Goal: Ask a question: Seek information or help from site administrators or community

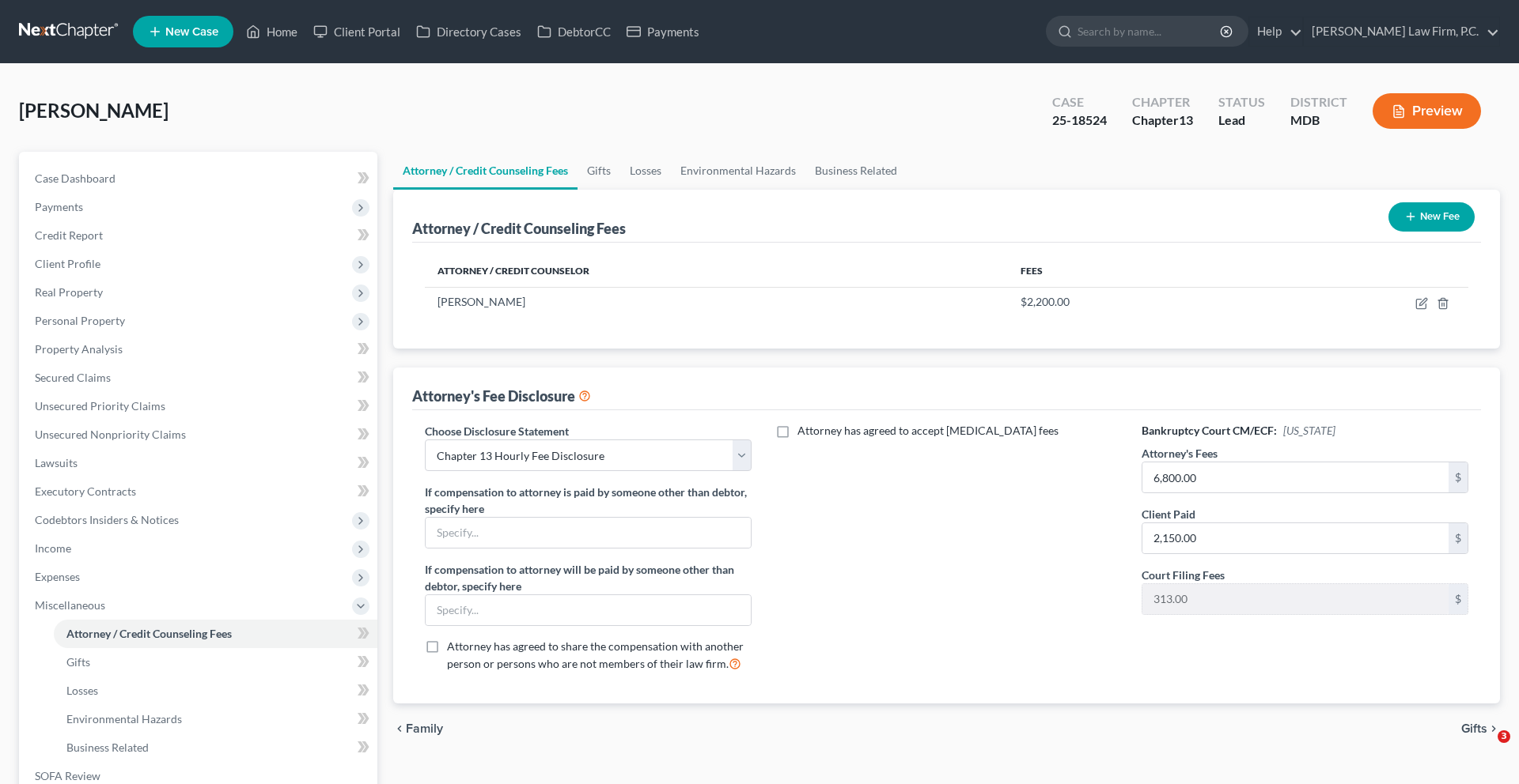
select select "1"
click at [305, 37] on link "Home" at bounding box center [272, 32] width 67 height 29
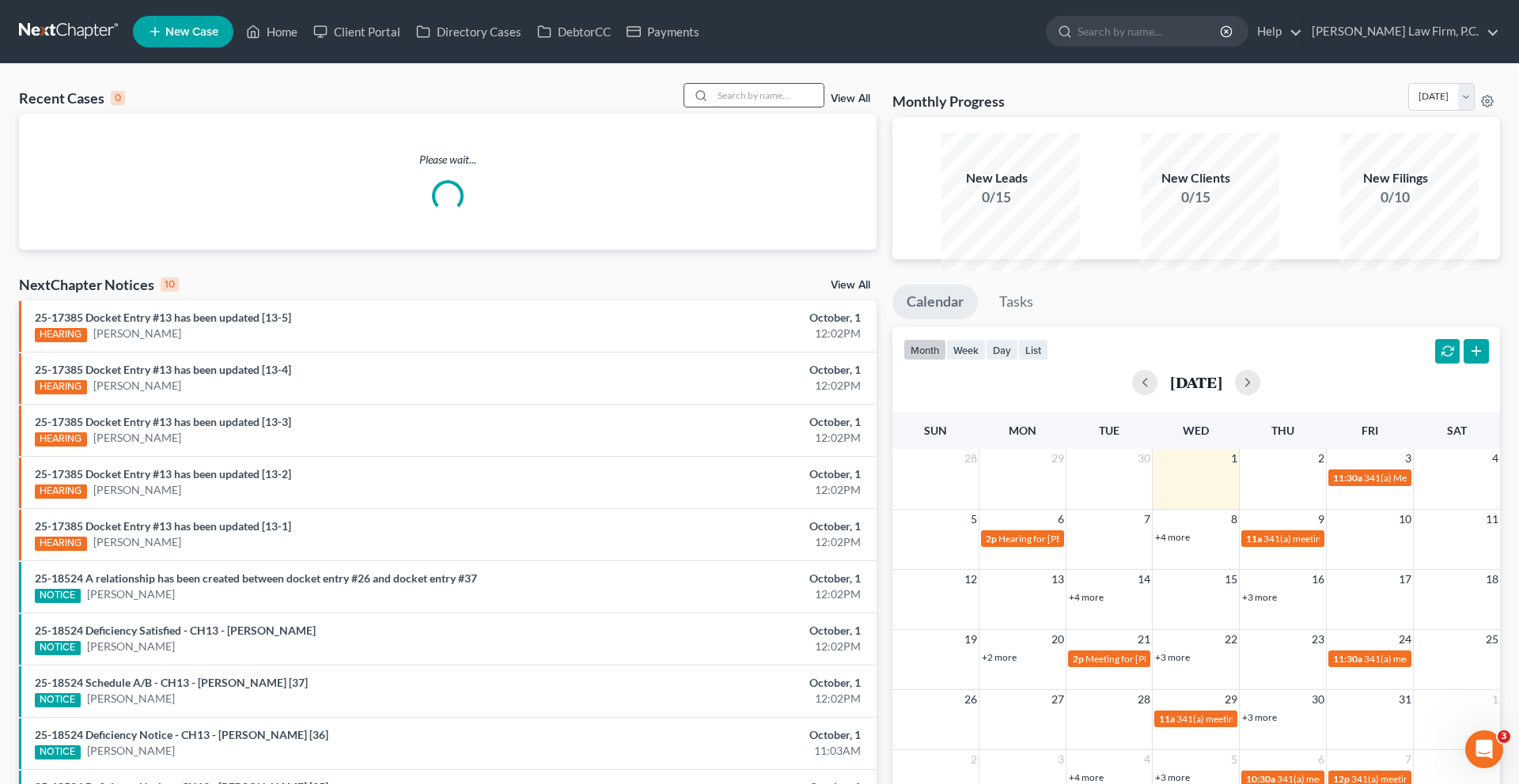
click at [713, 107] on input "search" at bounding box center [768, 94] width 110 height 23
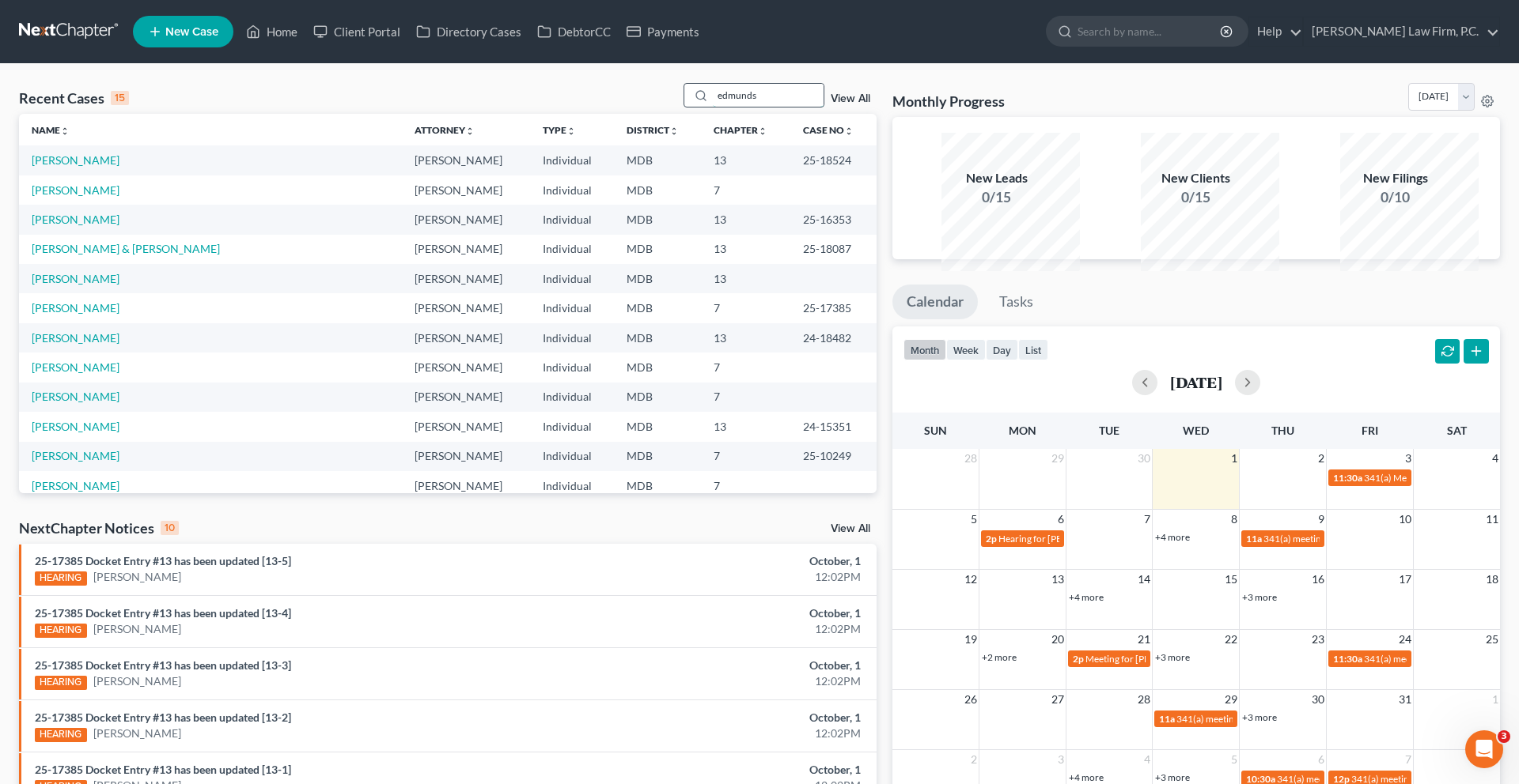
type input "edmunds"
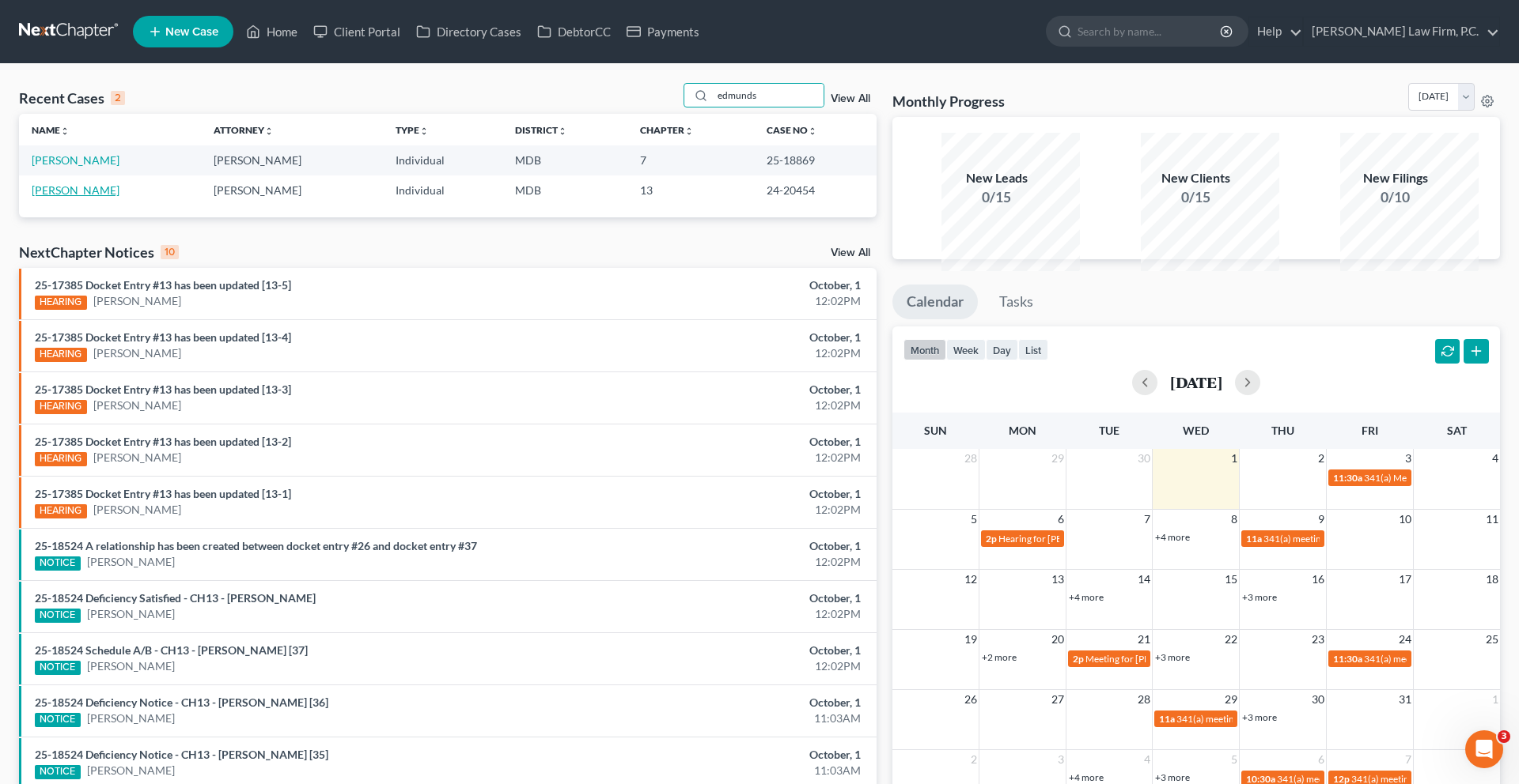
click at [89, 197] on link "[PERSON_NAME]" at bounding box center [76, 191] width 88 height 13
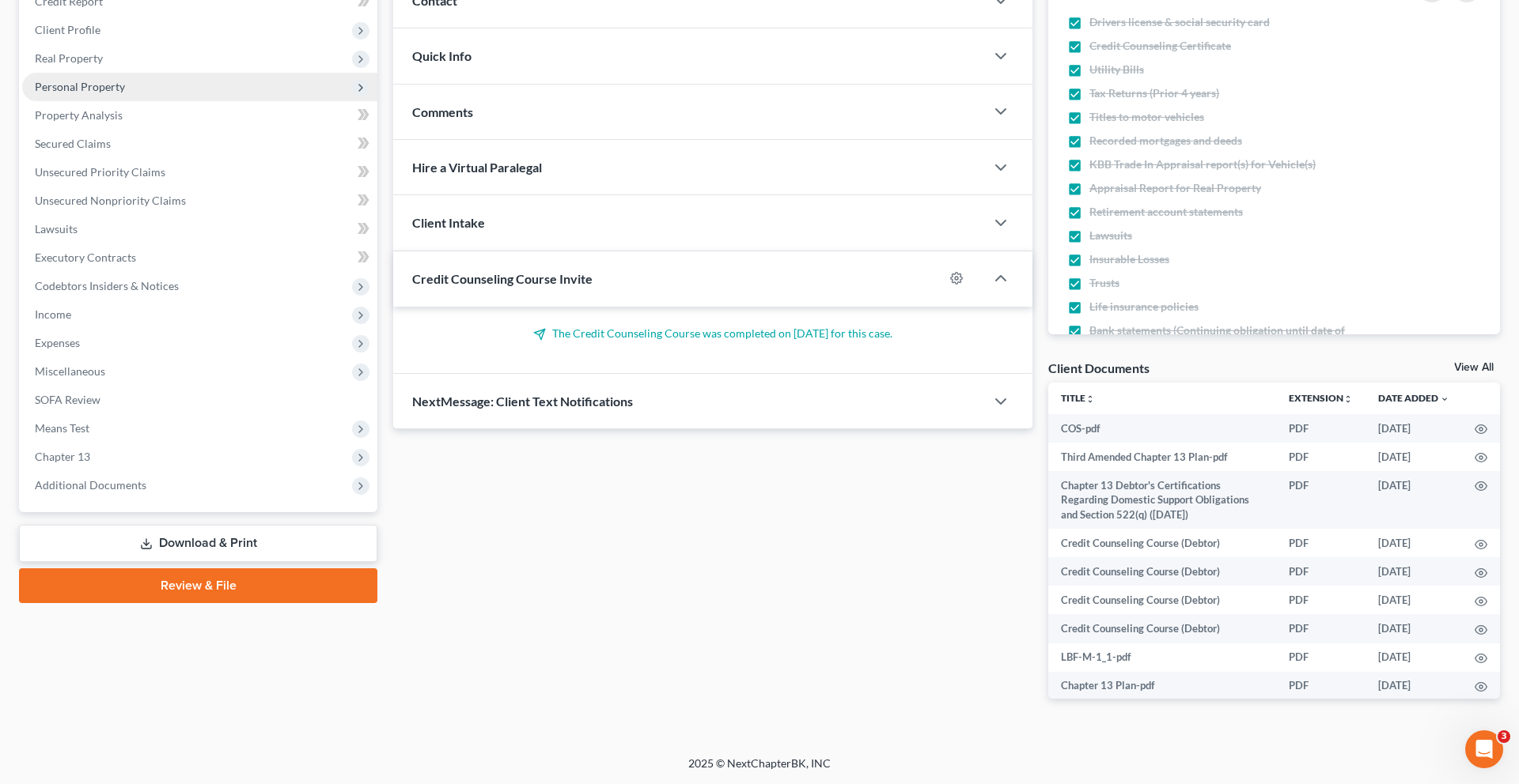
scroll to position [421, 0]
click at [121, 487] on span "Additional Documents" at bounding box center [199, 486] width 355 height 29
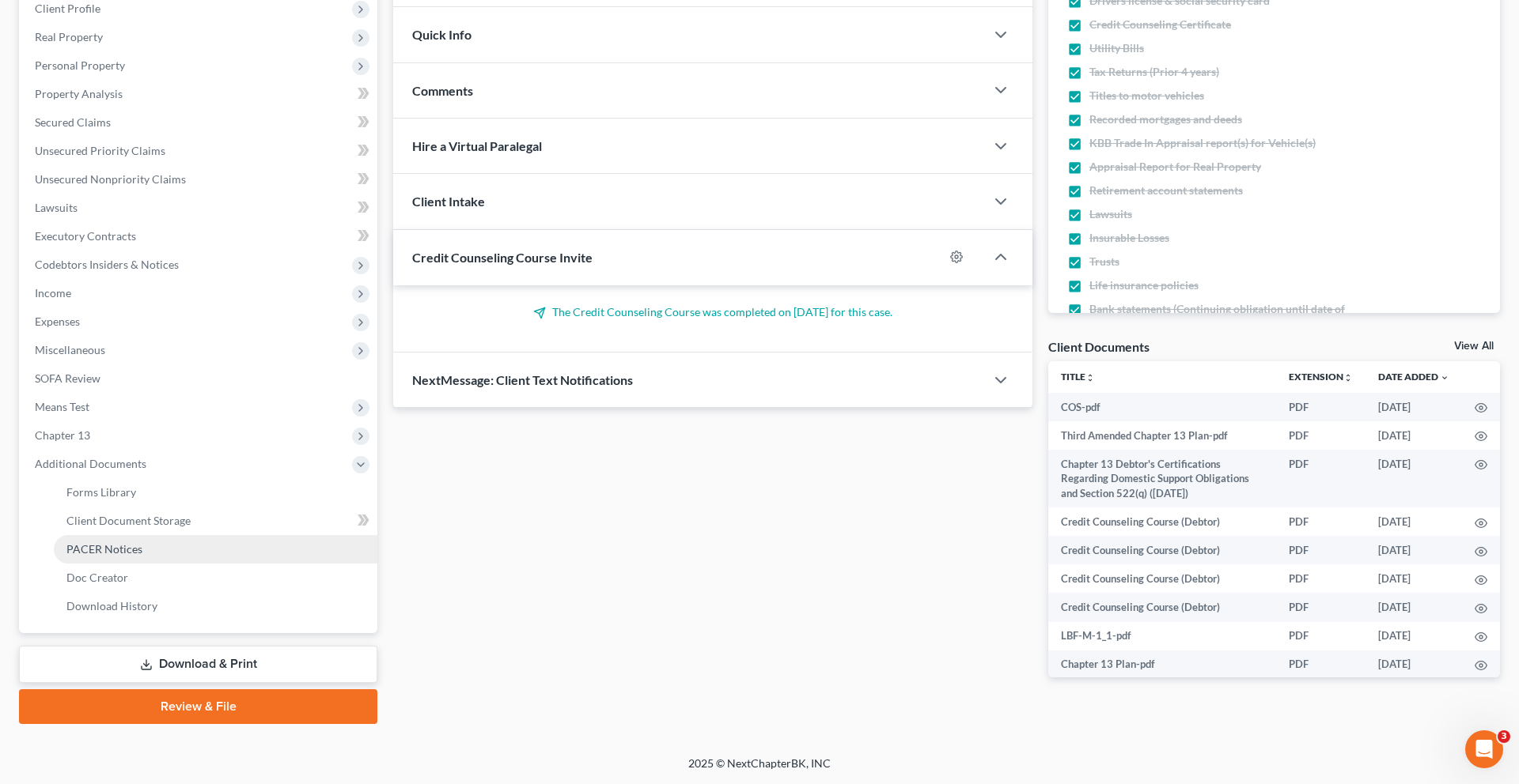
click at [137, 556] on span "PACER Notices" at bounding box center [105, 549] width 76 height 13
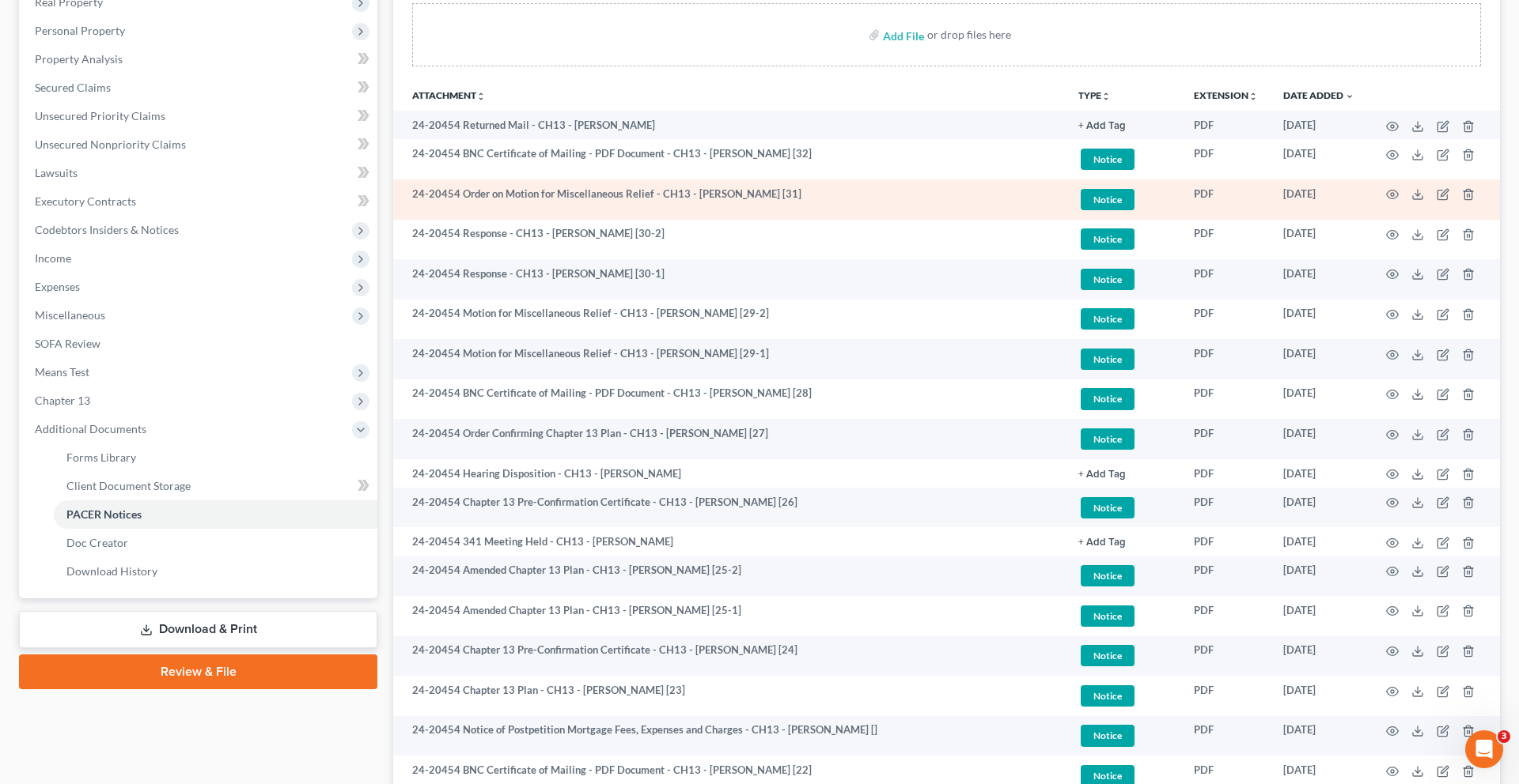
scroll to position [293, 0]
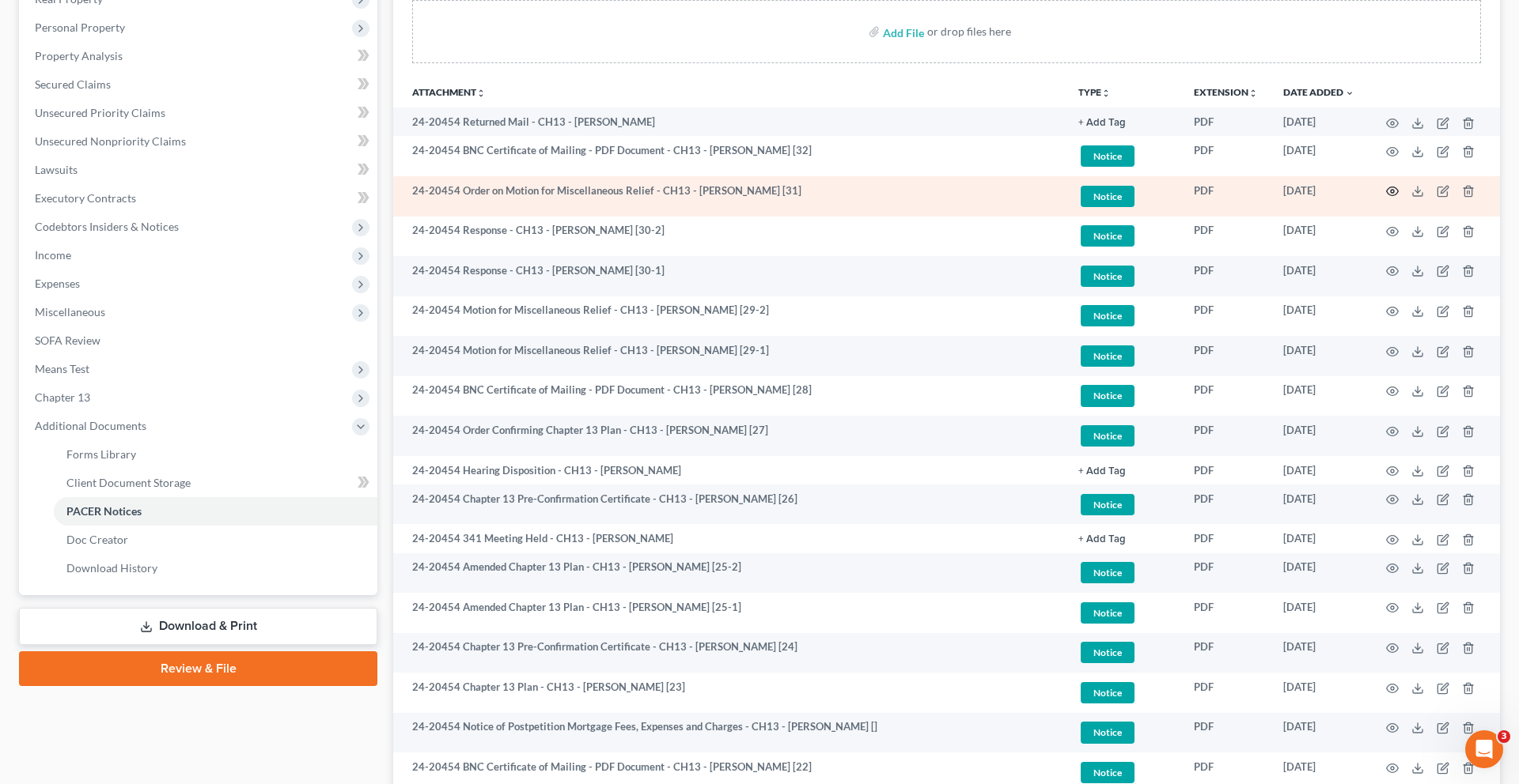
click at [1386, 197] on icon "button" at bounding box center [1392, 191] width 13 height 13
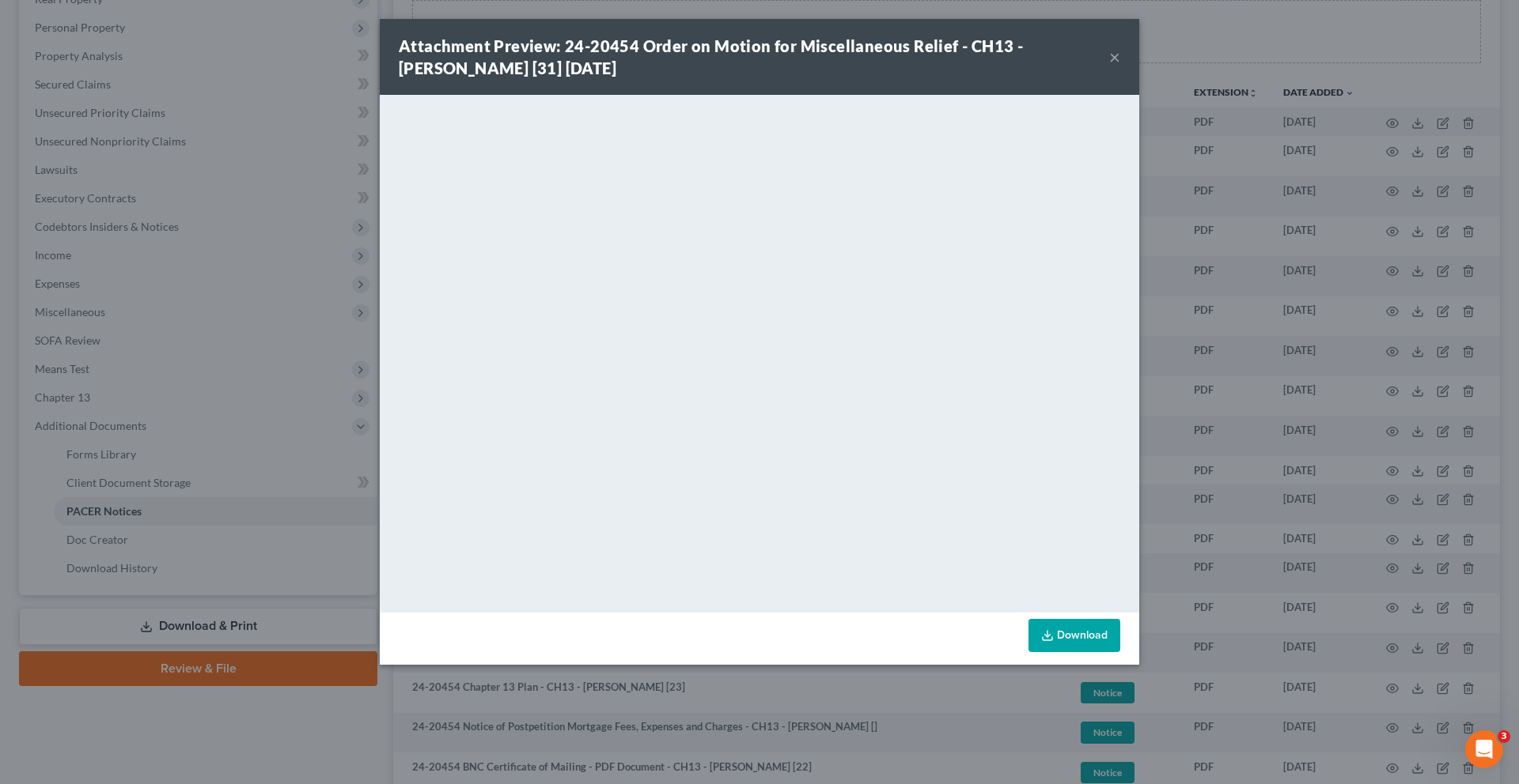
click at [1120, 67] on button "×" at bounding box center [1114, 56] width 11 height 19
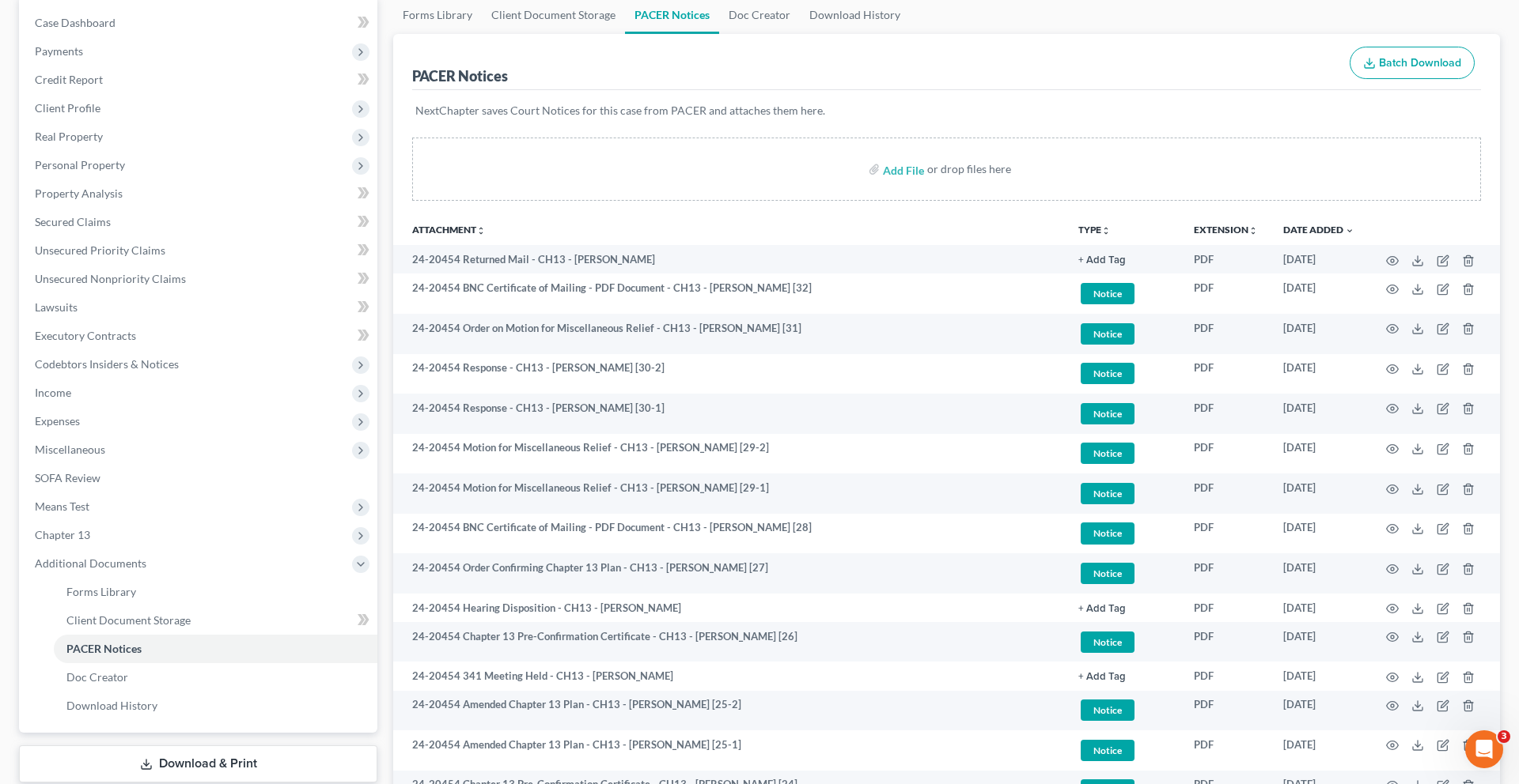
scroll to position [171, 0]
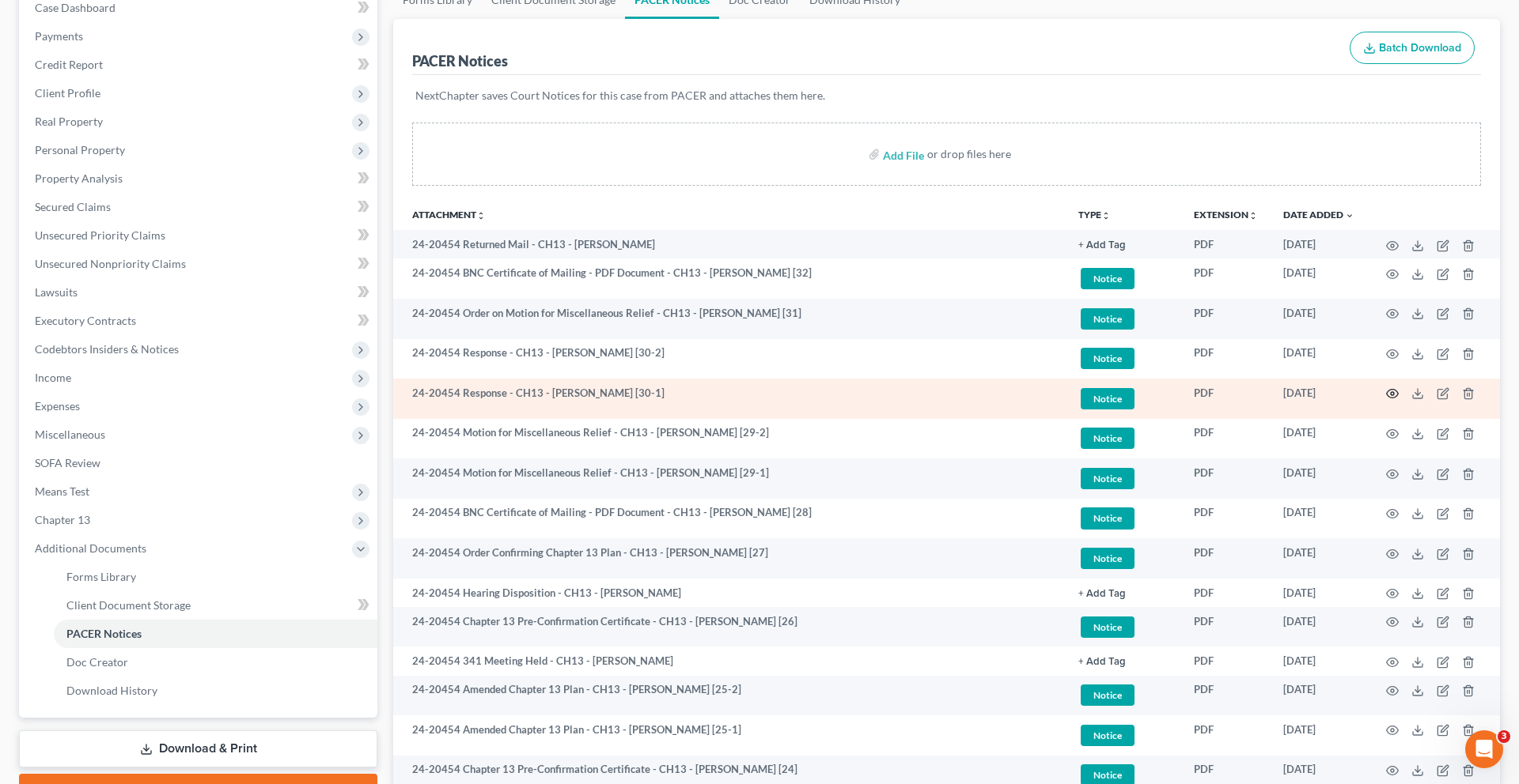
click at [1386, 400] on icon "button" at bounding box center [1392, 394] width 13 height 13
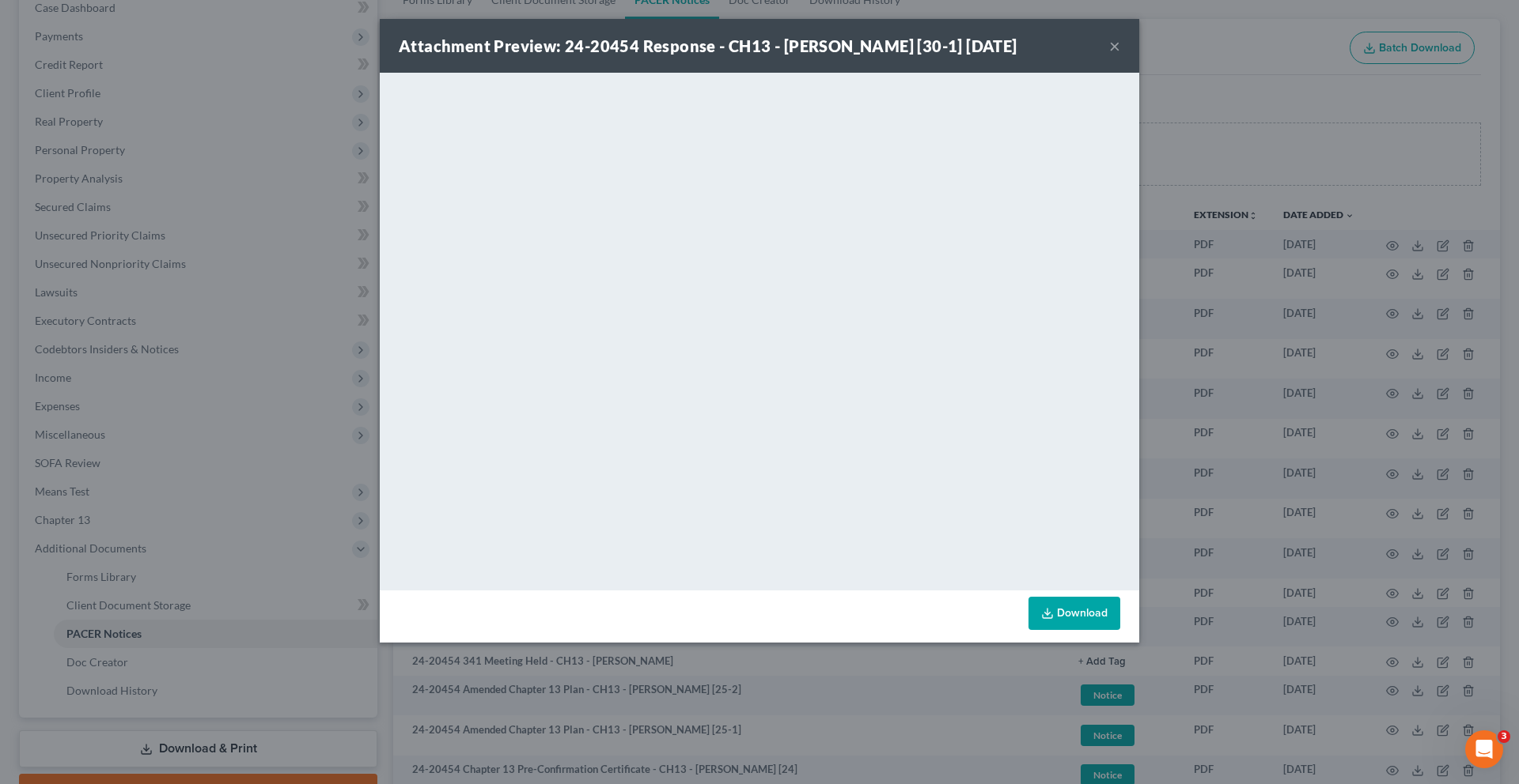
click at [1120, 56] on button "×" at bounding box center [1114, 46] width 11 height 19
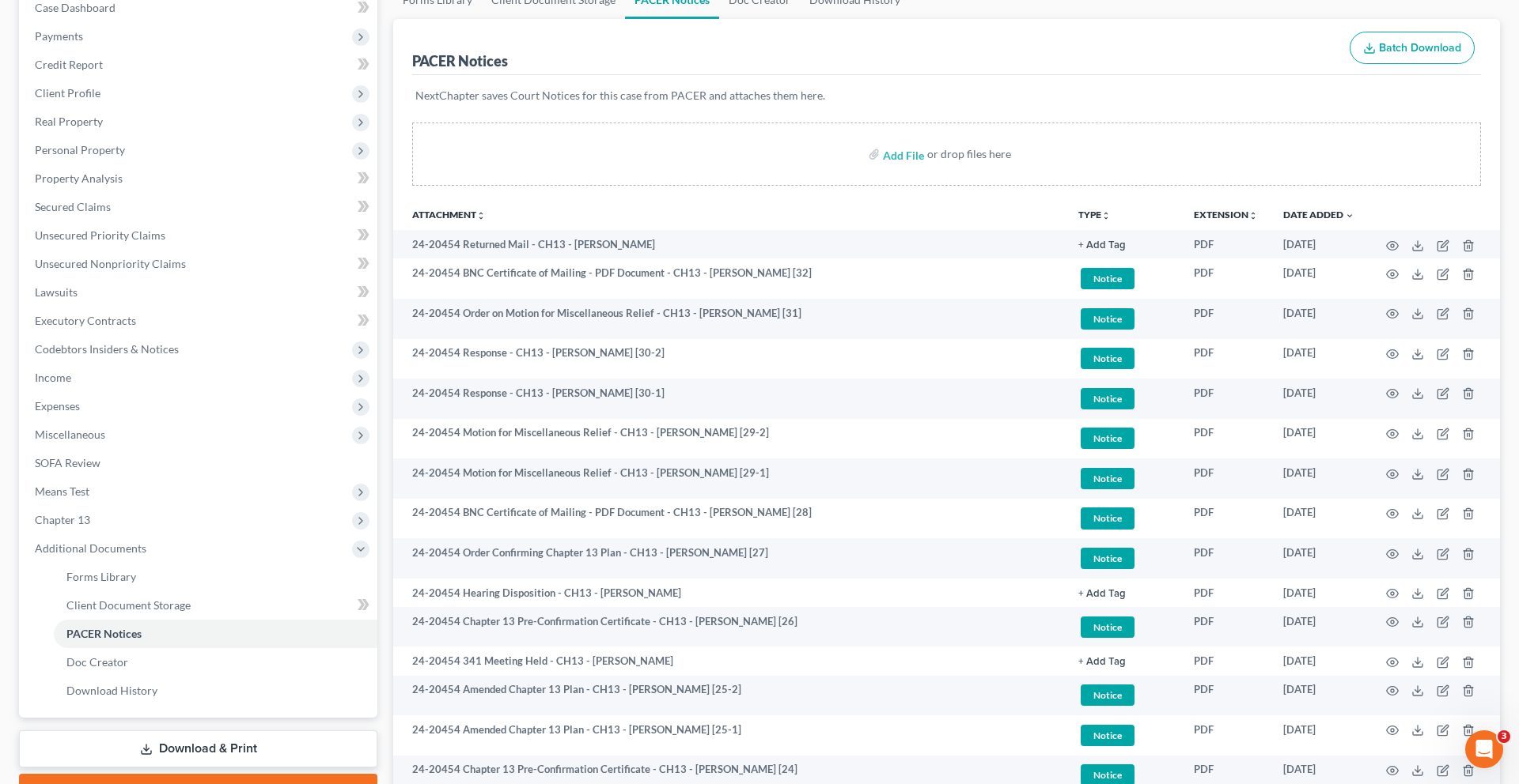
scroll to position [0, 0]
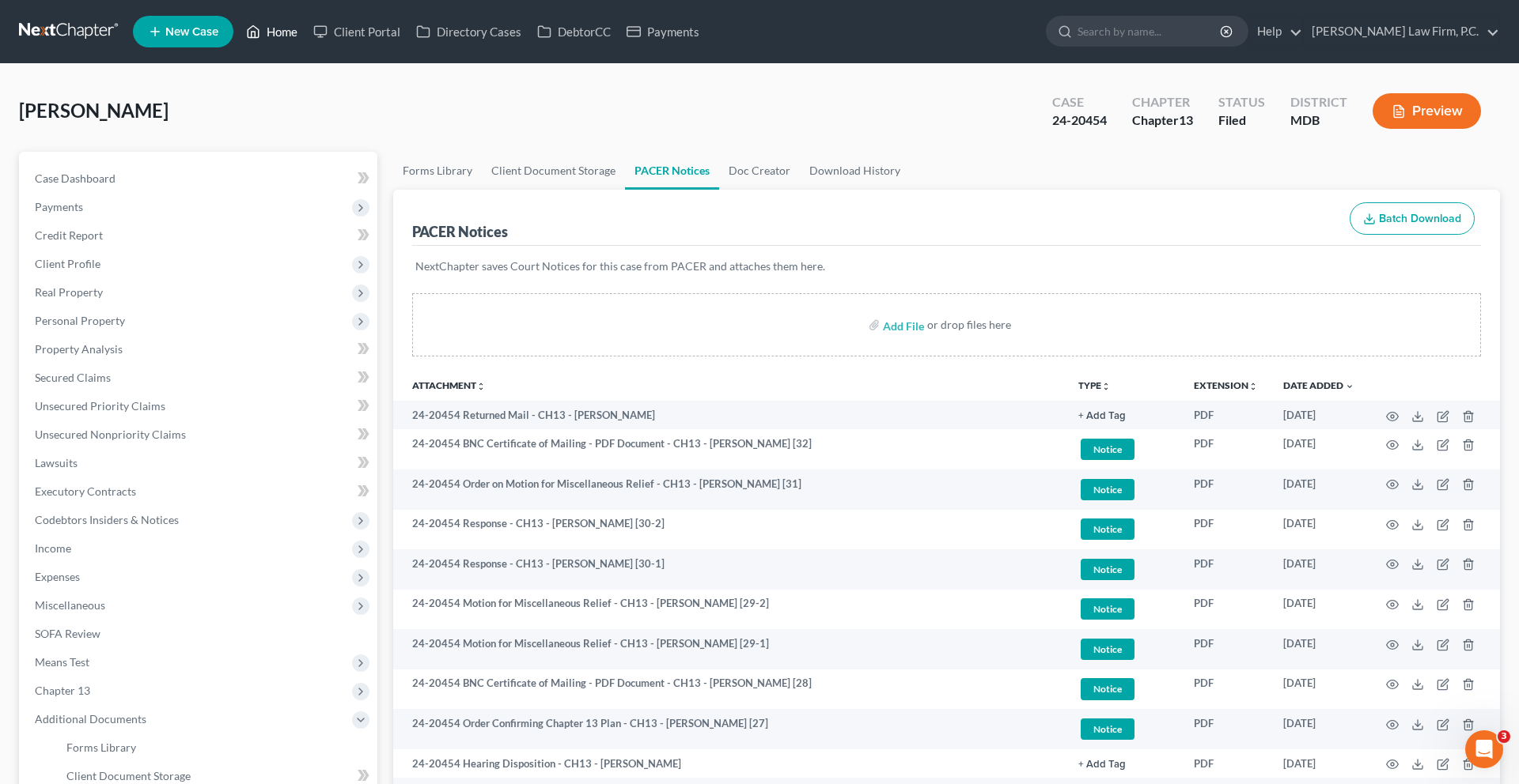
click at [305, 40] on link "Home" at bounding box center [272, 32] width 67 height 29
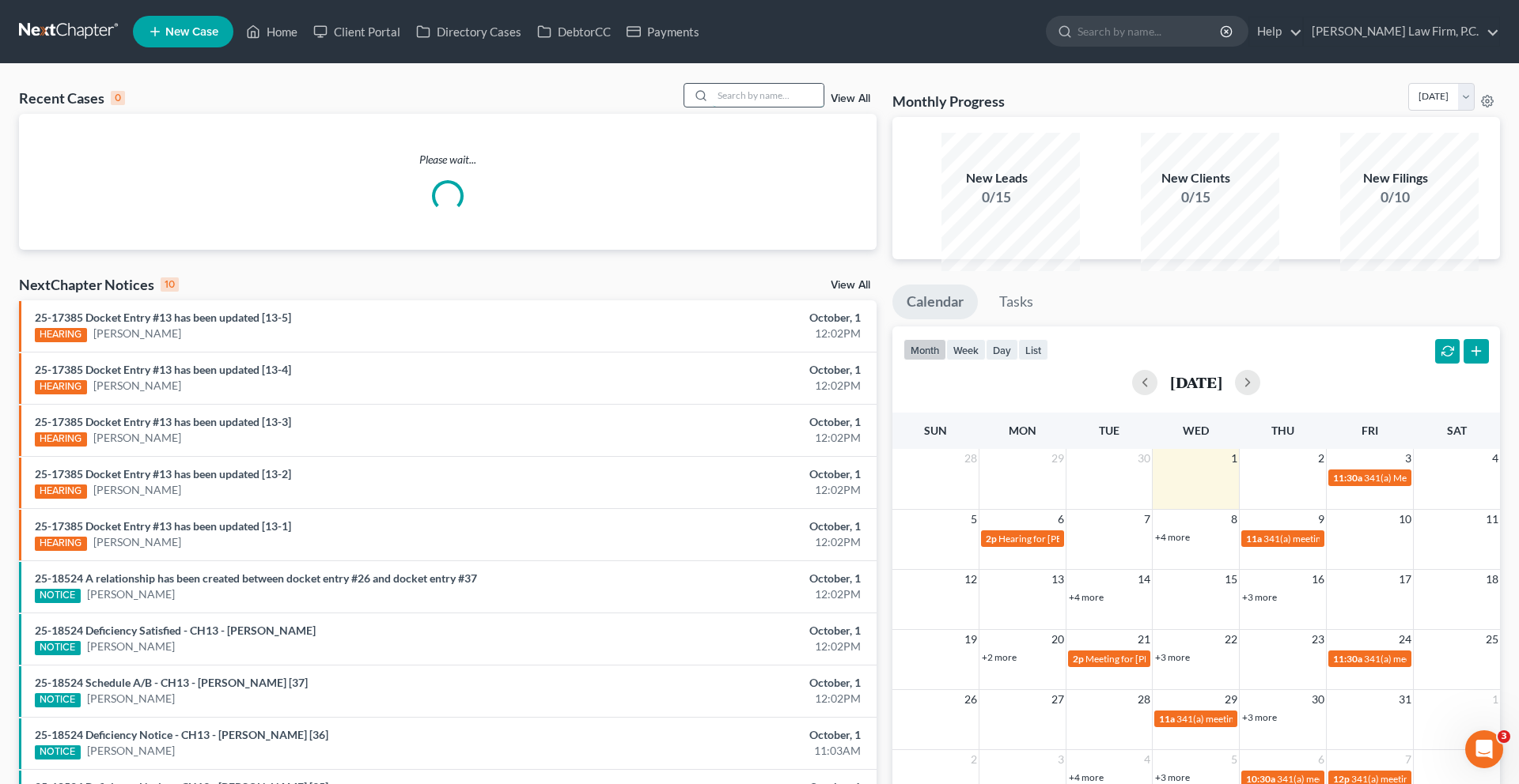
click at [713, 107] on input "search" at bounding box center [768, 94] width 110 height 23
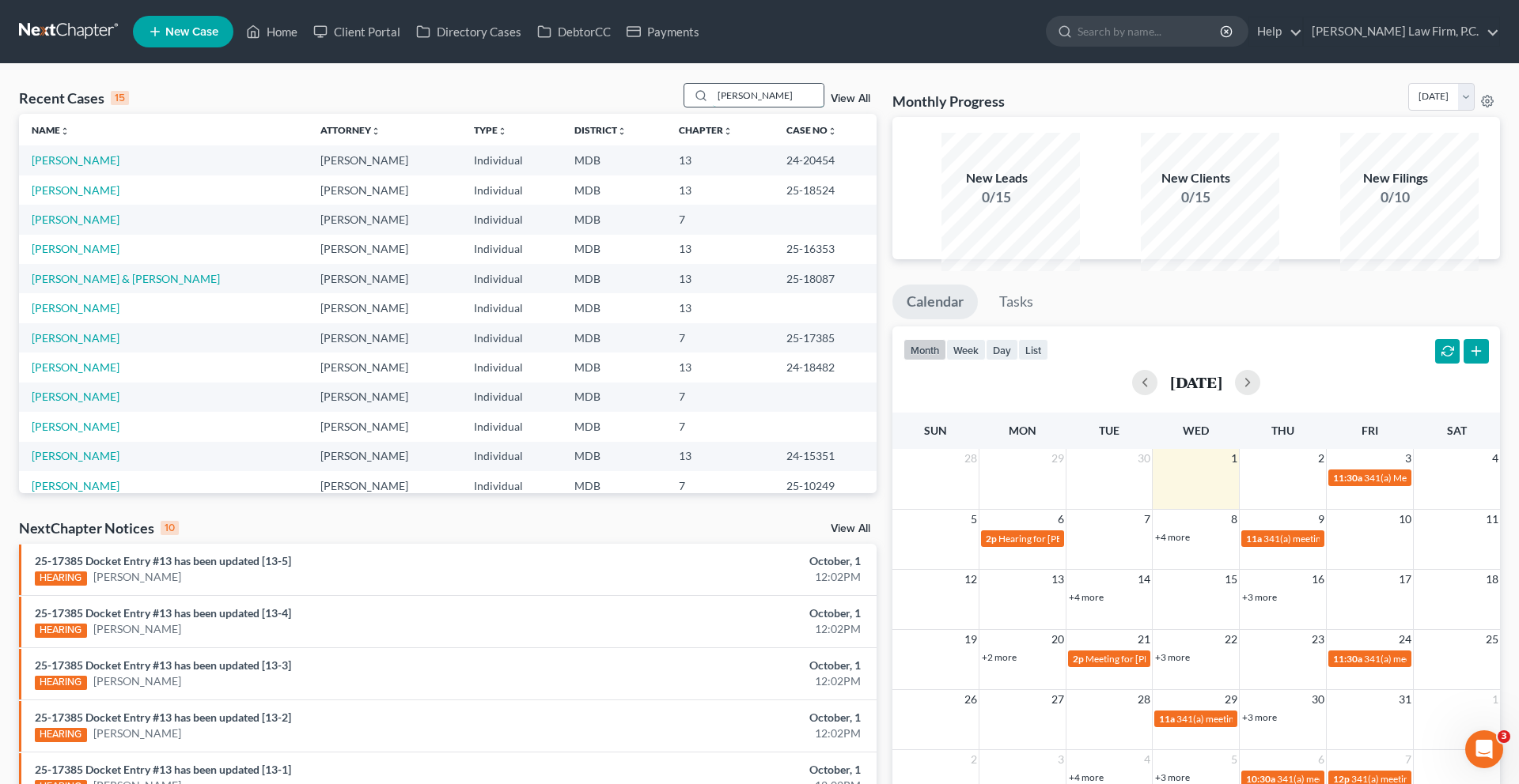
type input "[PERSON_NAME]"
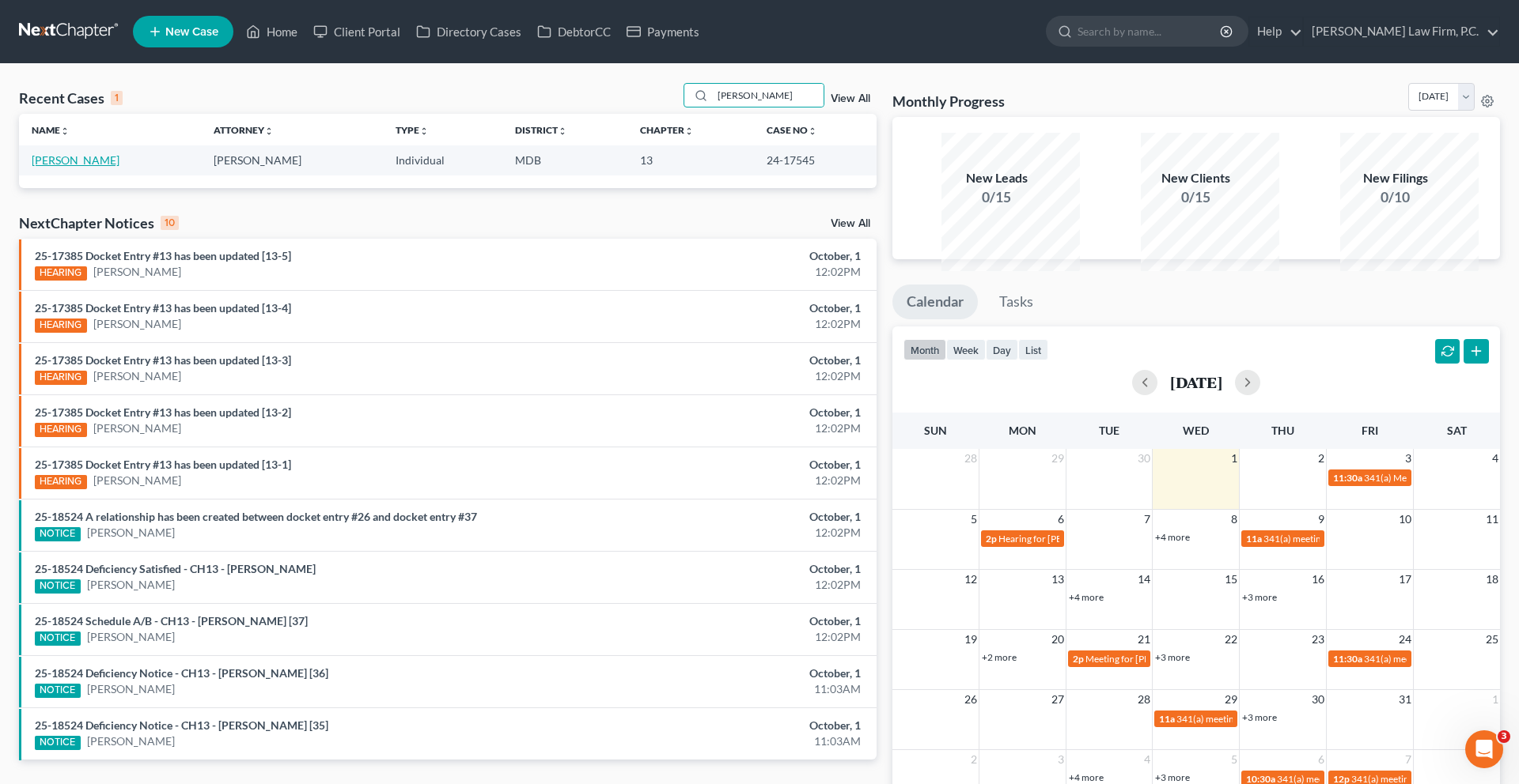
click at [74, 167] on link "[PERSON_NAME]" at bounding box center [76, 160] width 88 height 13
select select "1"
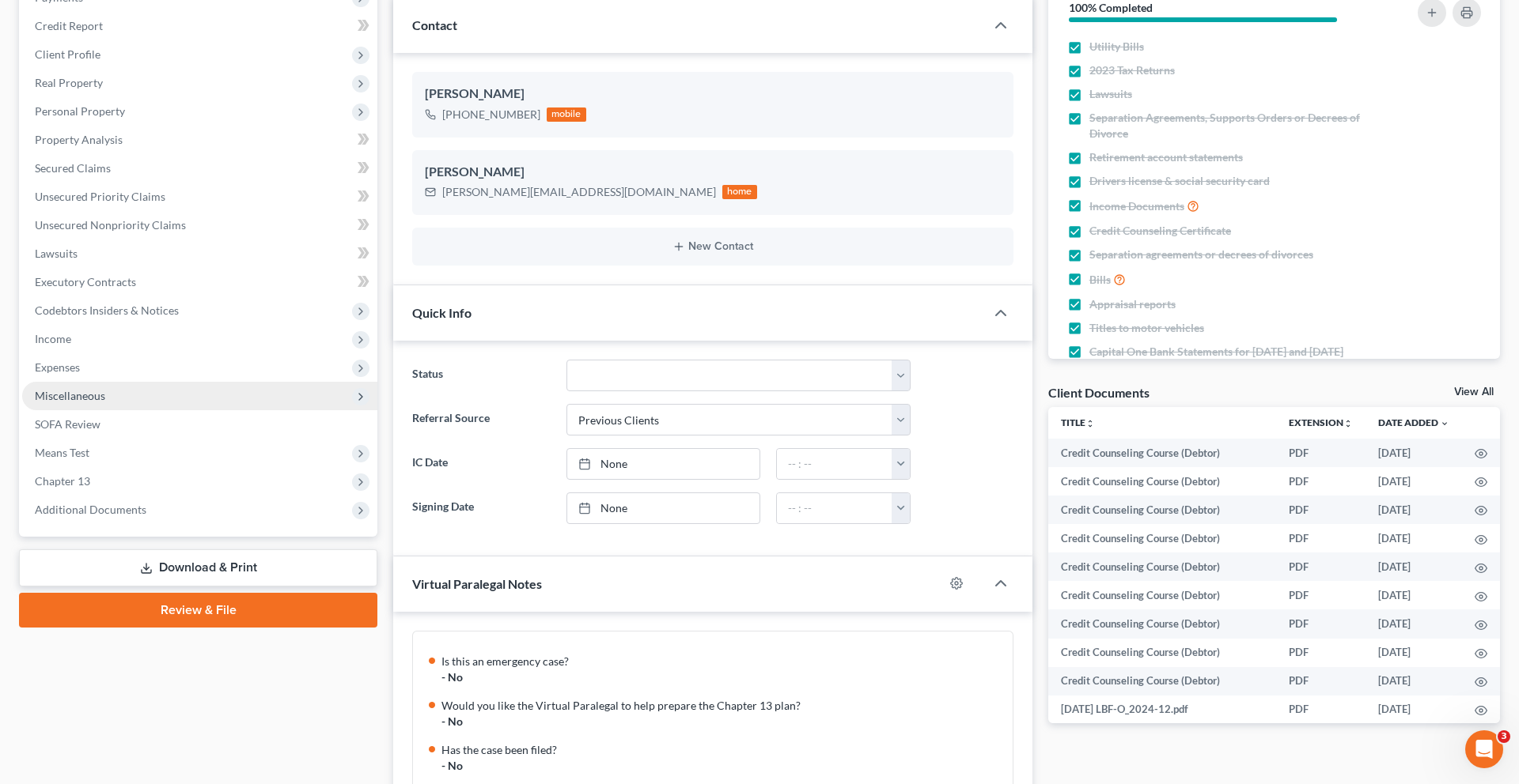
scroll to position [1077, 0]
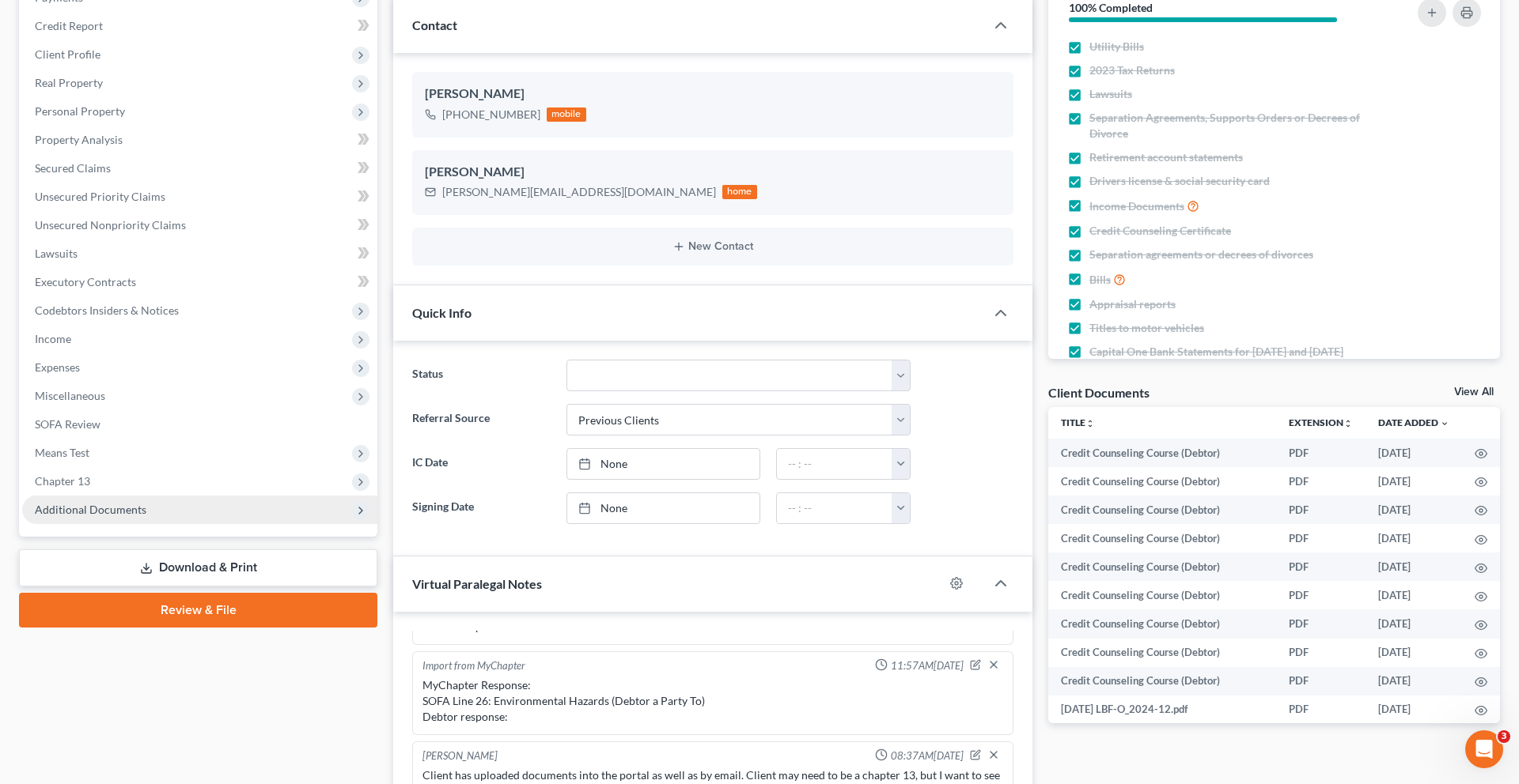
click at [129, 516] on span "Additional Documents" at bounding box center [90, 510] width 111 height 13
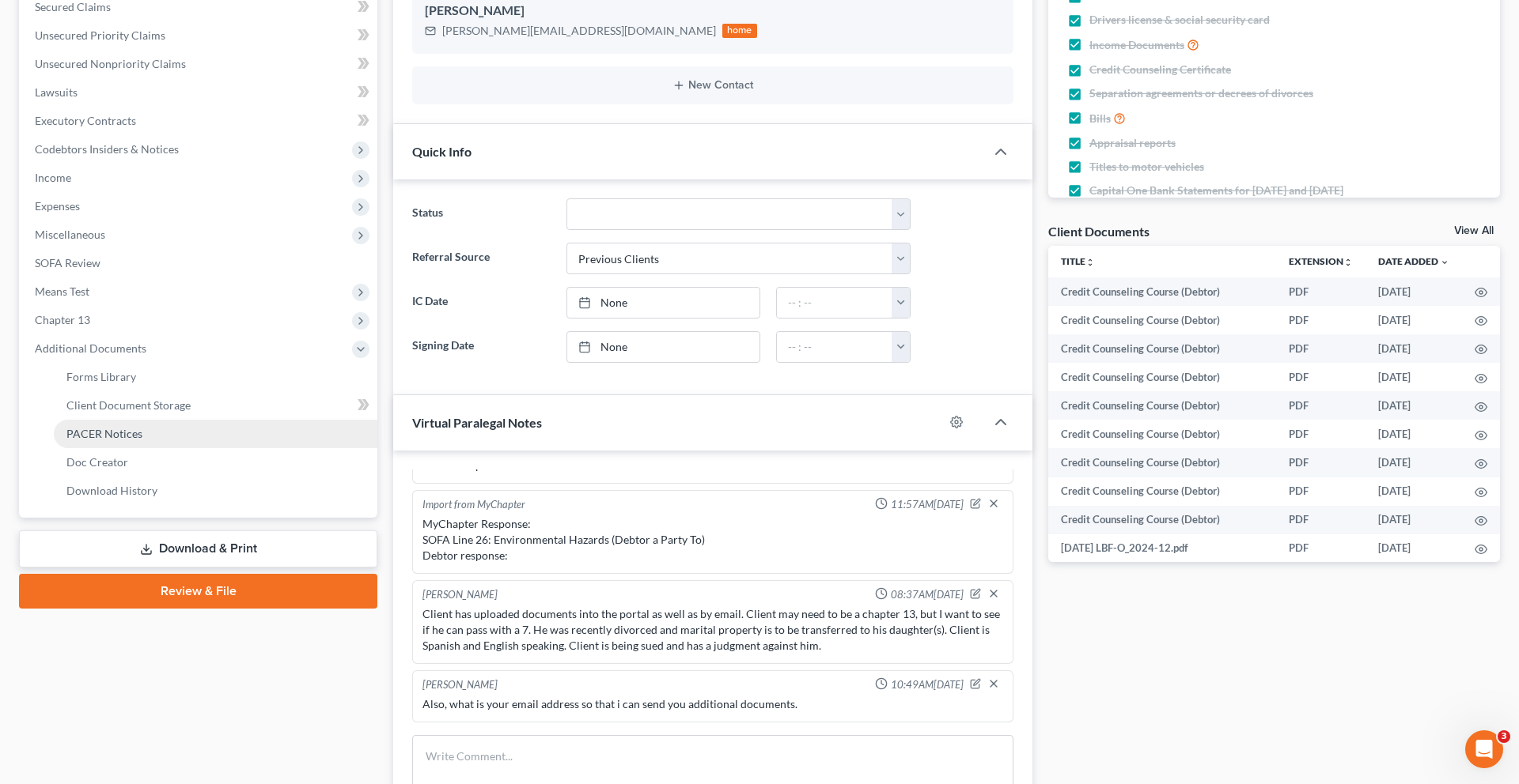
click at [137, 440] on span "PACER Notices" at bounding box center [105, 433] width 76 height 13
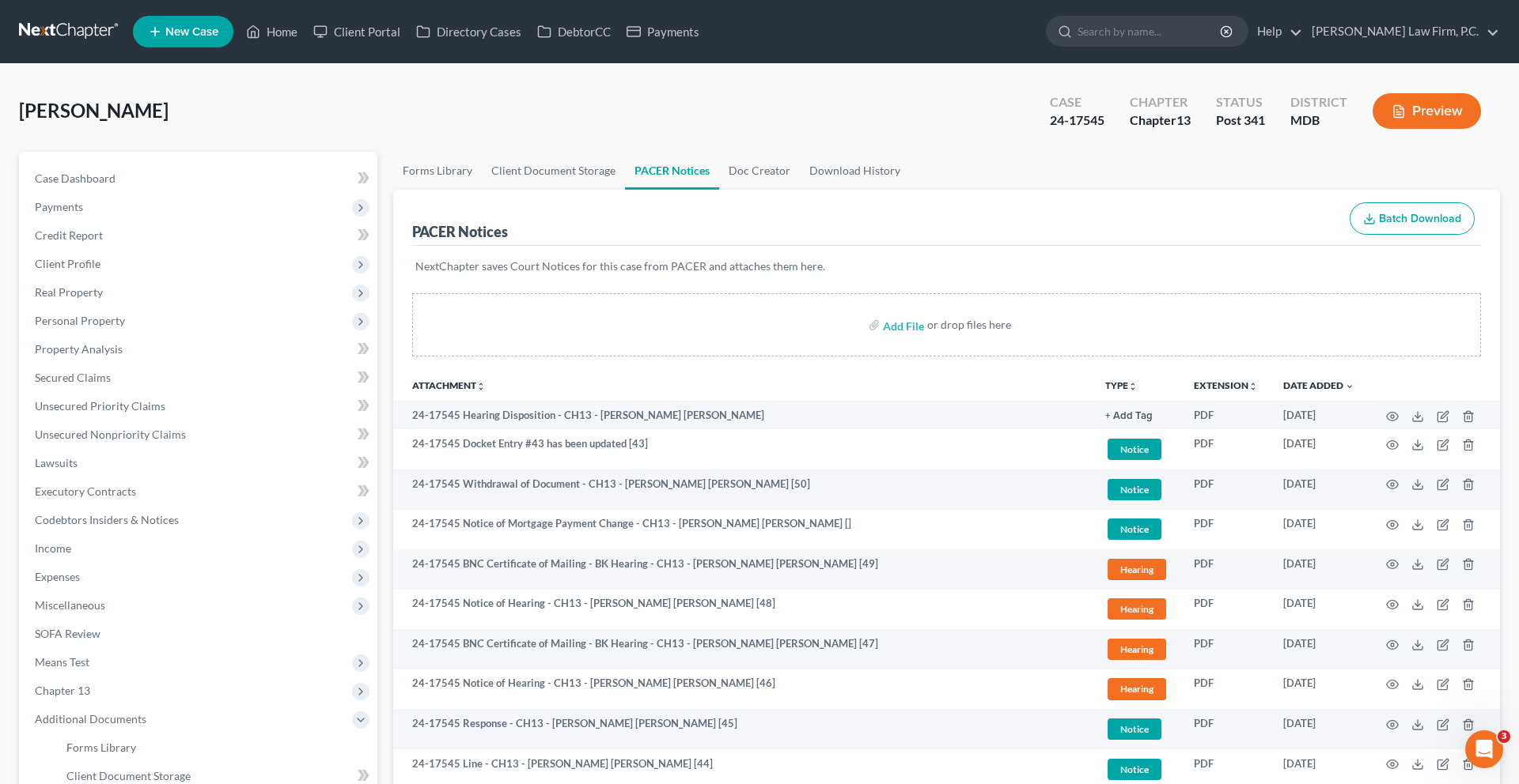
scroll to position [130, 0]
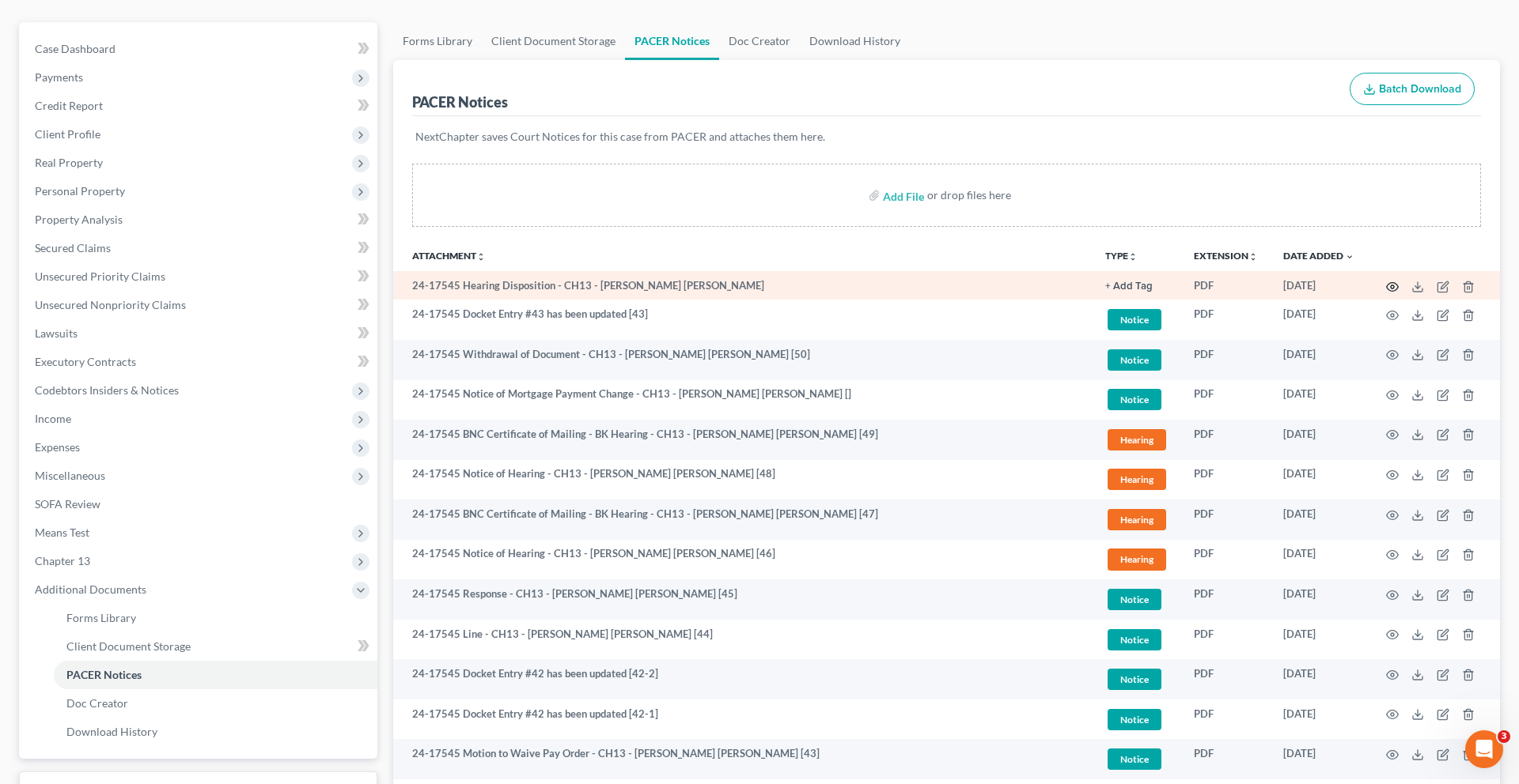
click at [1387, 291] on icon "button" at bounding box center [1392, 287] width 12 height 8
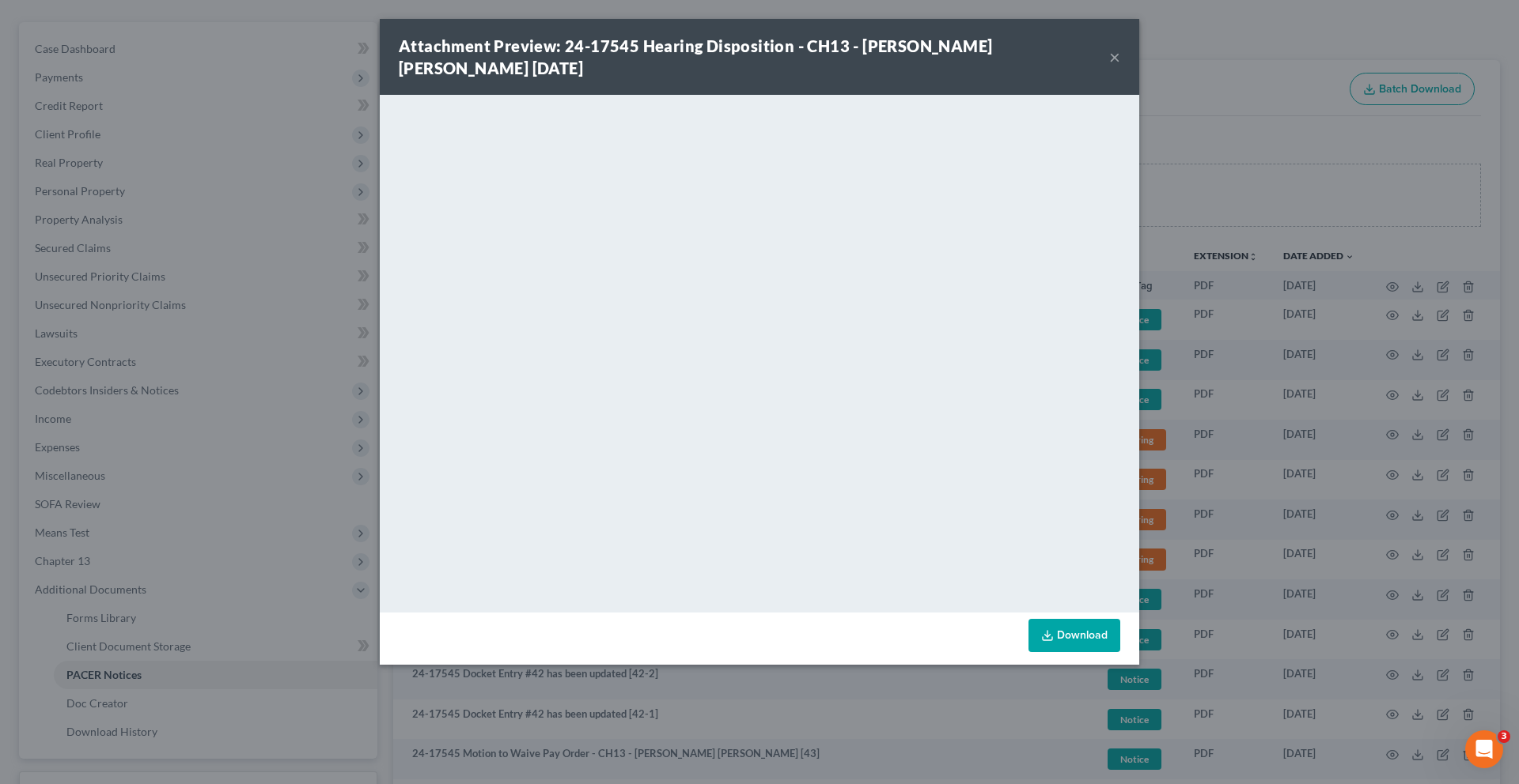
click at [1120, 60] on button "×" at bounding box center [1114, 56] width 11 height 19
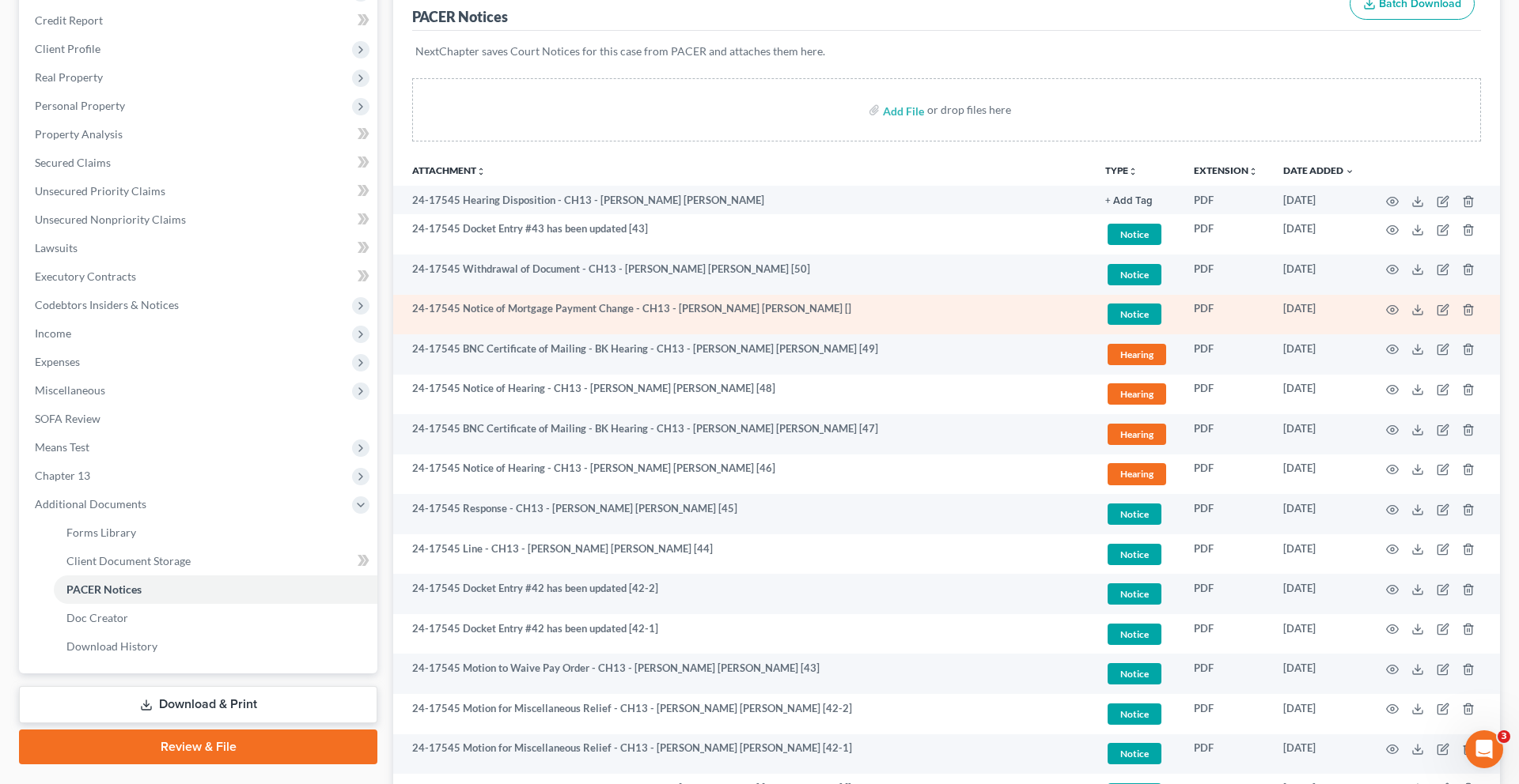
scroll to position [219, 0]
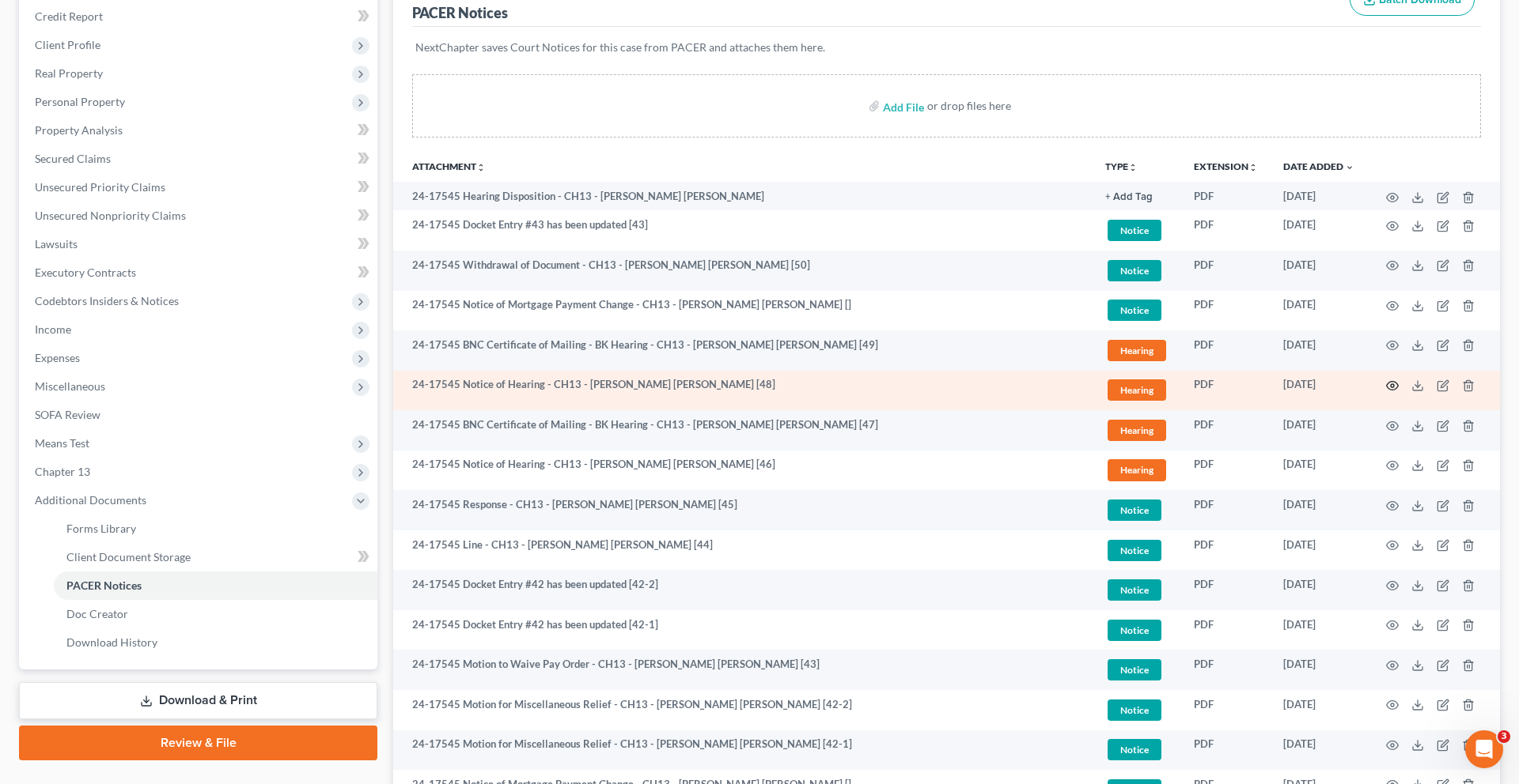
click at [1387, 390] on icon "button" at bounding box center [1392, 386] width 12 height 8
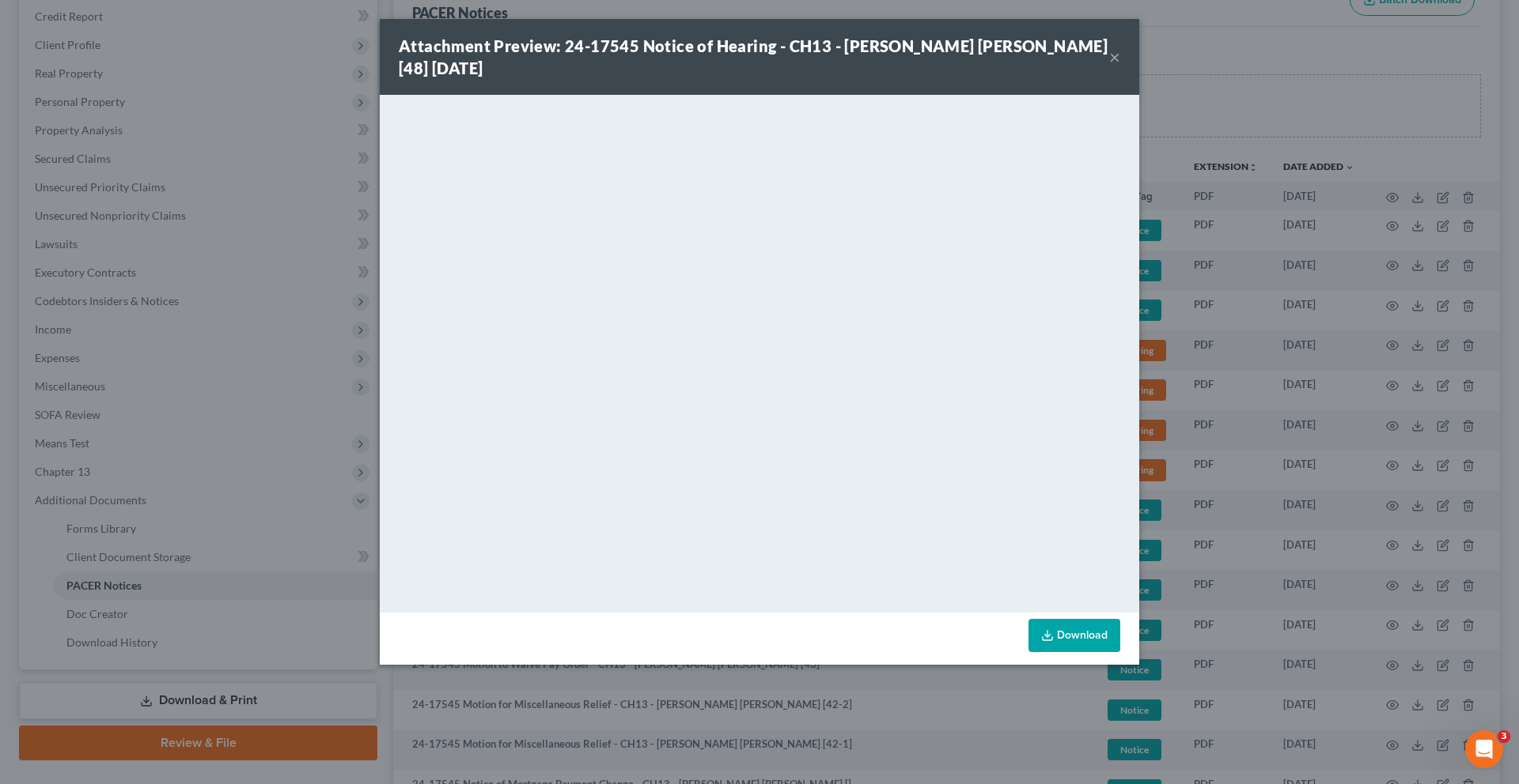
click at [1120, 67] on button "×" at bounding box center [1114, 56] width 11 height 19
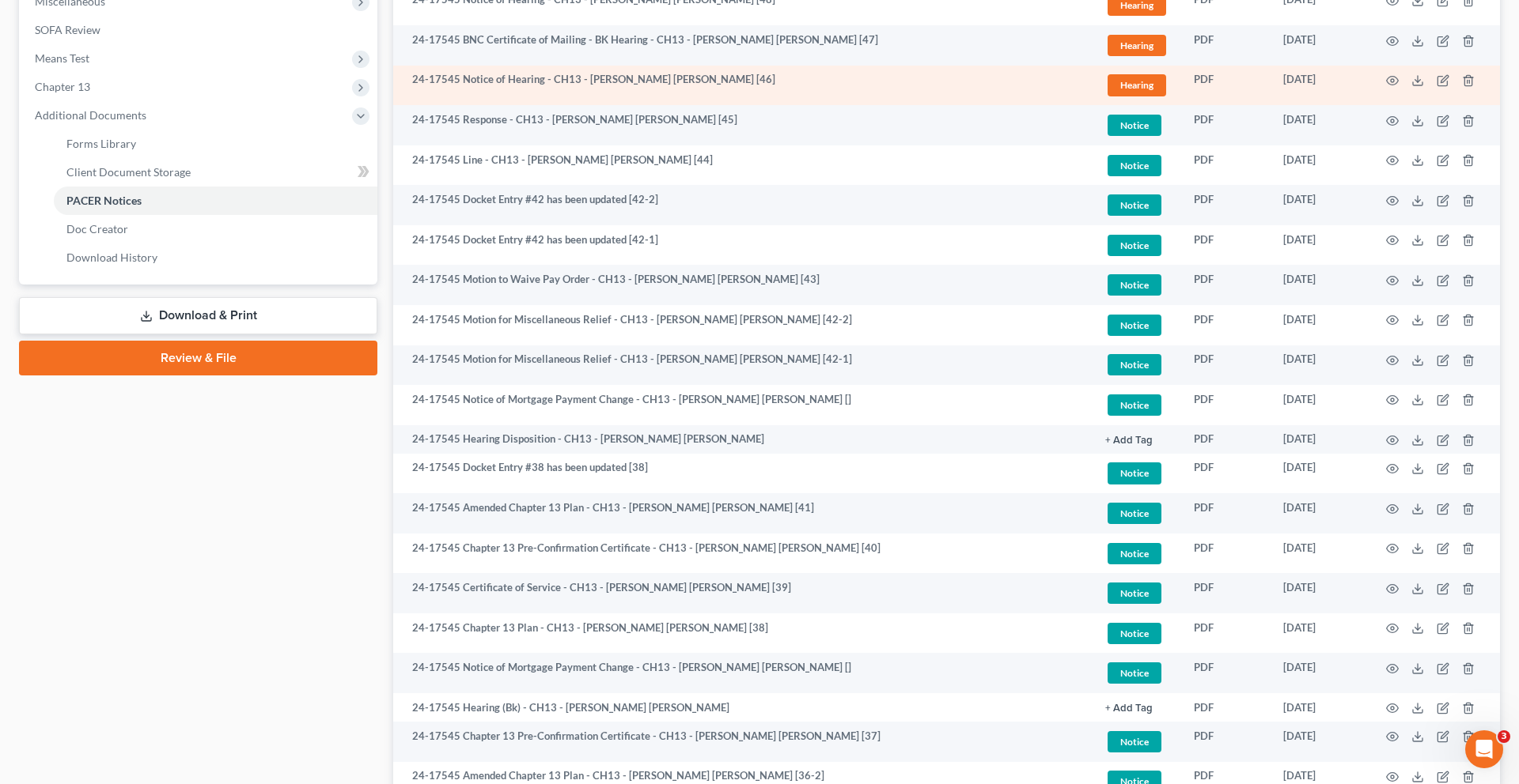
scroll to position [639, 0]
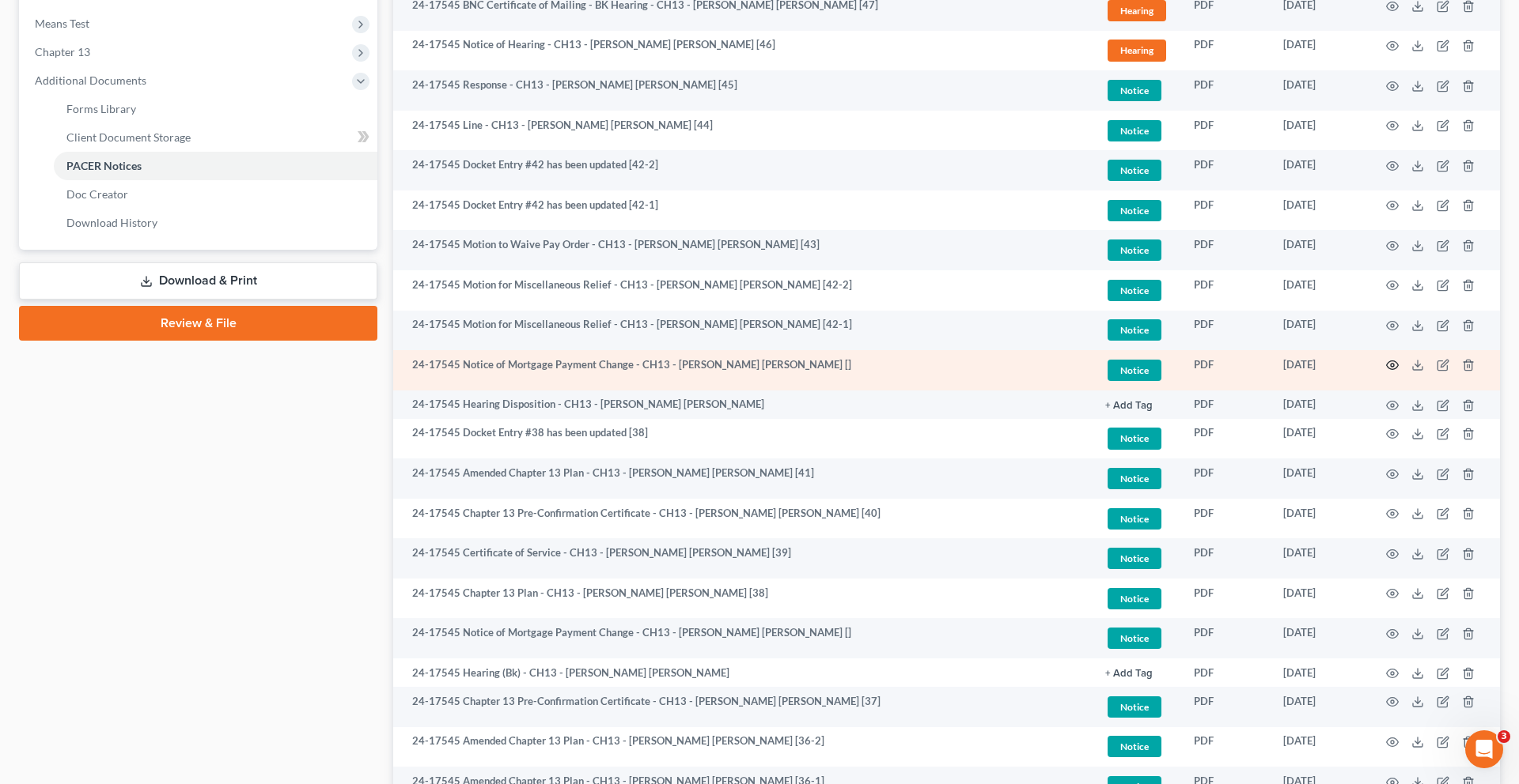
click at [1386, 372] on icon "button" at bounding box center [1392, 365] width 13 height 13
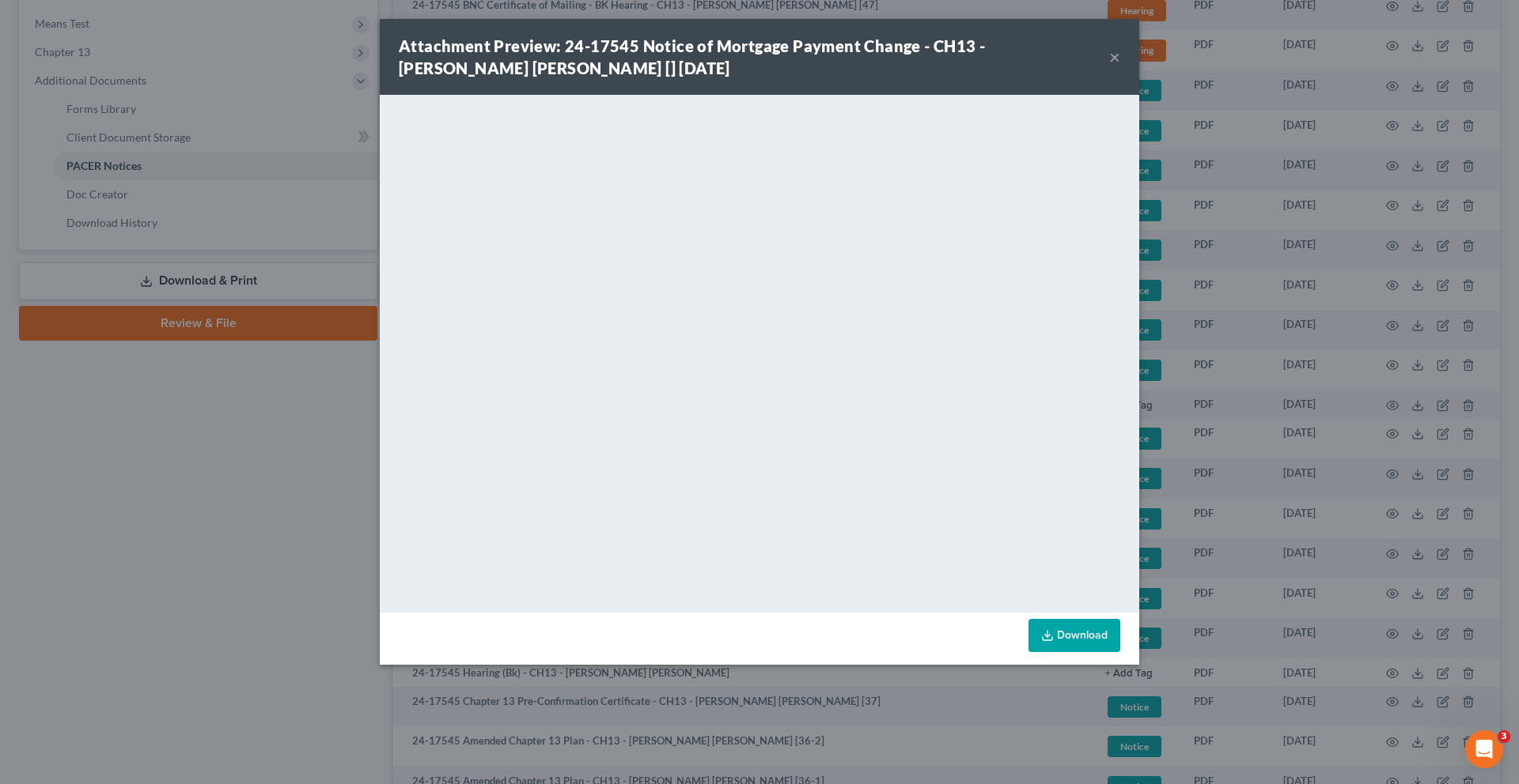
click at [1120, 67] on button "×" at bounding box center [1114, 56] width 11 height 19
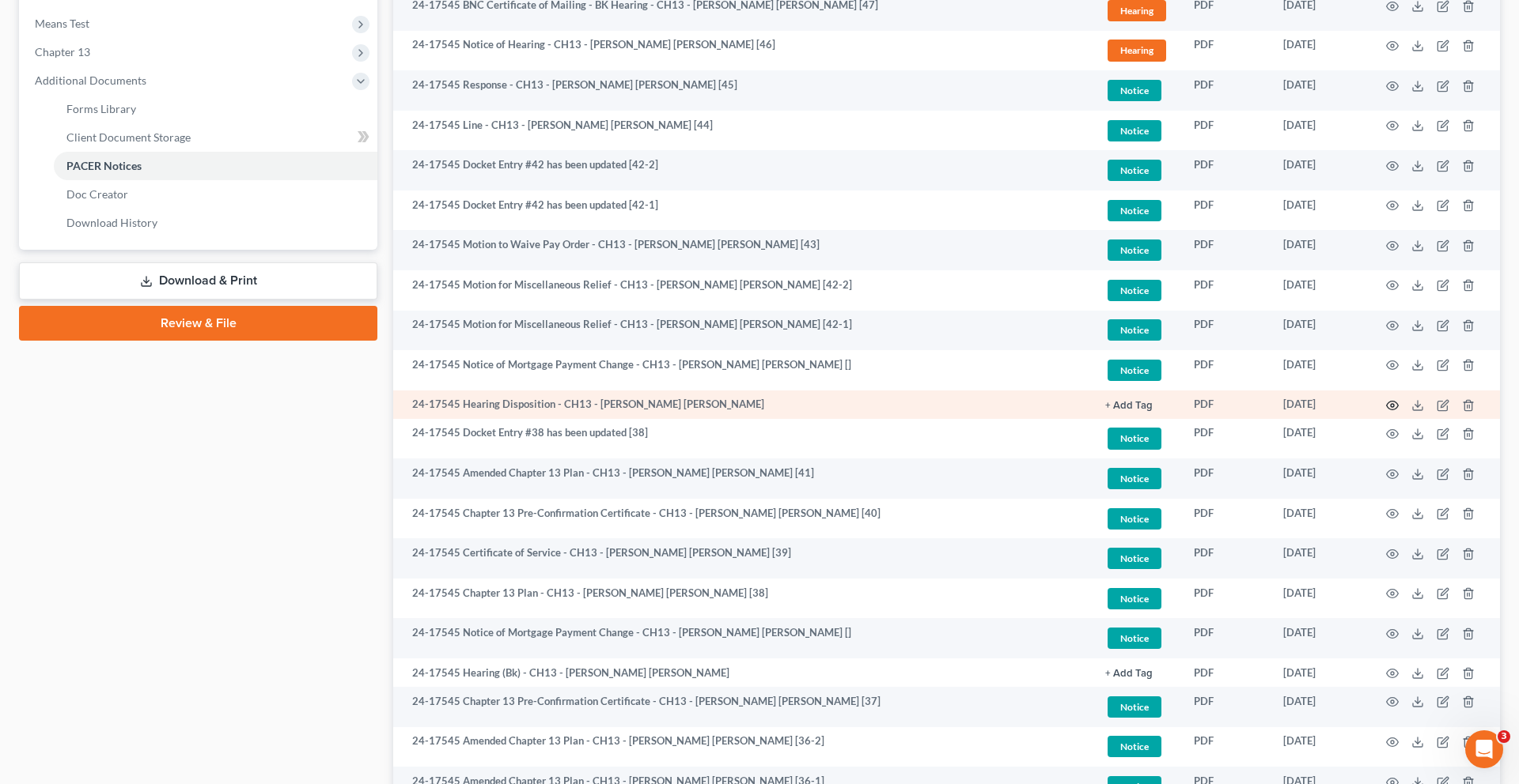
click at [1386, 412] on icon "button" at bounding box center [1392, 405] width 13 height 13
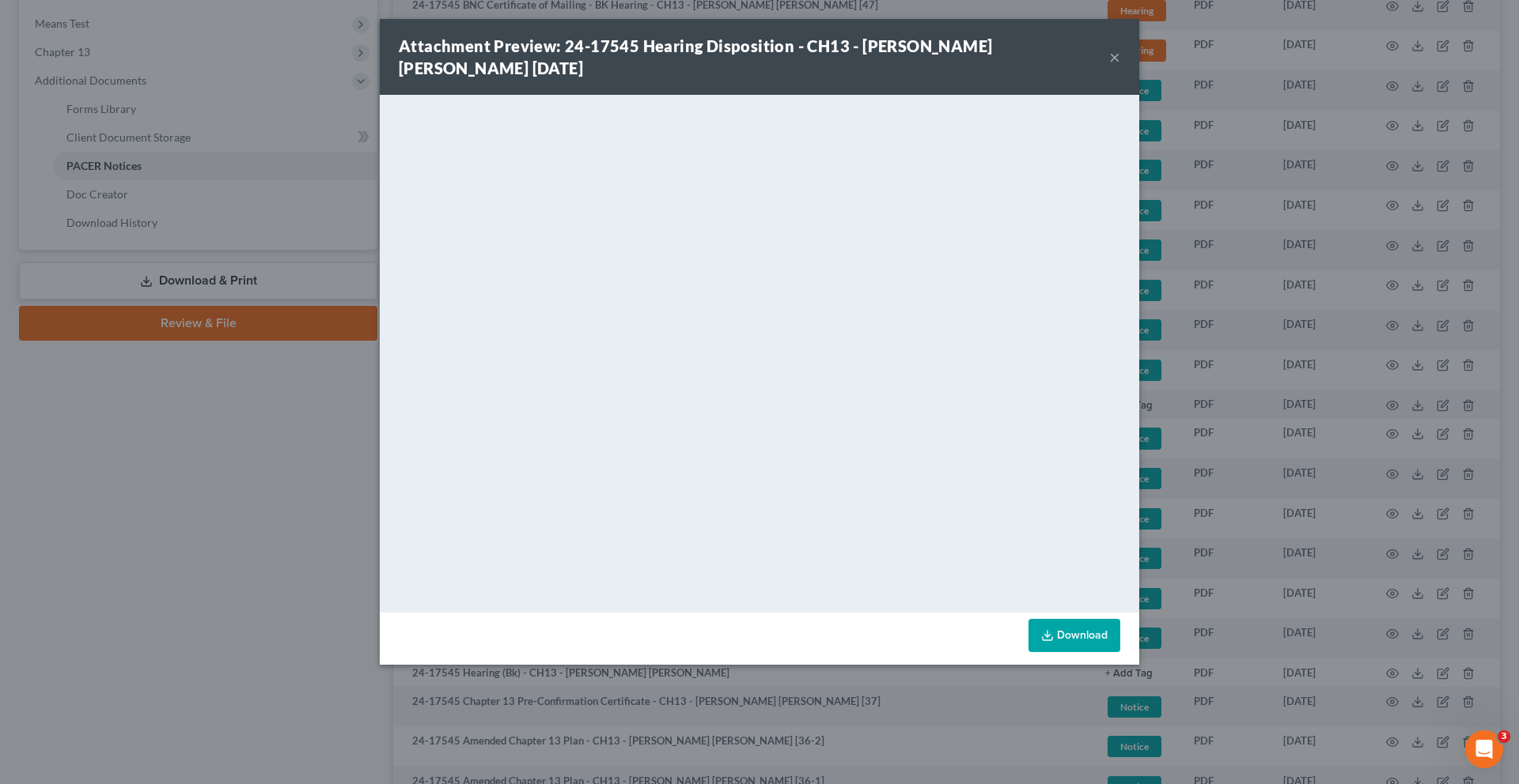
click at [1120, 61] on button "×" at bounding box center [1114, 56] width 11 height 19
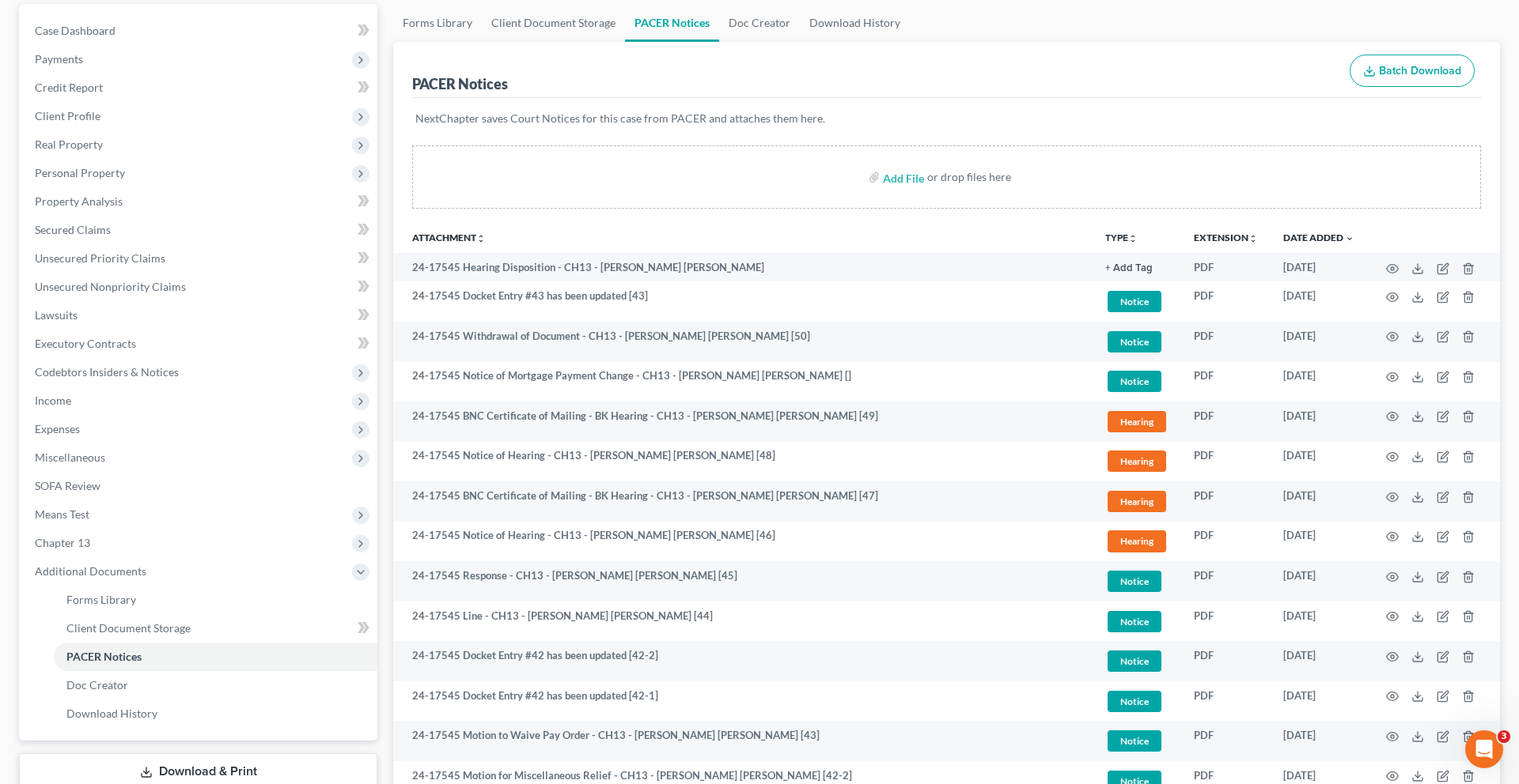
scroll to position [0, 0]
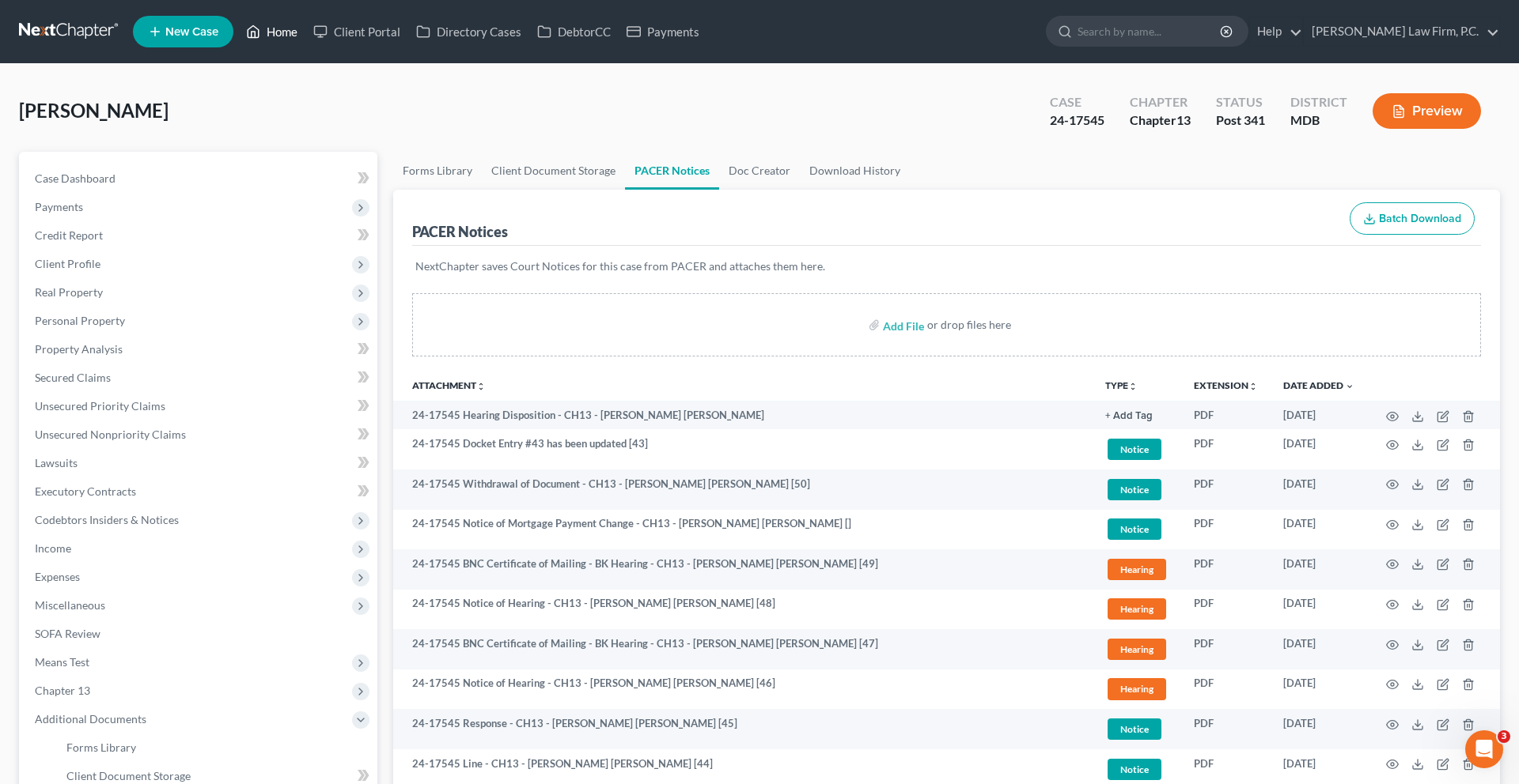
click at [305, 21] on link "Home" at bounding box center [272, 32] width 67 height 29
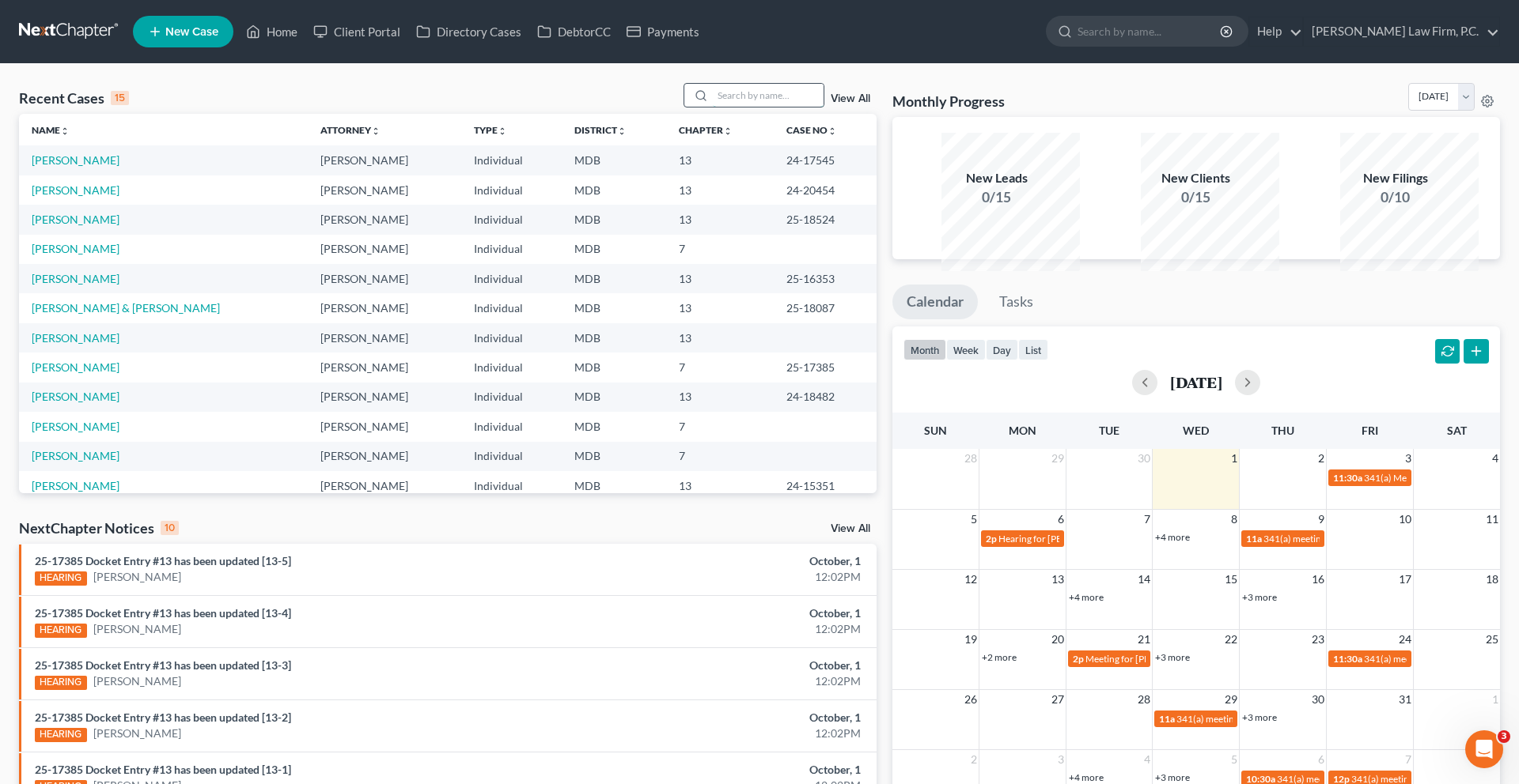
click at [713, 107] on input "search" at bounding box center [768, 94] width 110 height 23
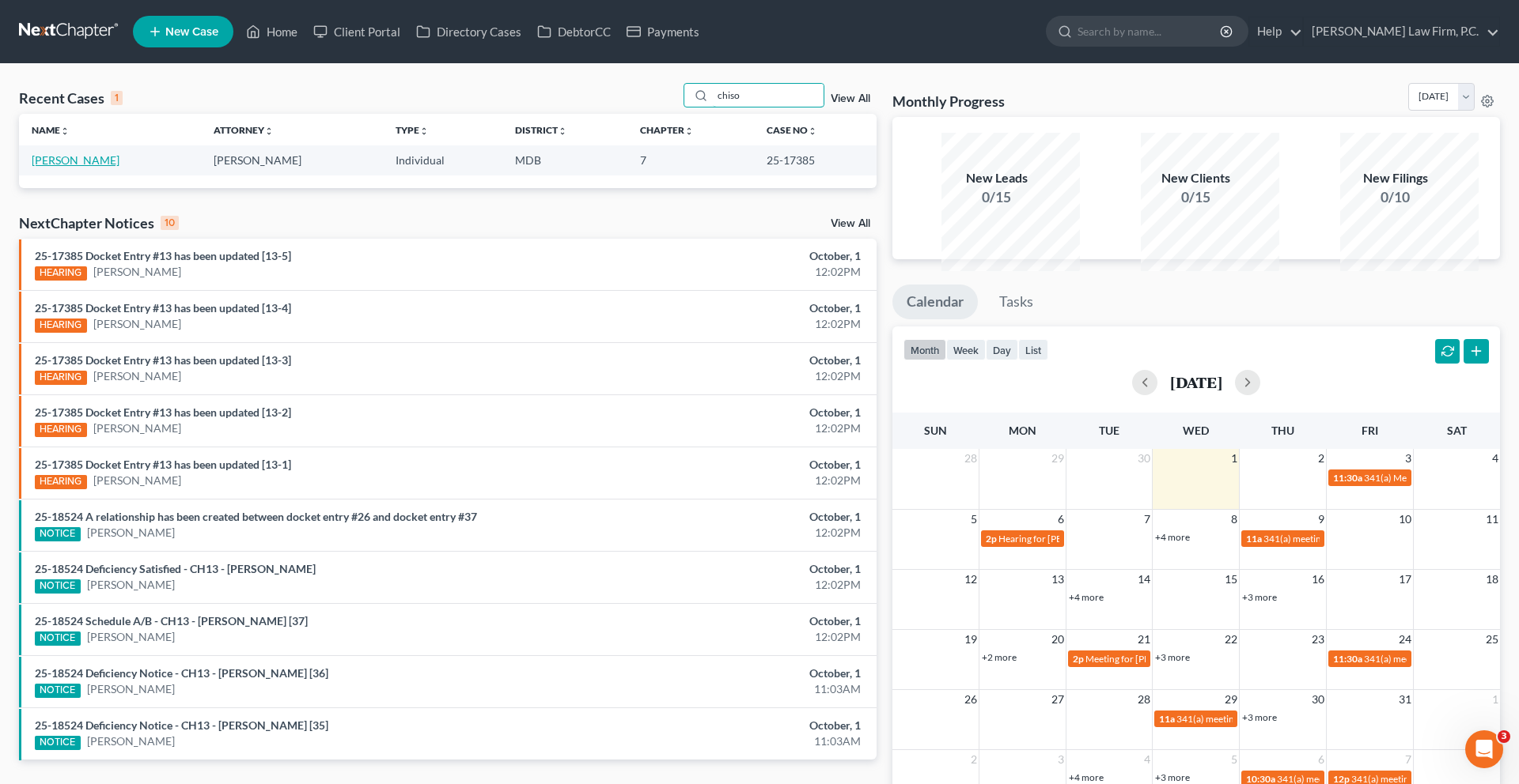
type input "chiso"
click at [94, 167] on link "[PERSON_NAME]" at bounding box center [76, 160] width 88 height 13
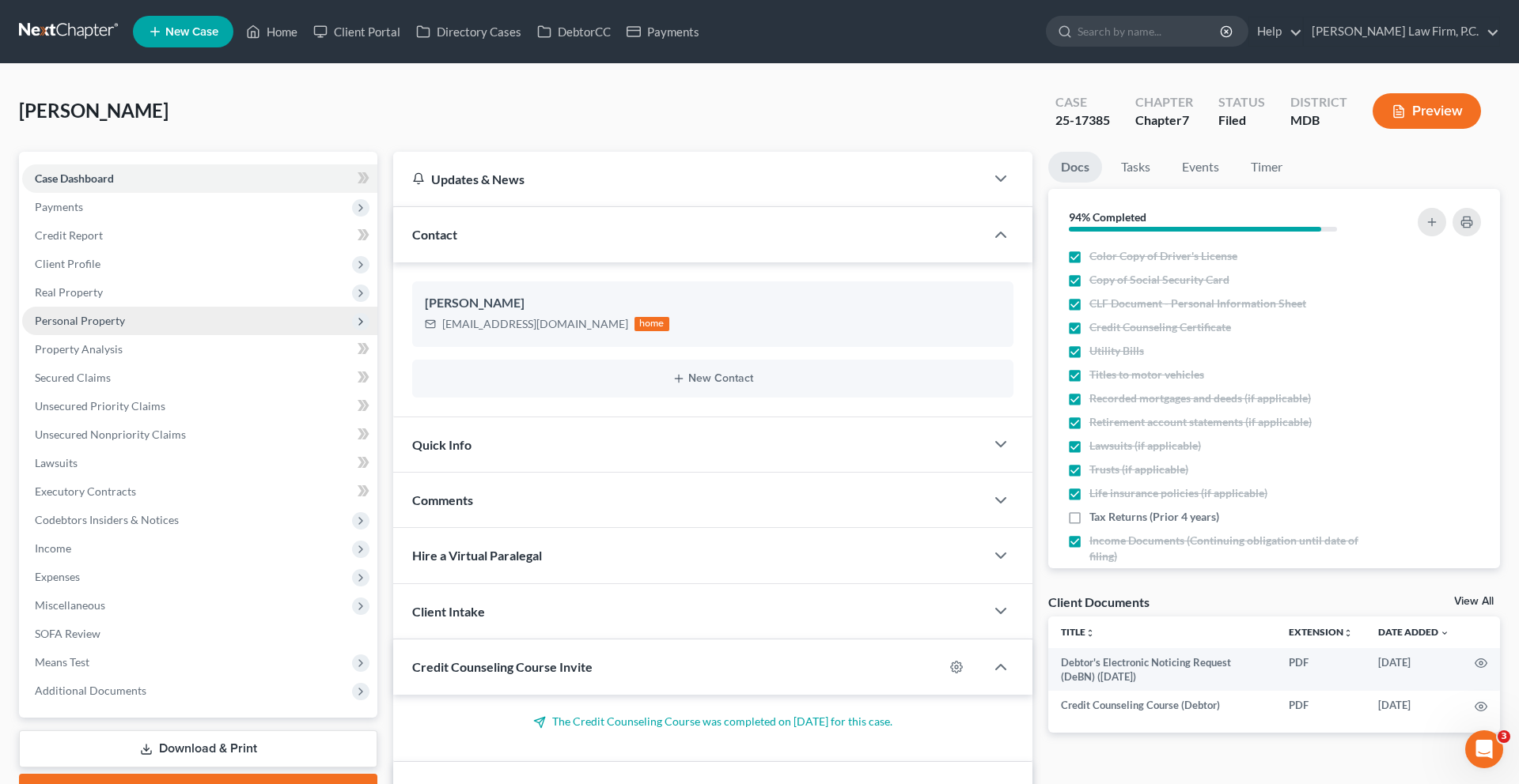
scroll to position [517, 0]
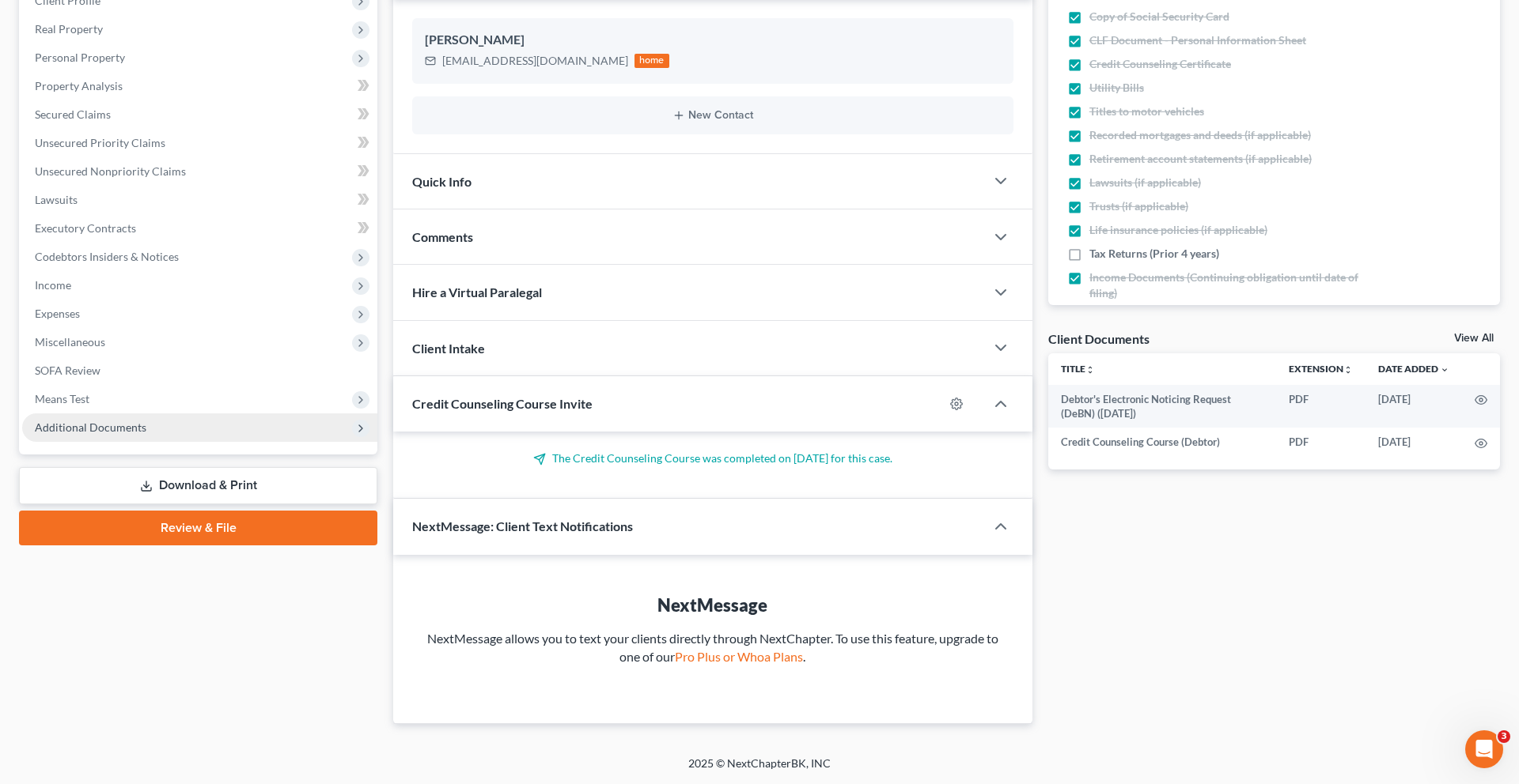
click at [184, 414] on span "Additional Documents" at bounding box center [199, 428] width 355 height 29
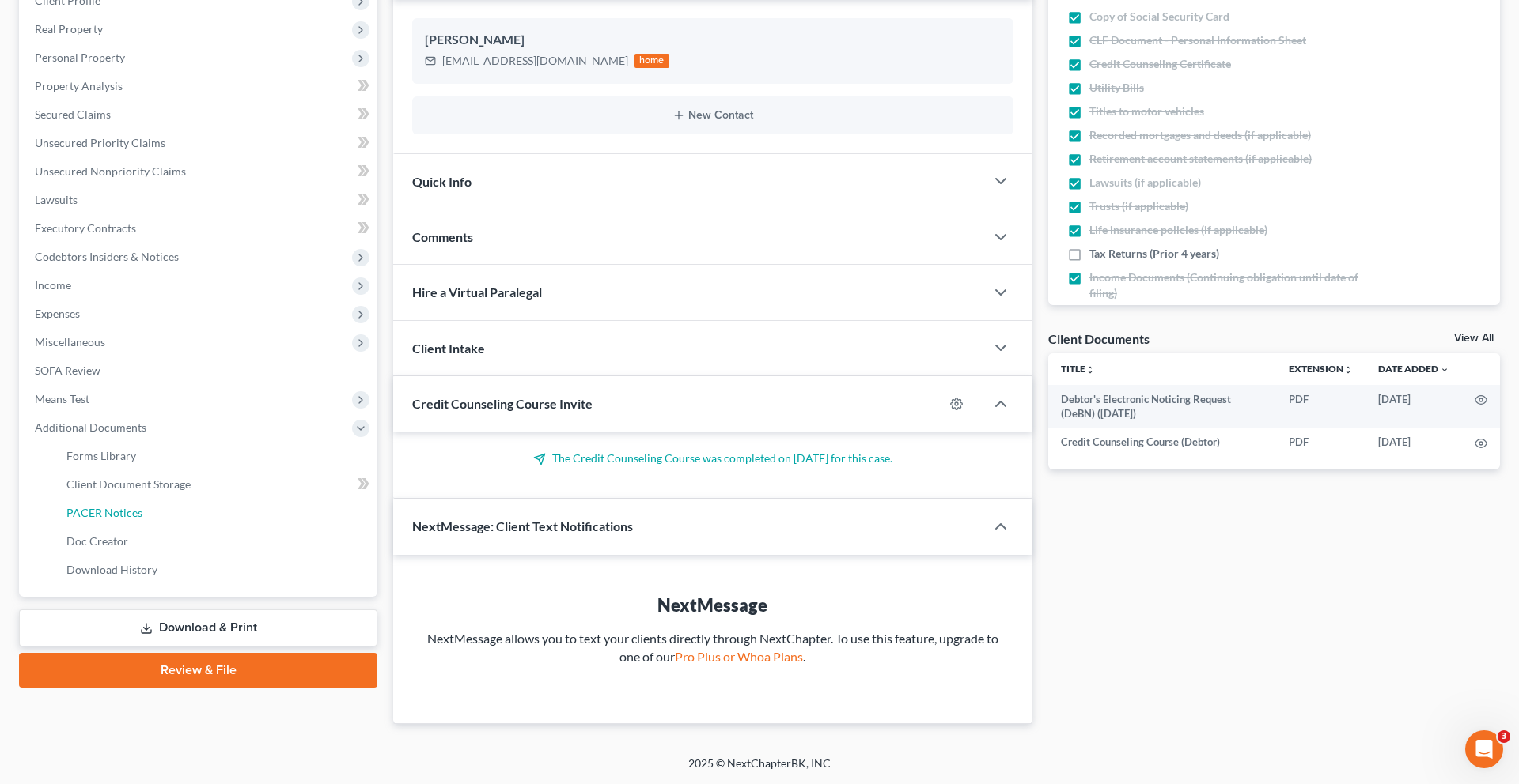
click at [180, 499] on link "PACER Notices" at bounding box center [216, 513] width 324 height 29
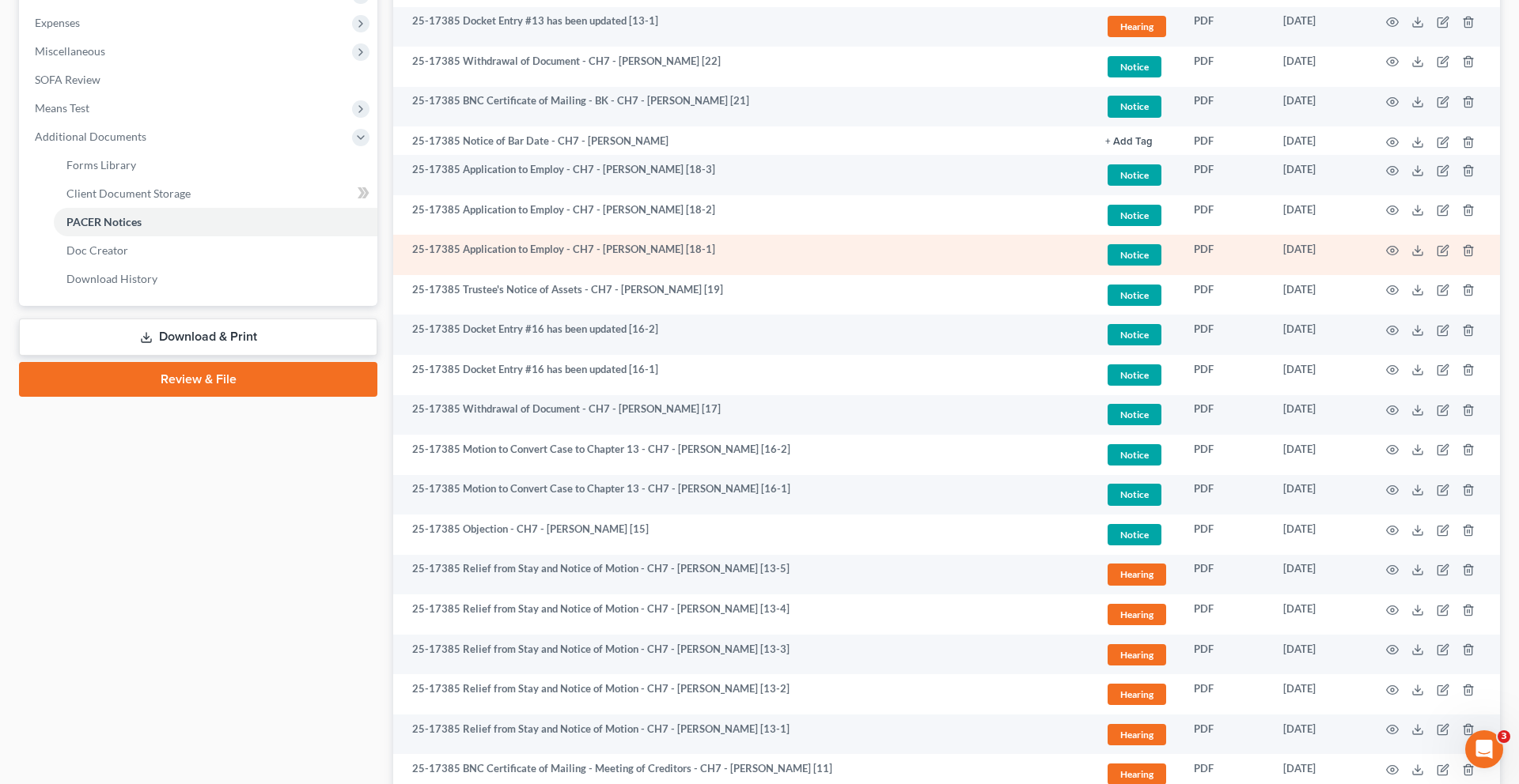
scroll to position [556, 0]
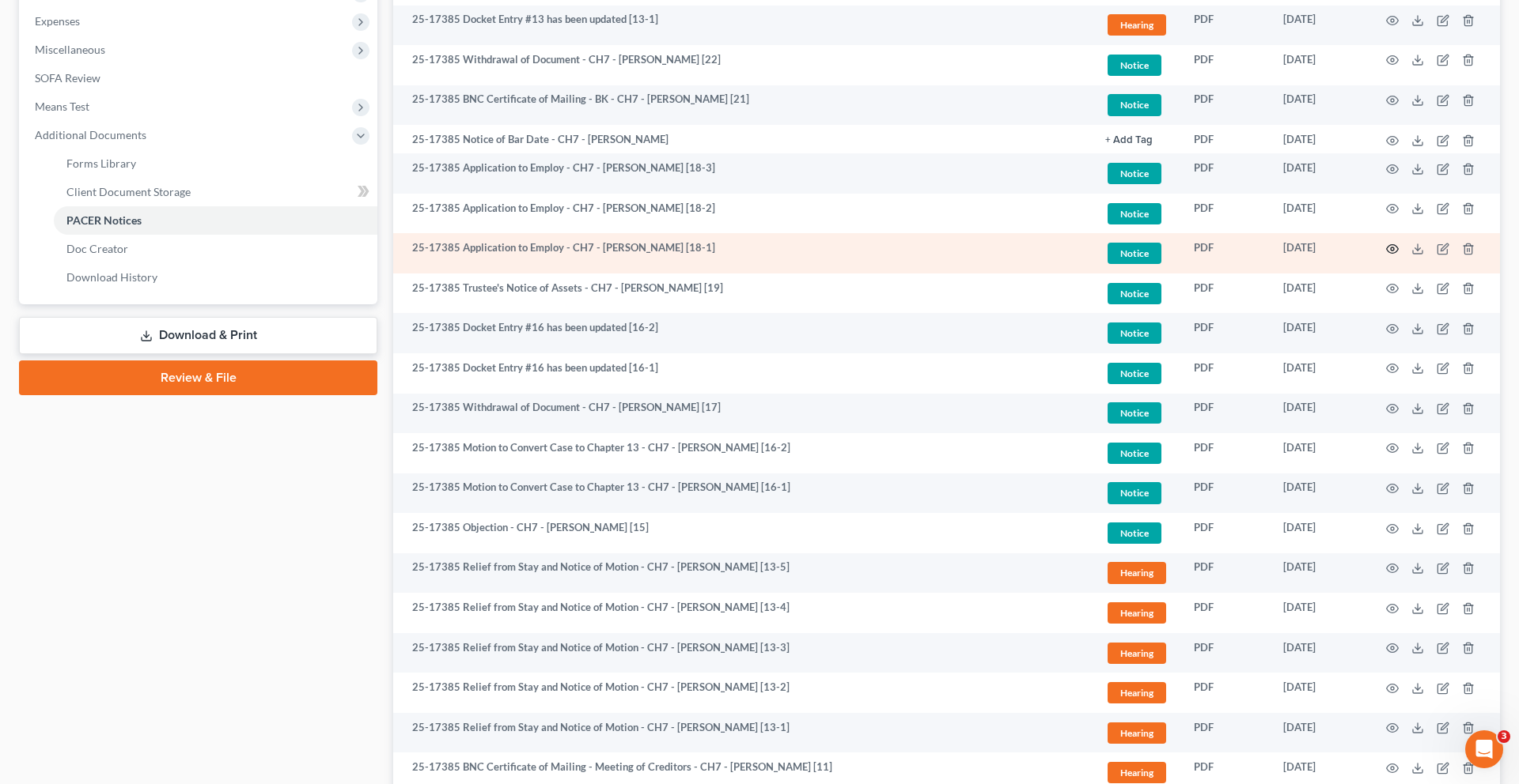
click at [1391, 250] on circle "button" at bounding box center [1392, 250] width 3 height 3
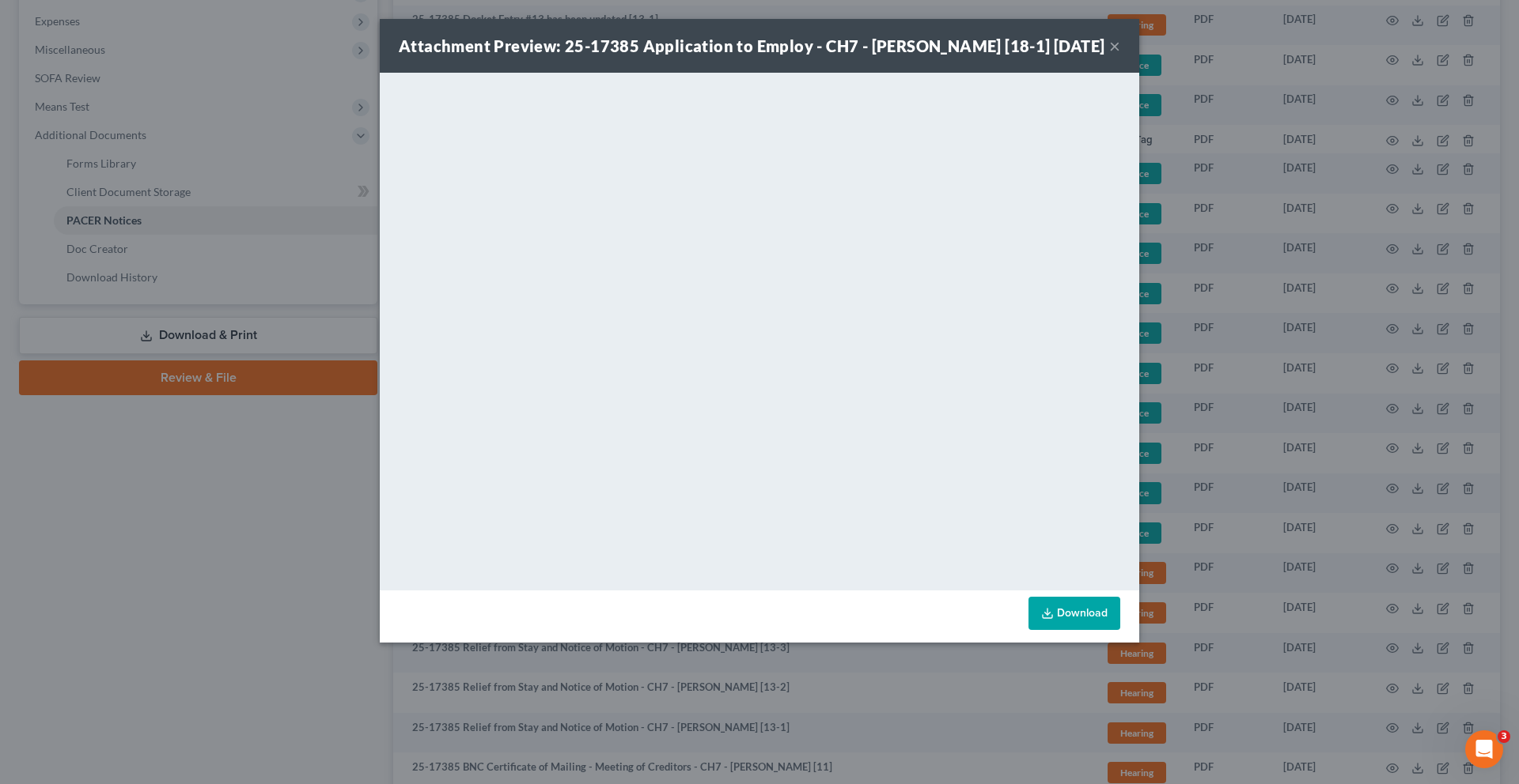
click at [1120, 56] on button "×" at bounding box center [1114, 46] width 11 height 19
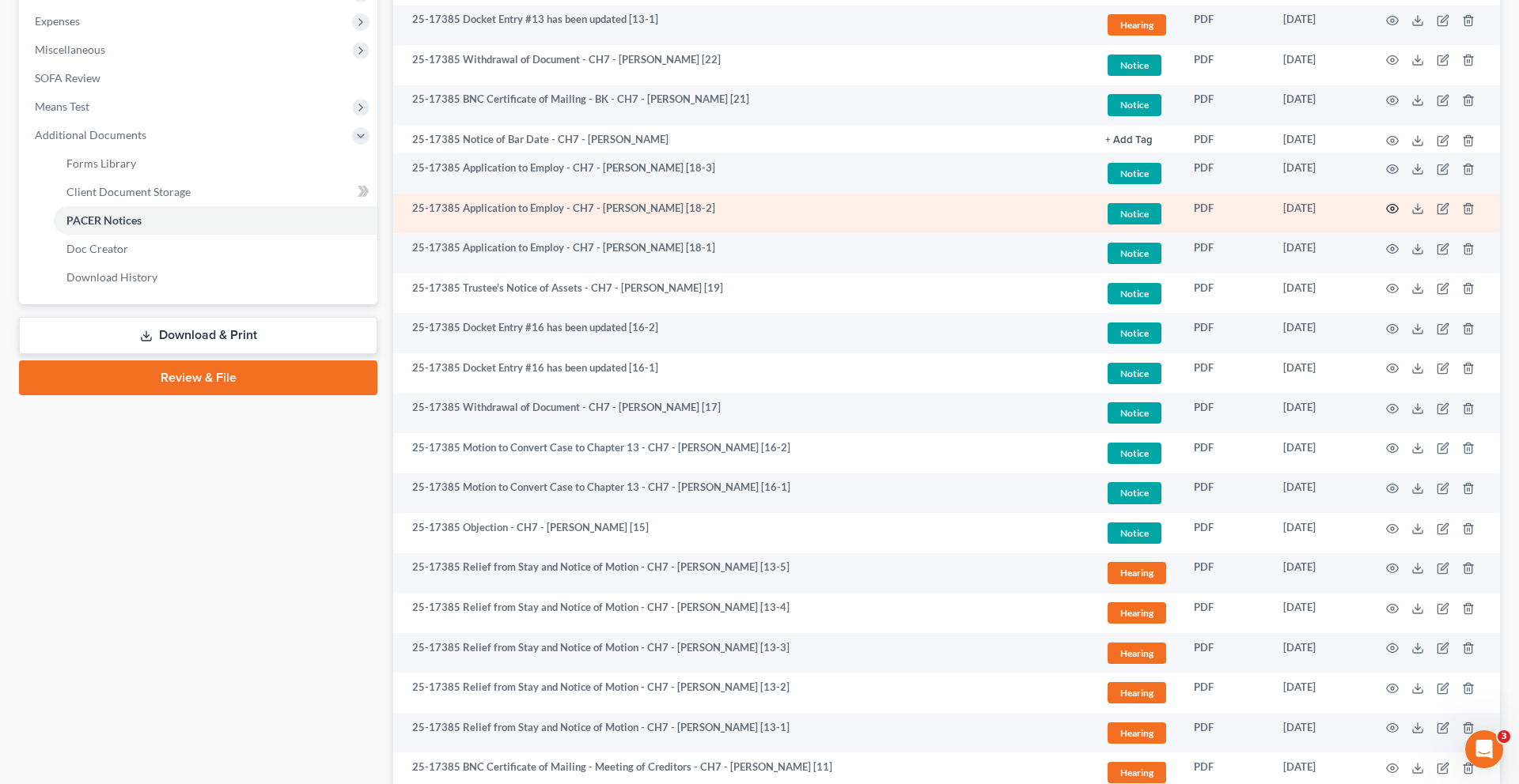
click at [1386, 215] on icon "button" at bounding box center [1392, 208] width 13 height 13
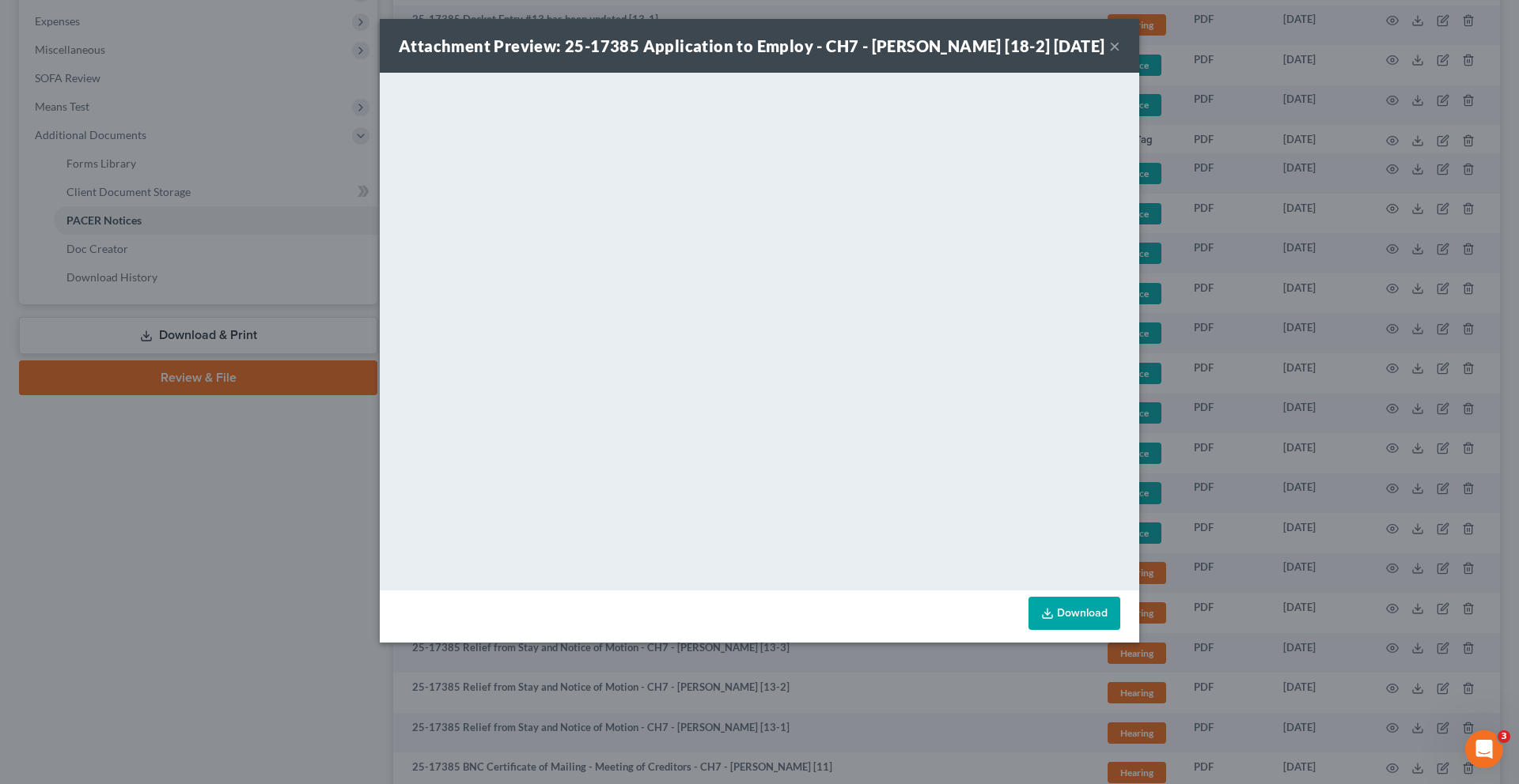
click at [1120, 56] on button "×" at bounding box center [1114, 46] width 11 height 19
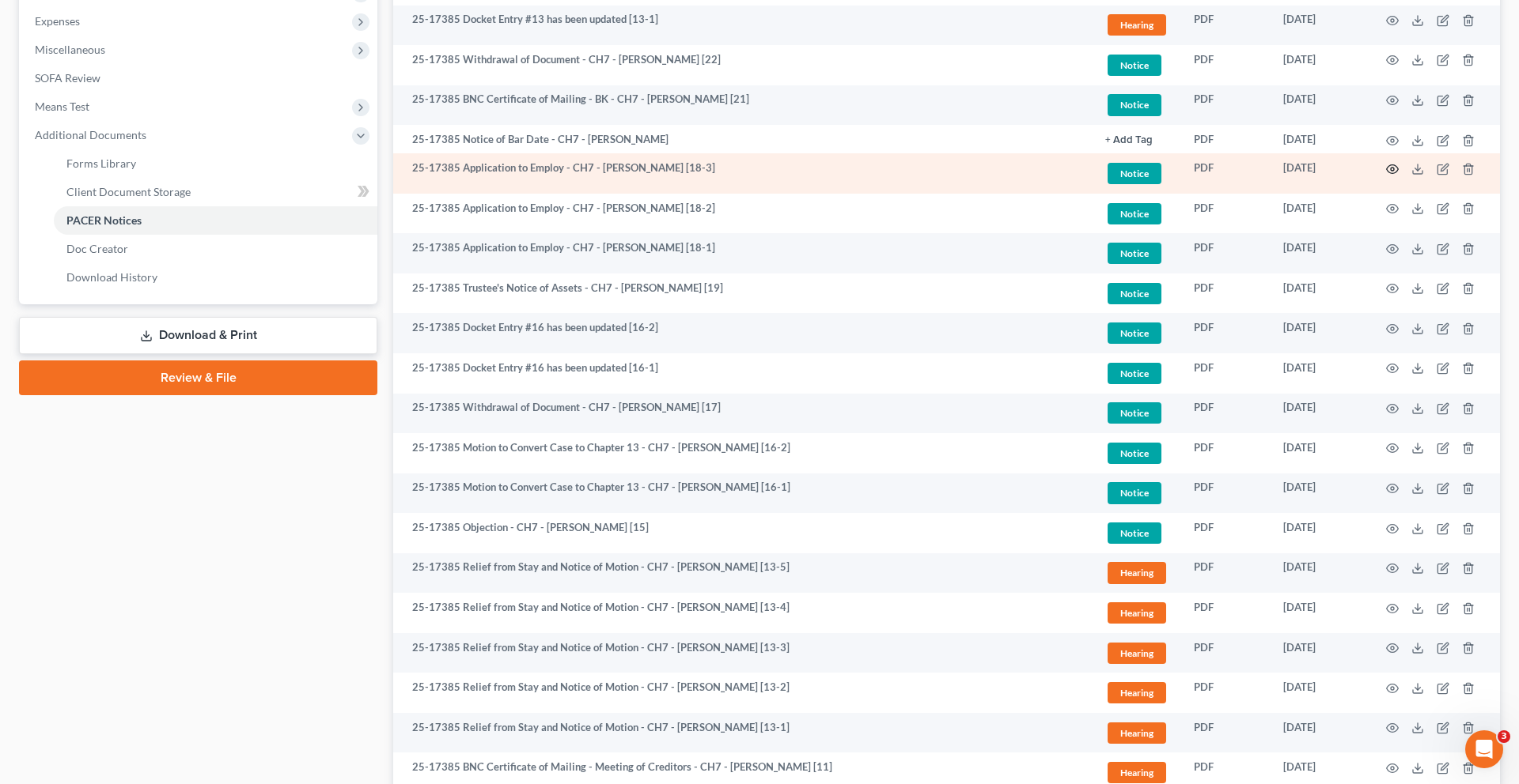
click at [1386, 175] on icon "button" at bounding box center [1392, 169] width 13 height 13
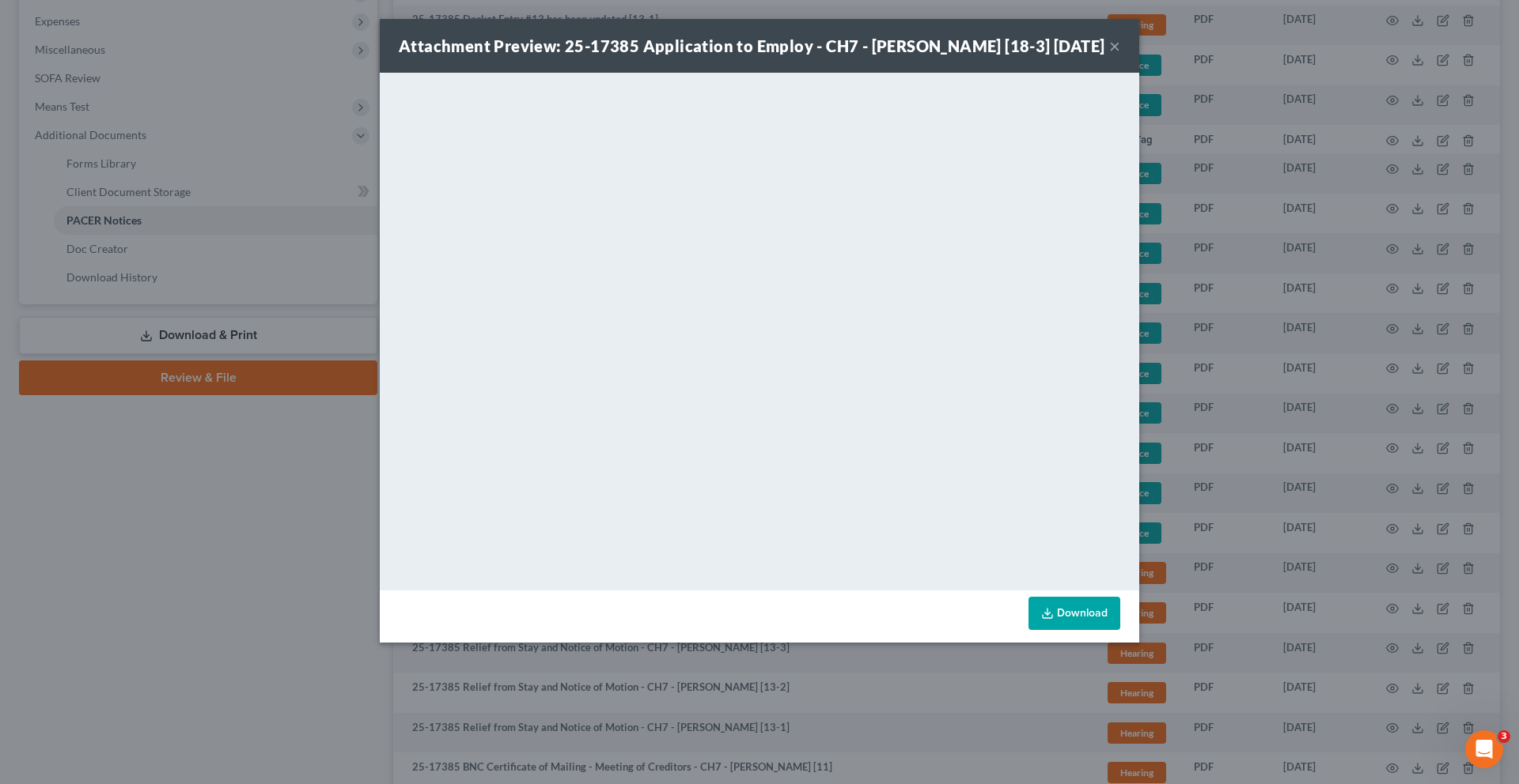
click at [1120, 56] on button "×" at bounding box center [1114, 46] width 11 height 19
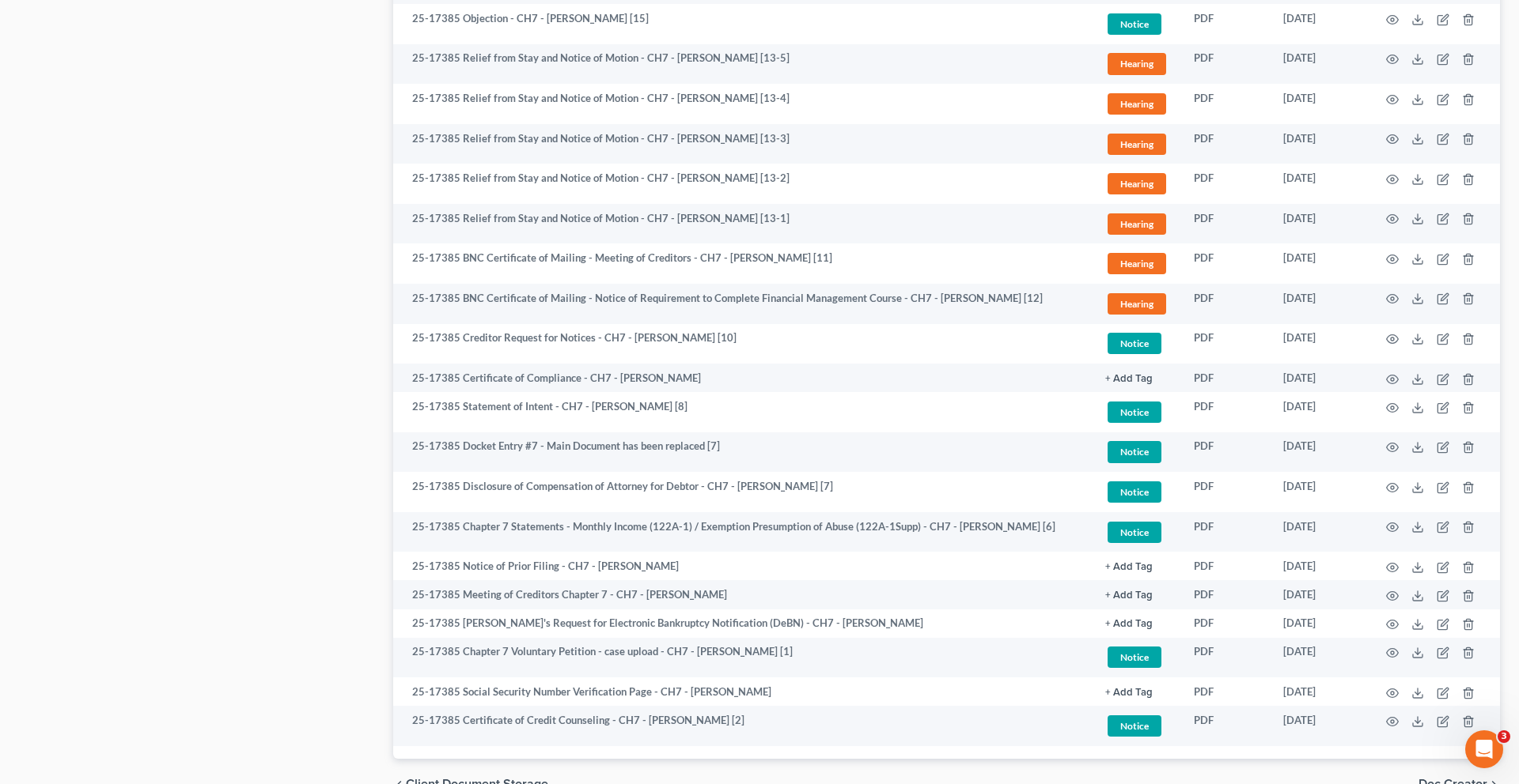
scroll to position [1083, 0]
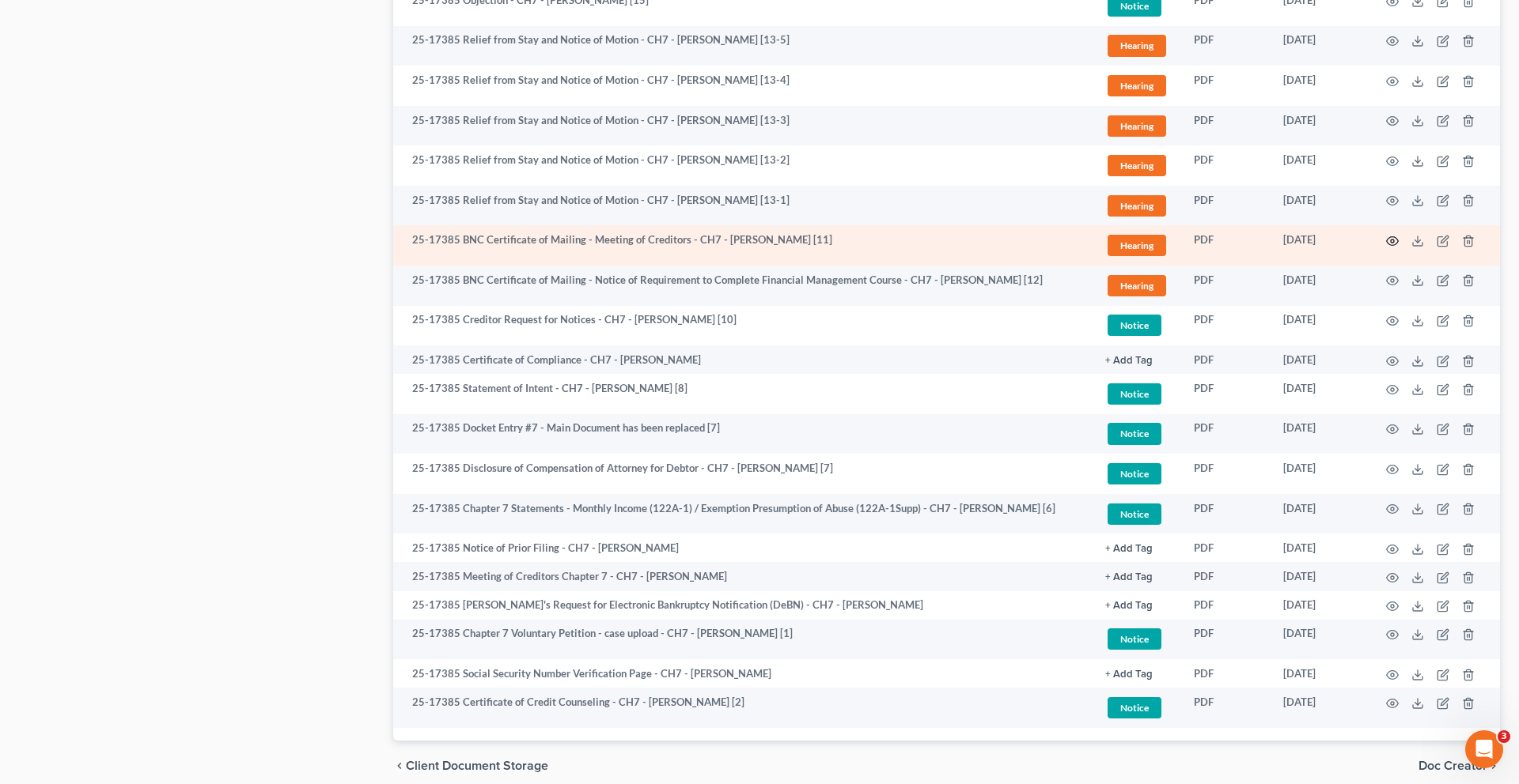
click at [1386, 248] on icon "button" at bounding box center [1392, 241] width 13 height 13
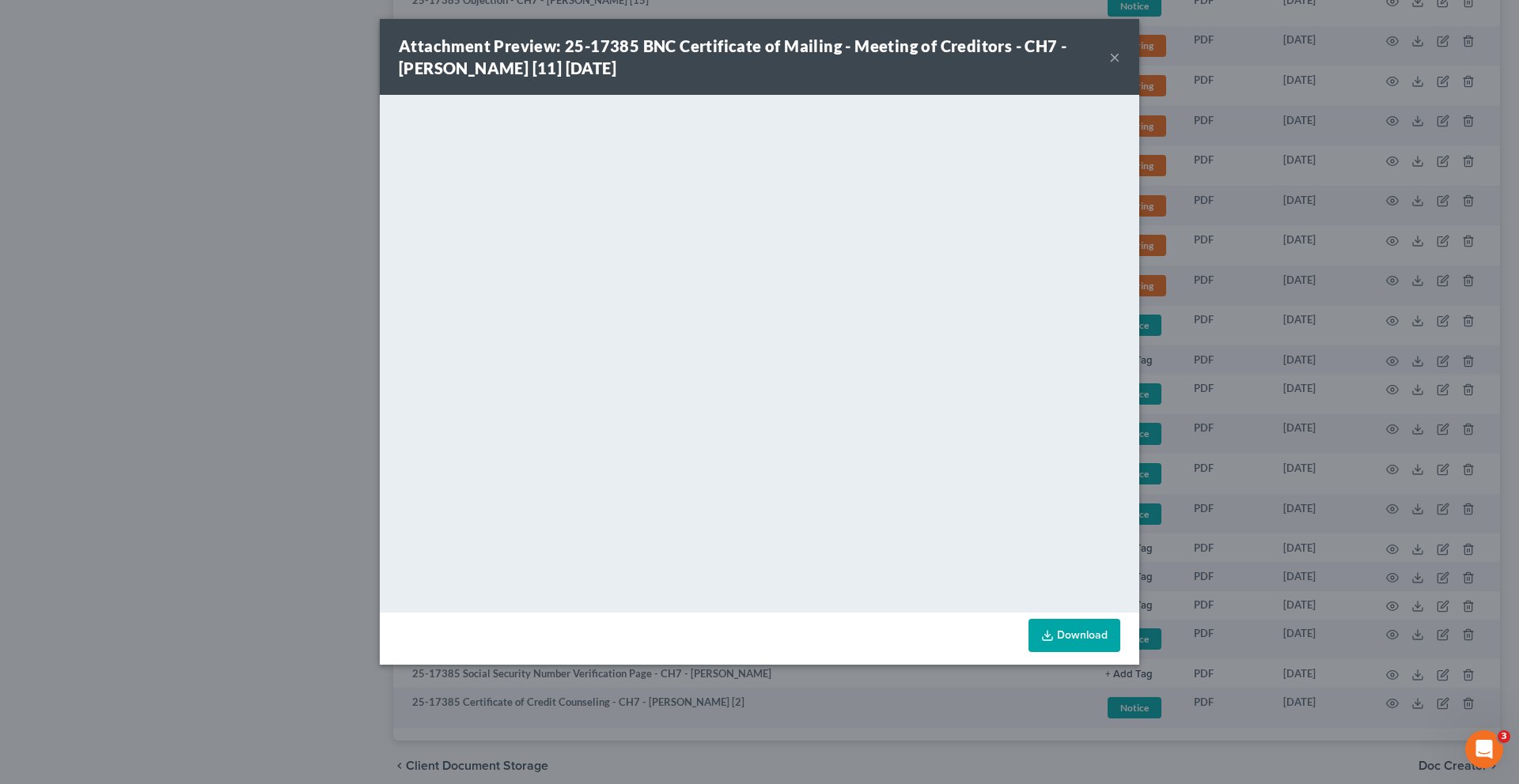
click at [1120, 67] on button "×" at bounding box center [1114, 56] width 11 height 19
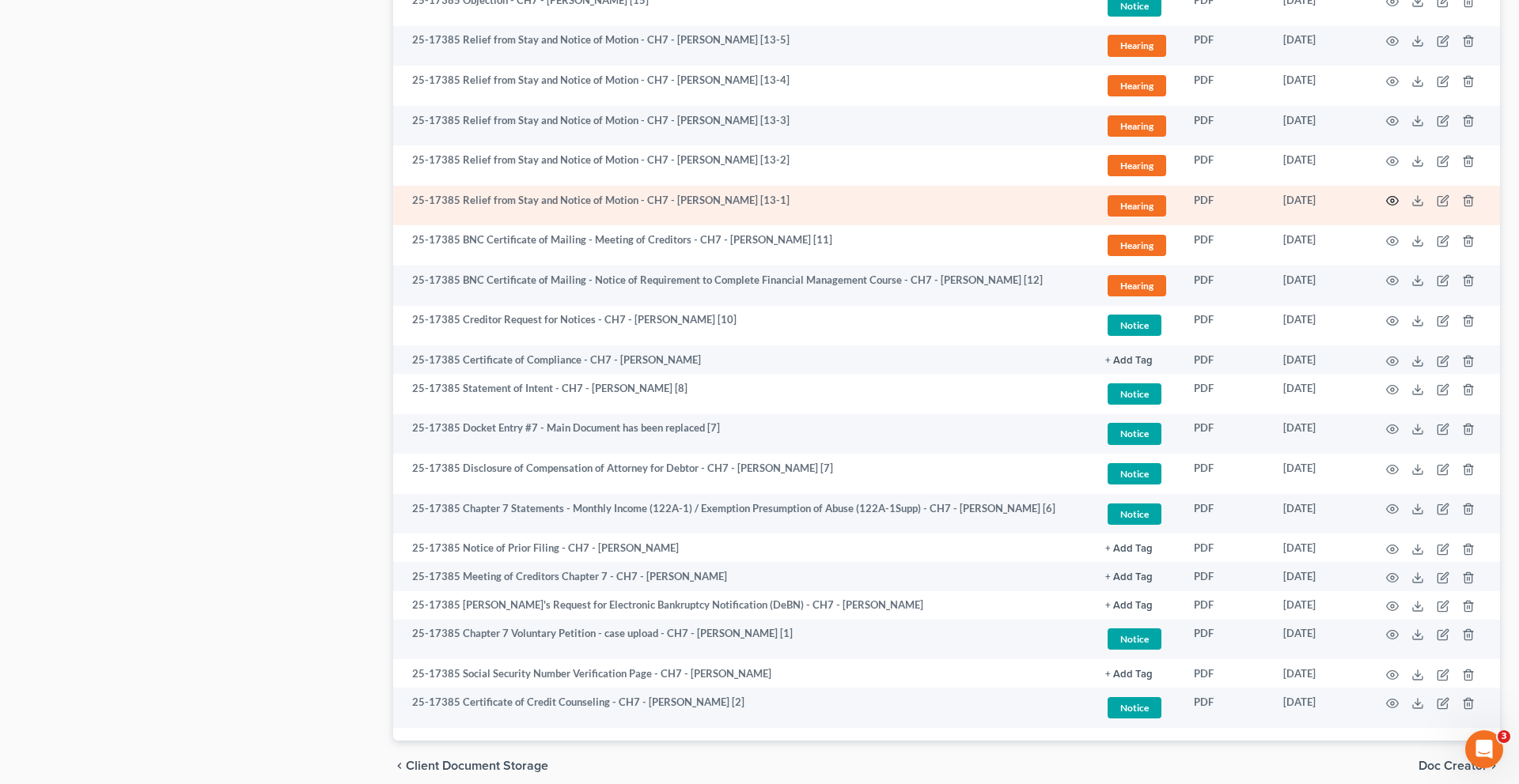
click at [1391, 202] on circle "button" at bounding box center [1392, 201] width 3 height 3
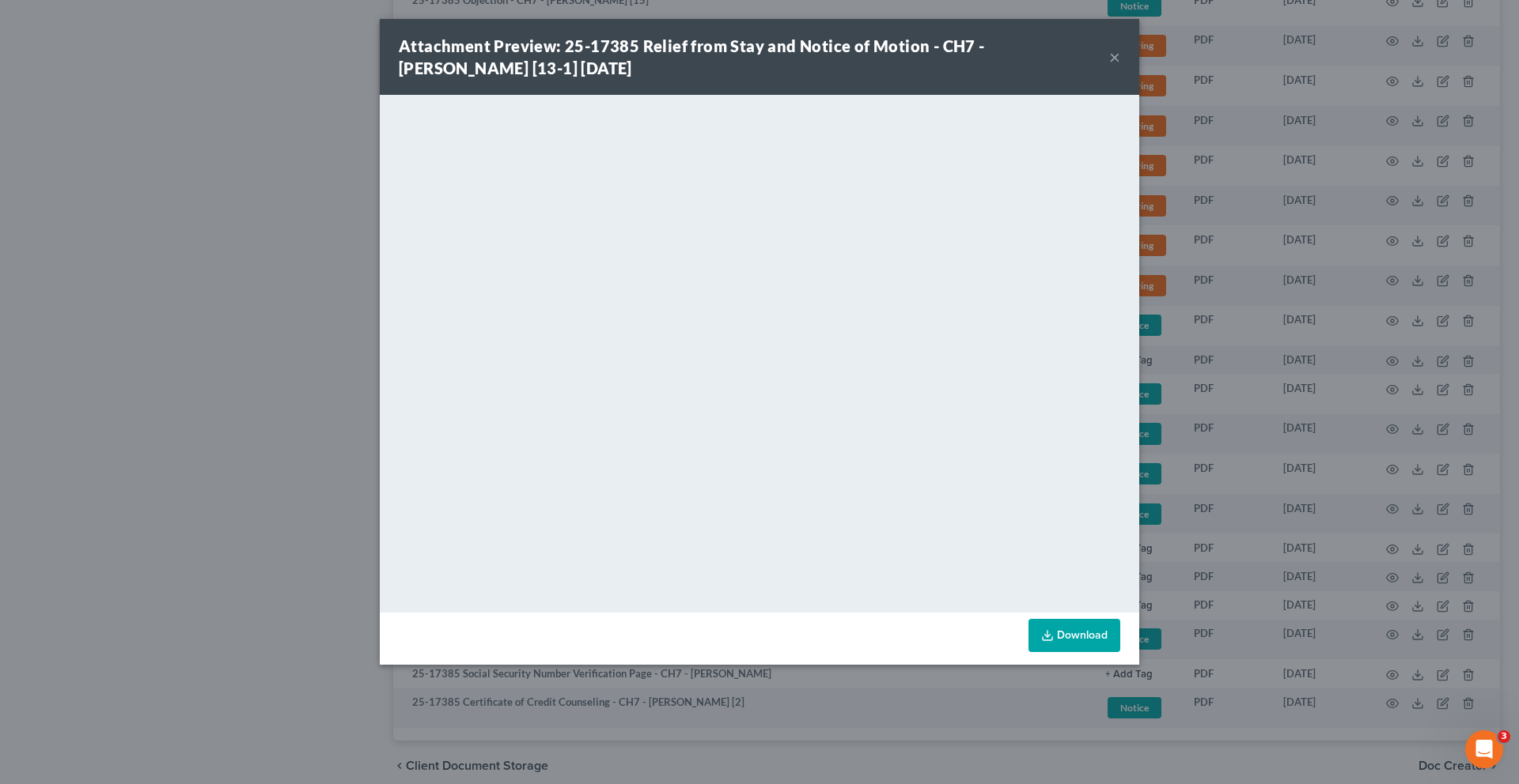
click at [1120, 67] on button "×" at bounding box center [1114, 56] width 11 height 19
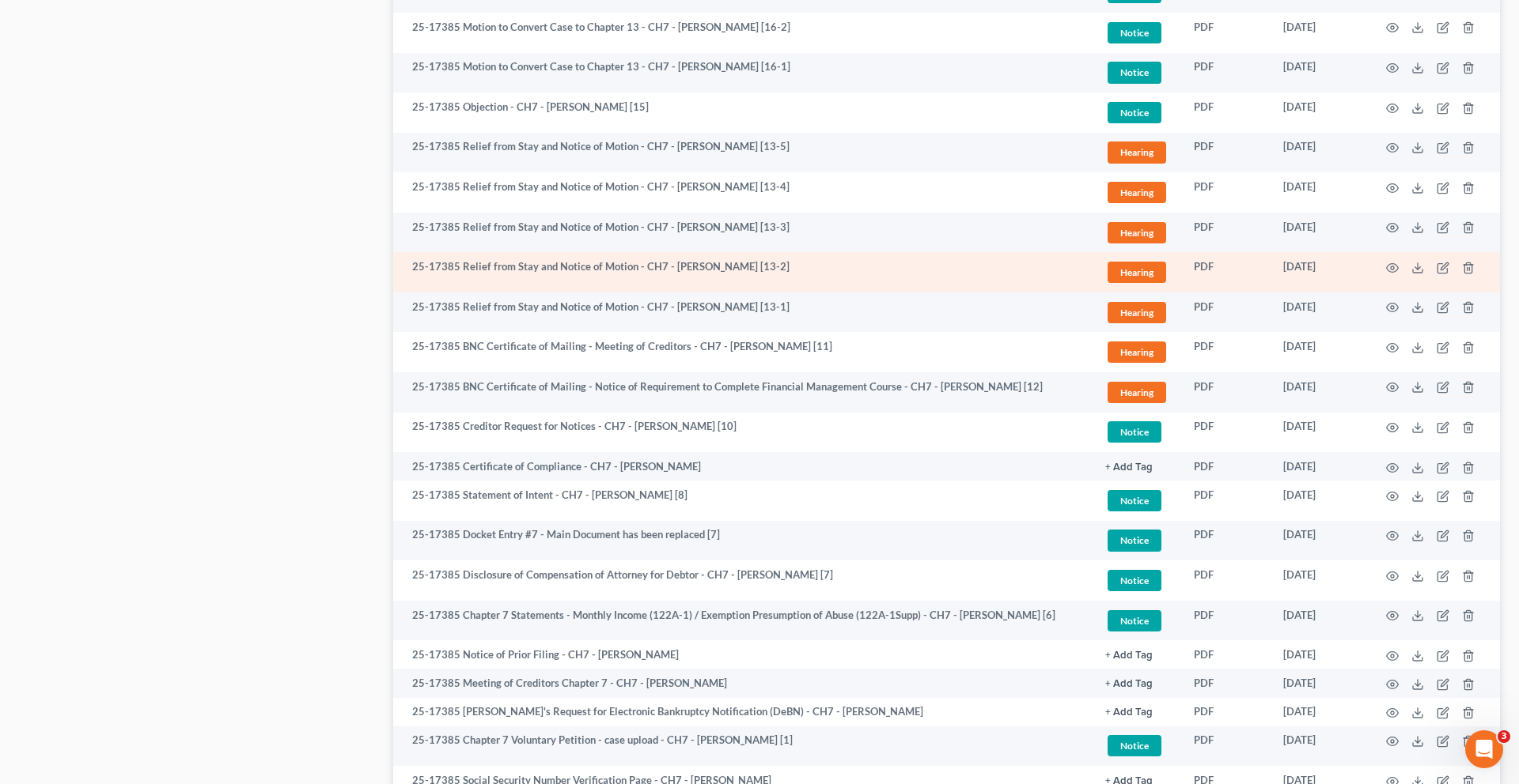
scroll to position [980, 0]
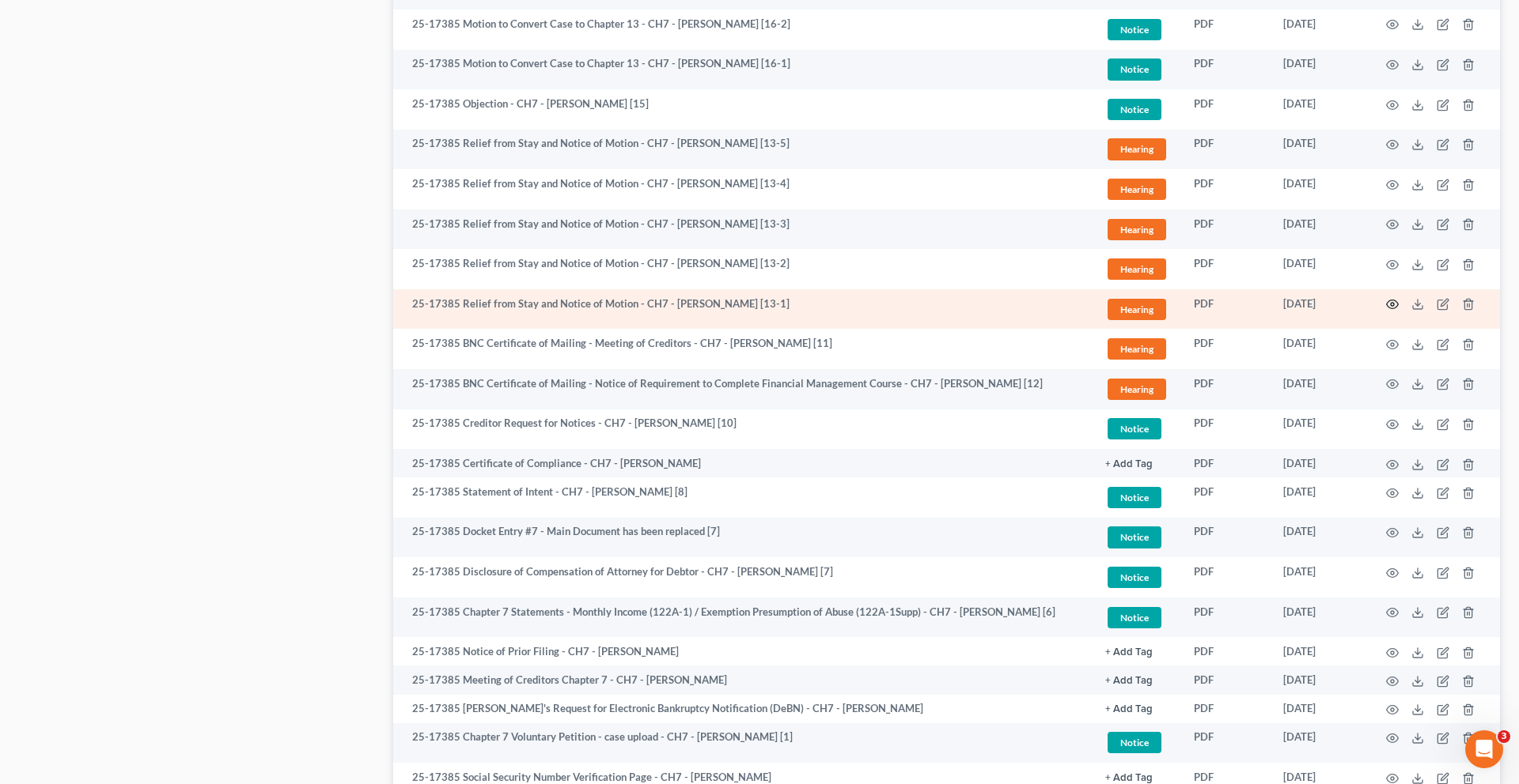
click at [1386, 311] on icon "button" at bounding box center [1392, 304] width 13 height 13
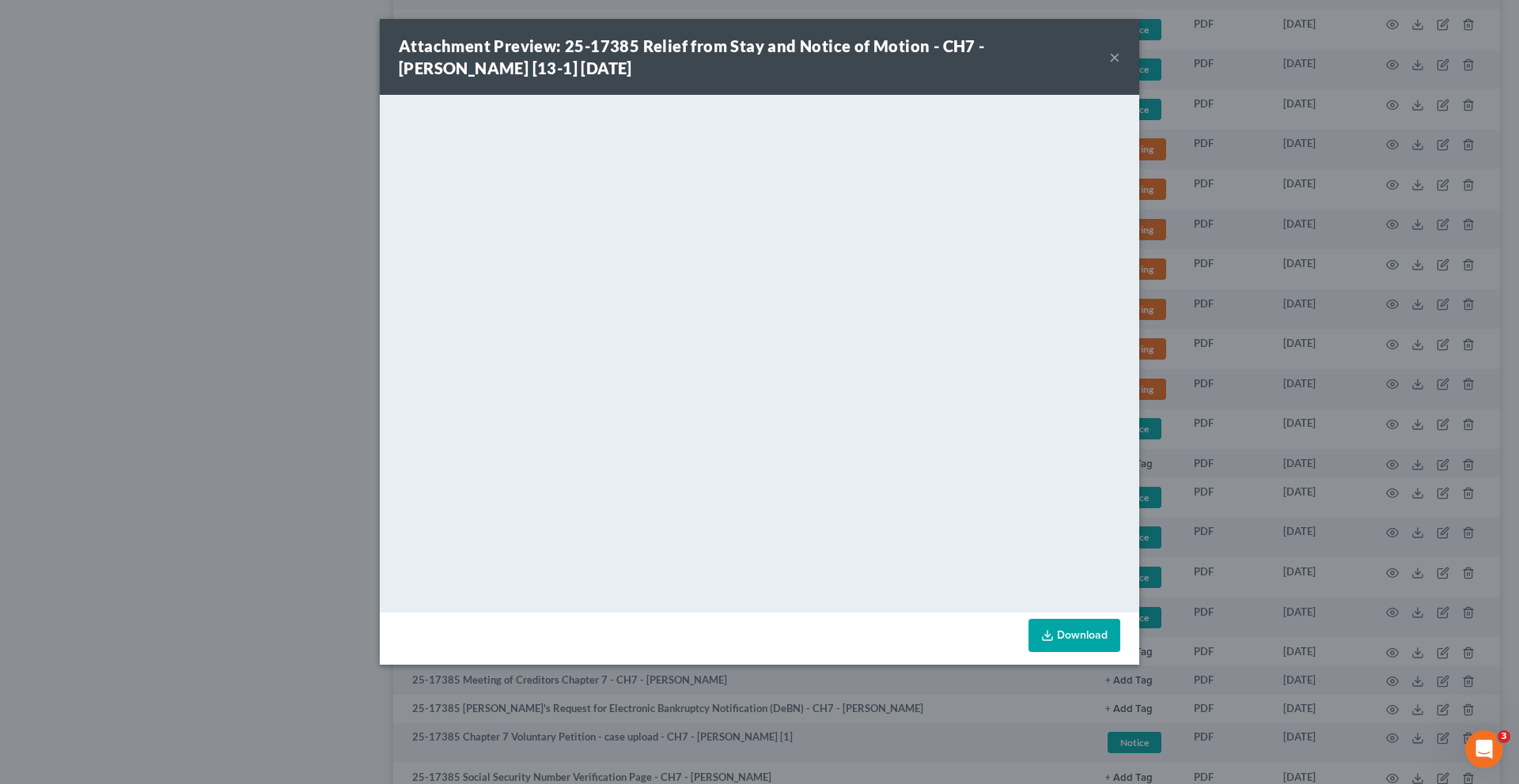
click at [1120, 67] on button "×" at bounding box center [1114, 56] width 11 height 19
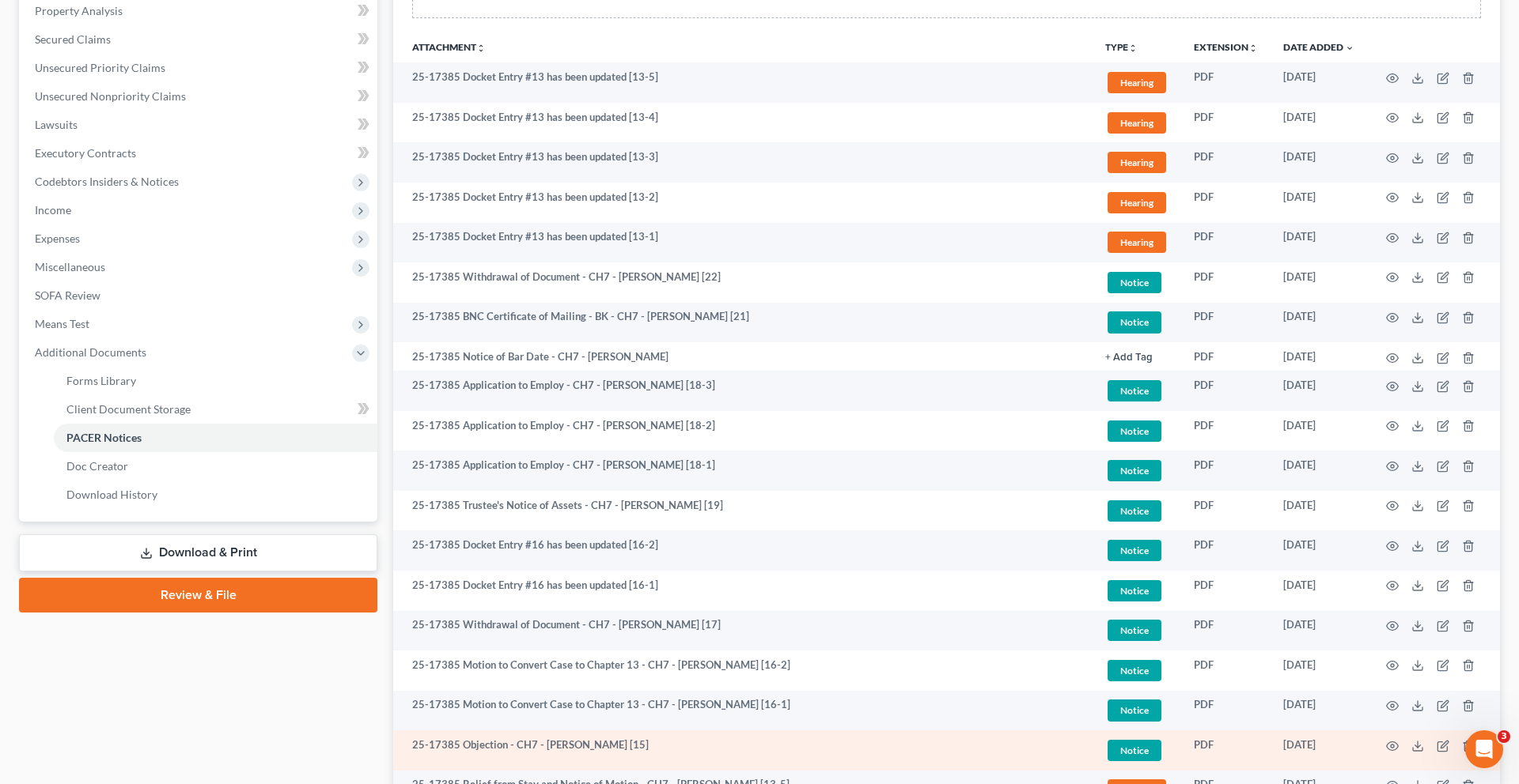
scroll to position [341, 0]
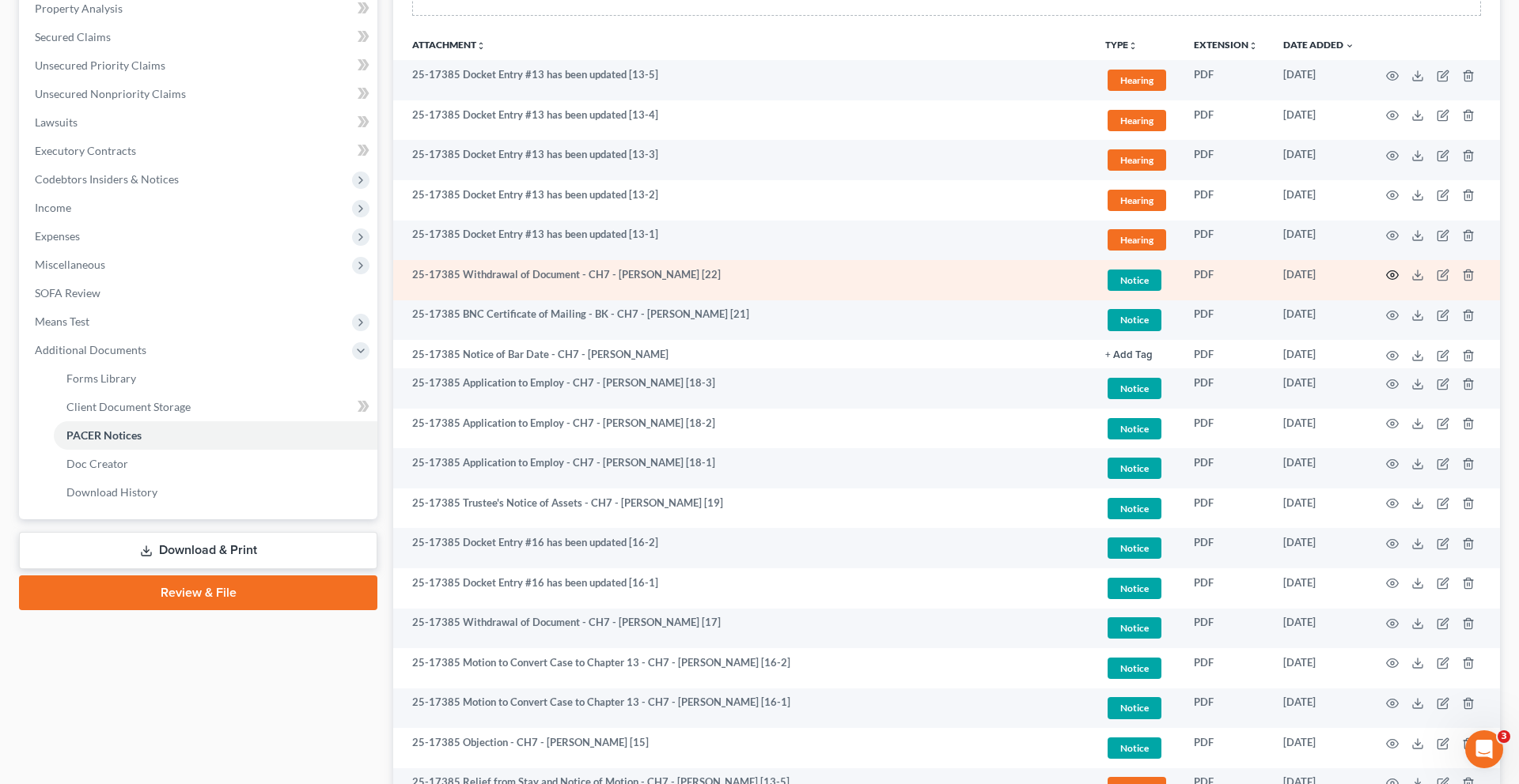
click at [1391, 277] on circle "button" at bounding box center [1392, 276] width 3 height 3
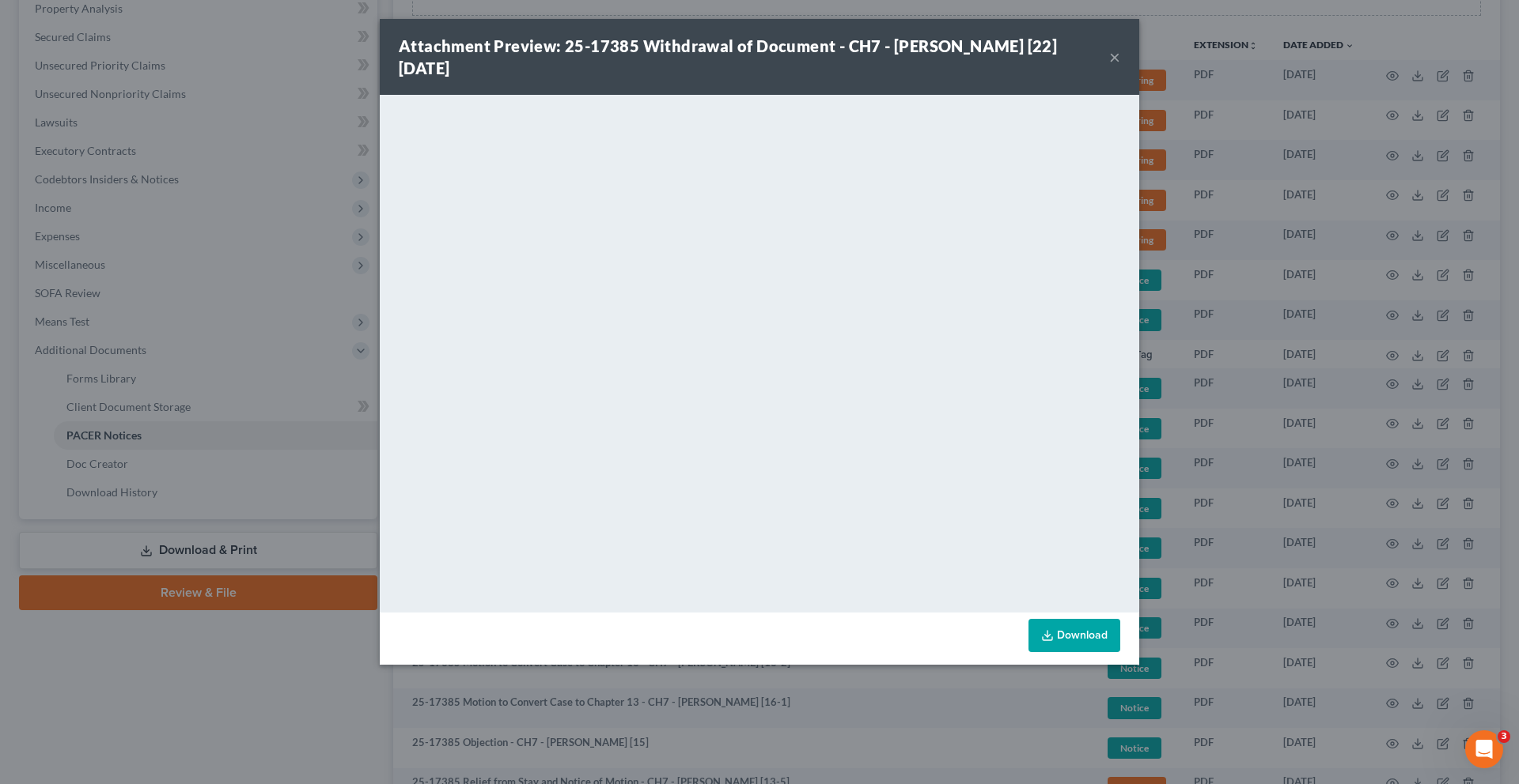
click at [1139, 86] on div "Attachment Preview: 25-17385 Withdrawal of Document - CH7 - [PERSON_NAME] [22] …" at bounding box center [759, 57] width 759 height 76
click at [1120, 67] on button "×" at bounding box center [1114, 56] width 11 height 19
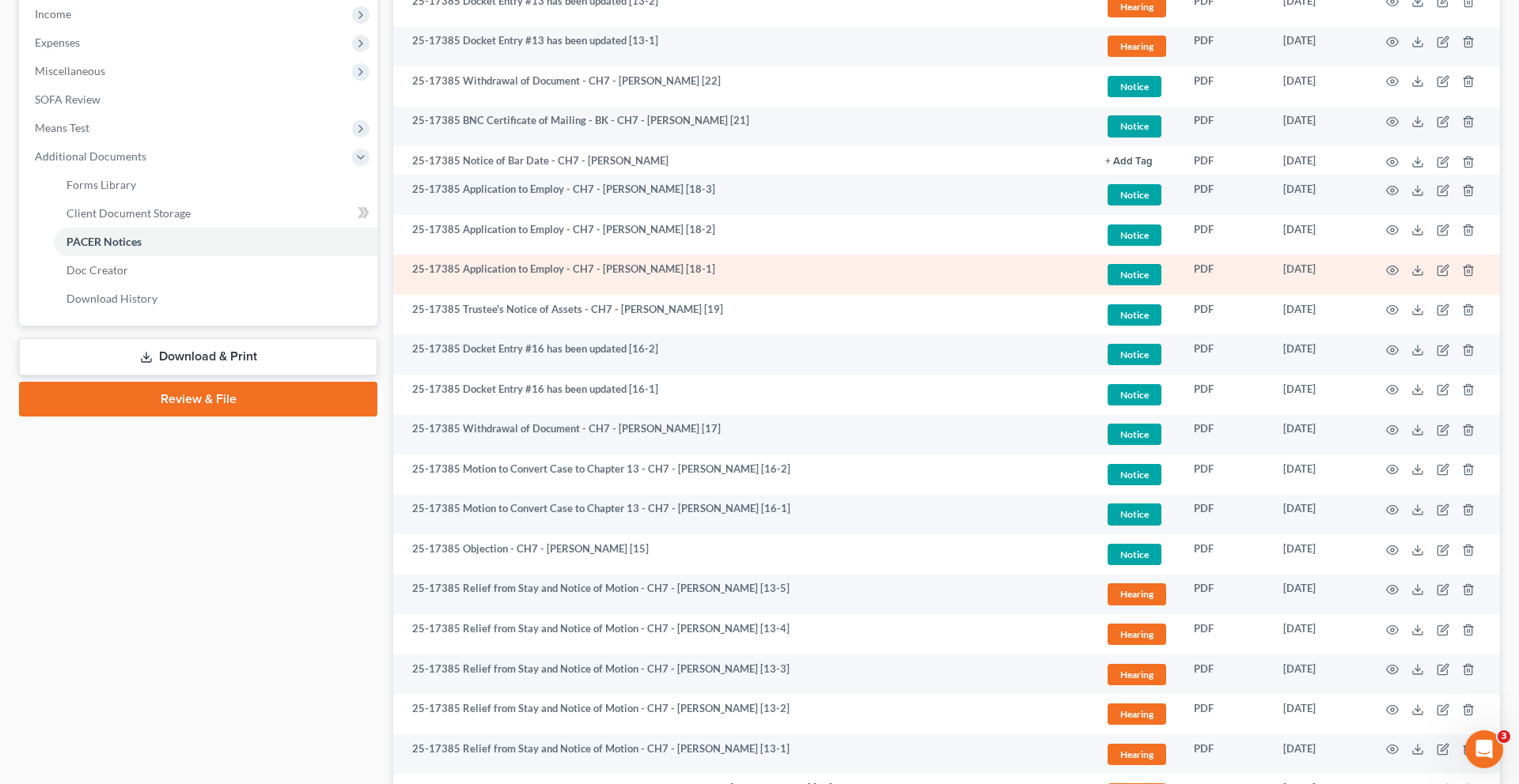
scroll to position [547, 0]
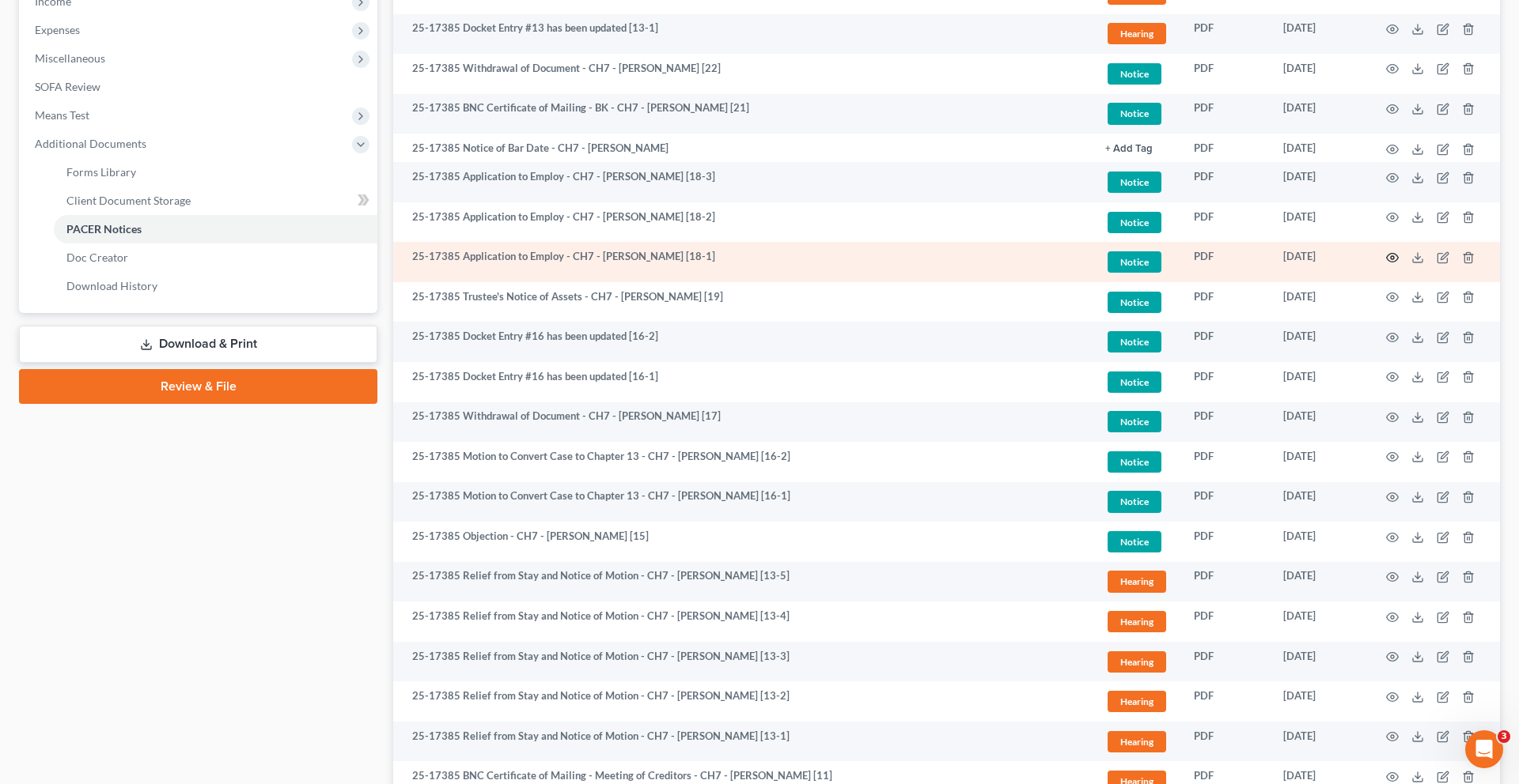
click at [1386, 264] on icon "button" at bounding box center [1392, 257] width 13 height 13
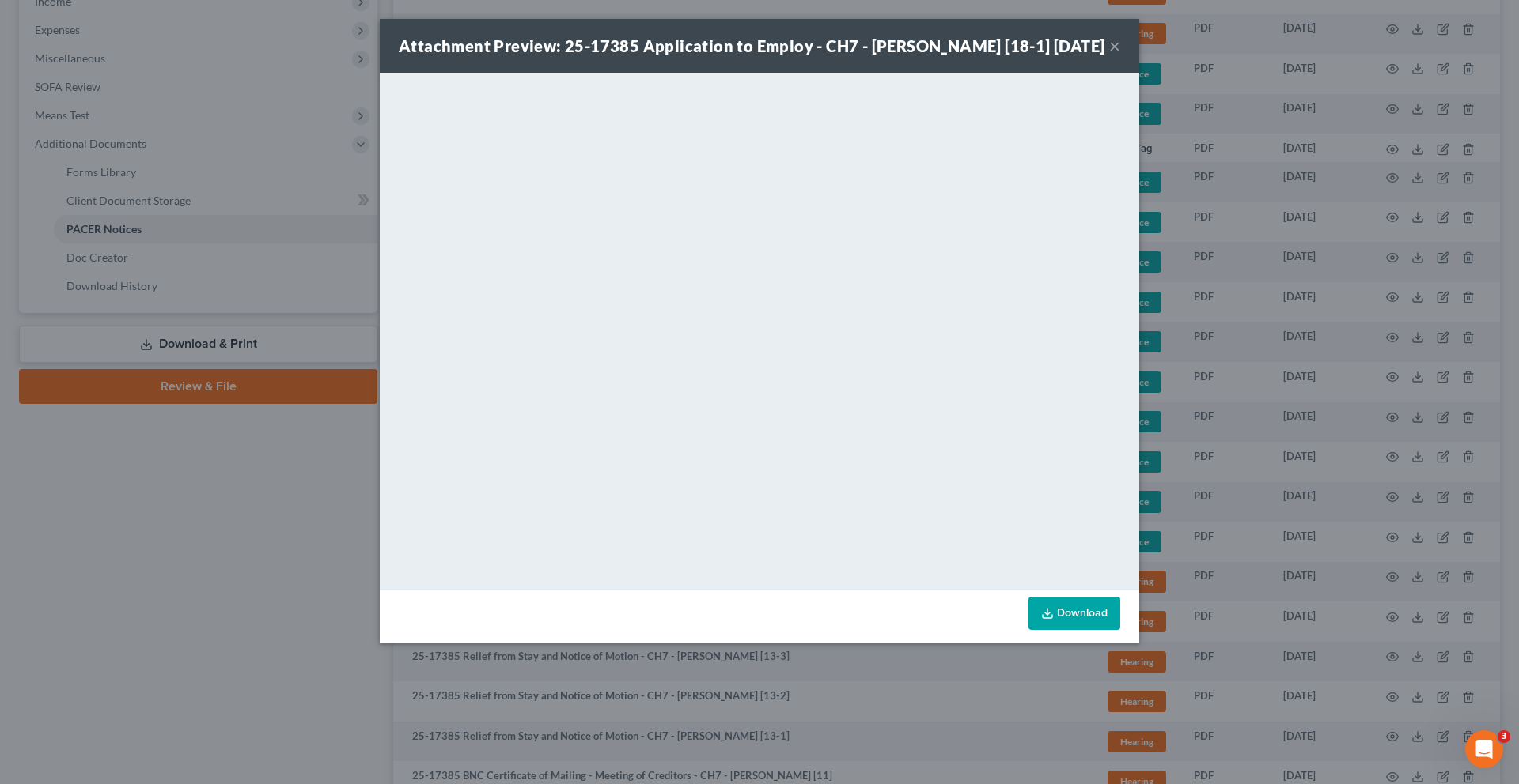
click at [1120, 56] on button "×" at bounding box center [1114, 46] width 11 height 19
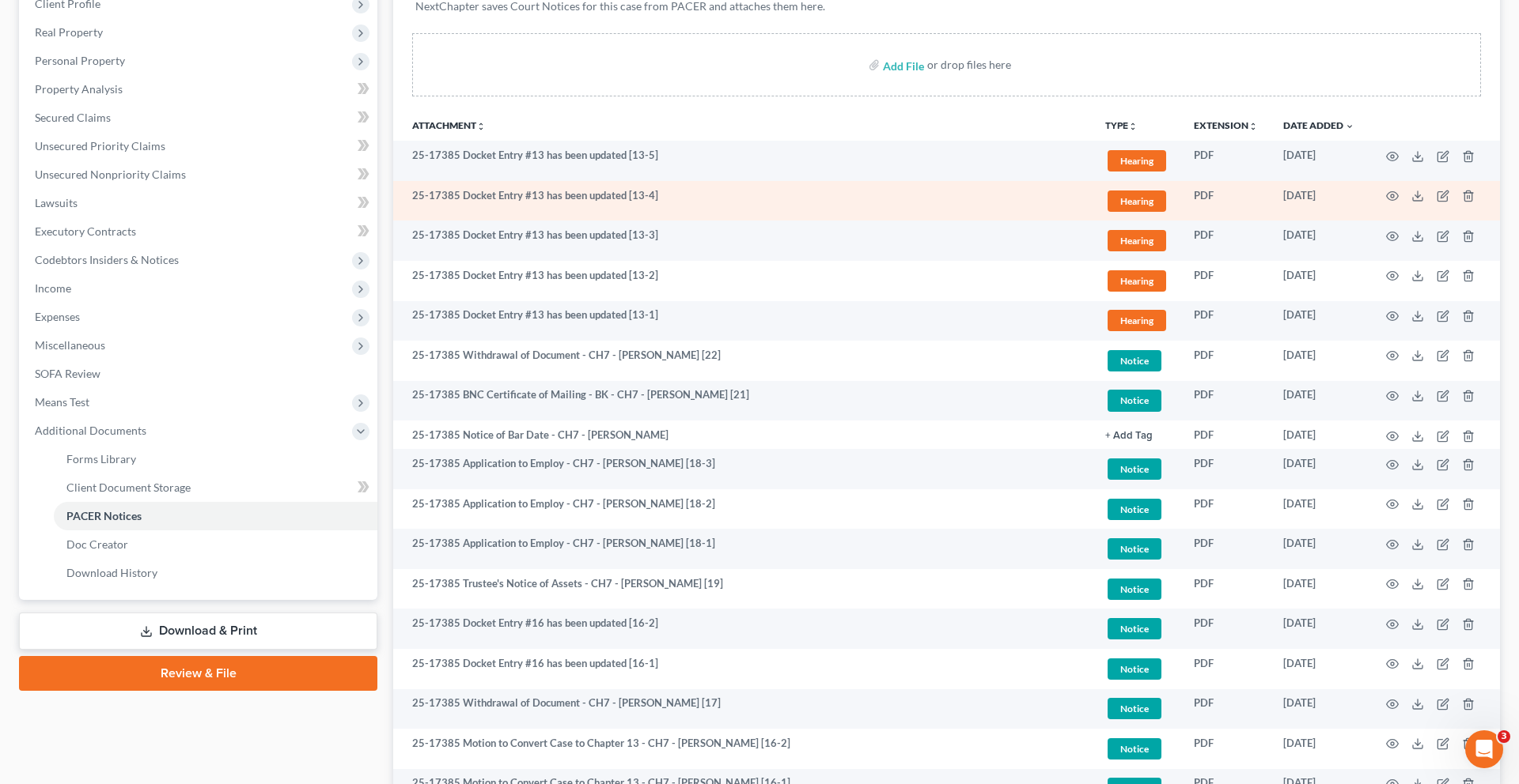
scroll to position [187, 0]
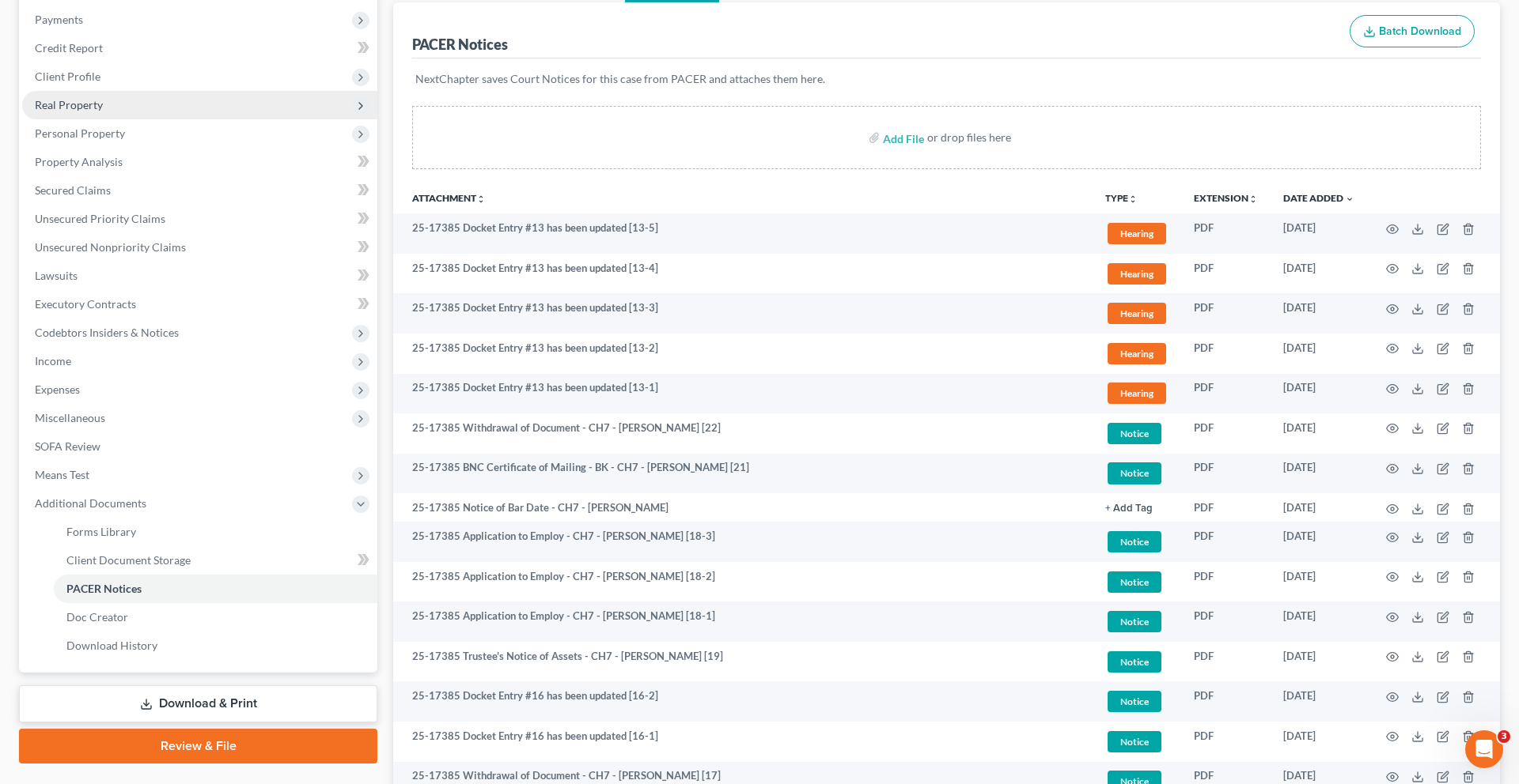
click at [103, 111] on span "Real Property" at bounding box center [68, 105] width 68 height 13
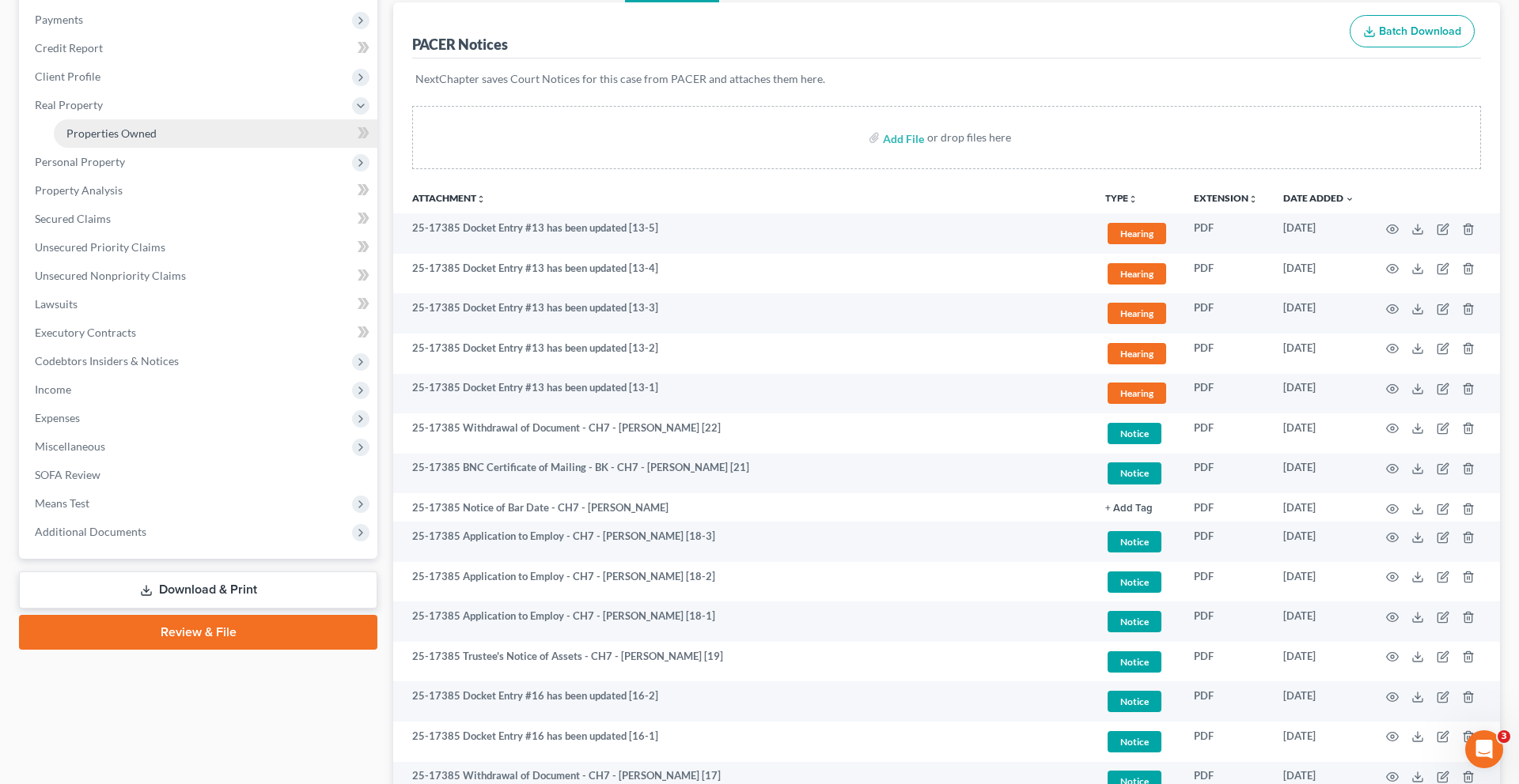
click at [127, 140] on span "Properties Owned" at bounding box center [111, 133] width 90 height 13
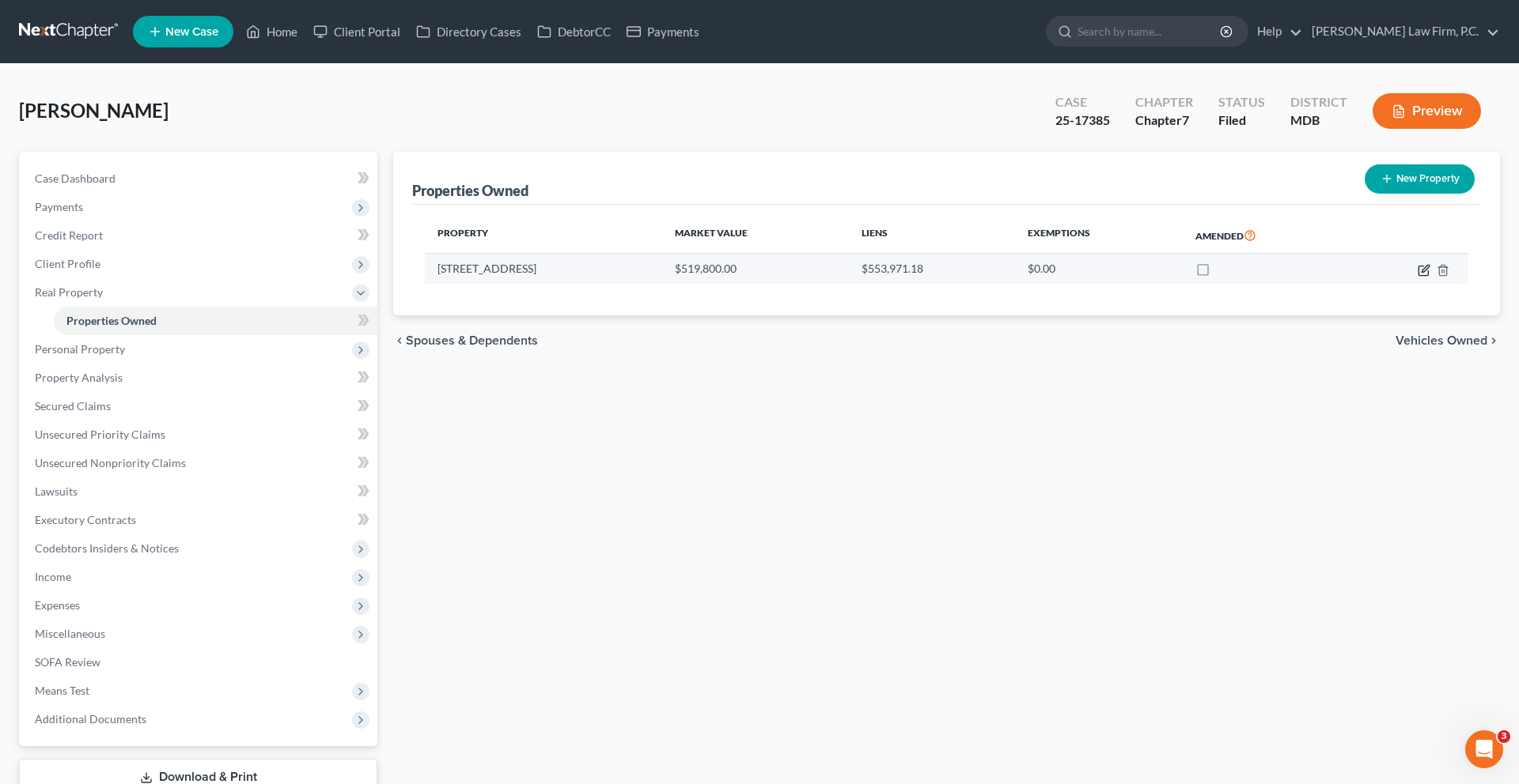
click at [1418, 277] on icon "button" at bounding box center [1424, 270] width 13 height 13
select select "21"
select select "8"
select select "0"
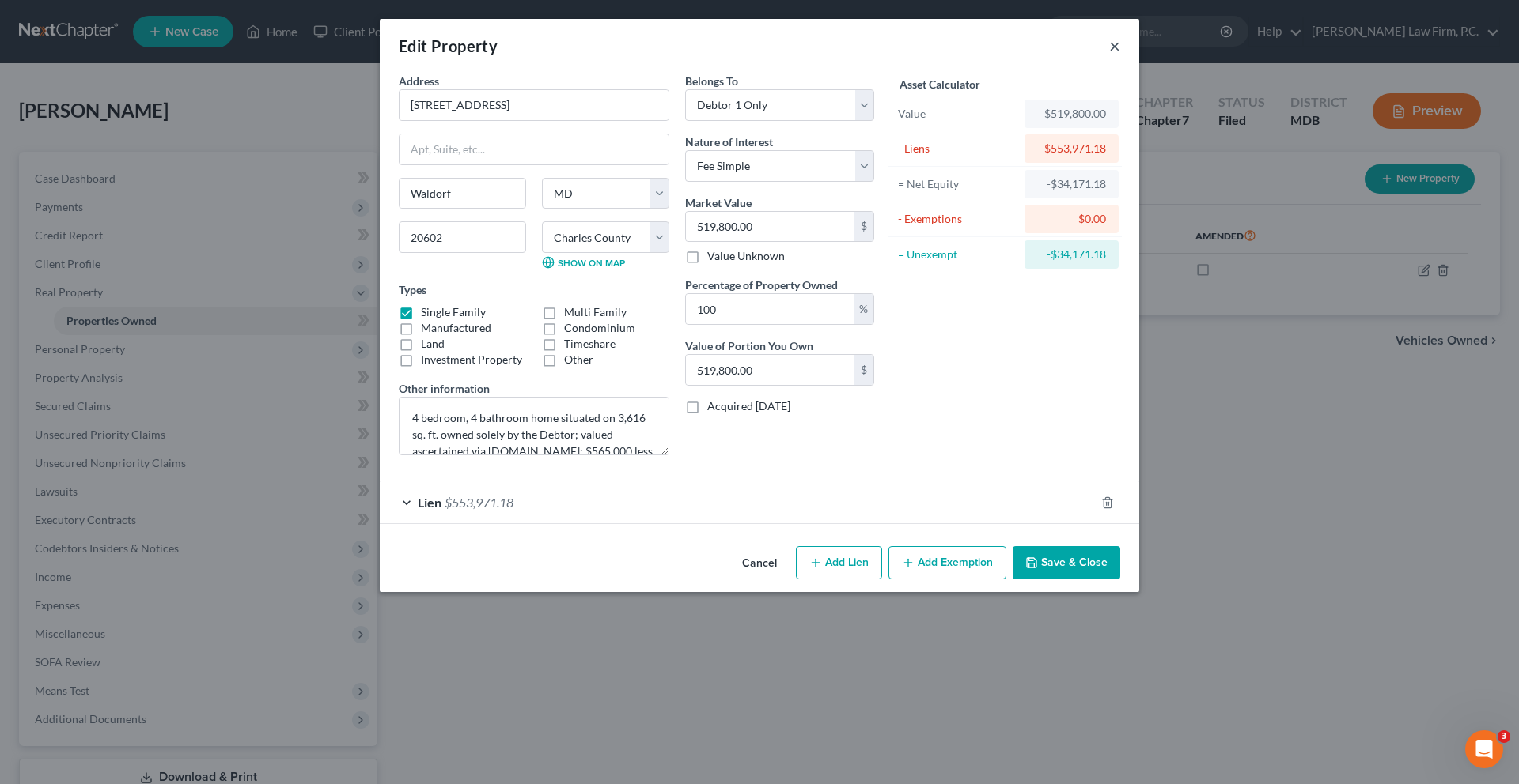
click at [1120, 55] on button "×" at bounding box center [1114, 46] width 11 height 19
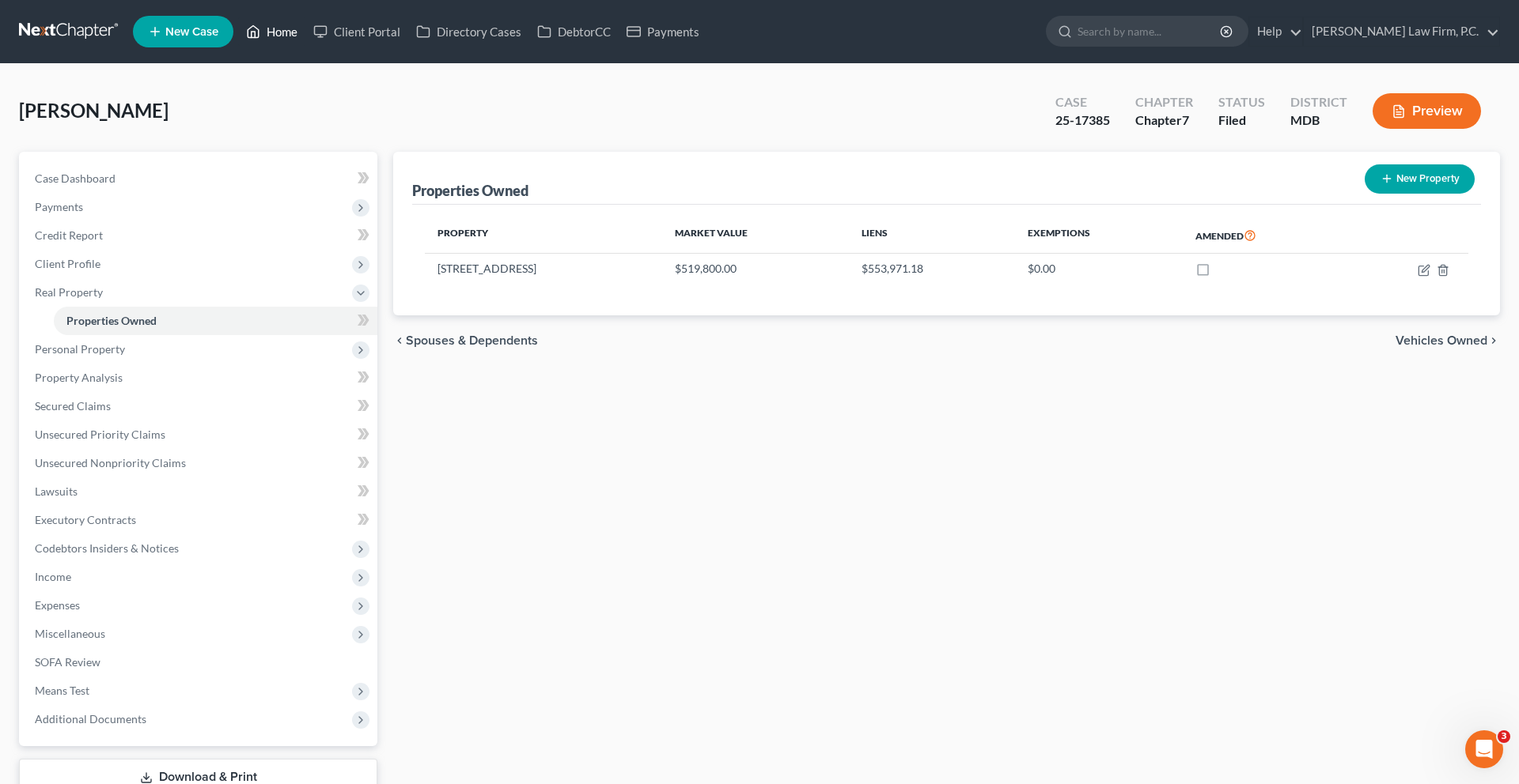
click at [305, 45] on link "Home" at bounding box center [272, 32] width 67 height 29
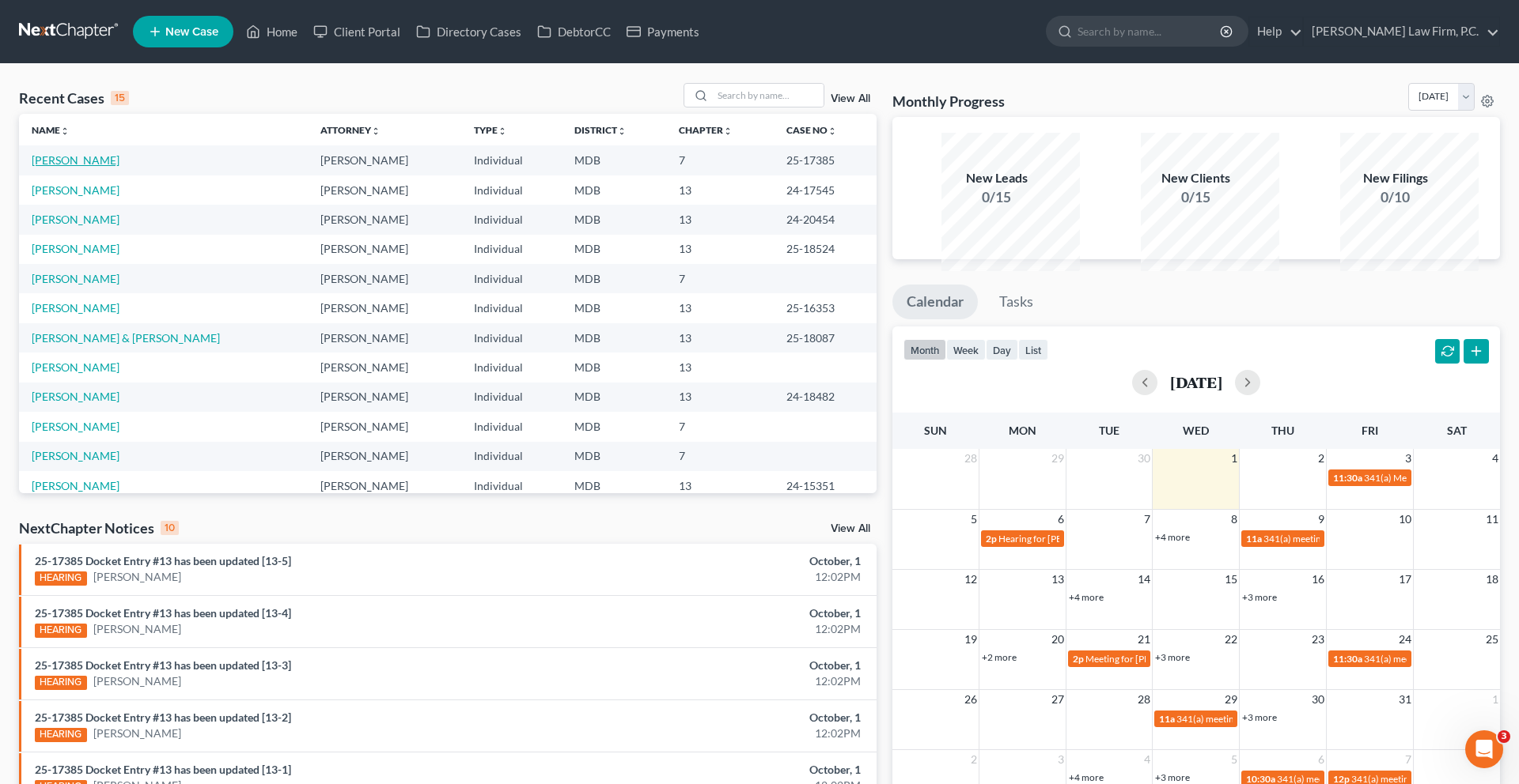
click at [106, 167] on link "[PERSON_NAME]" at bounding box center [76, 160] width 88 height 13
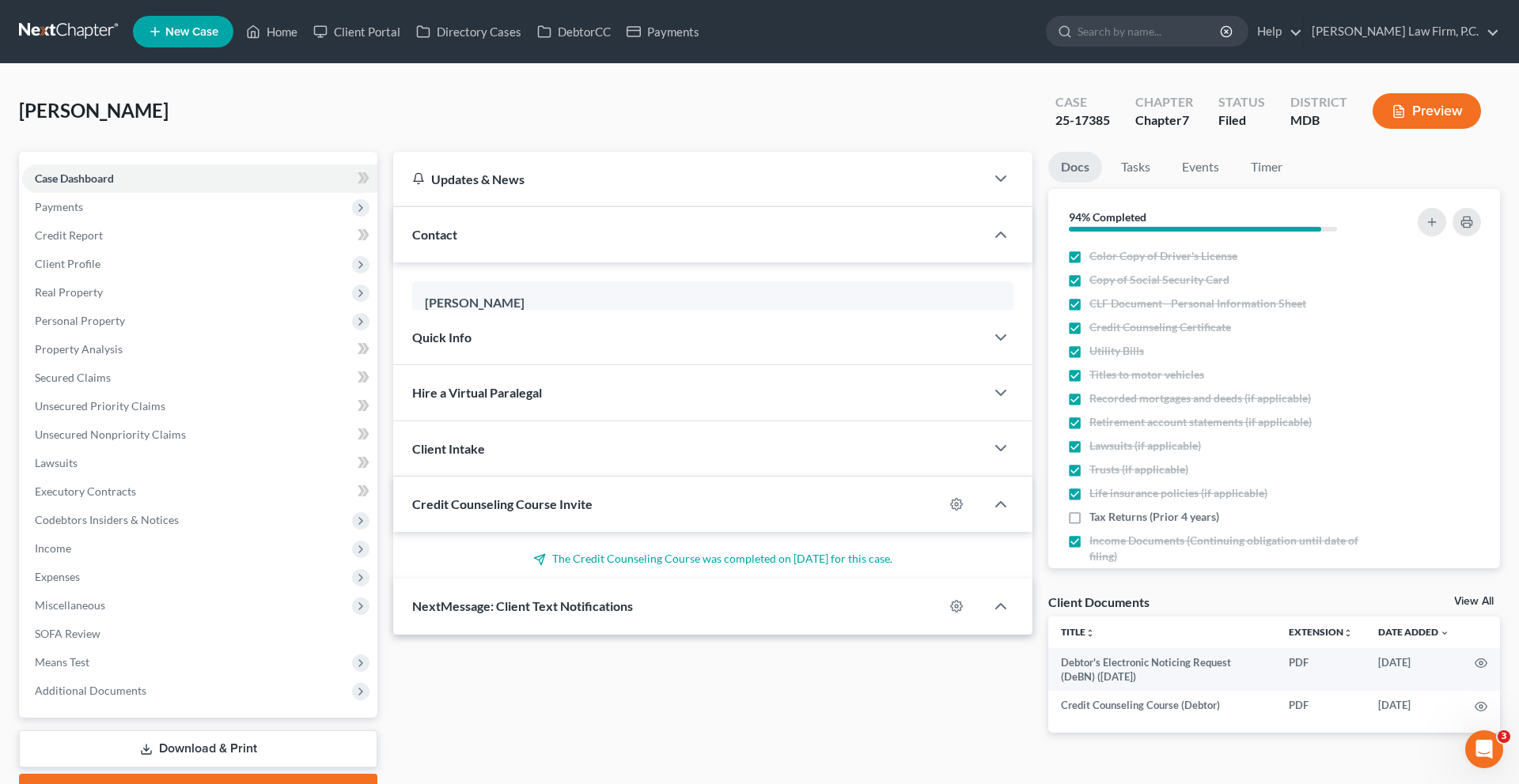
scroll to position [517, 0]
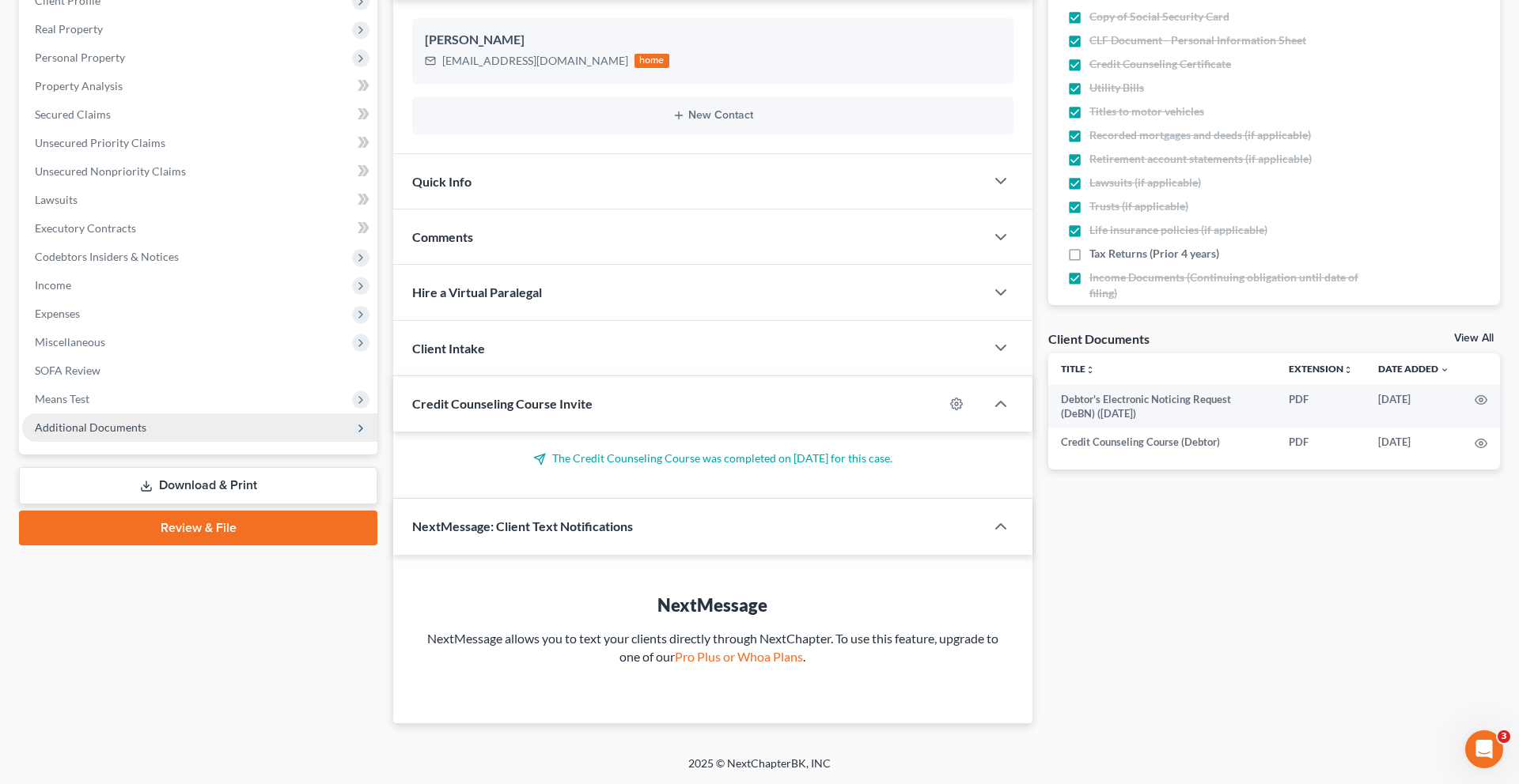
click at [147, 421] on span "Additional Documents" at bounding box center [90, 427] width 111 height 13
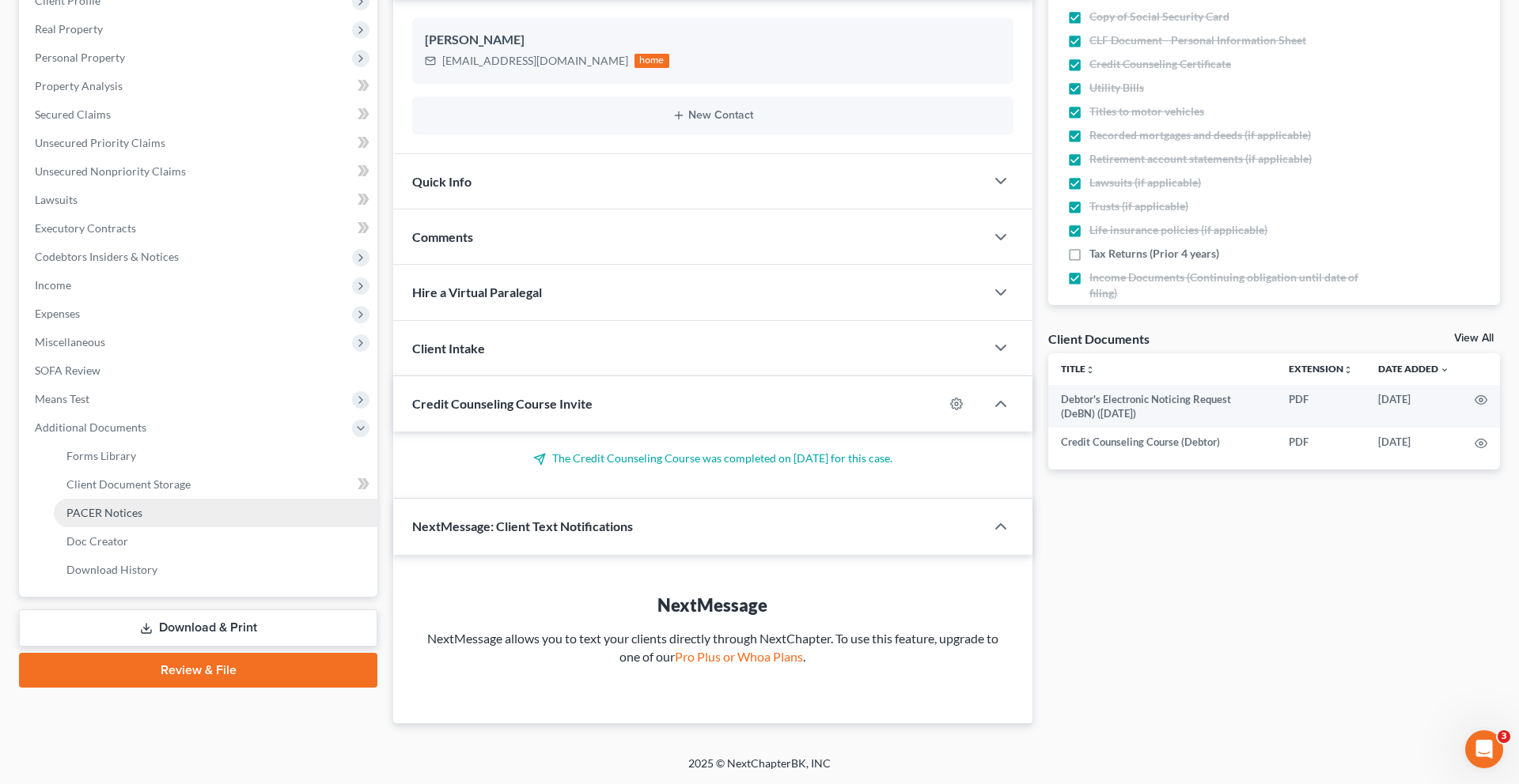
click at [141, 506] on span "PACER Notices" at bounding box center [105, 513] width 76 height 13
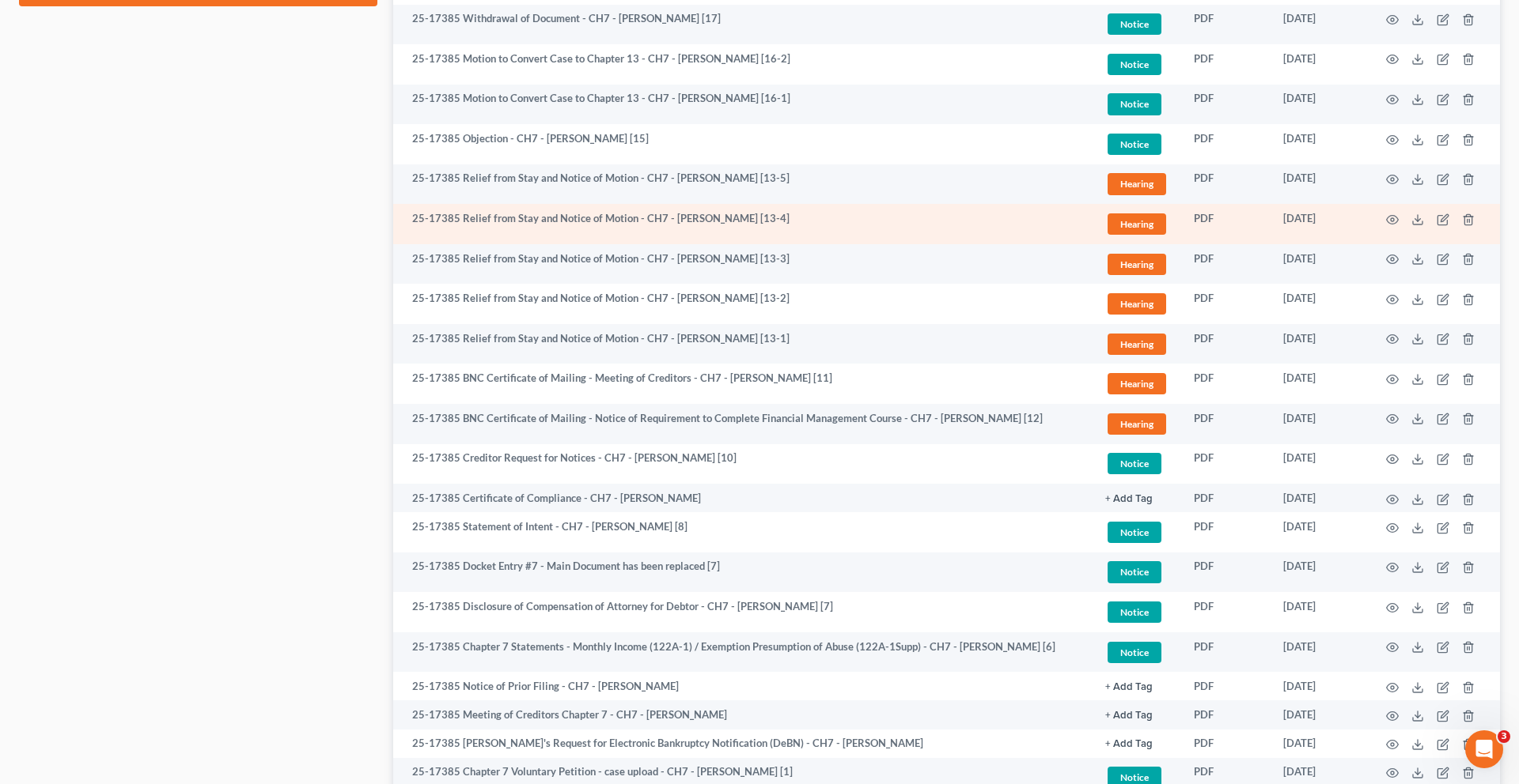
scroll to position [964, 0]
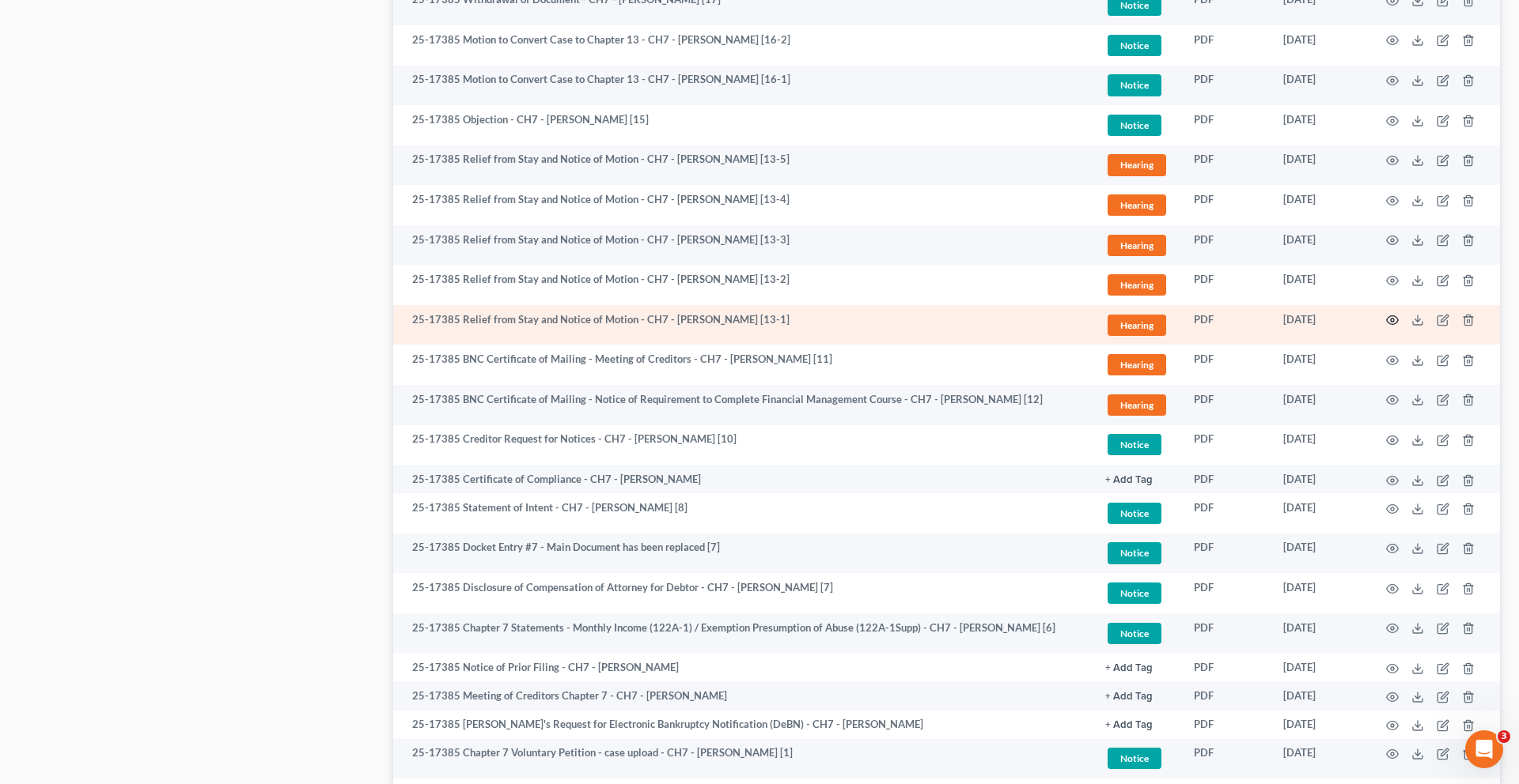
click at [1386, 326] on icon "button" at bounding box center [1392, 320] width 13 height 13
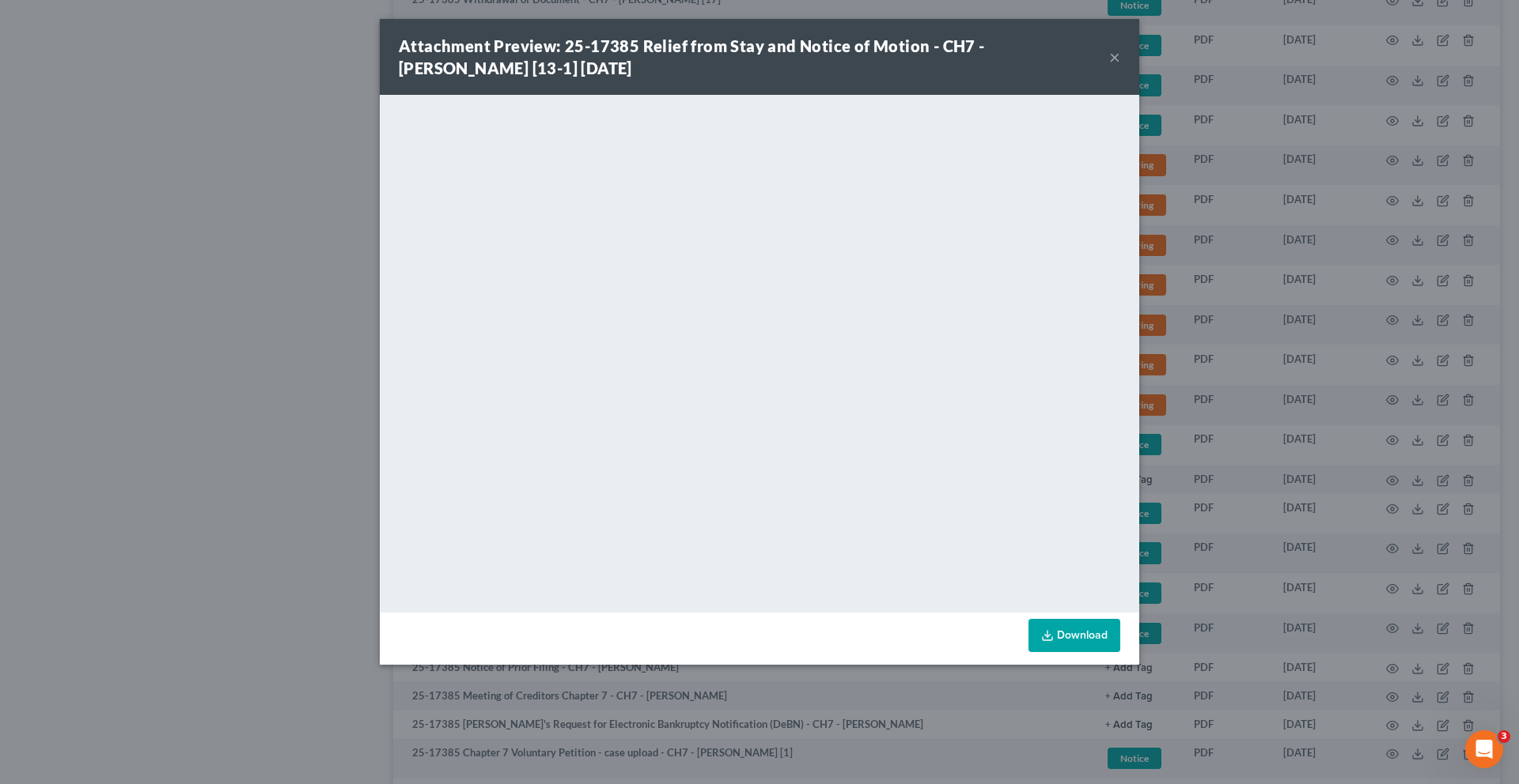
click at [1120, 67] on button "×" at bounding box center [1114, 56] width 11 height 19
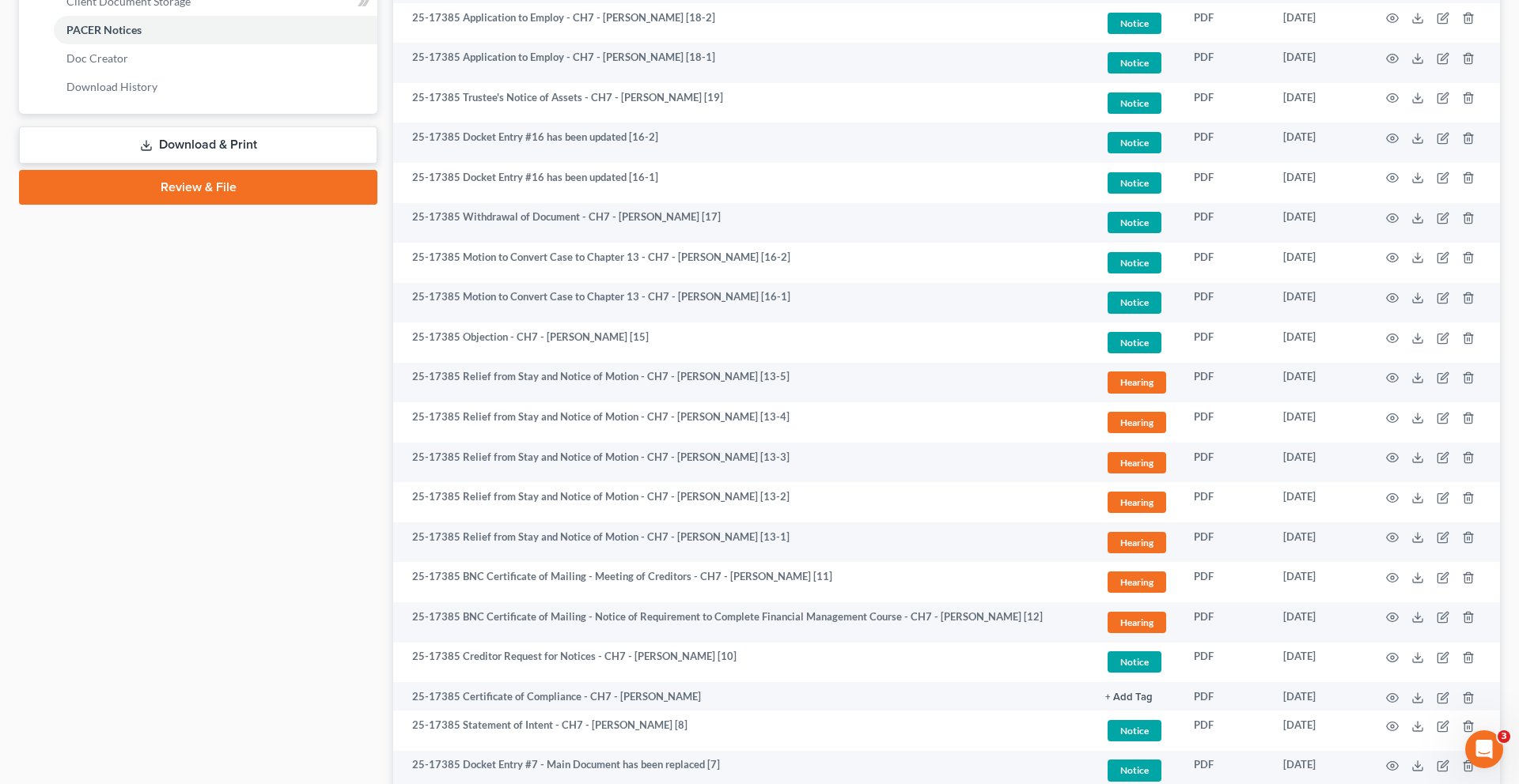
scroll to position [722, 0]
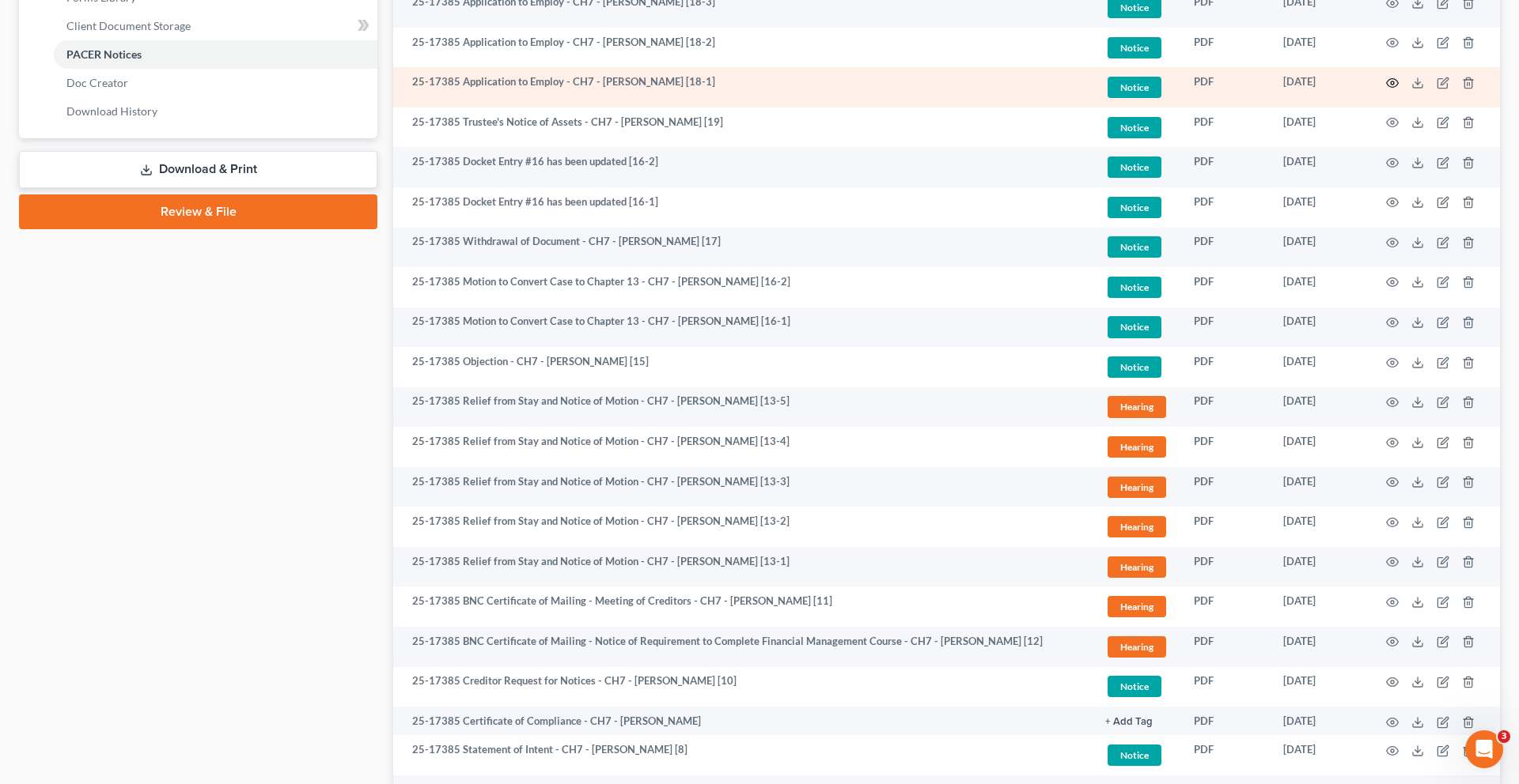
click at [1391, 84] on circle "button" at bounding box center [1392, 83] width 3 height 3
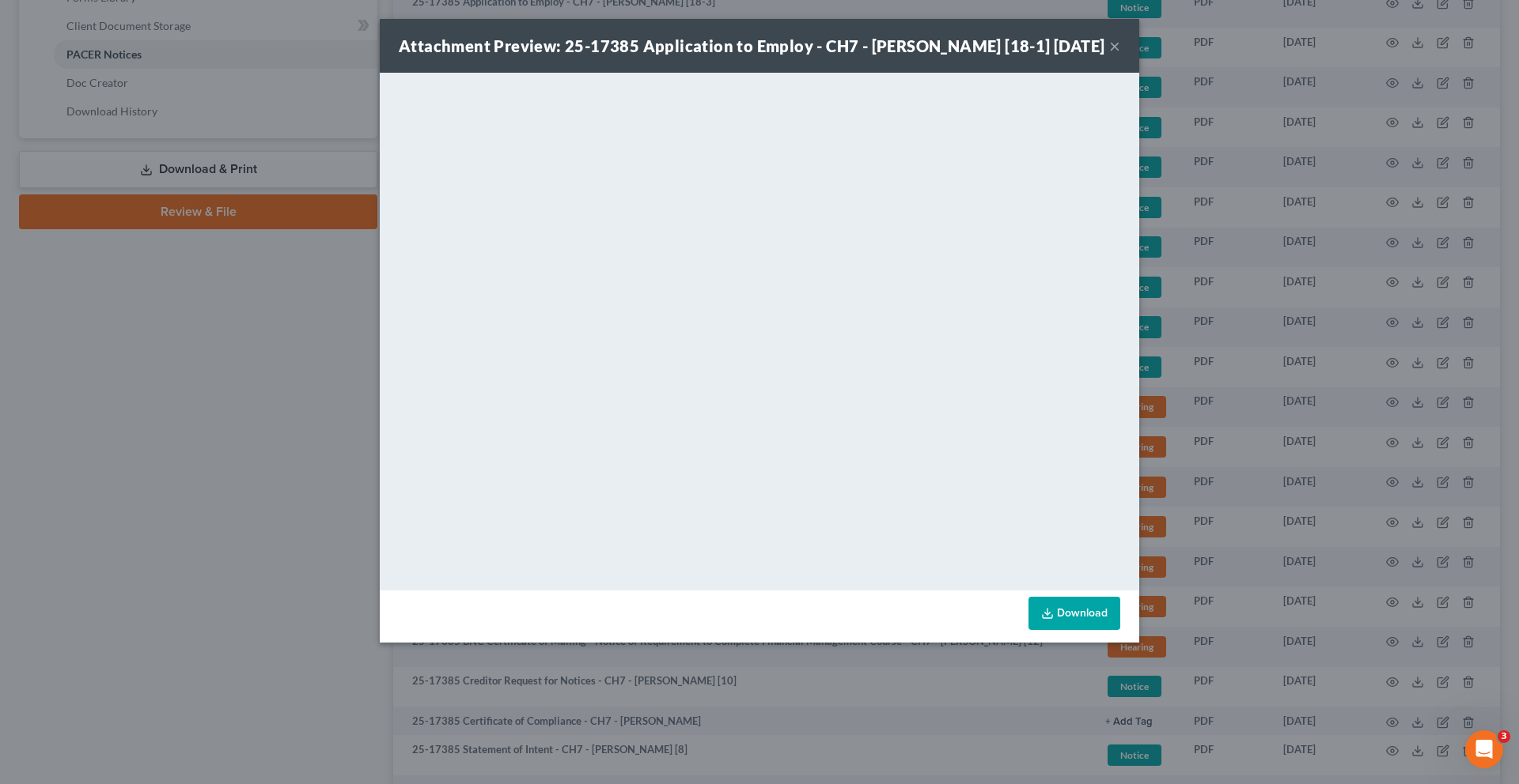
click at [1120, 56] on button "×" at bounding box center [1114, 46] width 11 height 19
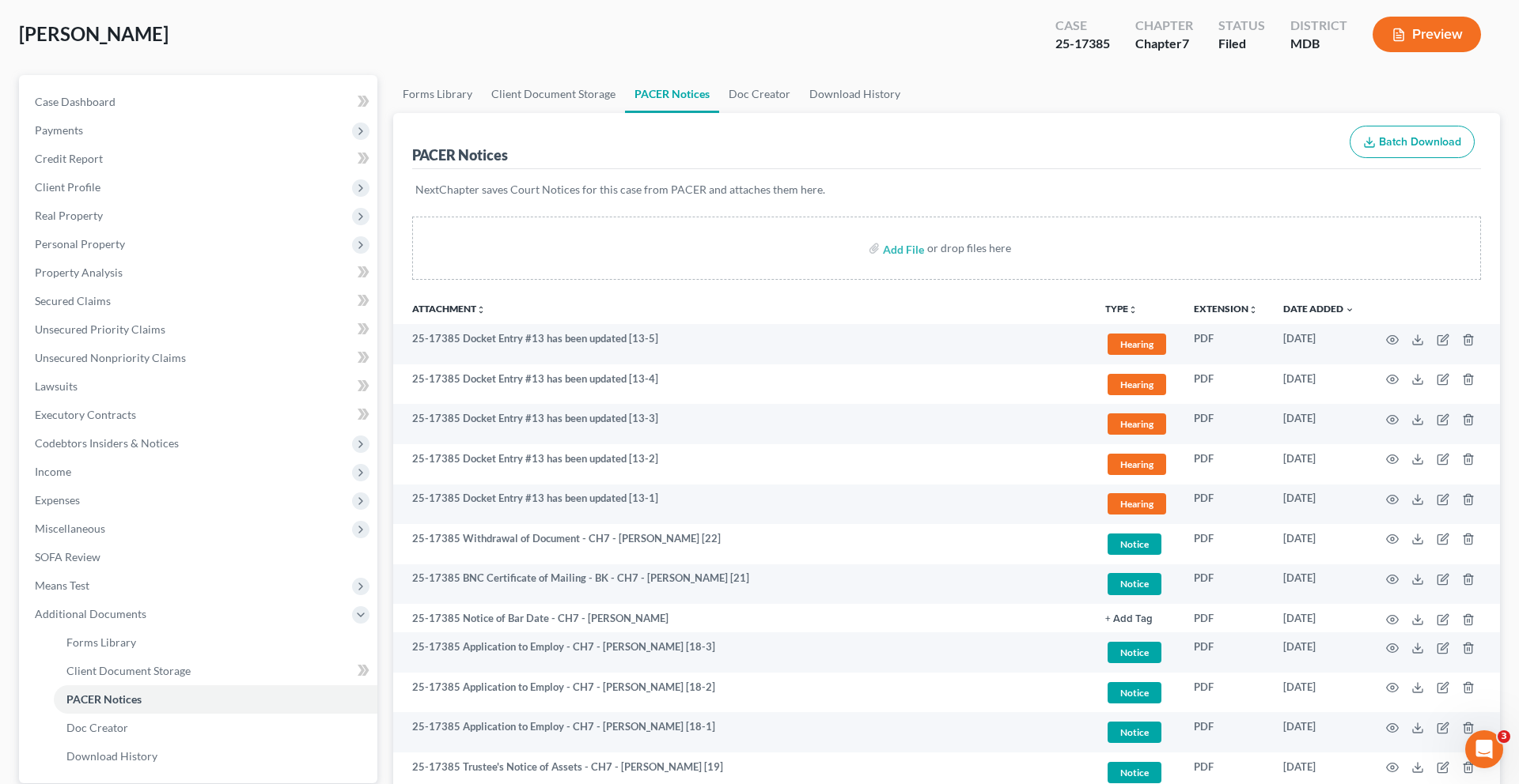
scroll to position [0, 0]
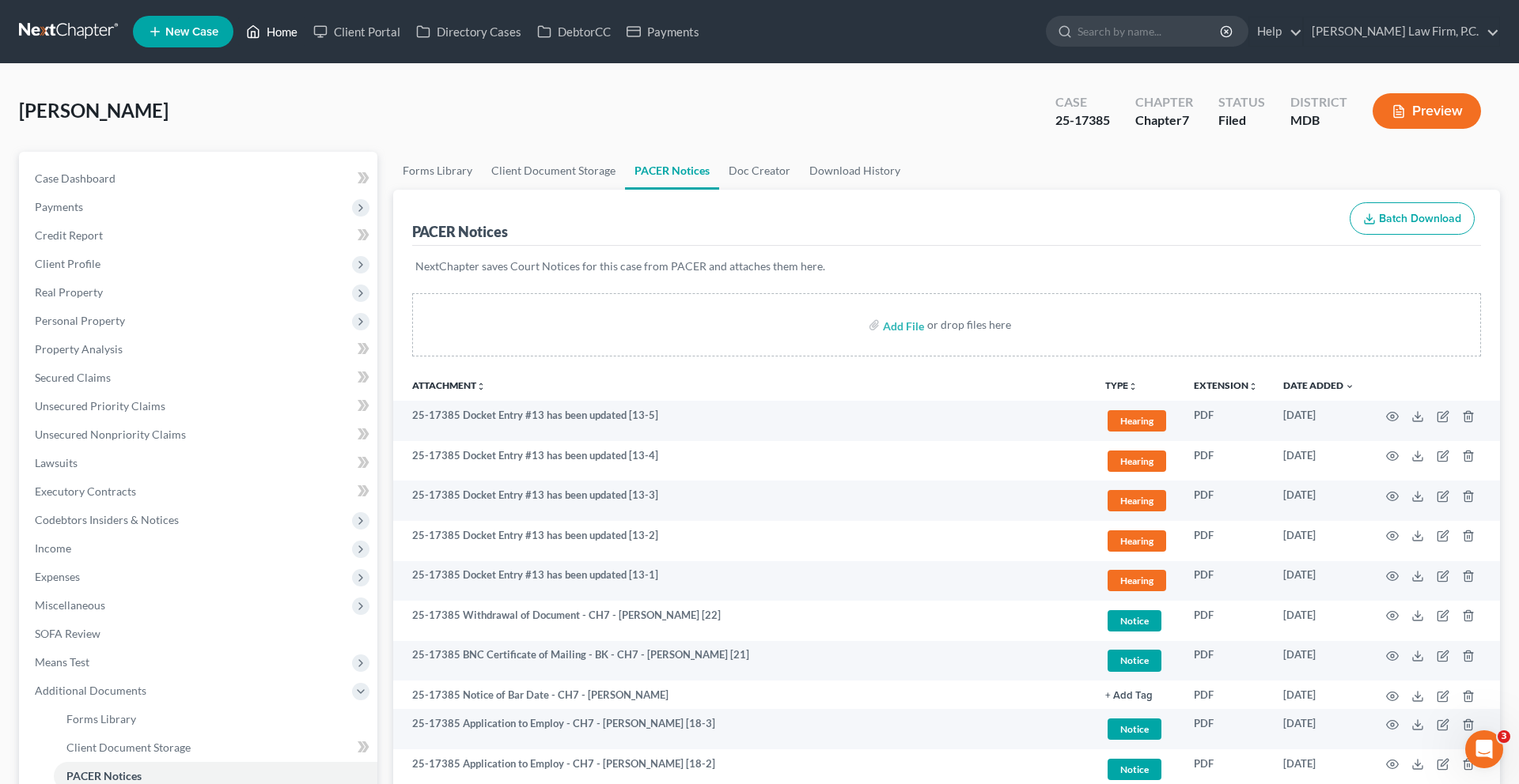
click at [305, 44] on link "Home" at bounding box center [272, 32] width 67 height 29
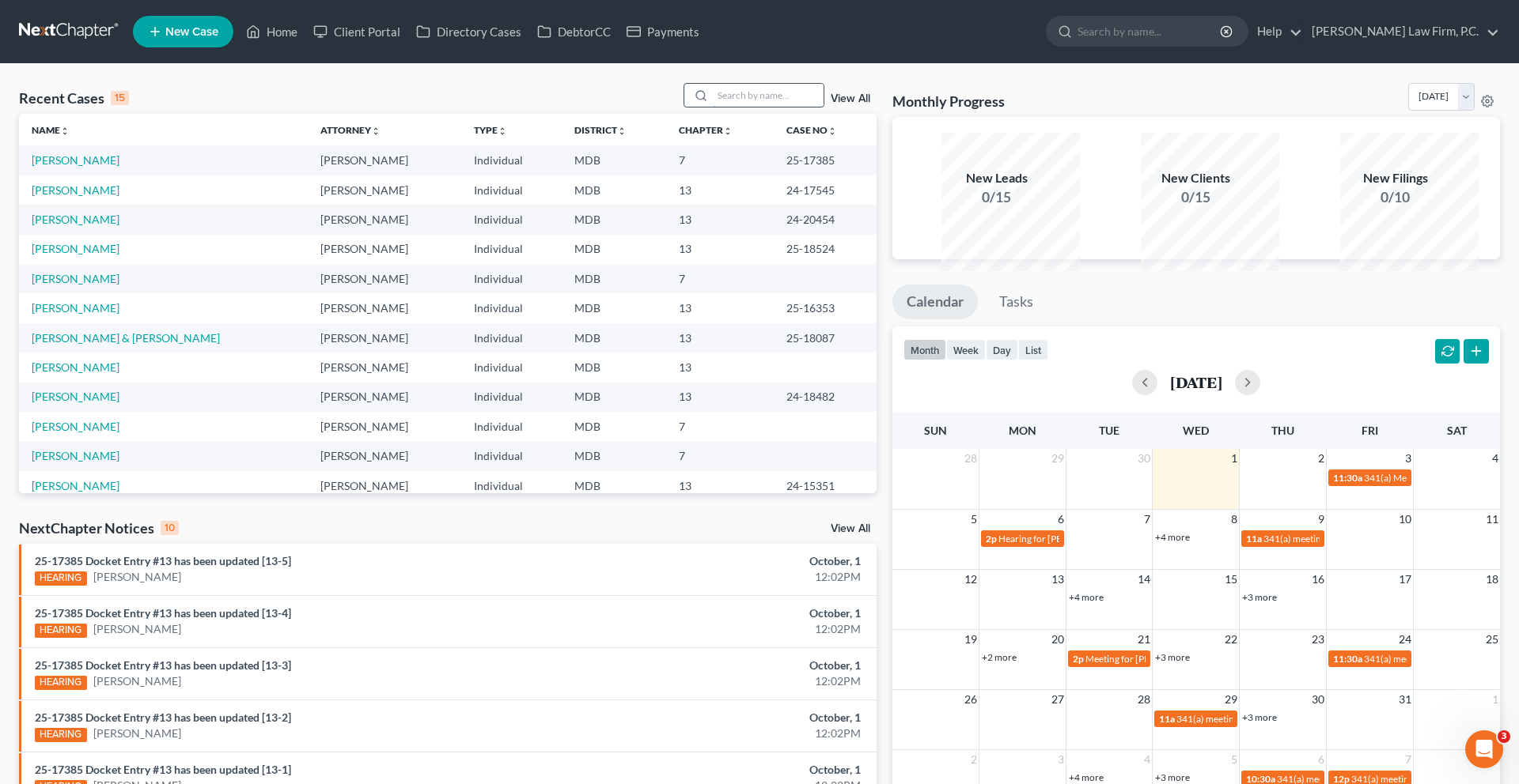
click at [737, 107] on input "search" at bounding box center [768, 94] width 110 height 23
type input "[PERSON_NAME]"
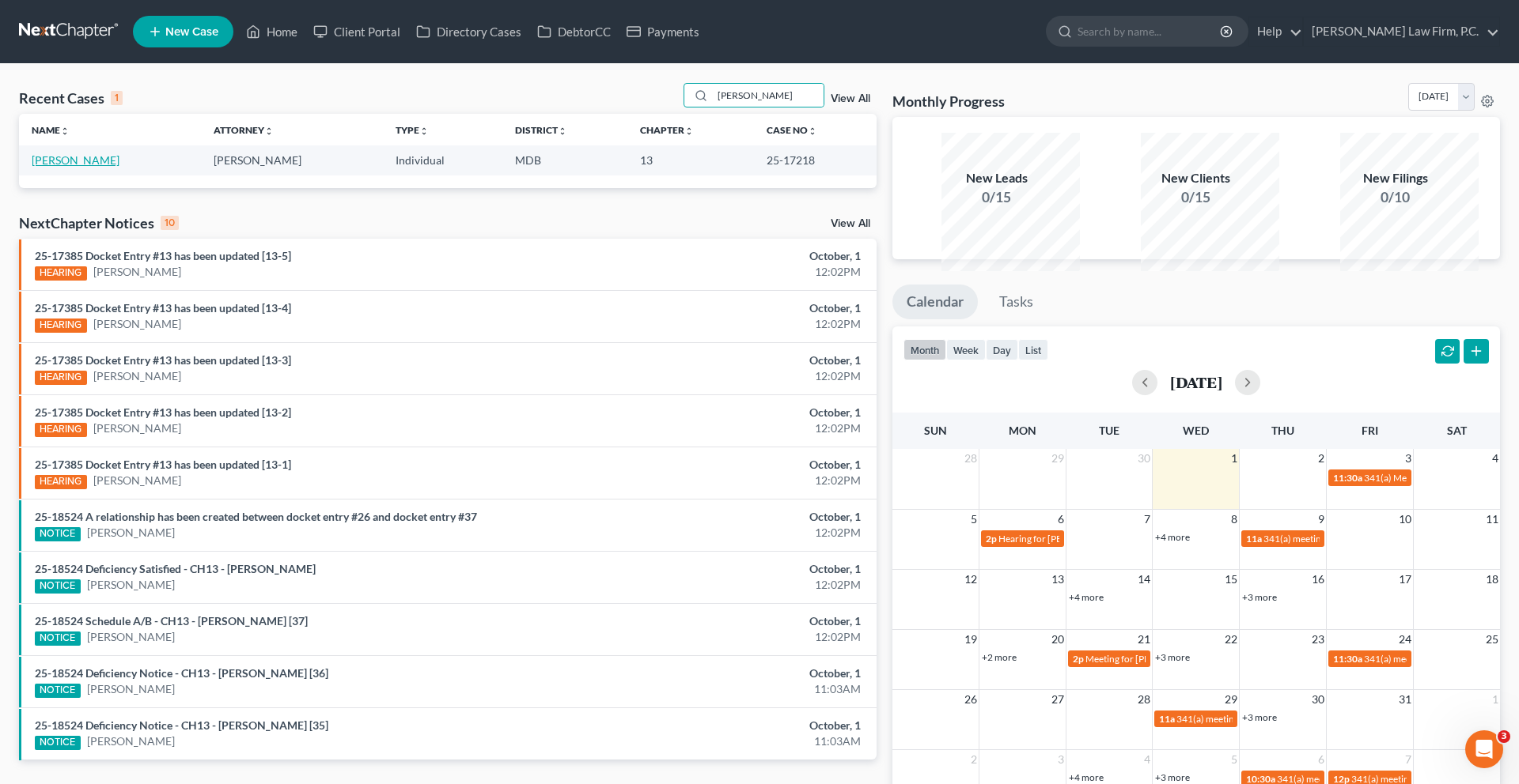
click at [89, 167] on link "[PERSON_NAME]" at bounding box center [76, 160] width 88 height 13
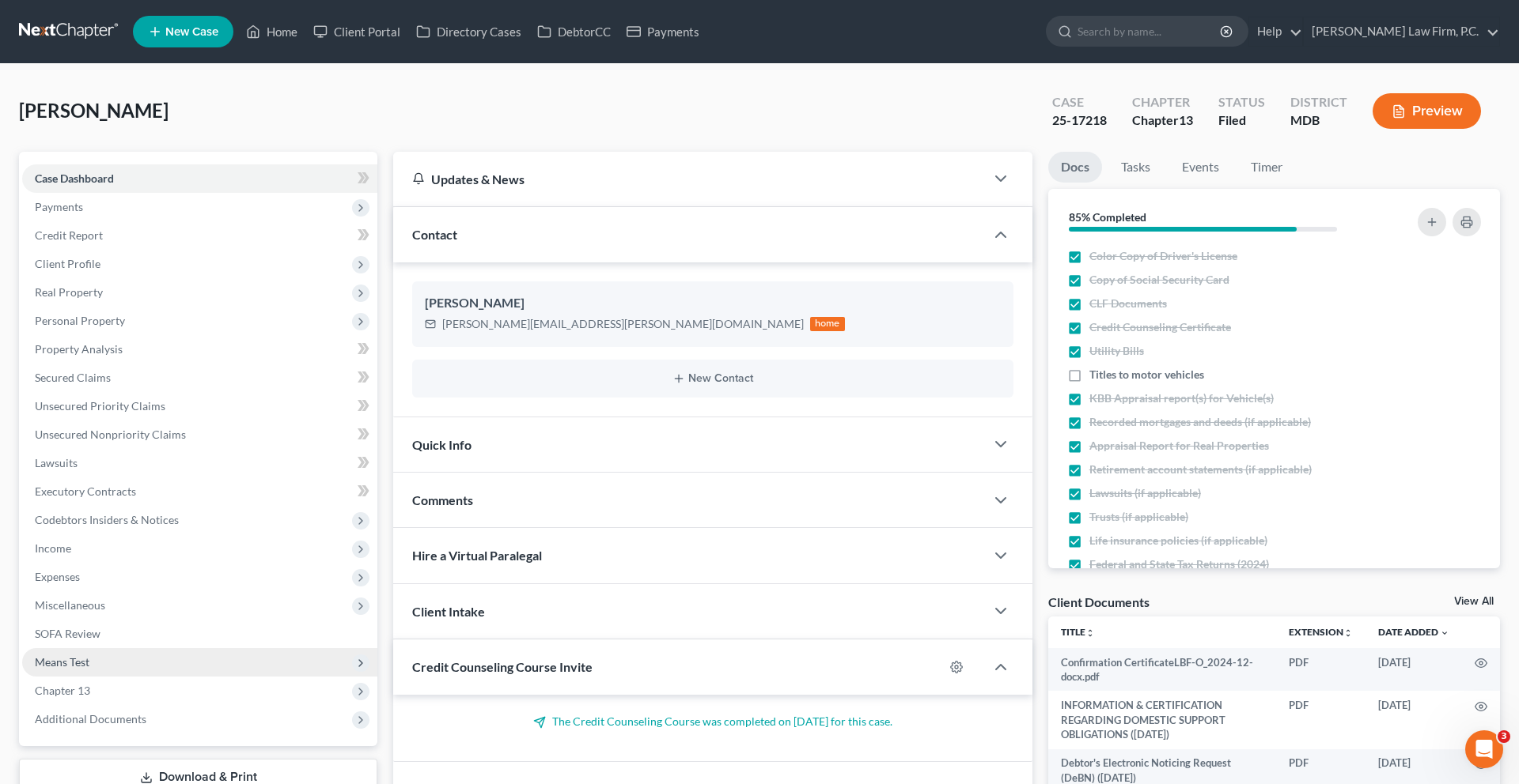
scroll to position [298, 0]
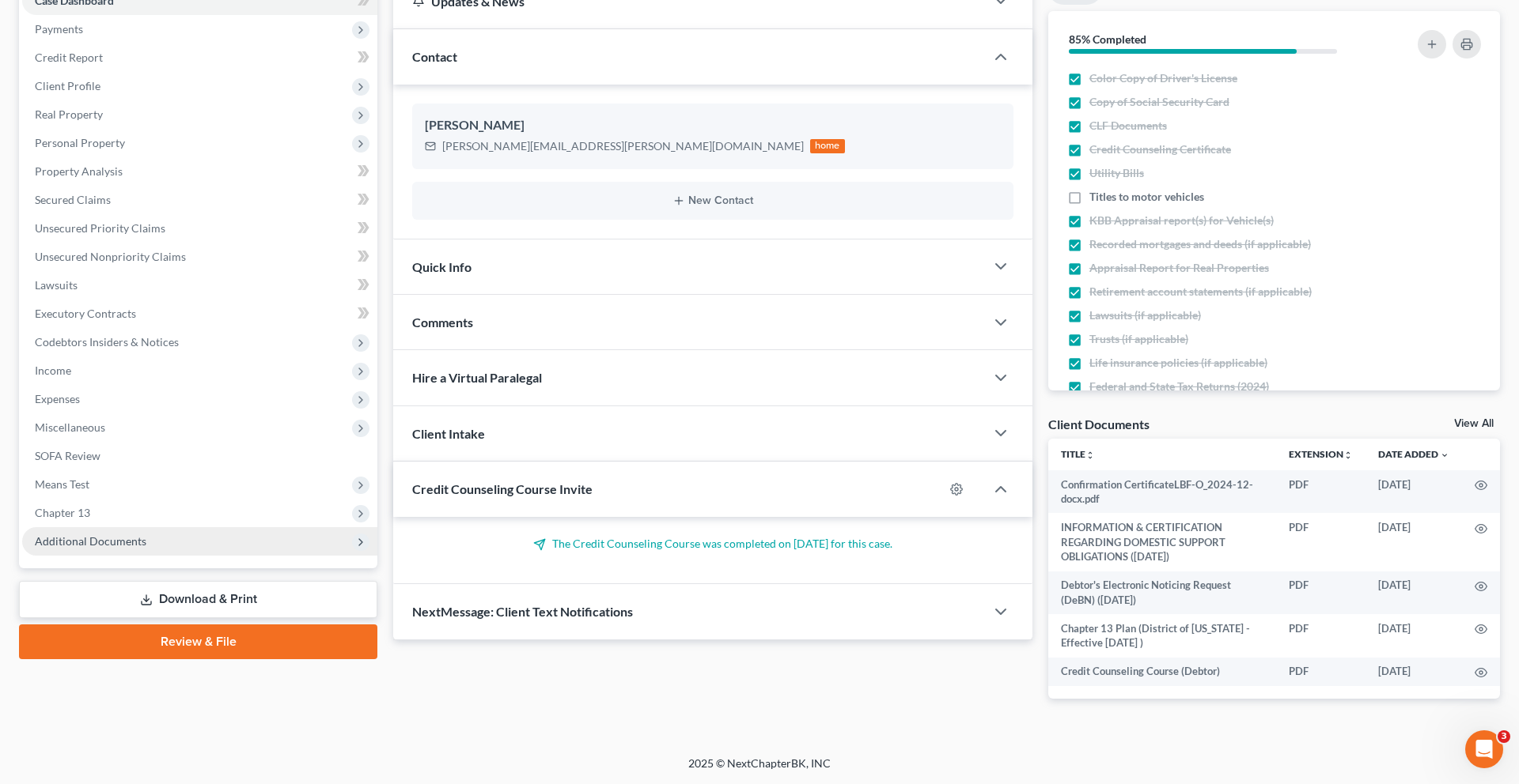
click at [121, 548] on span "Additional Documents" at bounding box center [90, 541] width 111 height 13
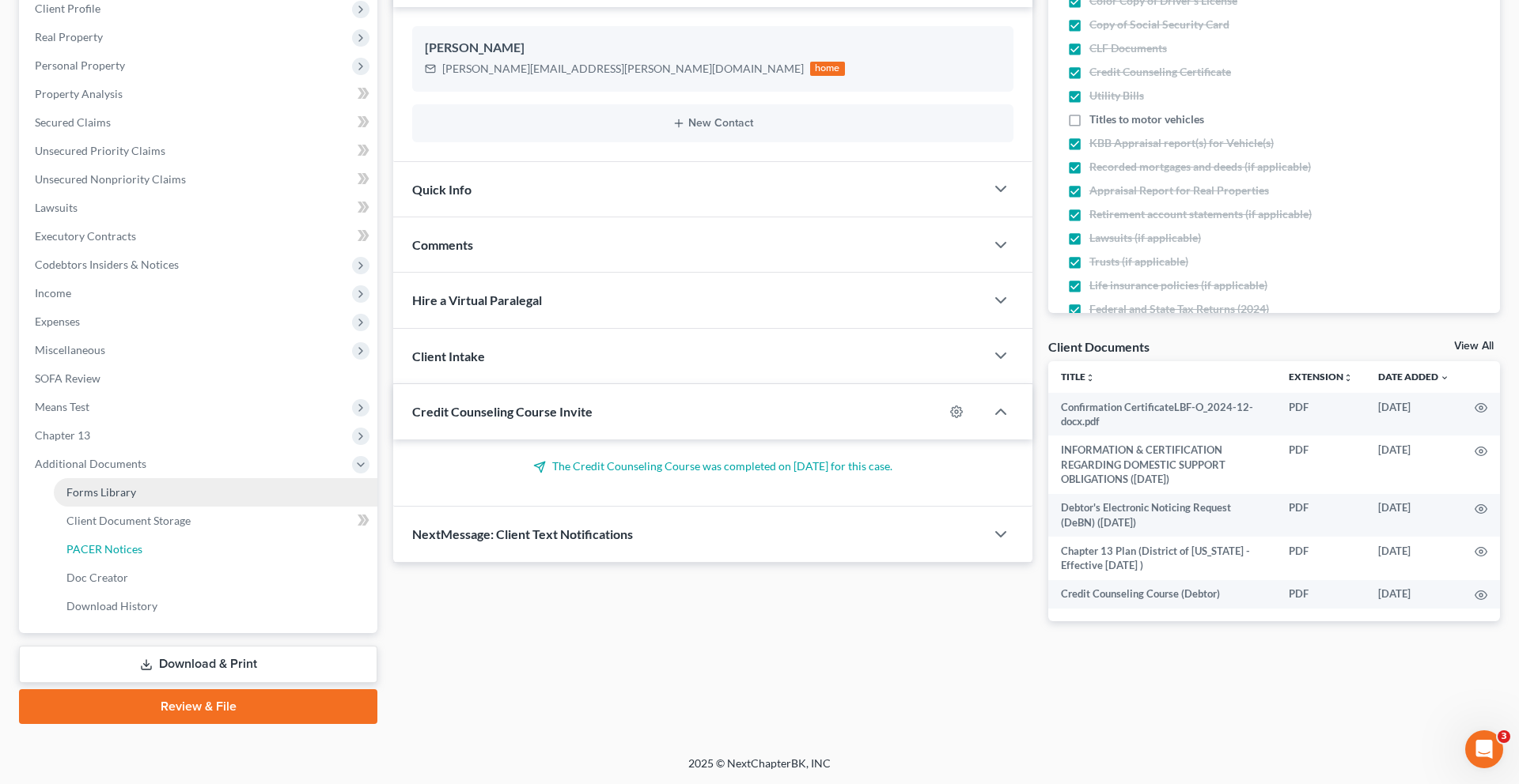
click at [134, 556] on span "PACER Notices" at bounding box center [105, 549] width 76 height 13
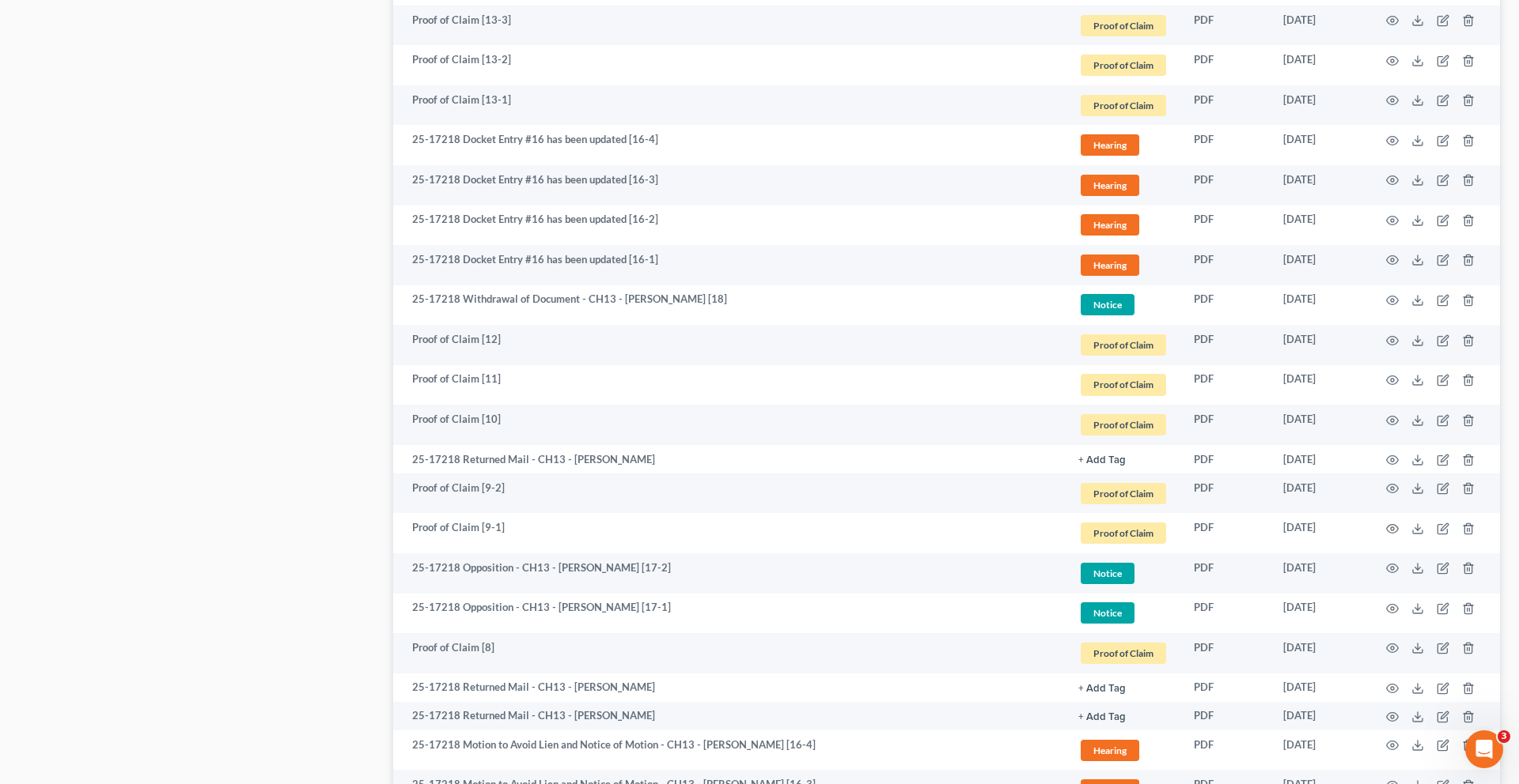
scroll to position [1082, 0]
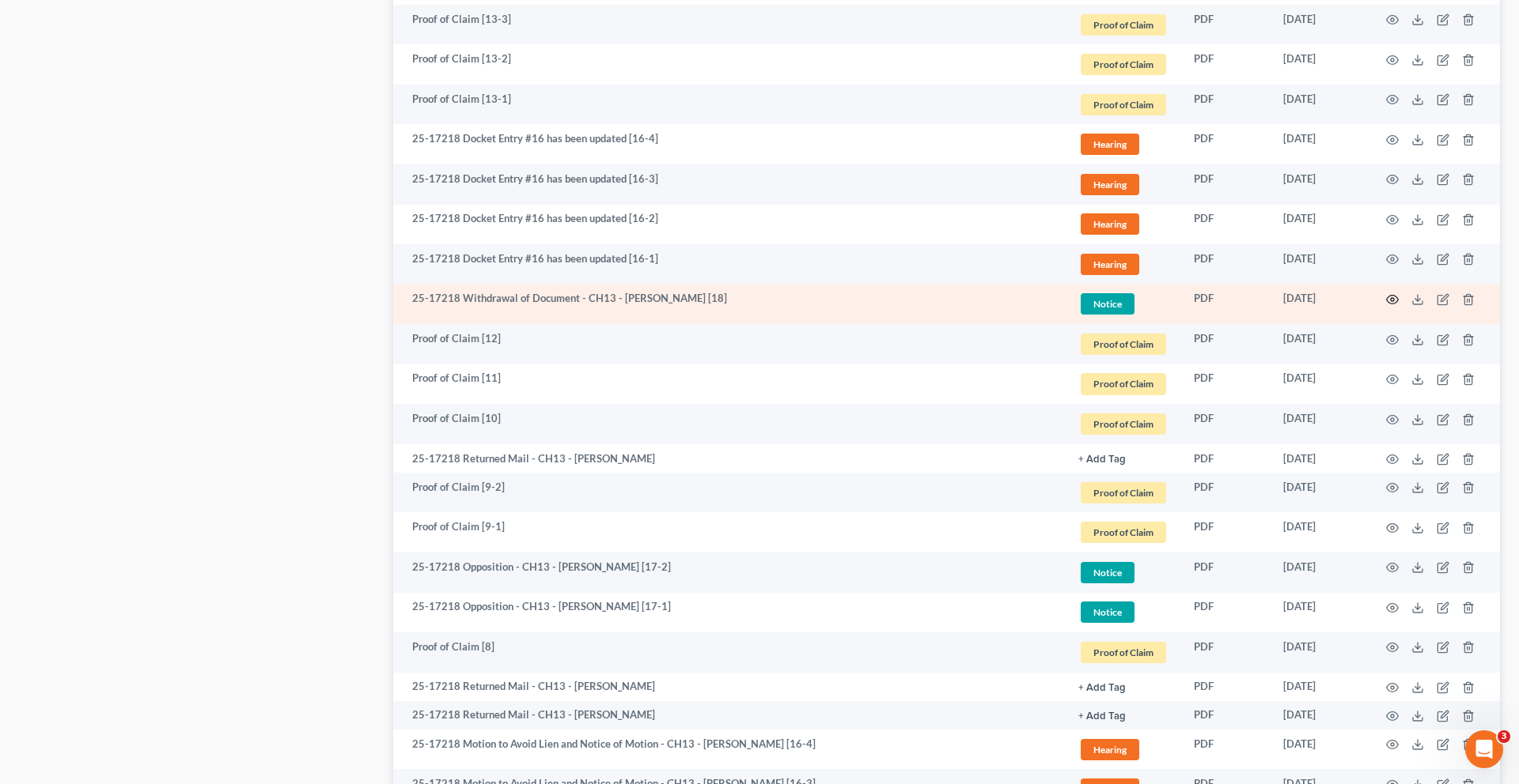
click at [1386, 306] on icon "button" at bounding box center [1392, 299] width 13 height 13
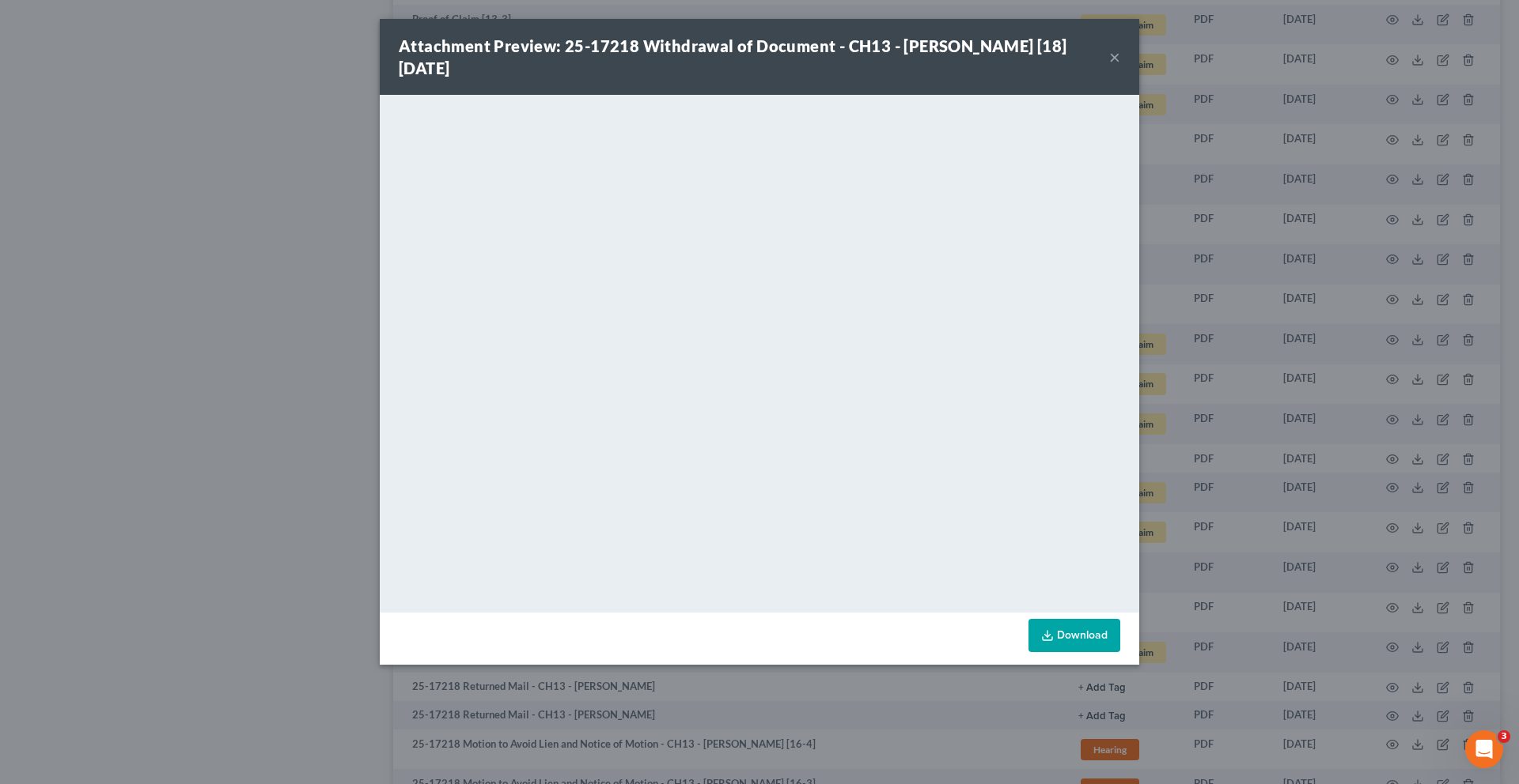
click at [1120, 67] on button "×" at bounding box center [1114, 56] width 11 height 19
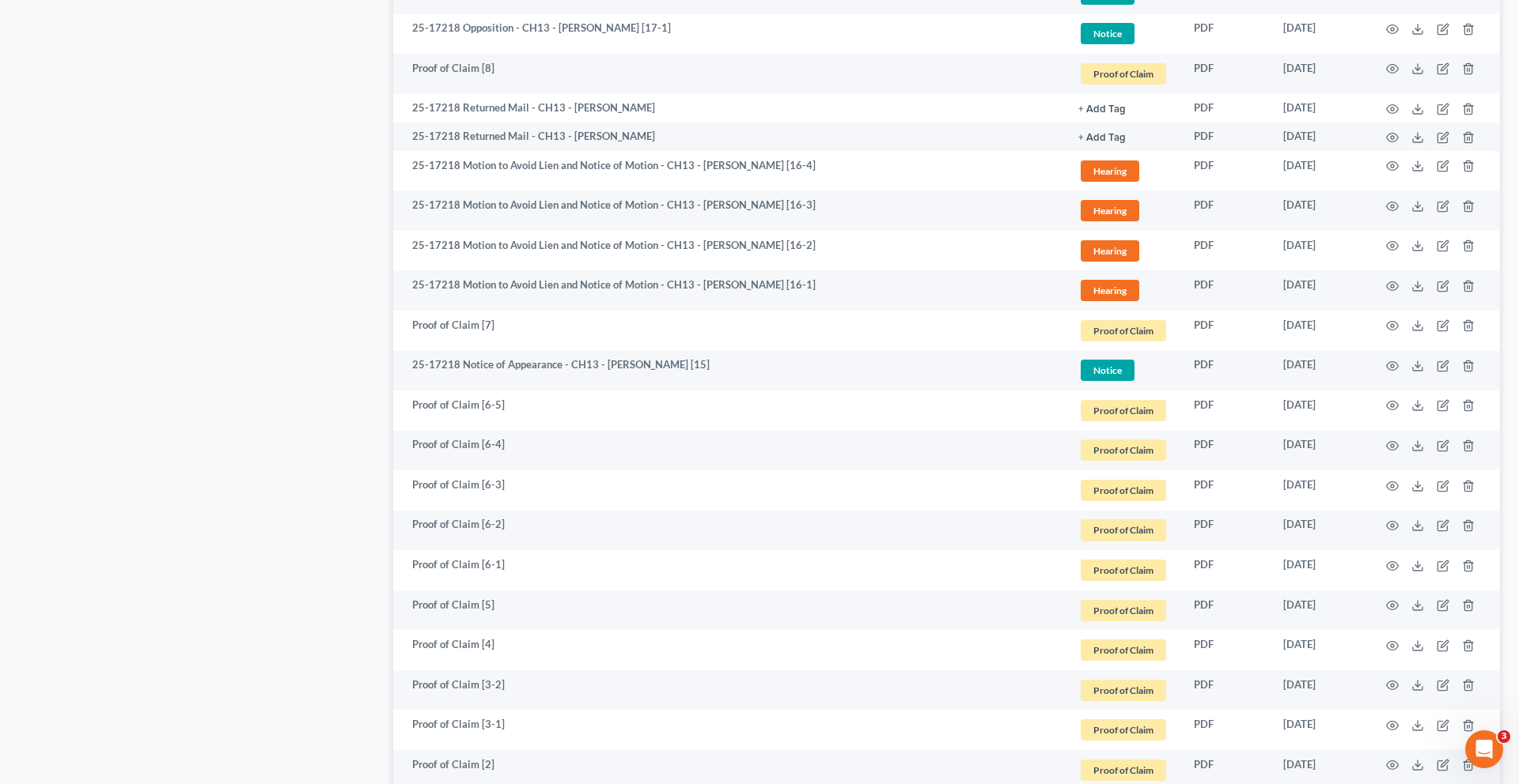
scroll to position [1666, 0]
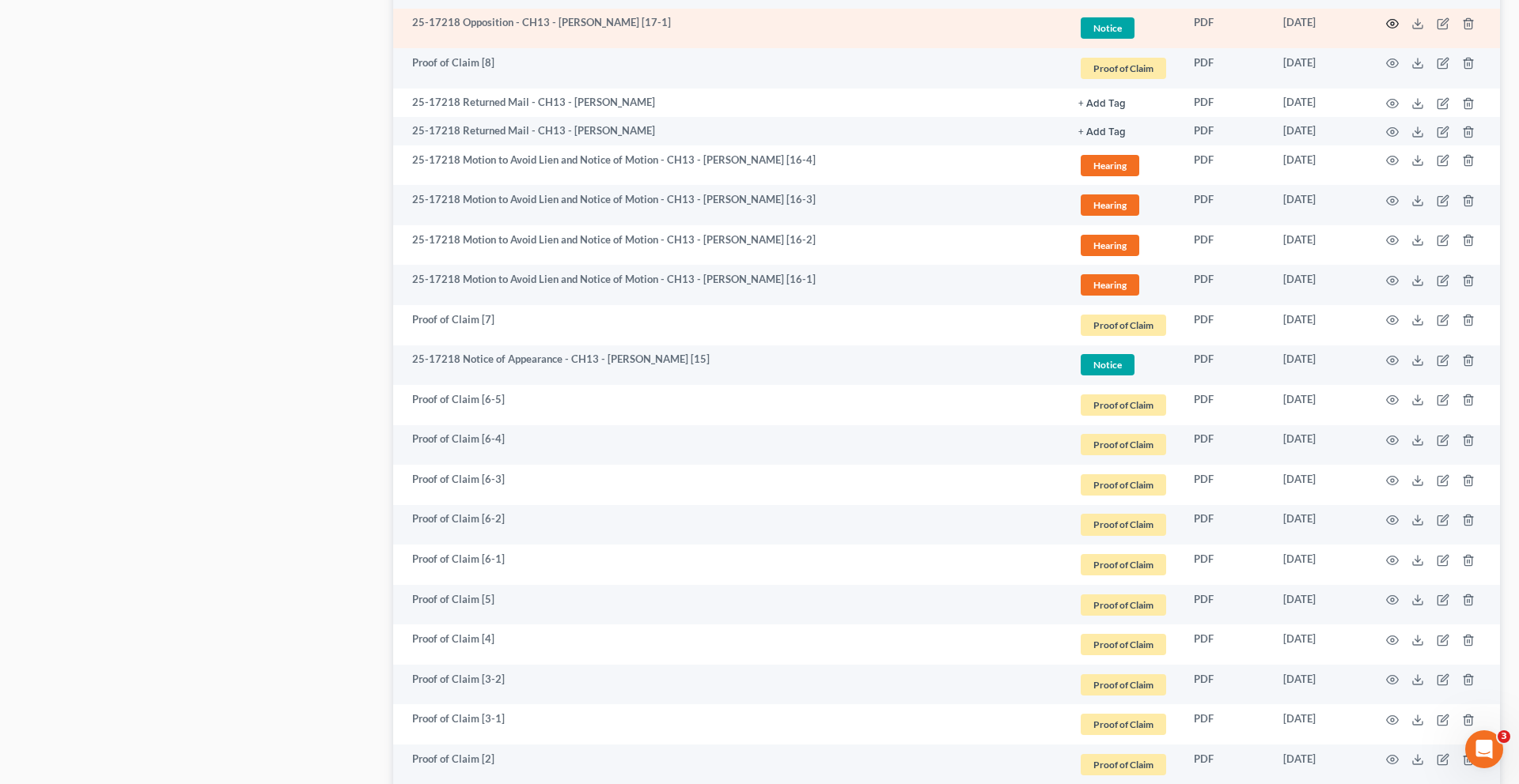
click at [1387, 29] on icon "button" at bounding box center [1392, 24] width 12 height 8
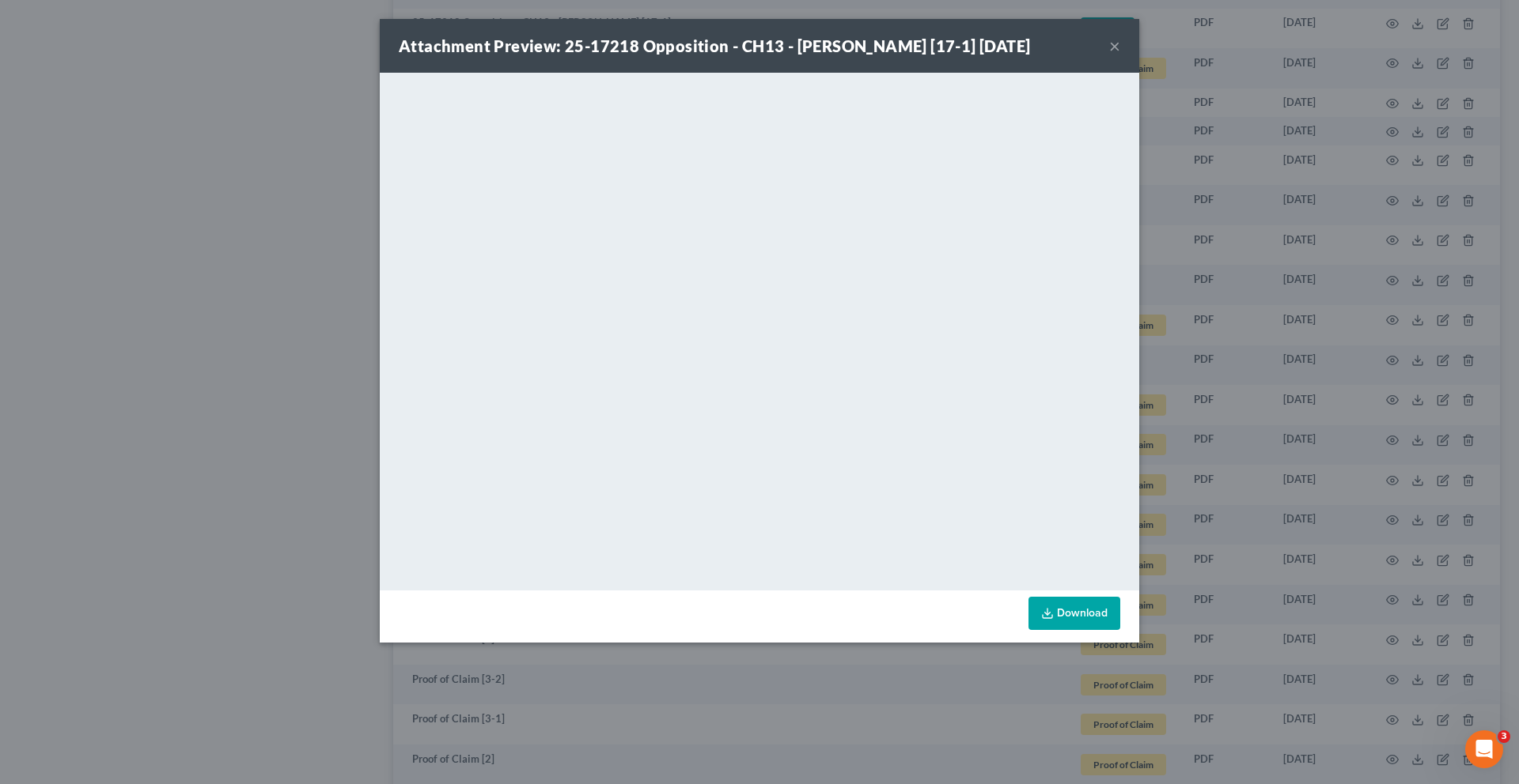
click at [1120, 56] on button "×" at bounding box center [1114, 46] width 11 height 19
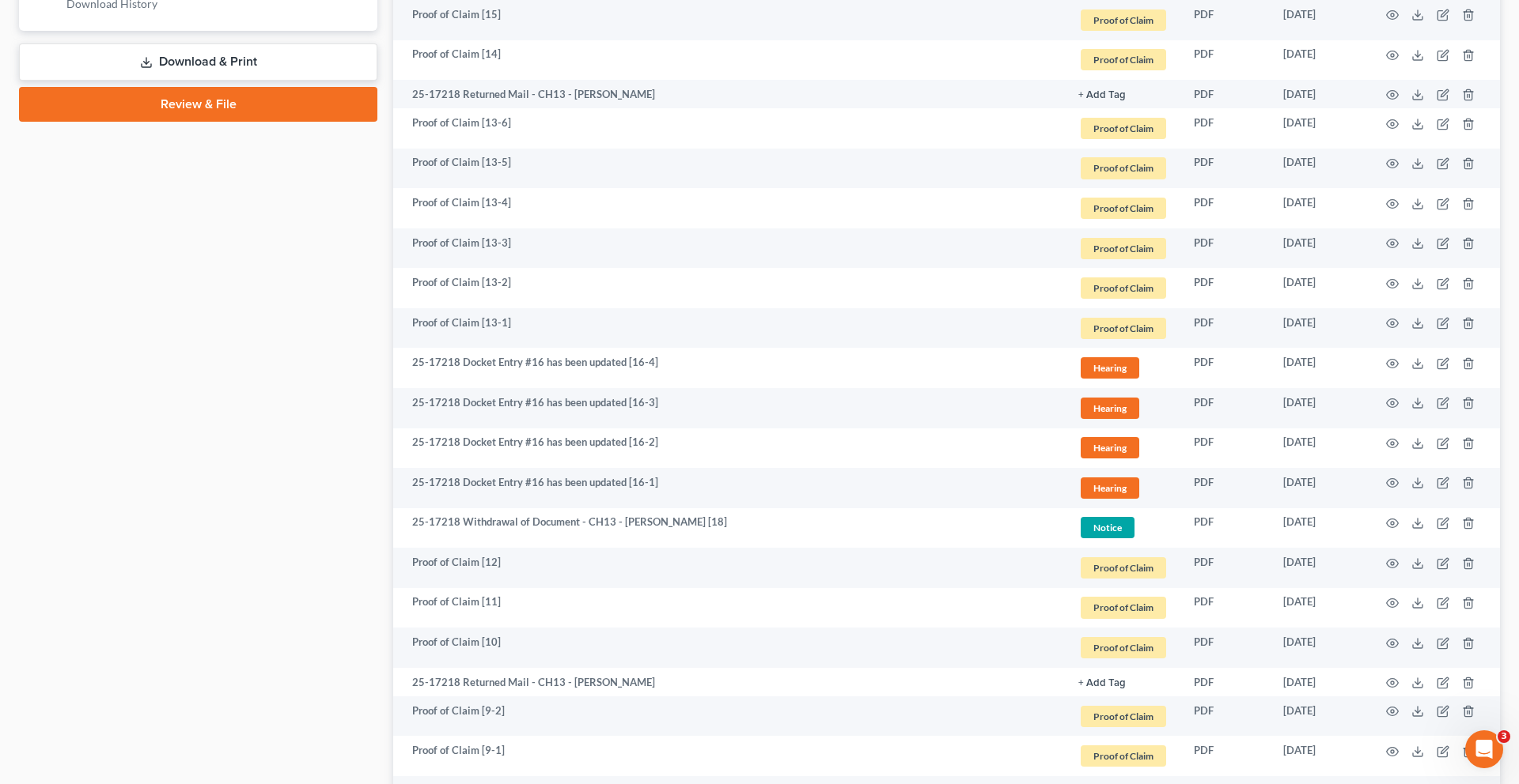
scroll to position [809, 0]
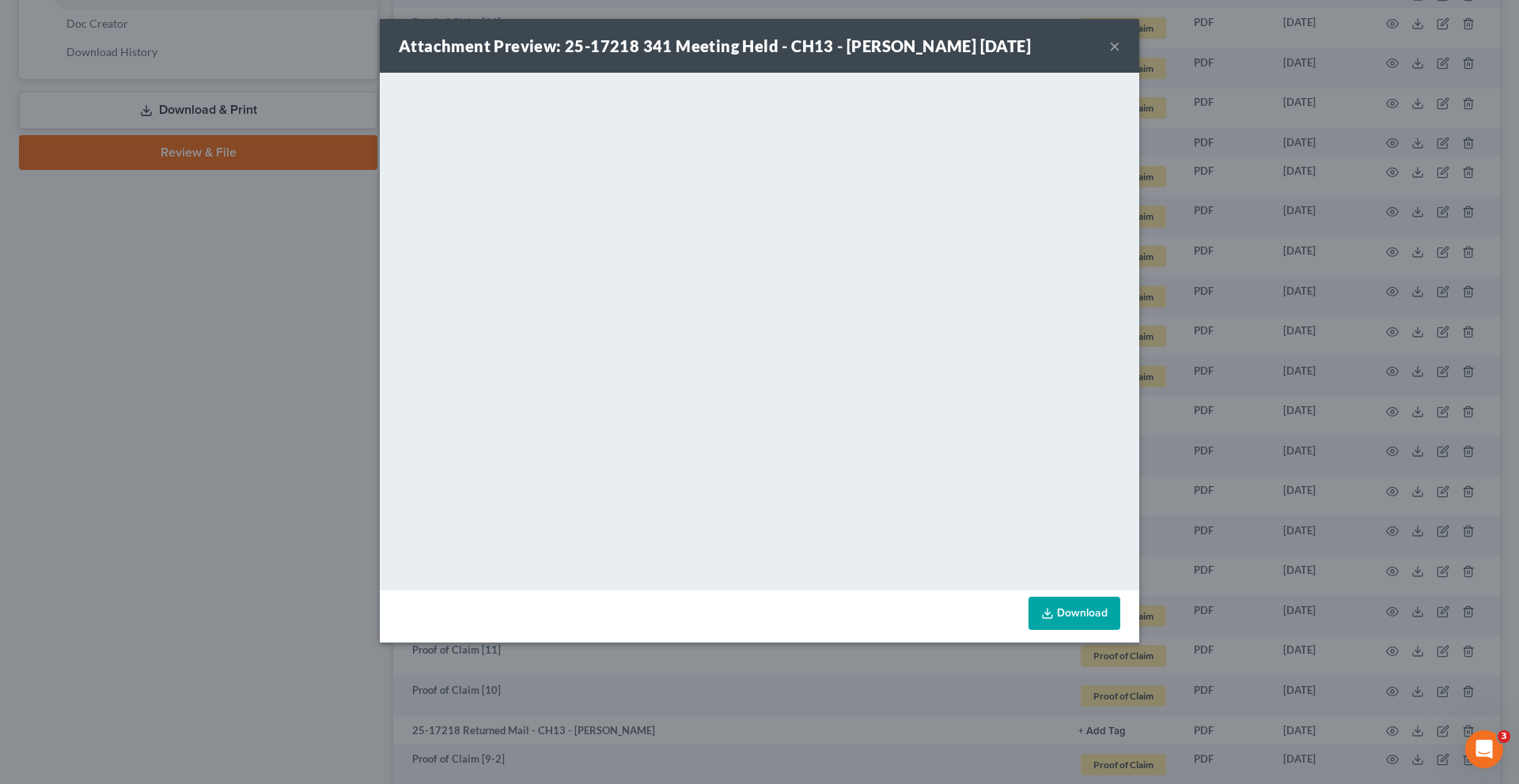
click at [1120, 52] on button "×" at bounding box center [1114, 46] width 11 height 19
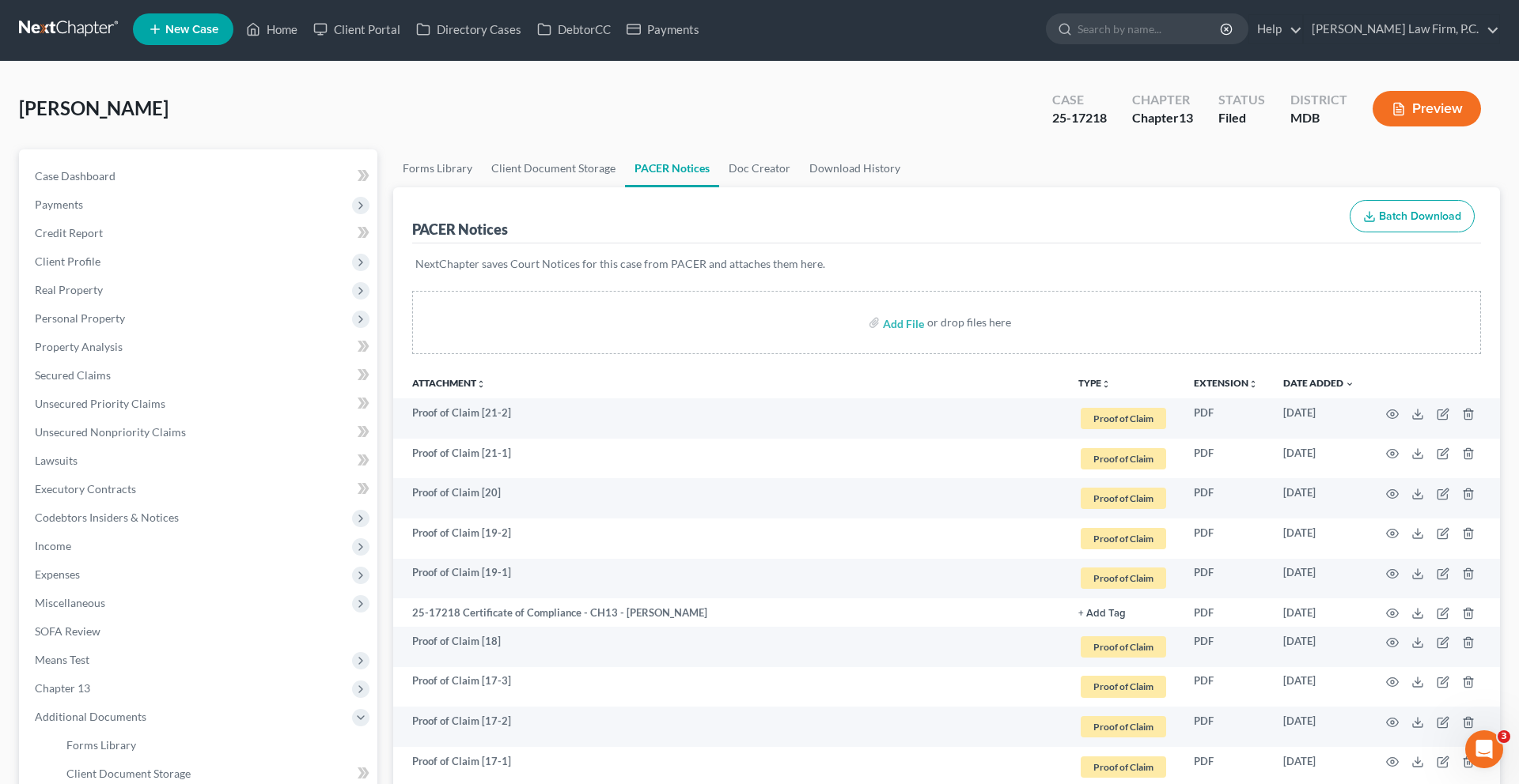
scroll to position [0, 0]
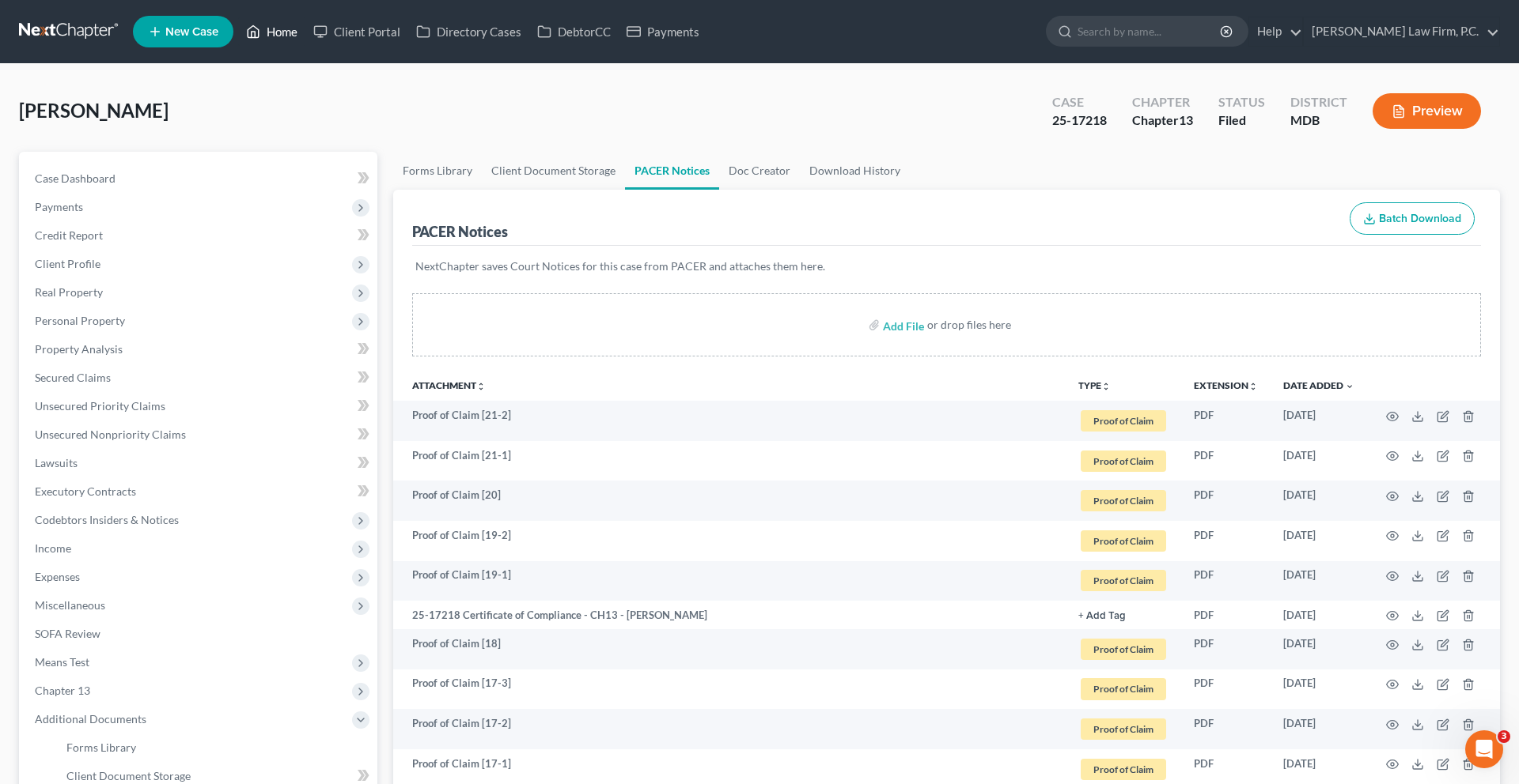
click at [305, 44] on link "Home" at bounding box center [272, 32] width 67 height 29
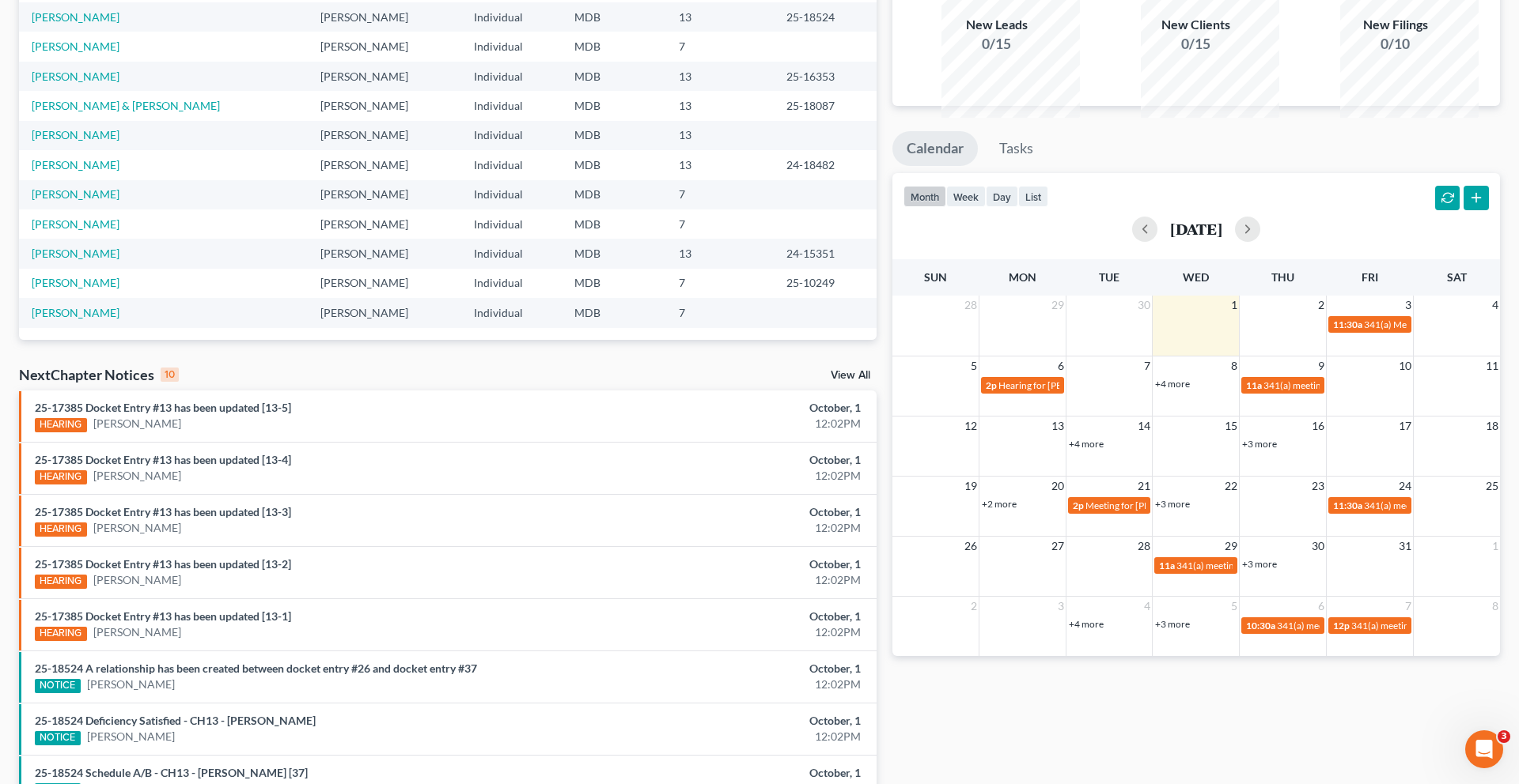
scroll to position [158, 0]
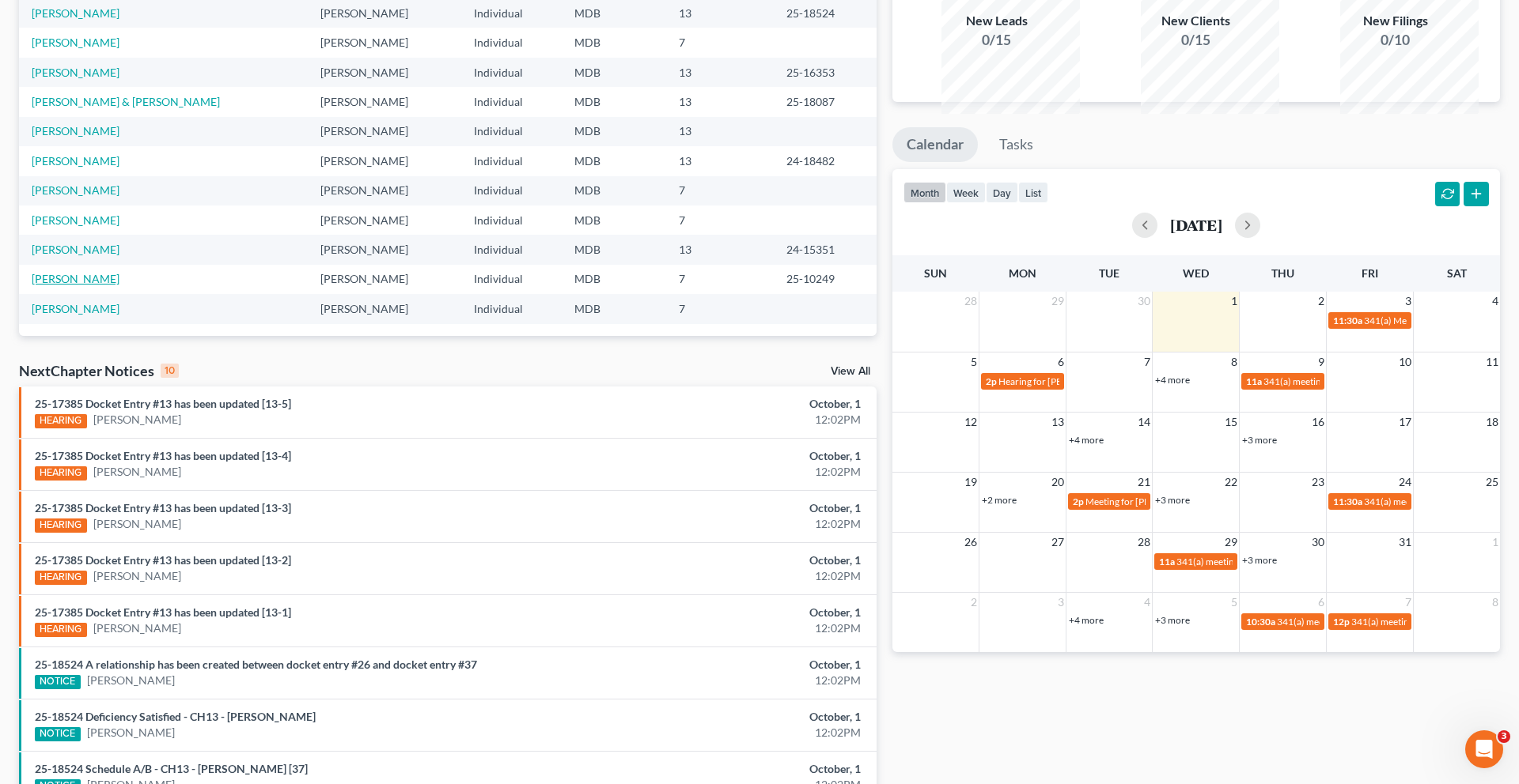
click at [108, 286] on link "[PERSON_NAME]" at bounding box center [76, 279] width 88 height 13
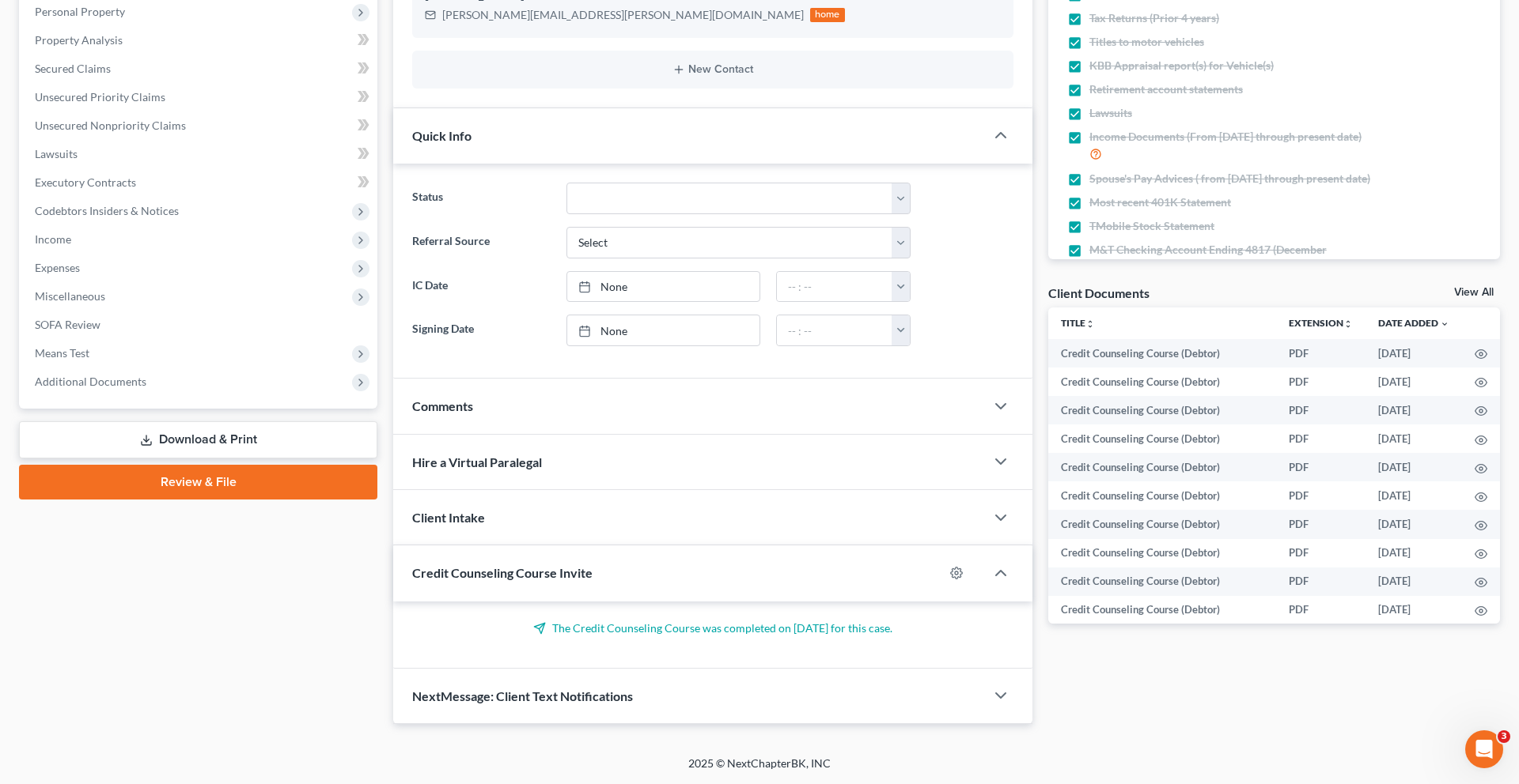
scroll to position [572, 0]
click at [127, 375] on span "Additional Documents" at bounding box center [90, 382] width 111 height 13
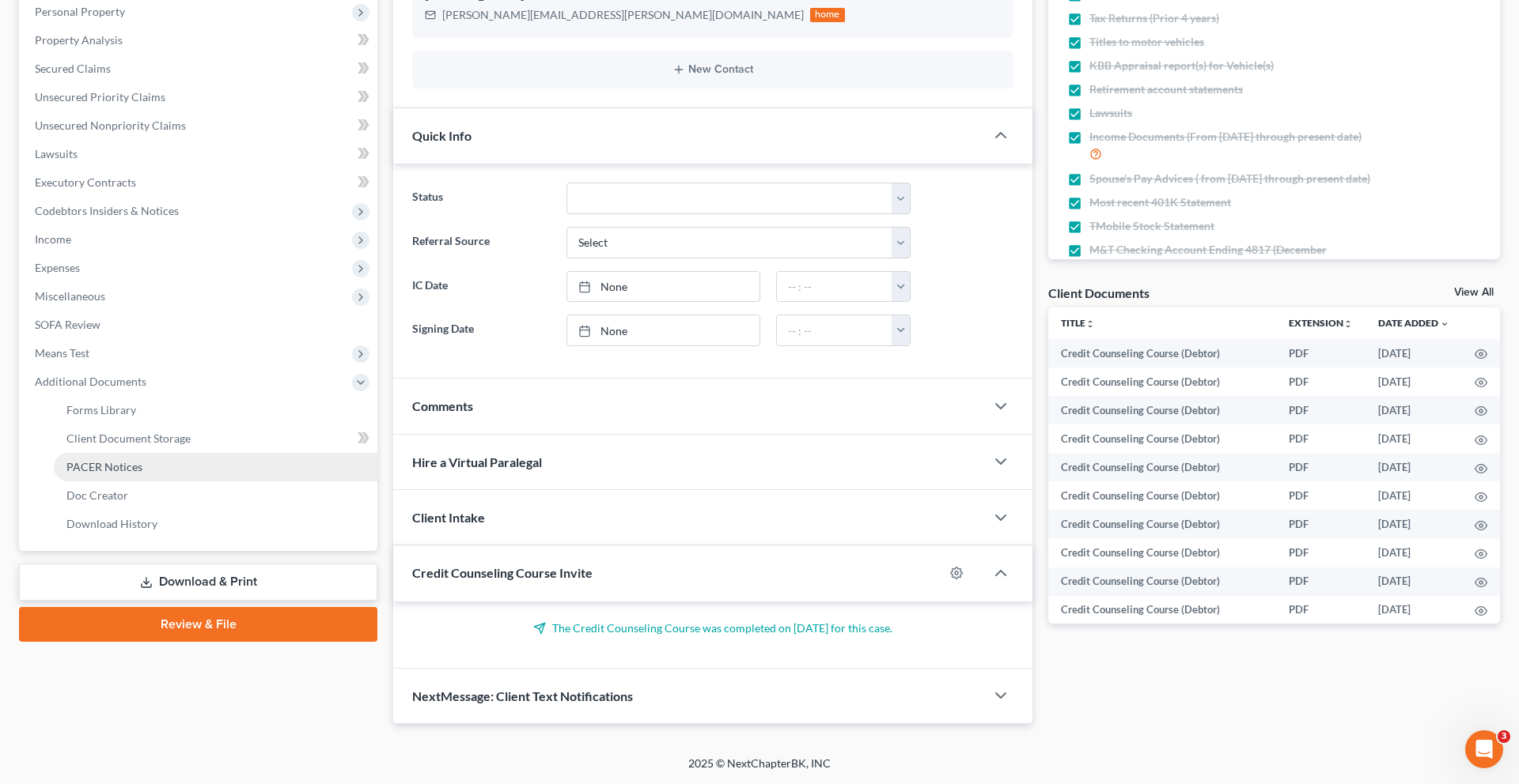
click at [138, 453] on link "PACER Notices" at bounding box center [216, 467] width 324 height 29
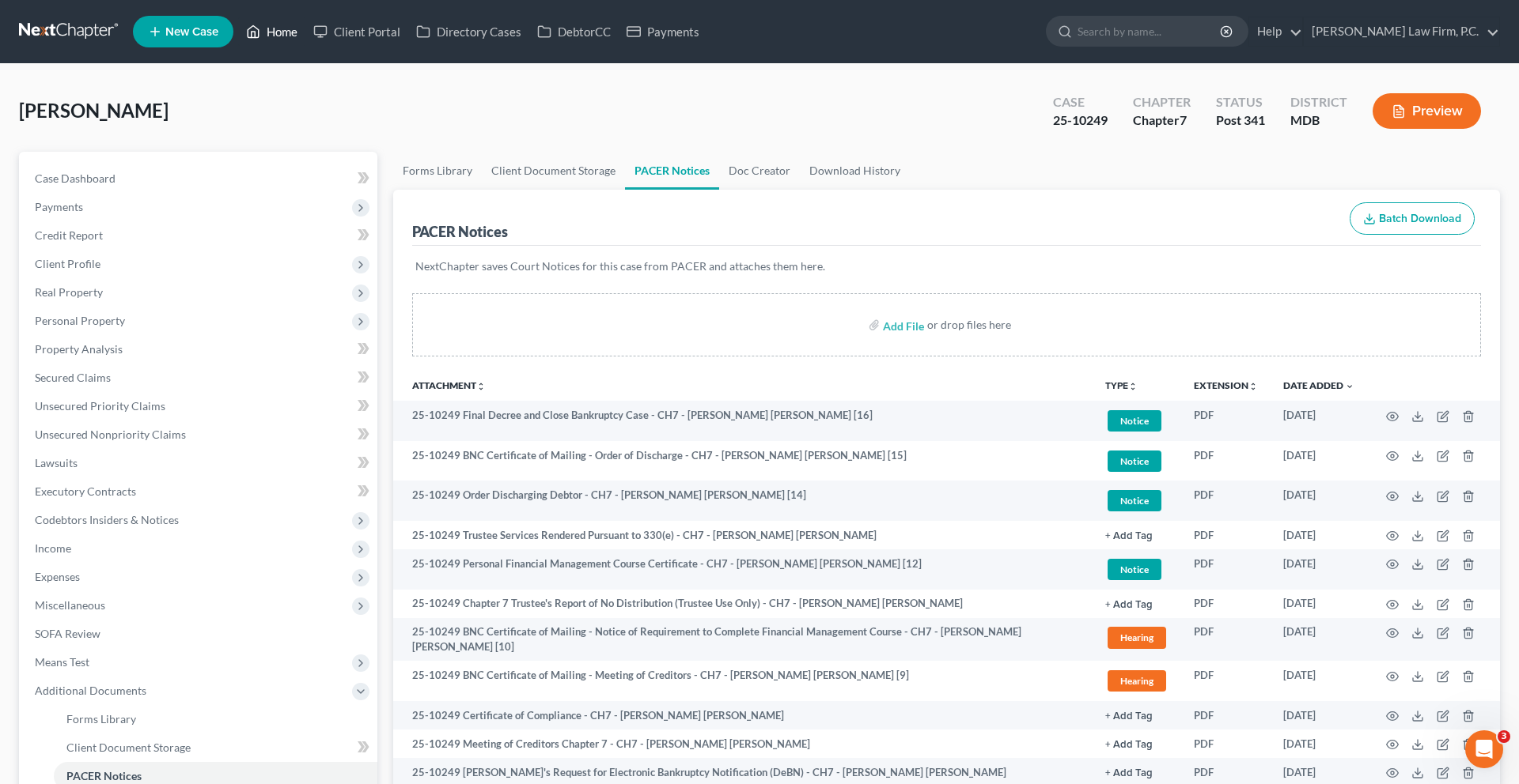
click at [305, 46] on link "Home" at bounding box center [272, 32] width 67 height 29
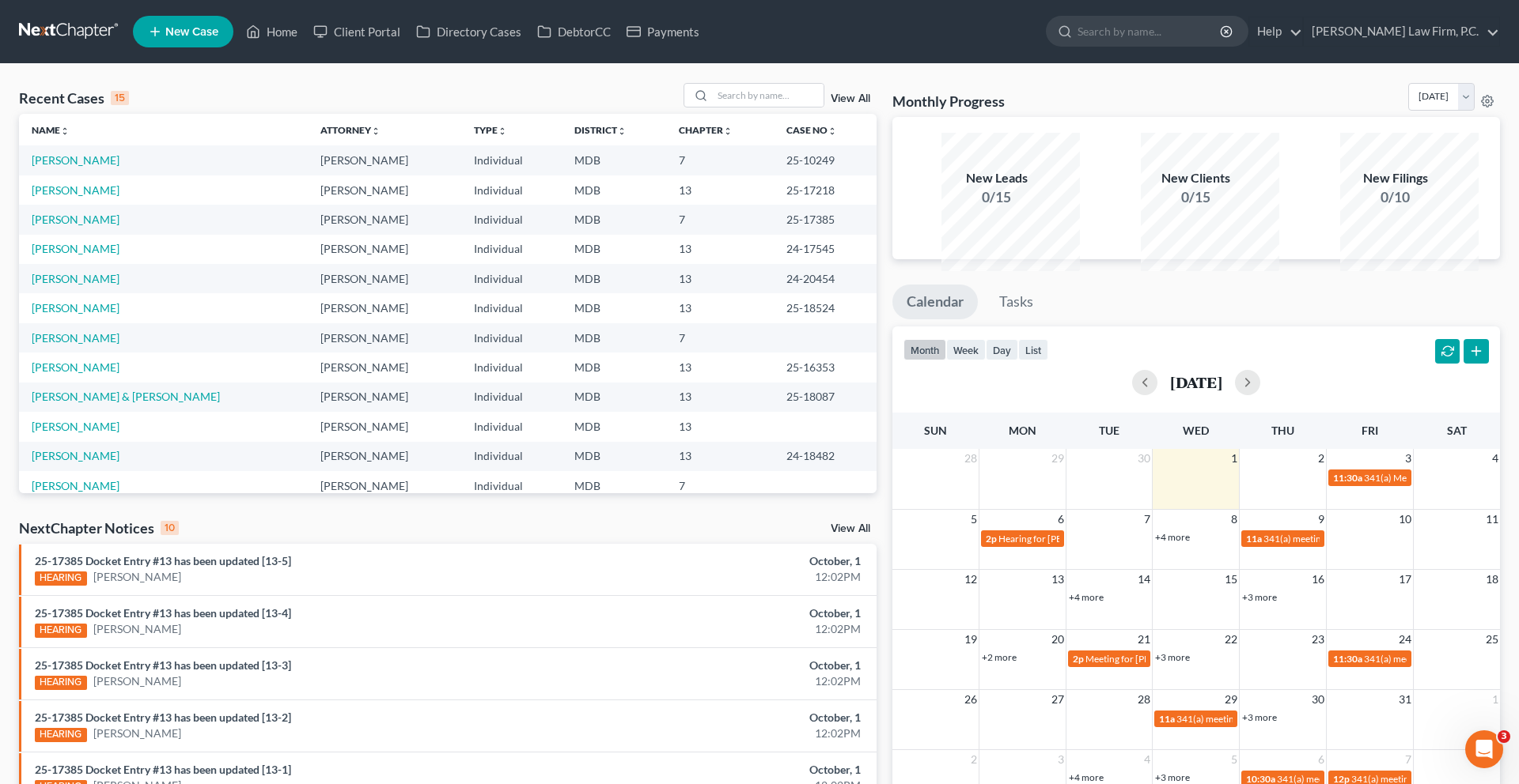
click at [84, 441] on td "[PERSON_NAME]" at bounding box center [164, 427] width 288 height 30
click at [84, 433] on link "[PERSON_NAME]" at bounding box center [76, 427] width 88 height 13
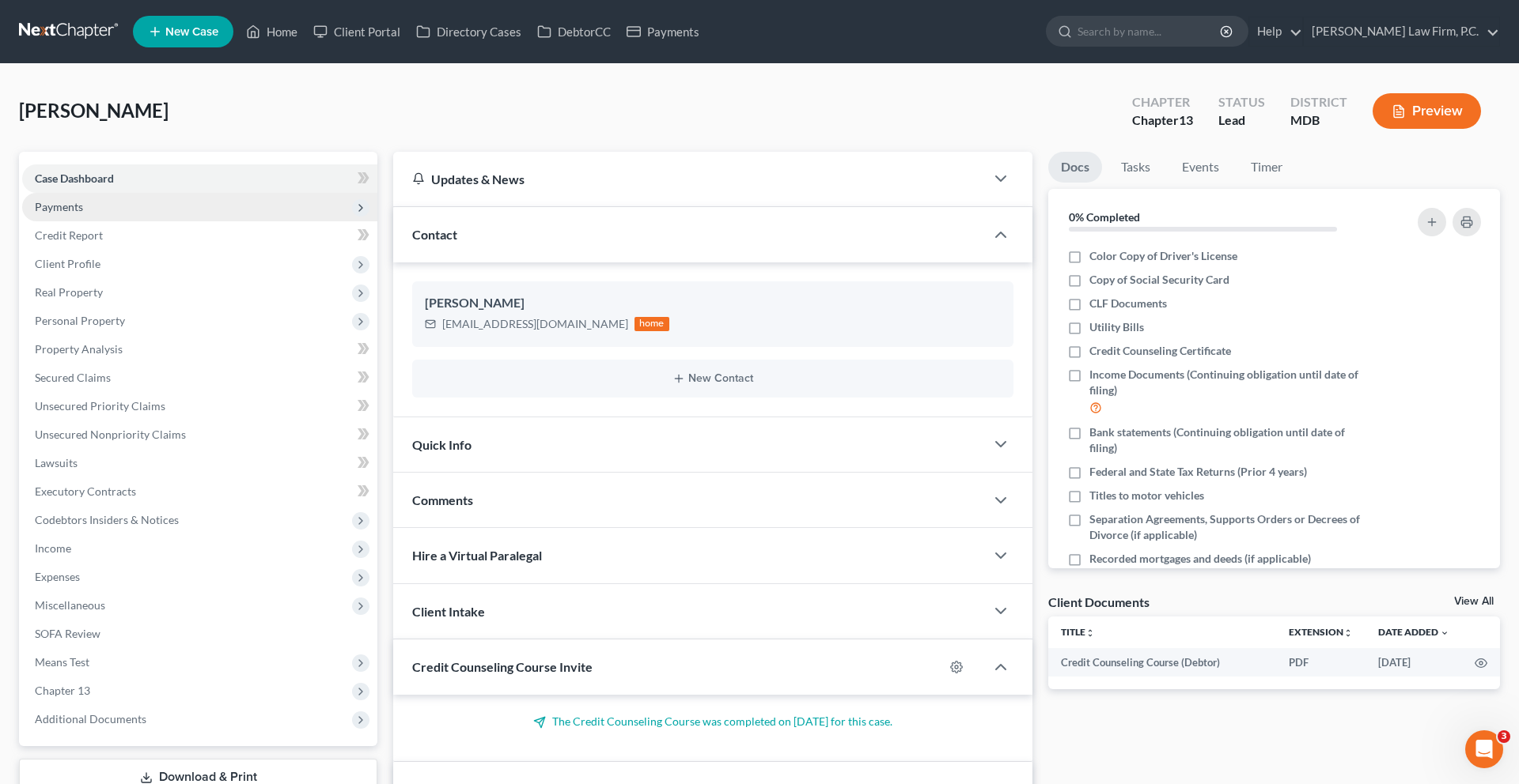
click at [133, 222] on span "Payments" at bounding box center [199, 207] width 355 height 29
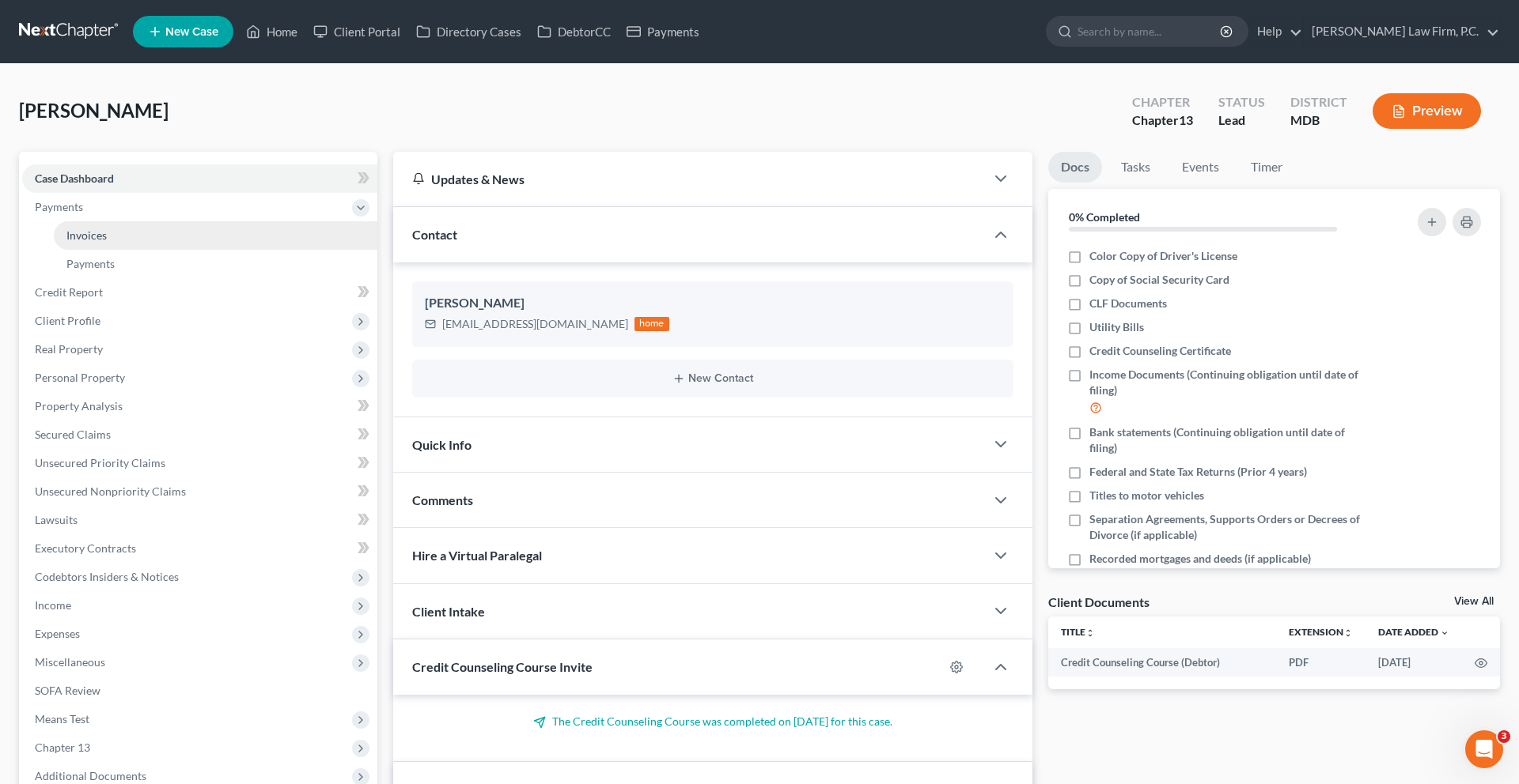
click at [133, 250] on link "Invoices" at bounding box center [216, 236] width 324 height 29
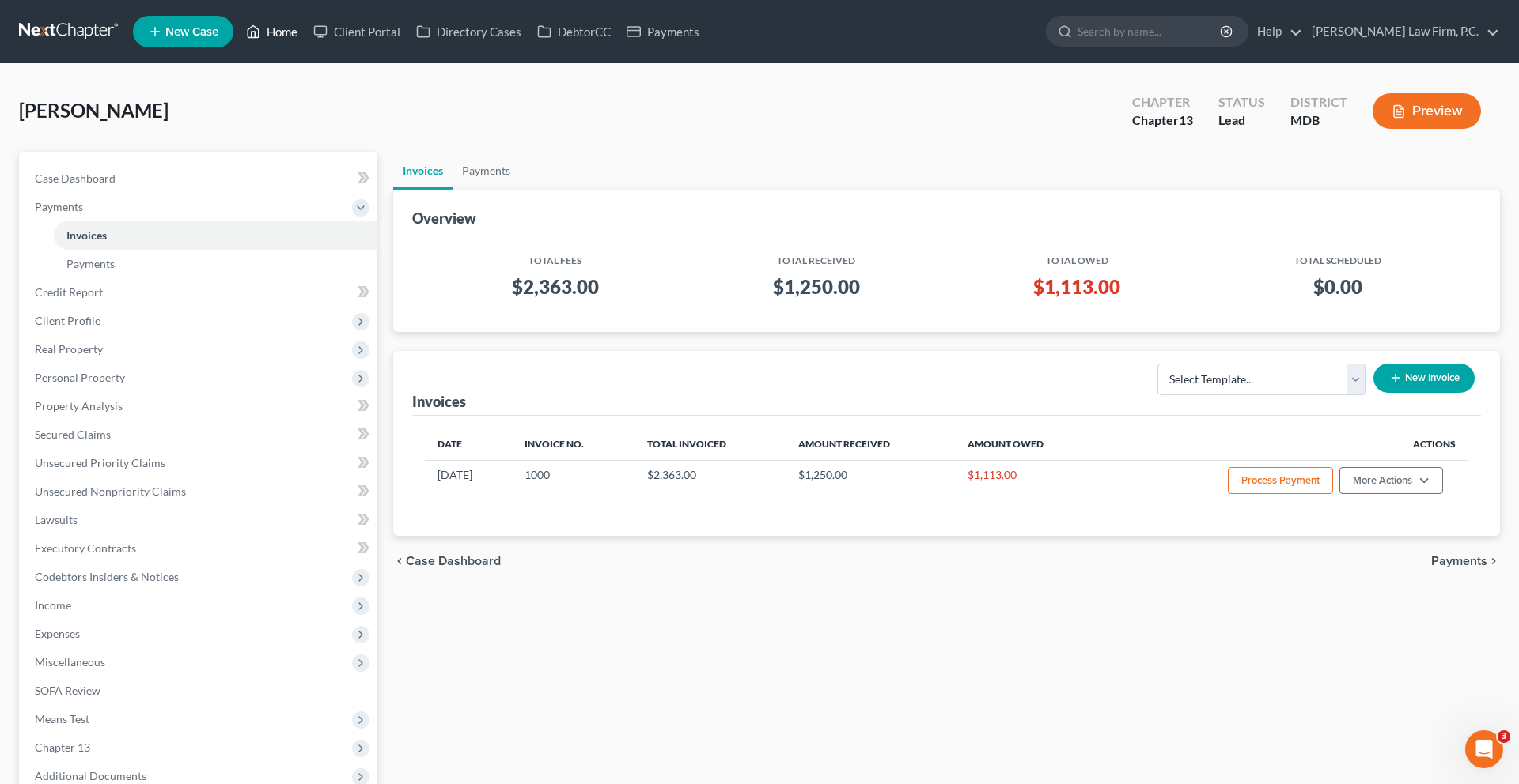
click at [305, 46] on link "Home" at bounding box center [272, 32] width 67 height 29
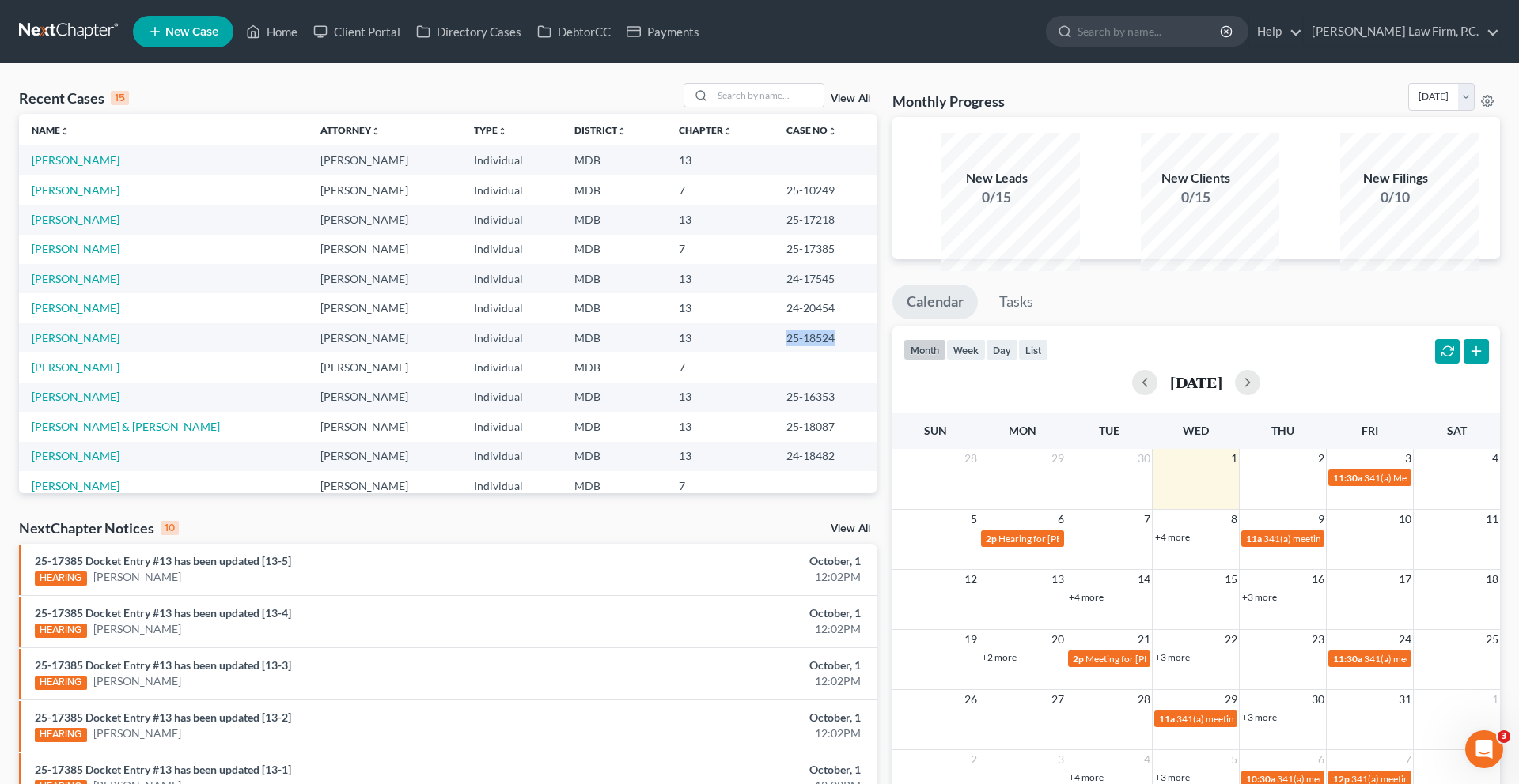
drag, startPoint x: 839, startPoint y: 427, endPoint x: 771, endPoint y: 426, distance: 68.0
click at [773, 352] on td "25-18524" at bounding box center [825, 338] width 103 height 30
copy td "25-18524"
drag, startPoint x: 803, startPoint y: 425, endPoint x: 1347, endPoint y: 1, distance: 689.7
click at [0, 0] on div "Home New Case Client Portal Directory Cases DebtorCC Payments [PERSON_NAME] Law…" at bounding box center [759, 569] width 1519 height 1138
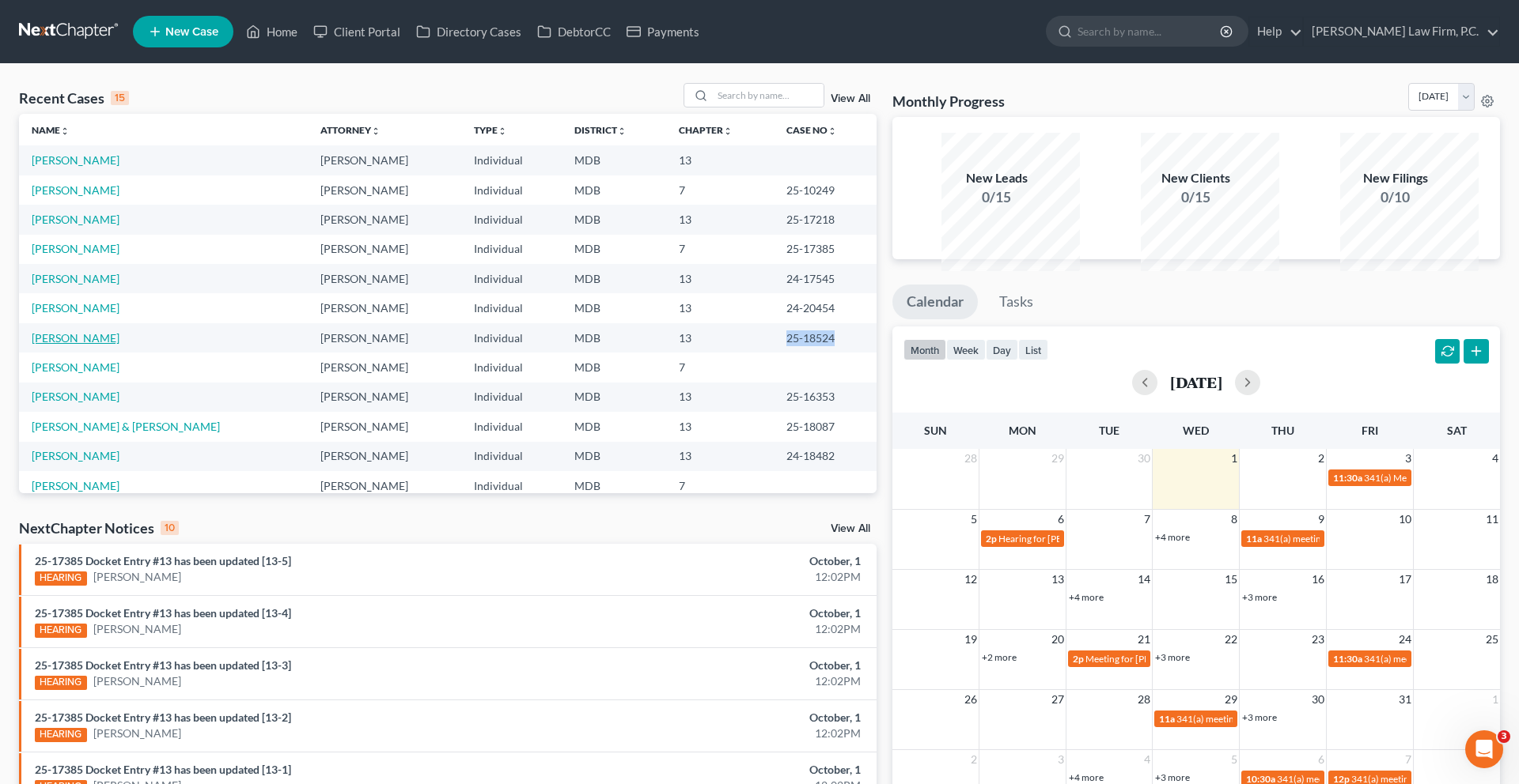
click at [87, 345] on link "[PERSON_NAME]" at bounding box center [76, 338] width 88 height 13
select select "10"
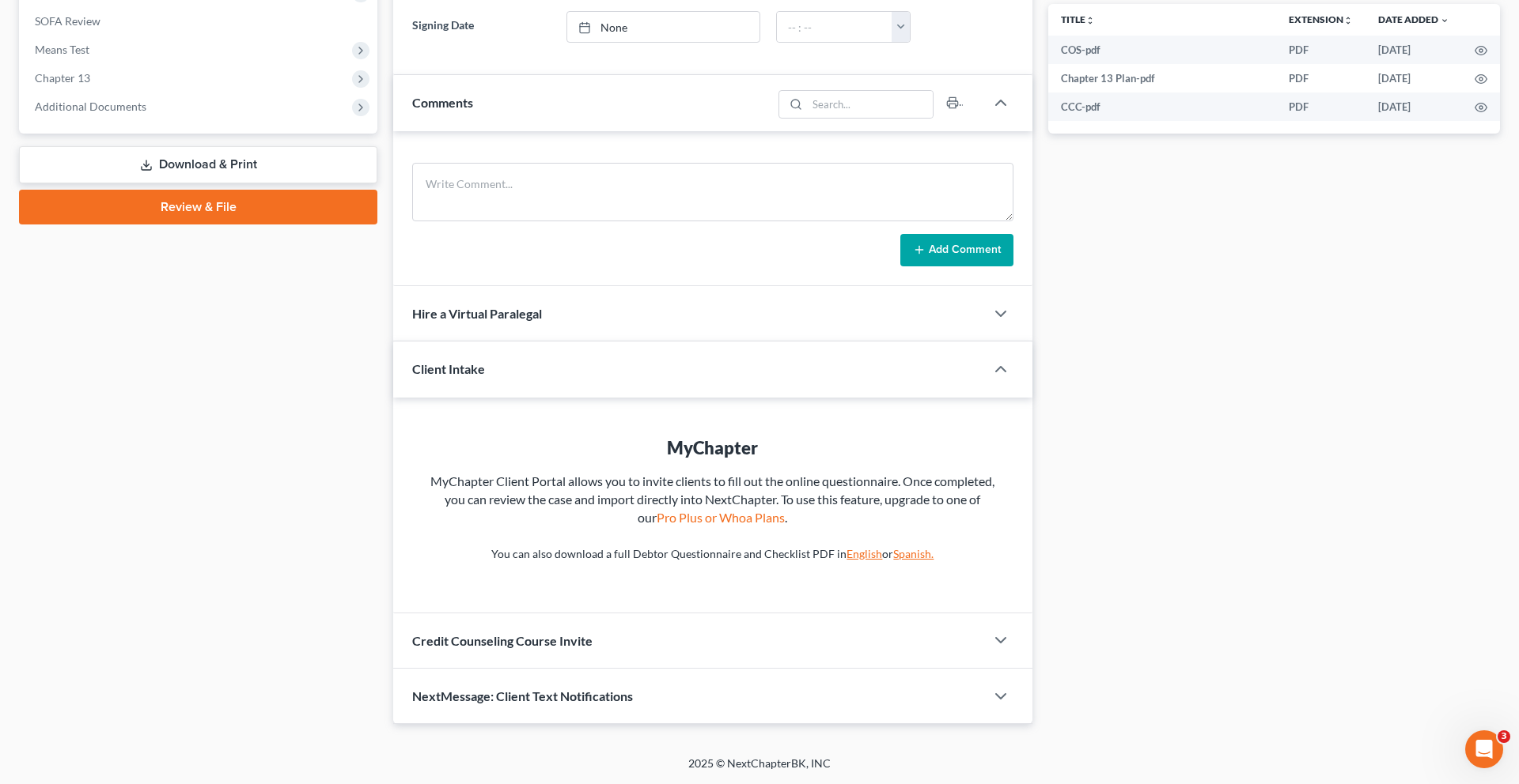
scroll to position [714, 0]
click at [123, 113] on span "Additional Documents" at bounding box center [90, 106] width 111 height 13
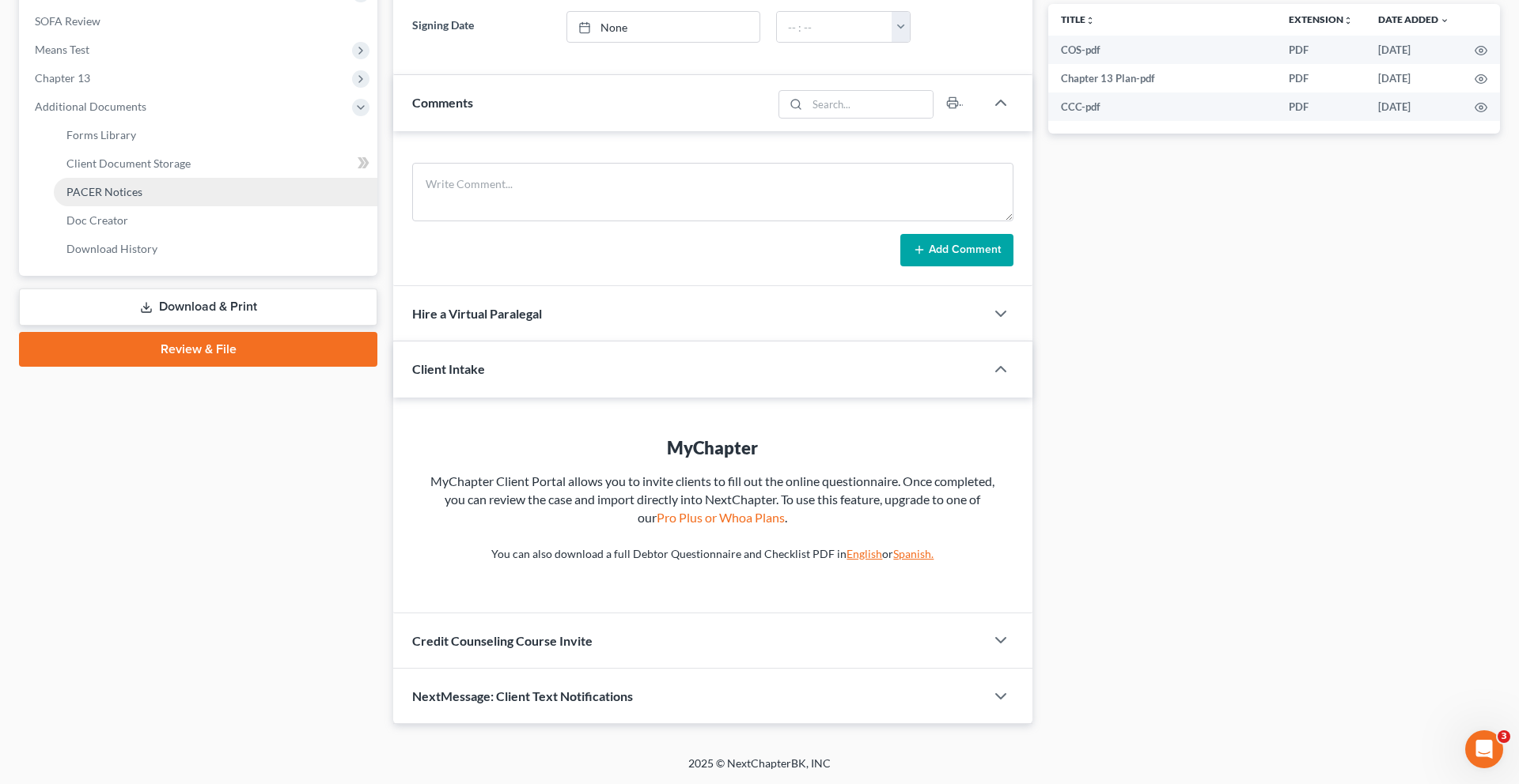
click at [131, 198] on span "PACER Notices" at bounding box center [105, 191] width 76 height 13
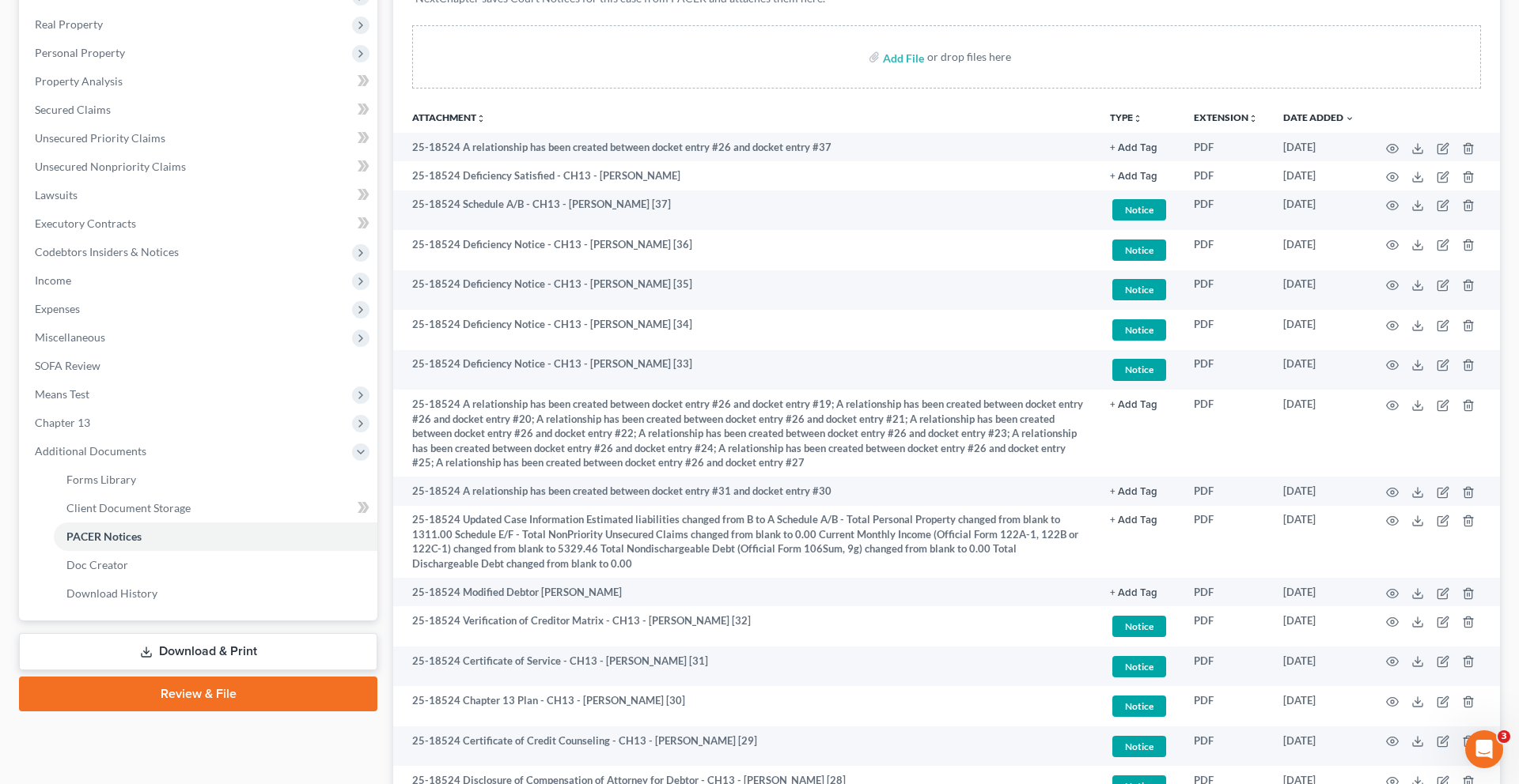
scroll to position [300, 0]
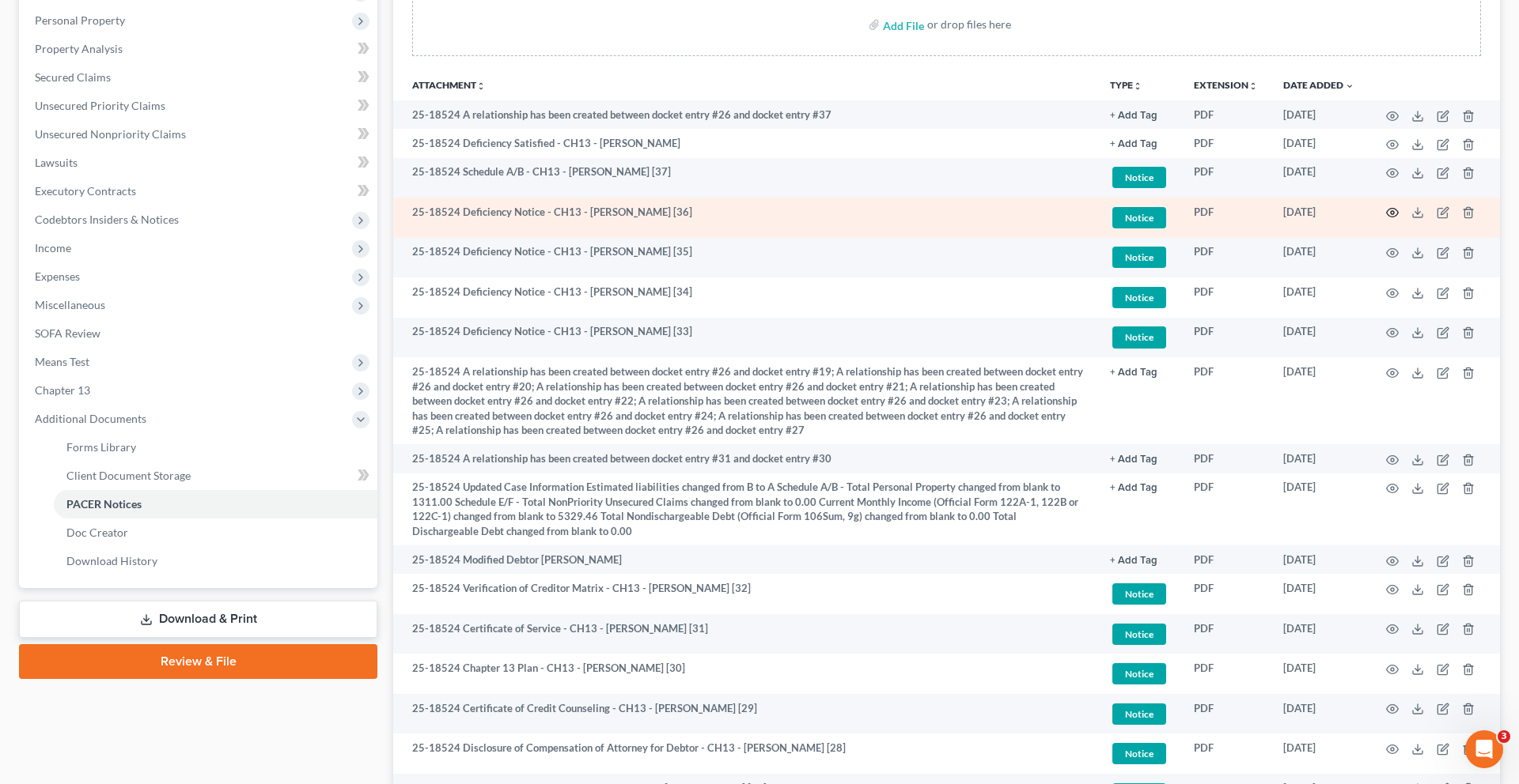
click at [1391, 214] on circle "button" at bounding box center [1392, 212] width 3 height 3
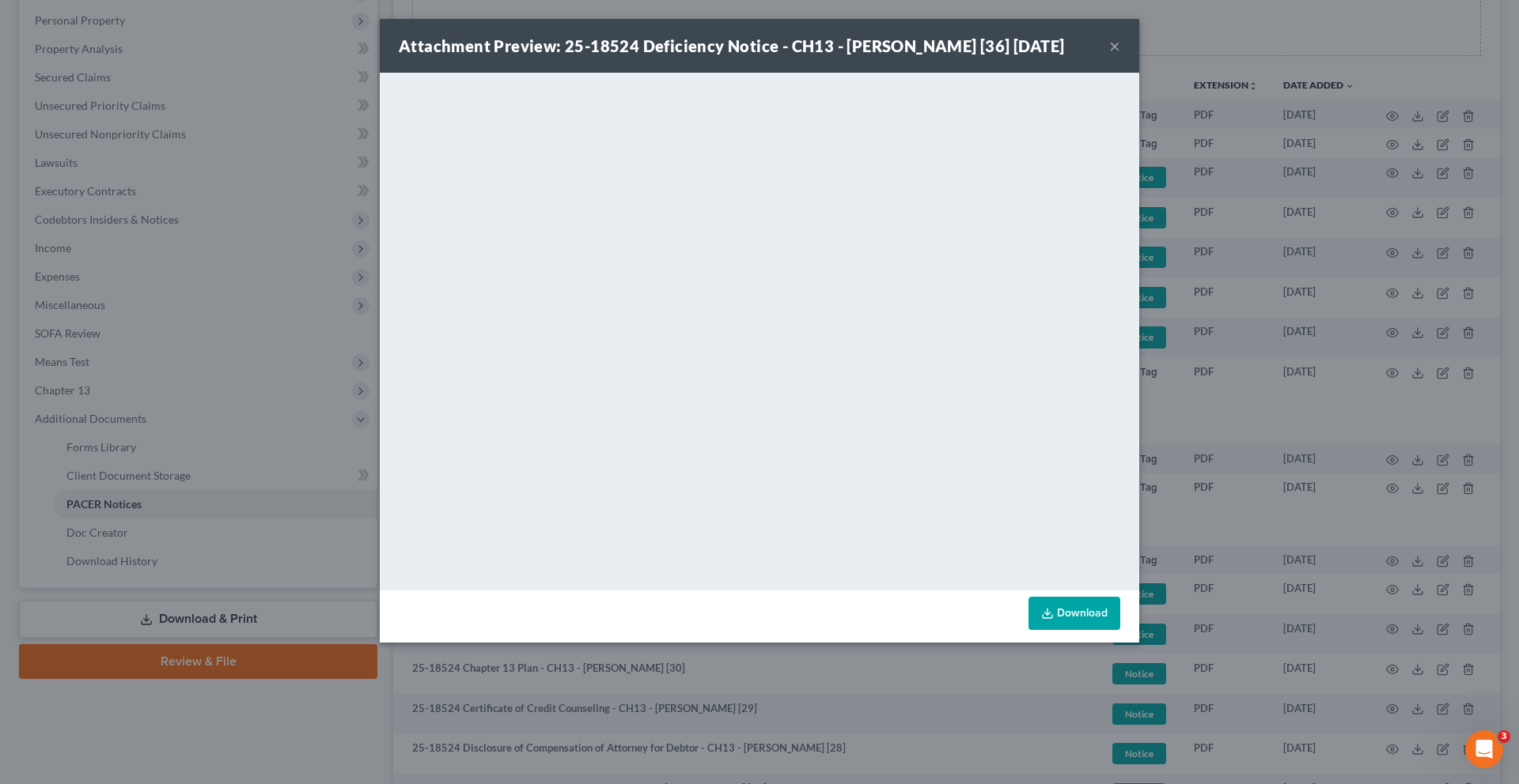
click at [1120, 56] on button "×" at bounding box center [1114, 46] width 11 height 19
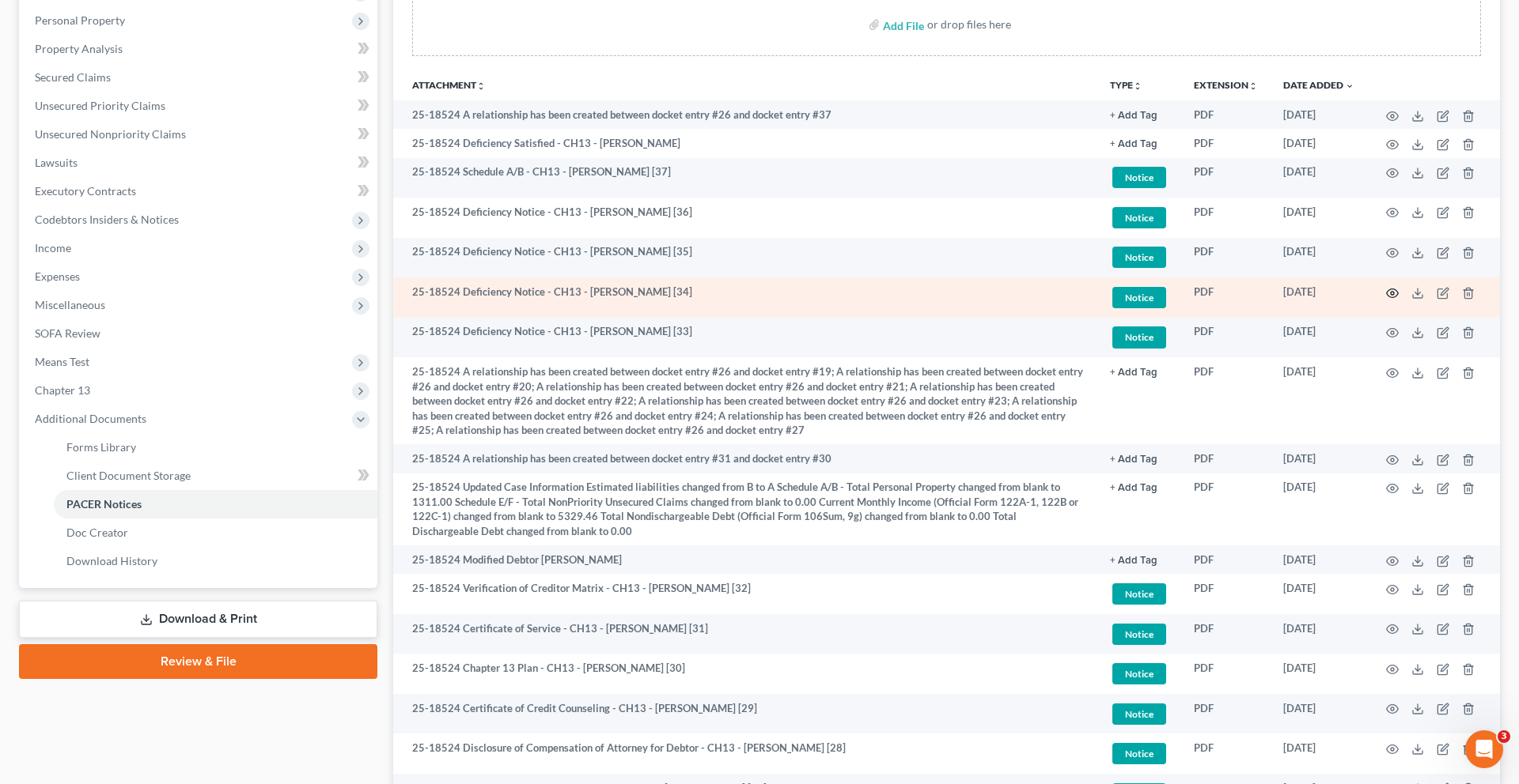
click at [1386, 299] on icon "button" at bounding box center [1392, 293] width 13 height 13
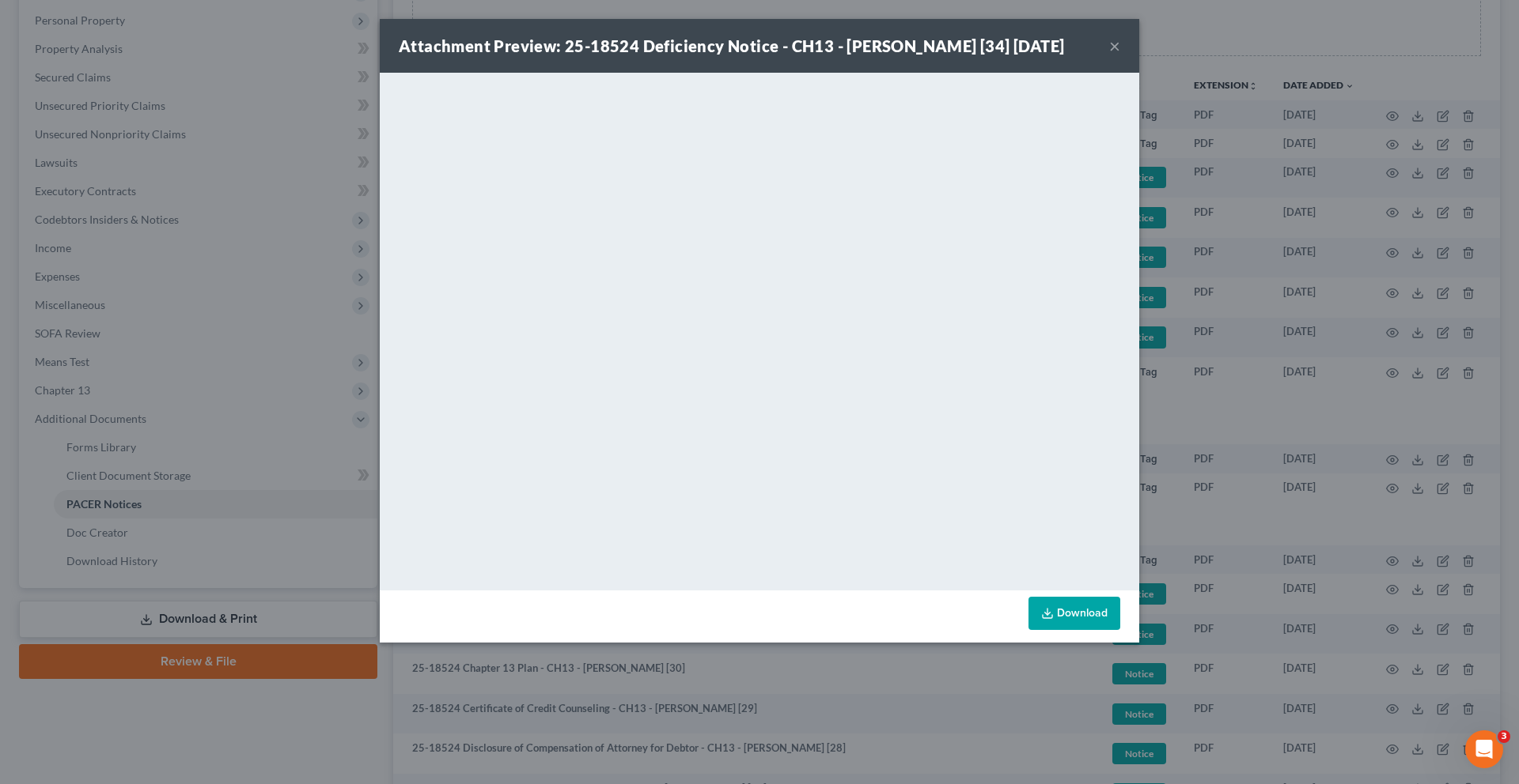
click at [1120, 56] on button "×" at bounding box center [1114, 46] width 11 height 19
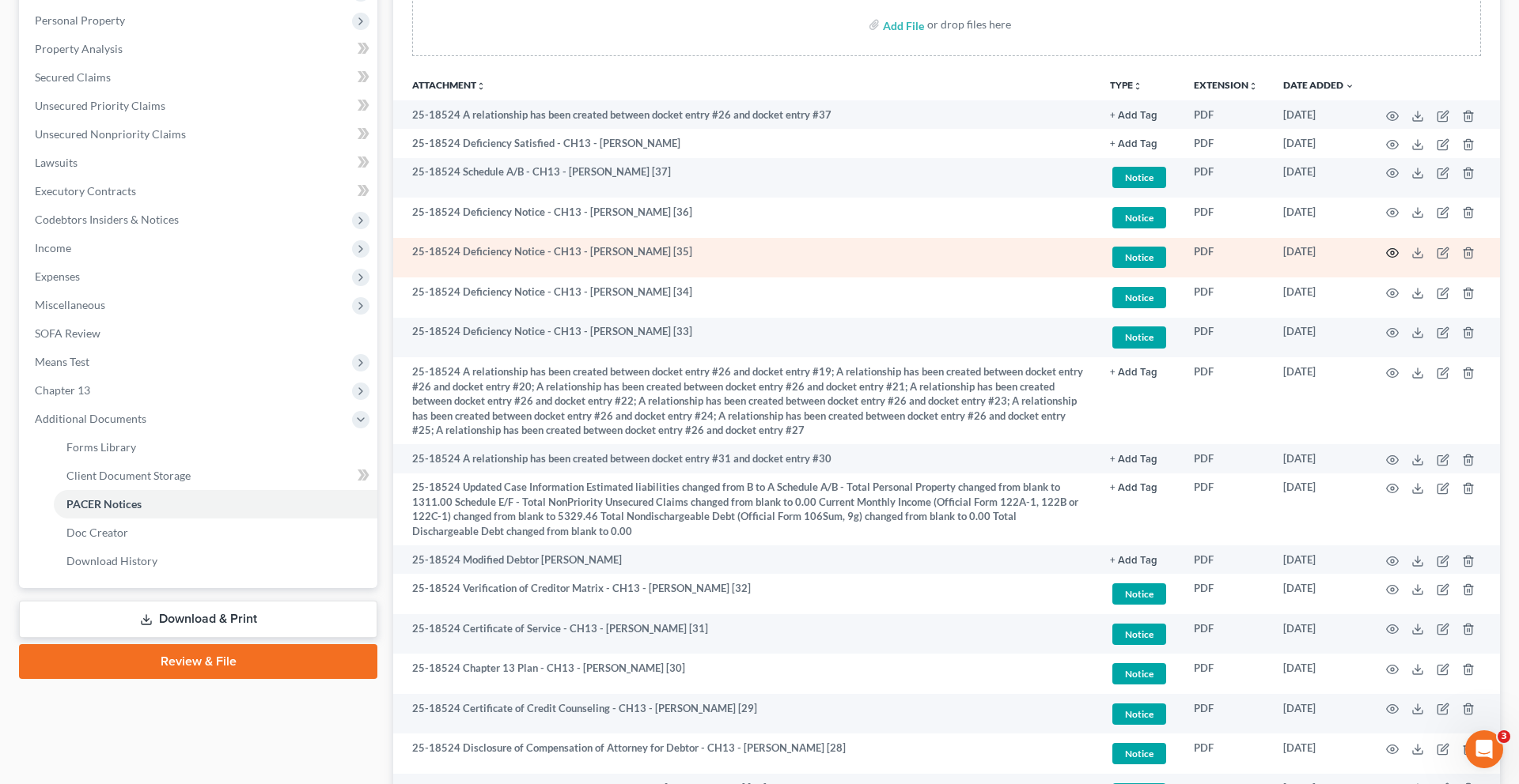
click at [1386, 260] on icon "button" at bounding box center [1392, 253] width 13 height 13
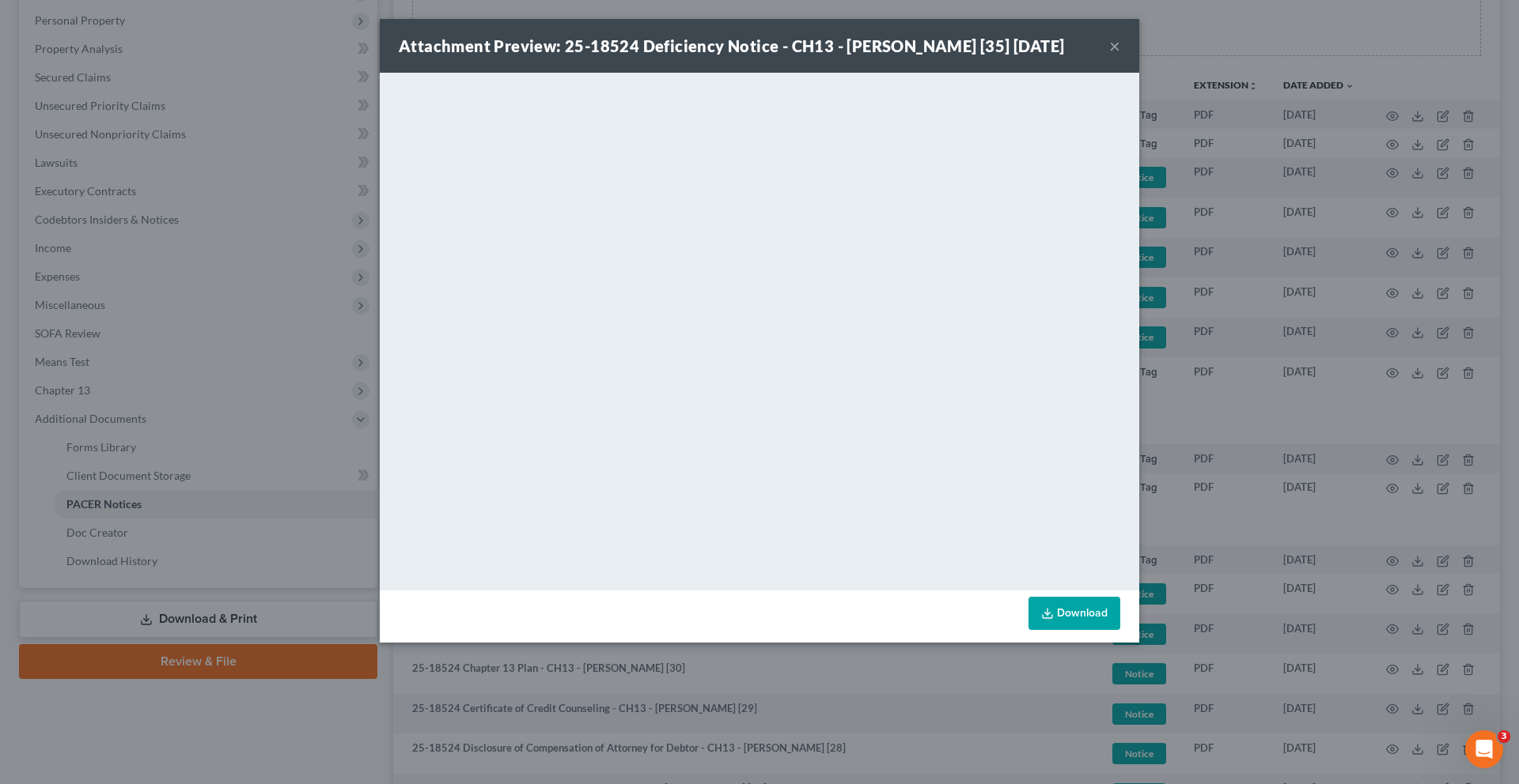
click at [1120, 56] on button "×" at bounding box center [1114, 46] width 11 height 19
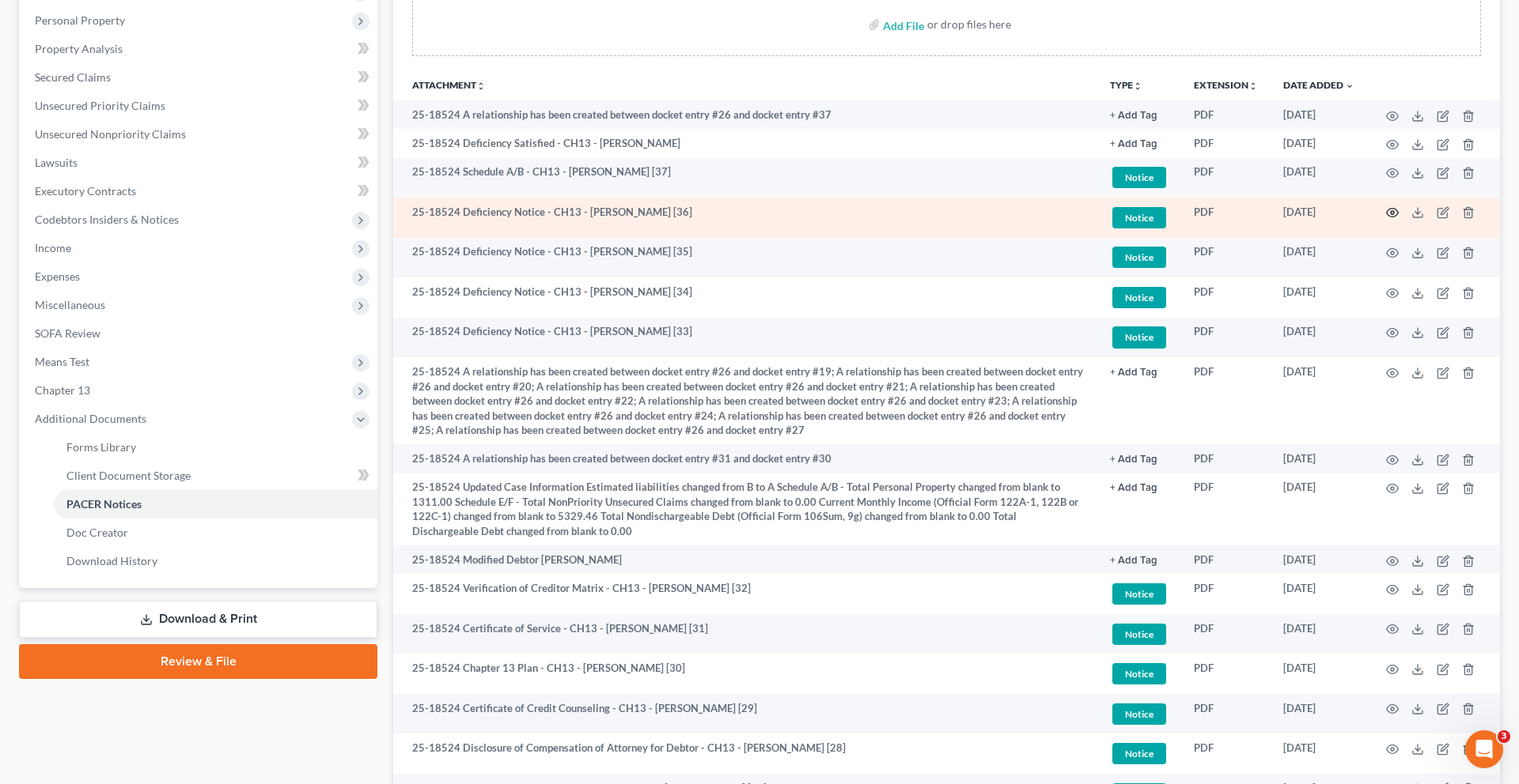
click at [1386, 219] on icon "button" at bounding box center [1392, 212] width 13 height 13
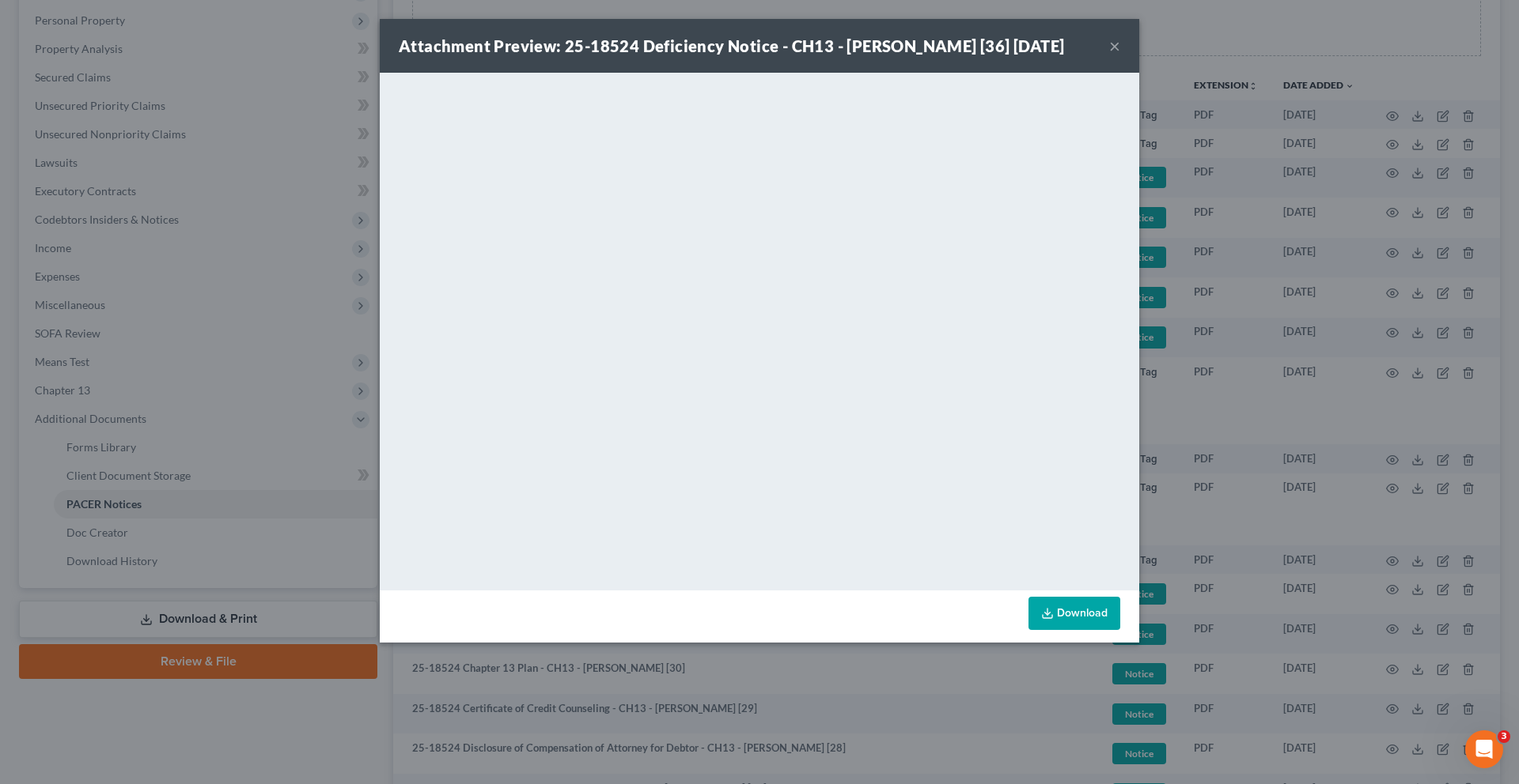
click at [1120, 56] on button "×" at bounding box center [1114, 46] width 11 height 19
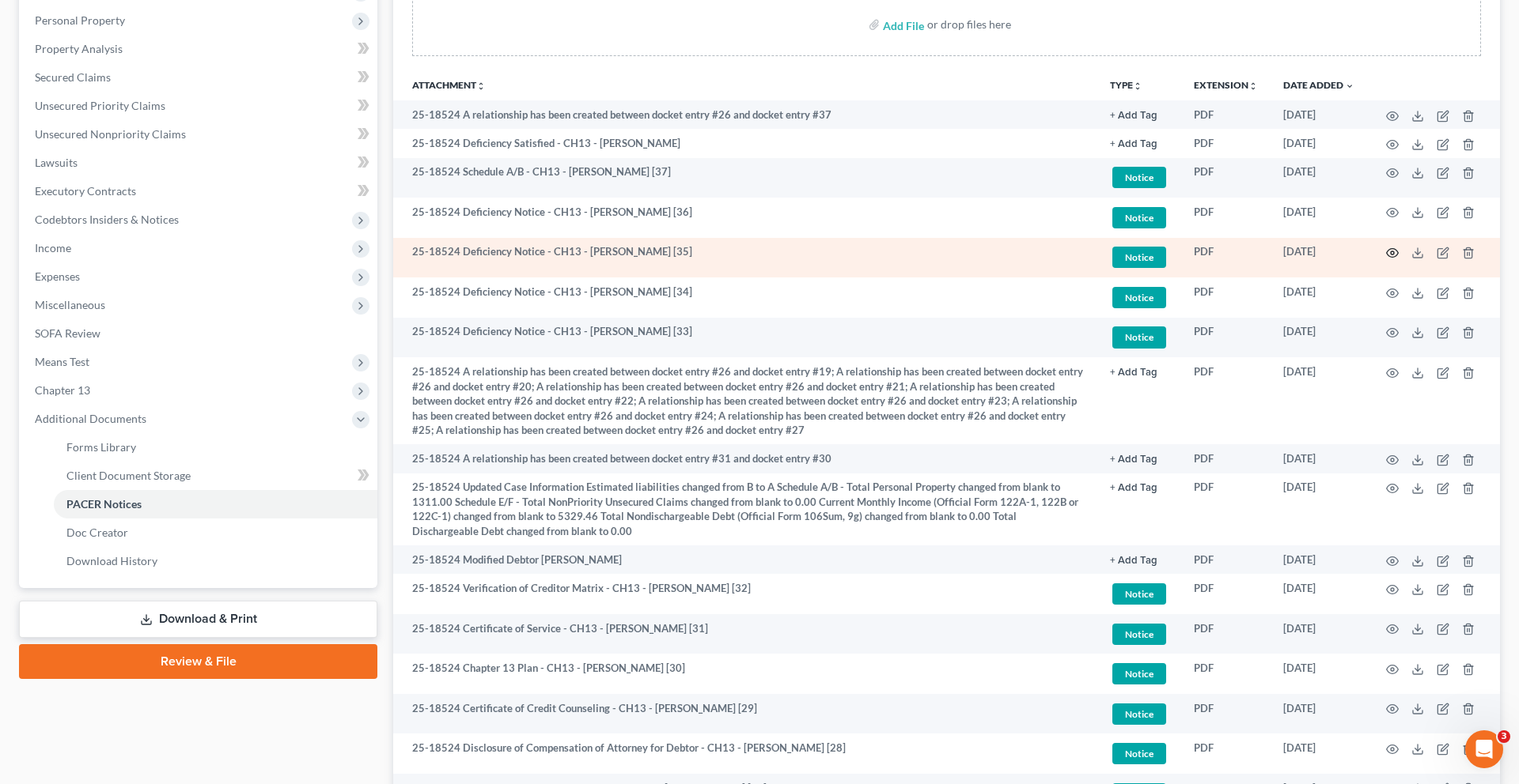
click at [1387, 258] on icon "button" at bounding box center [1392, 253] width 12 height 8
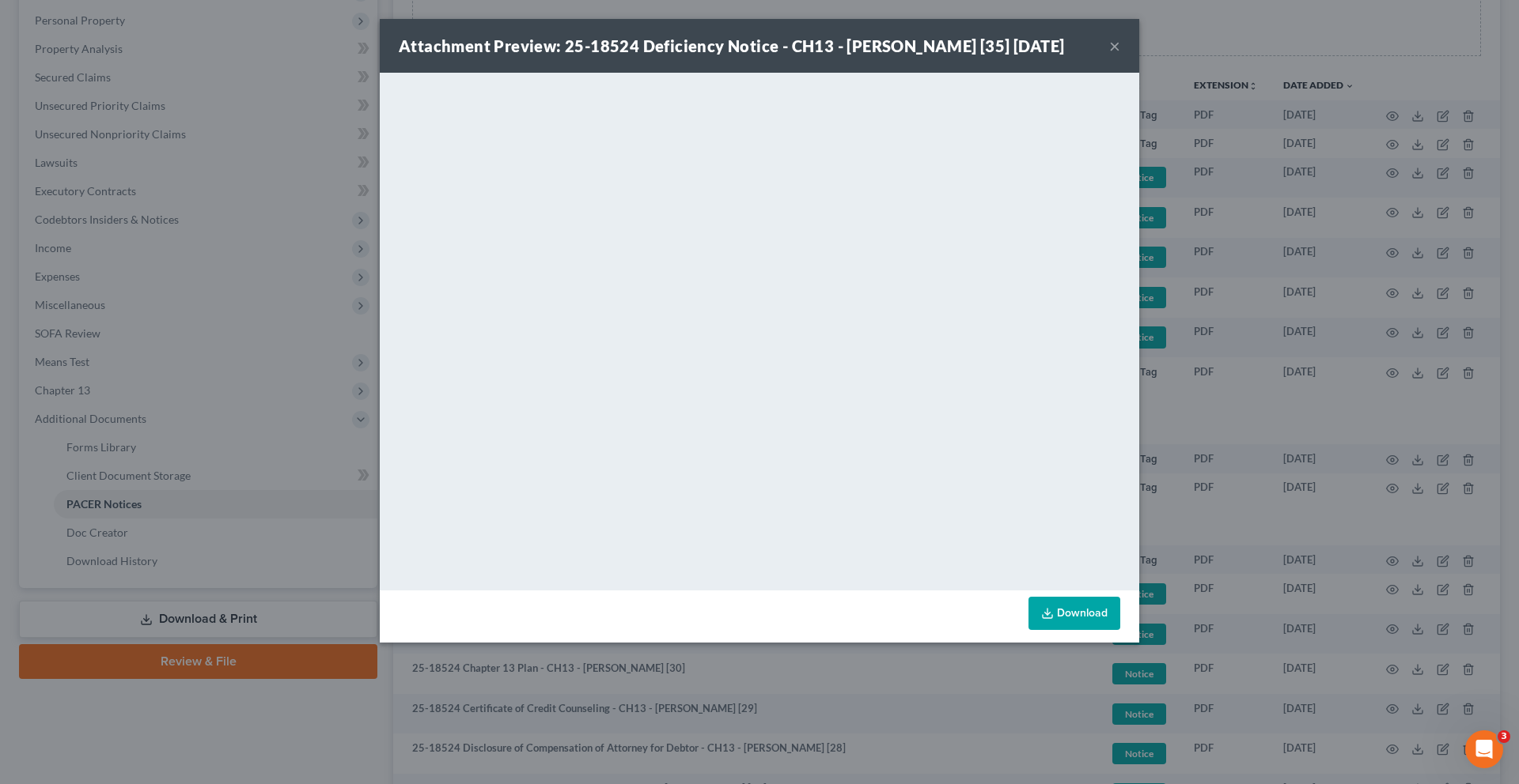
click at [1120, 56] on button "×" at bounding box center [1114, 46] width 11 height 19
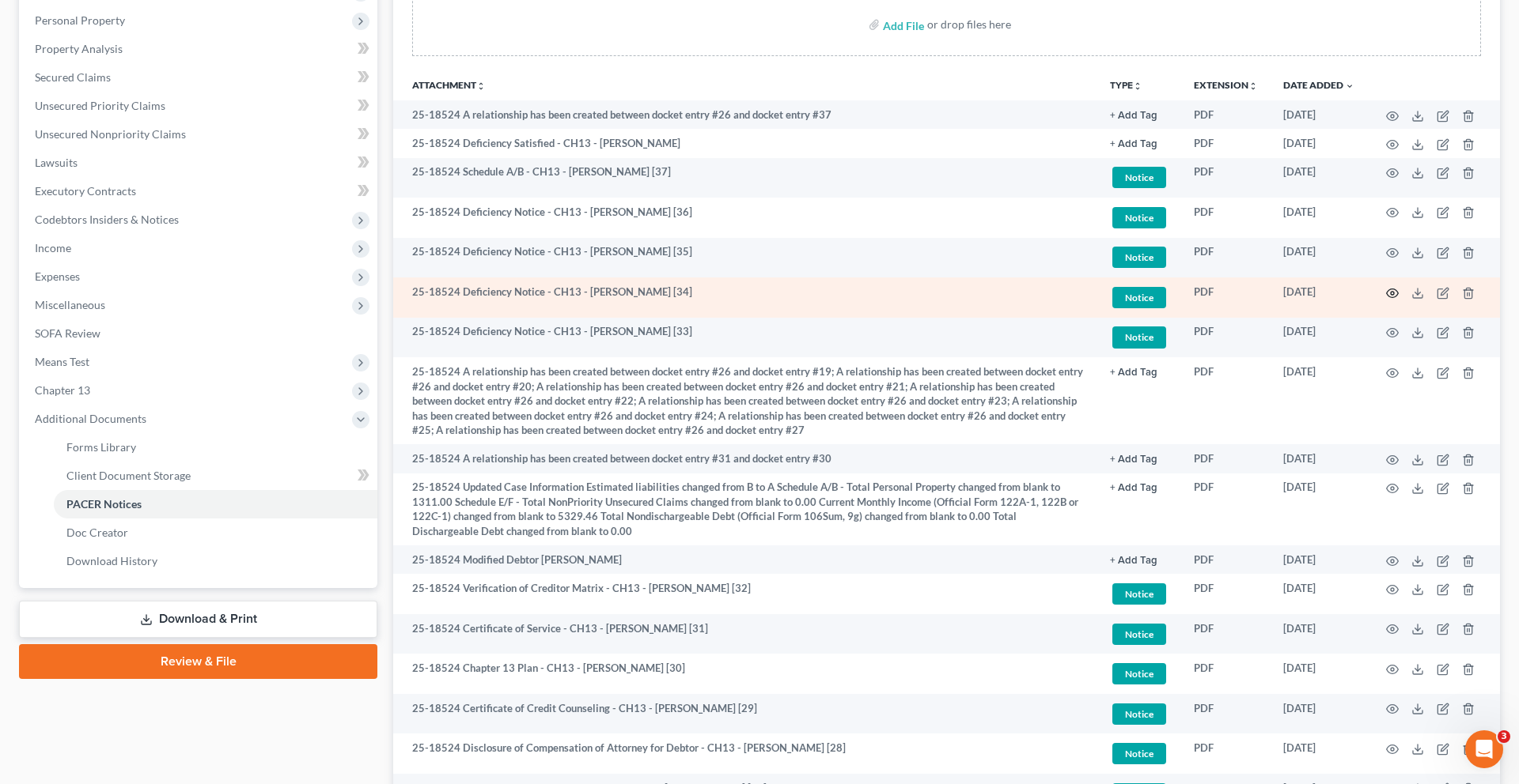
click at [1386, 299] on icon "button" at bounding box center [1392, 293] width 13 height 13
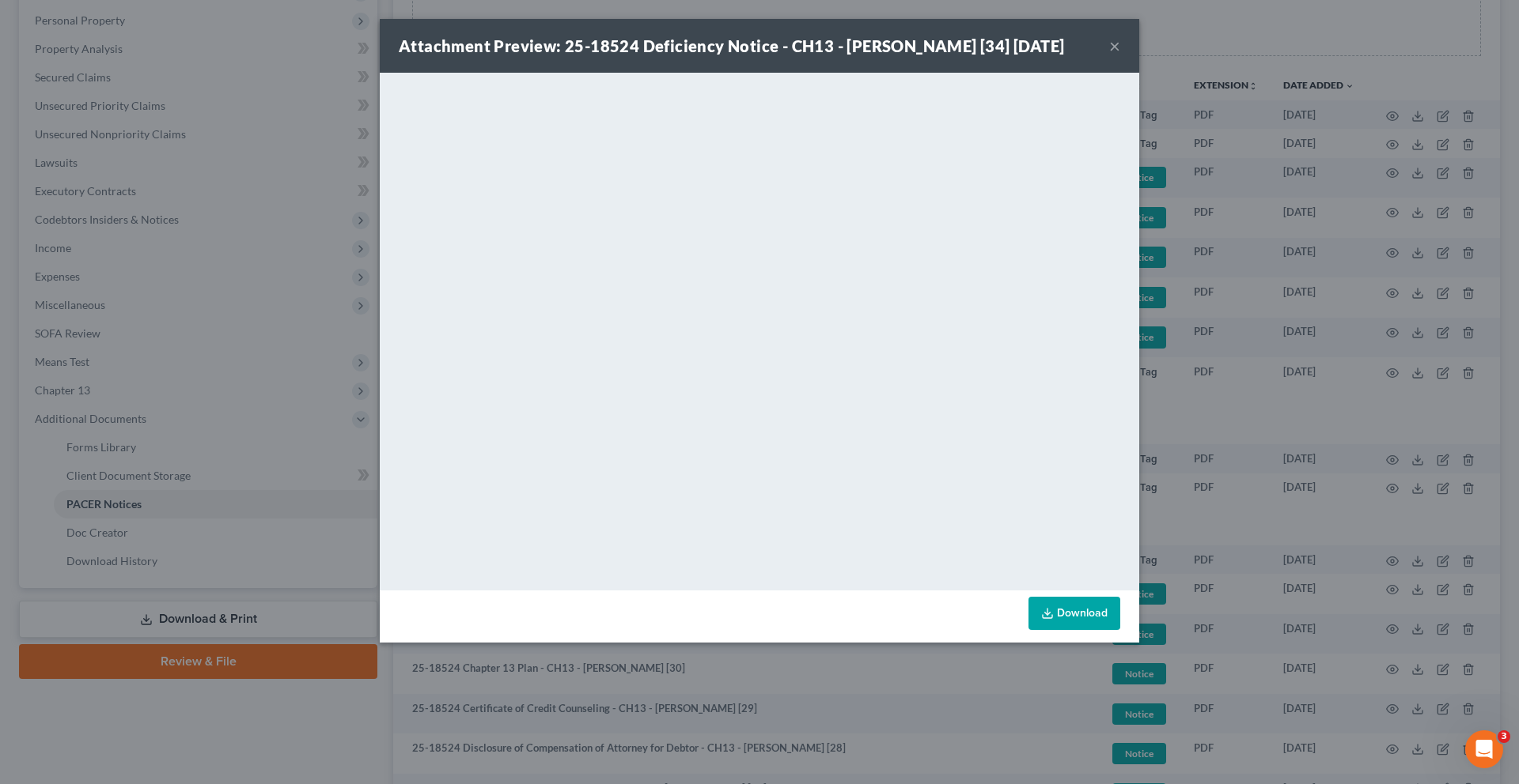
click at [1120, 56] on button "×" at bounding box center [1114, 46] width 11 height 19
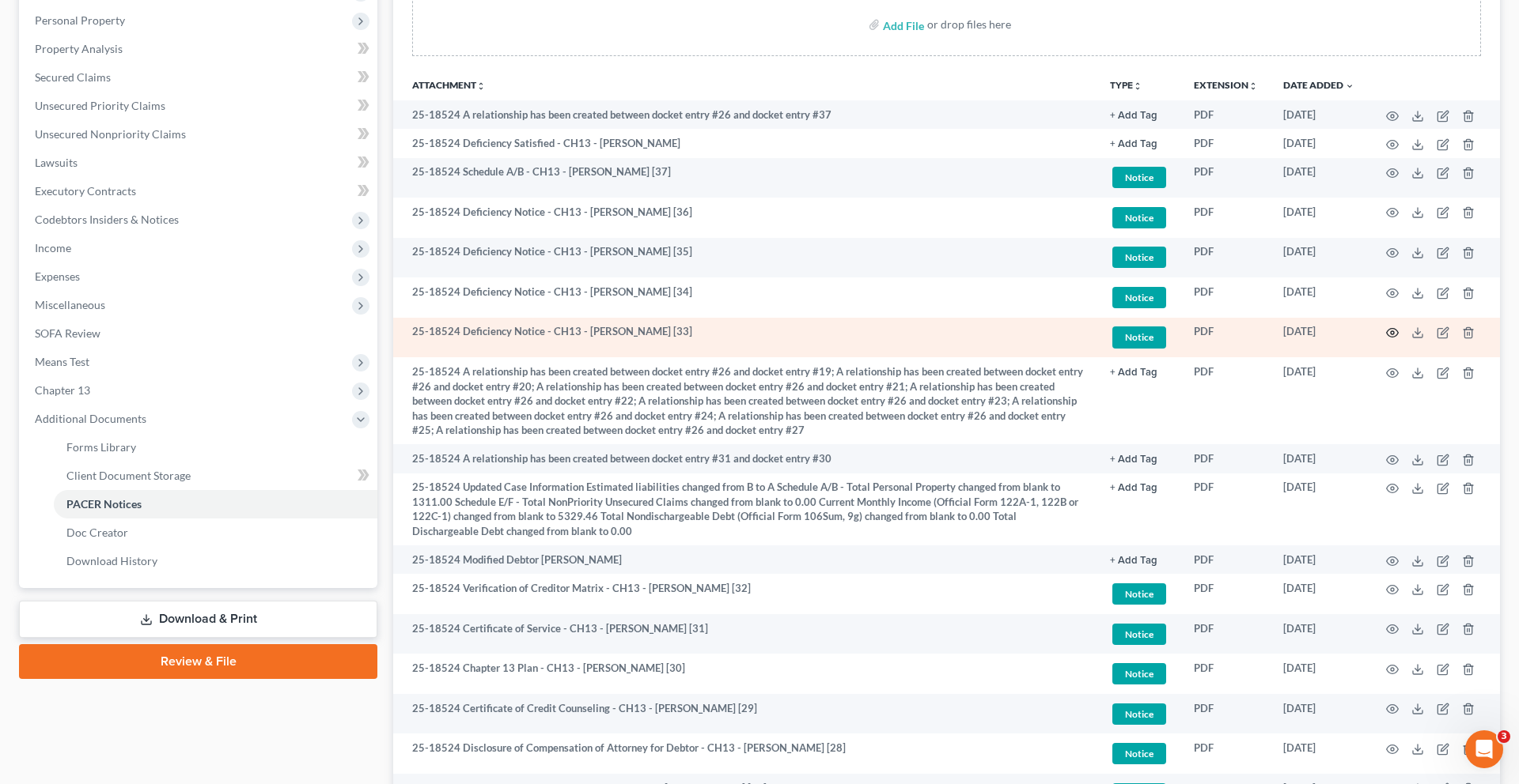
click at [1386, 339] on icon "button" at bounding box center [1392, 332] width 13 height 13
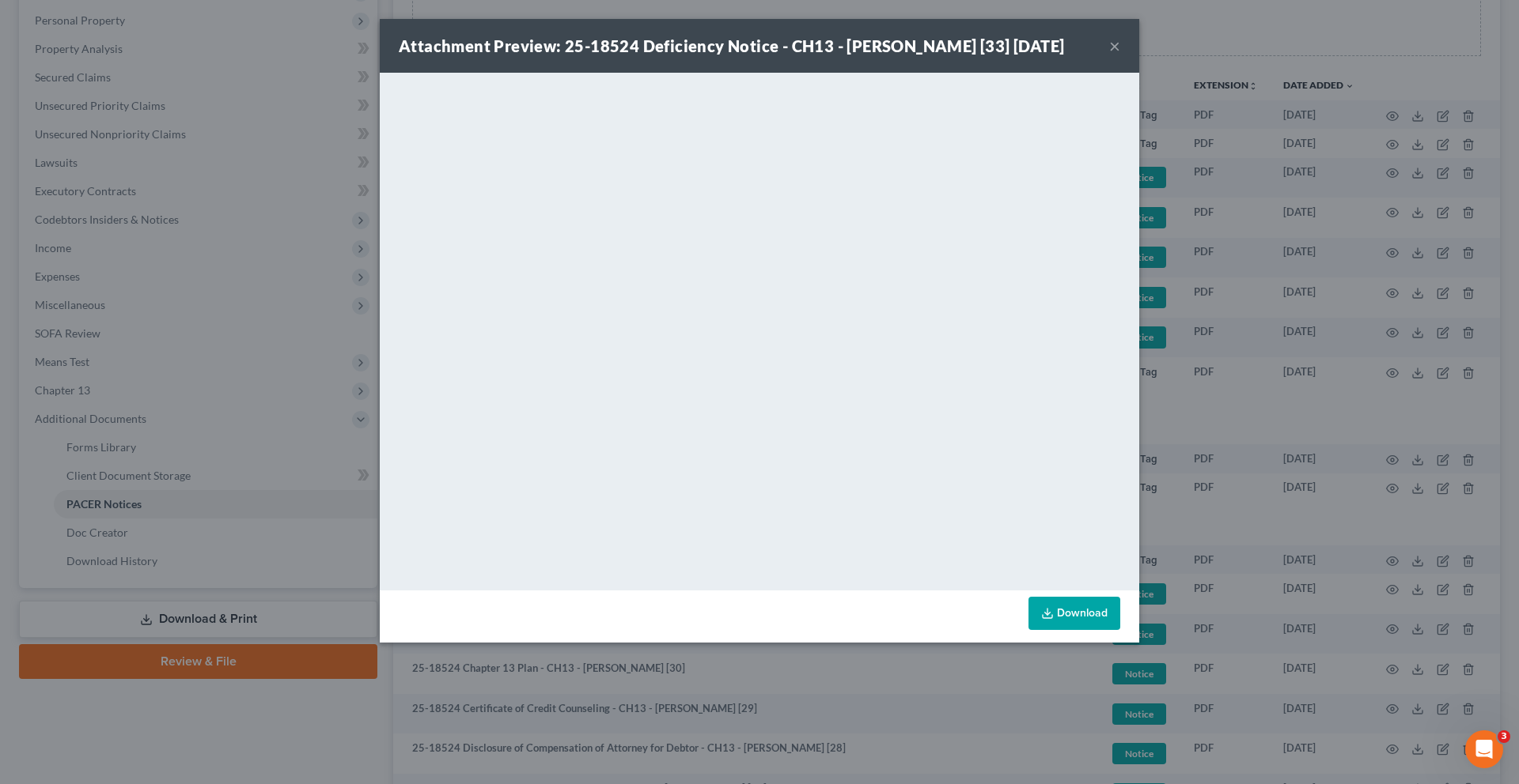
click at [1120, 56] on button "×" at bounding box center [1114, 46] width 11 height 19
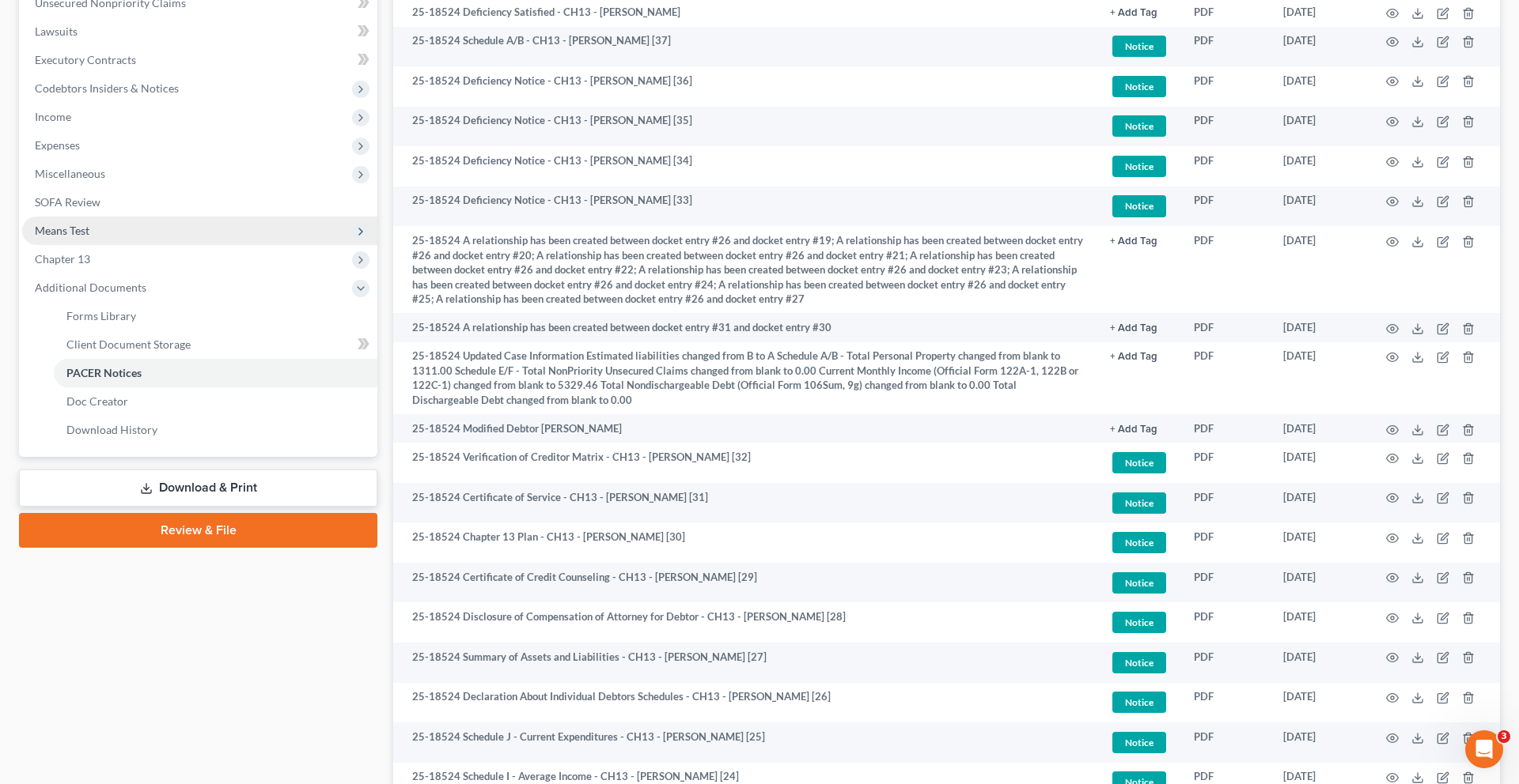
scroll to position [0, 0]
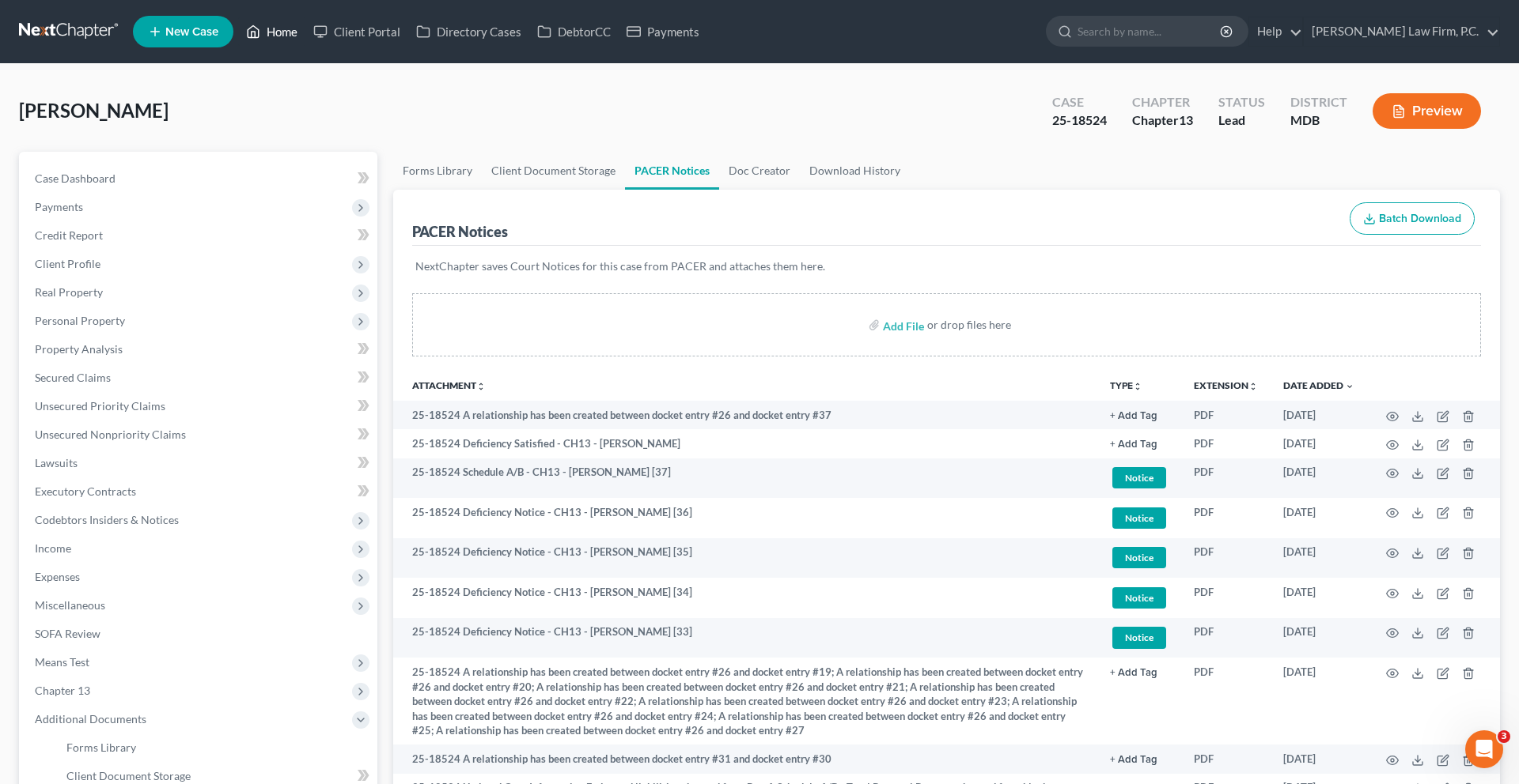
click at [305, 46] on link "Home" at bounding box center [272, 32] width 67 height 29
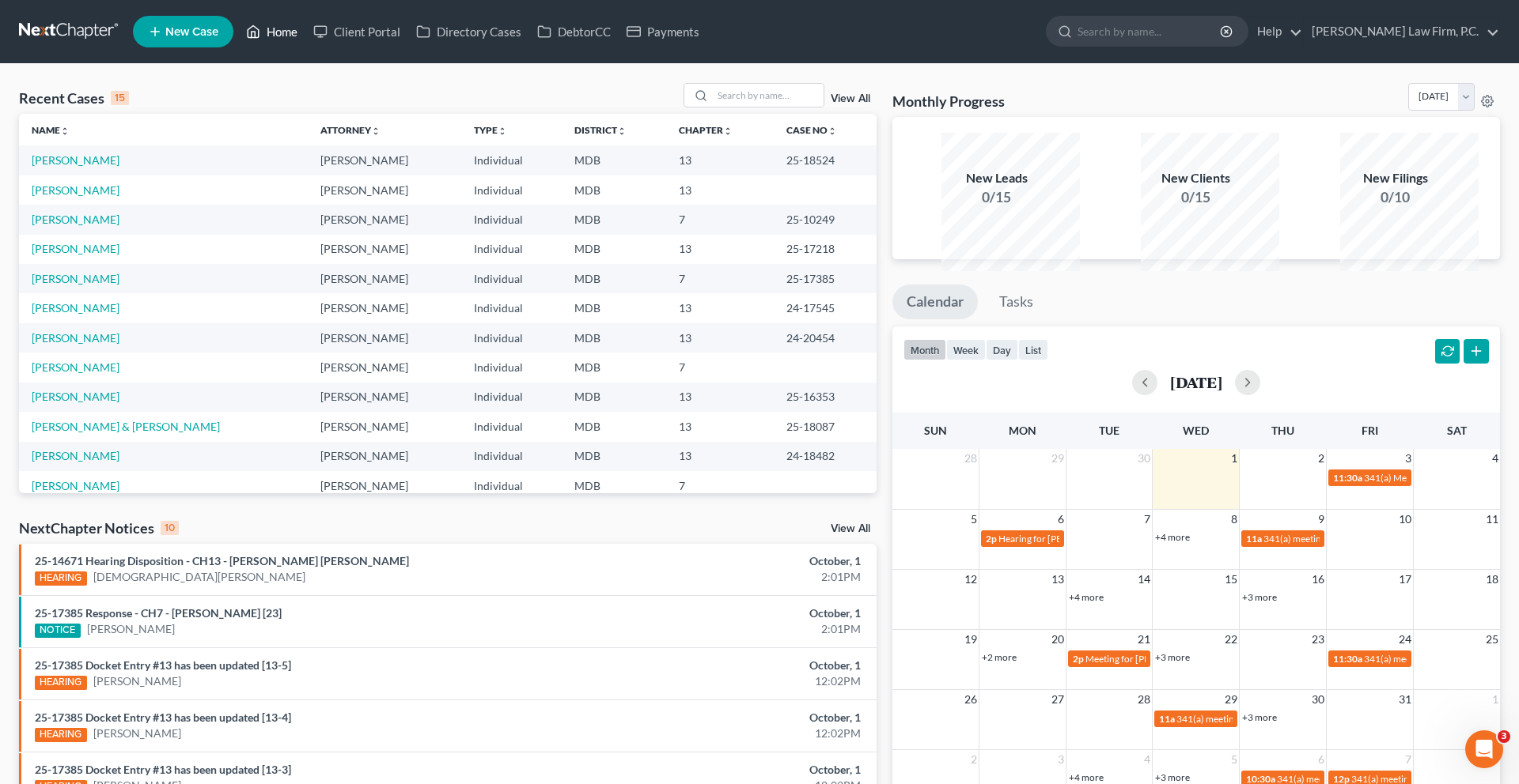
click at [305, 44] on link "Home" at bounding box center [272, 32] width 67 height 29
click at [755, 107] on input "search" at bounding box center [768, 94] width 110 height 23
type input "[PERSON_NAME]"
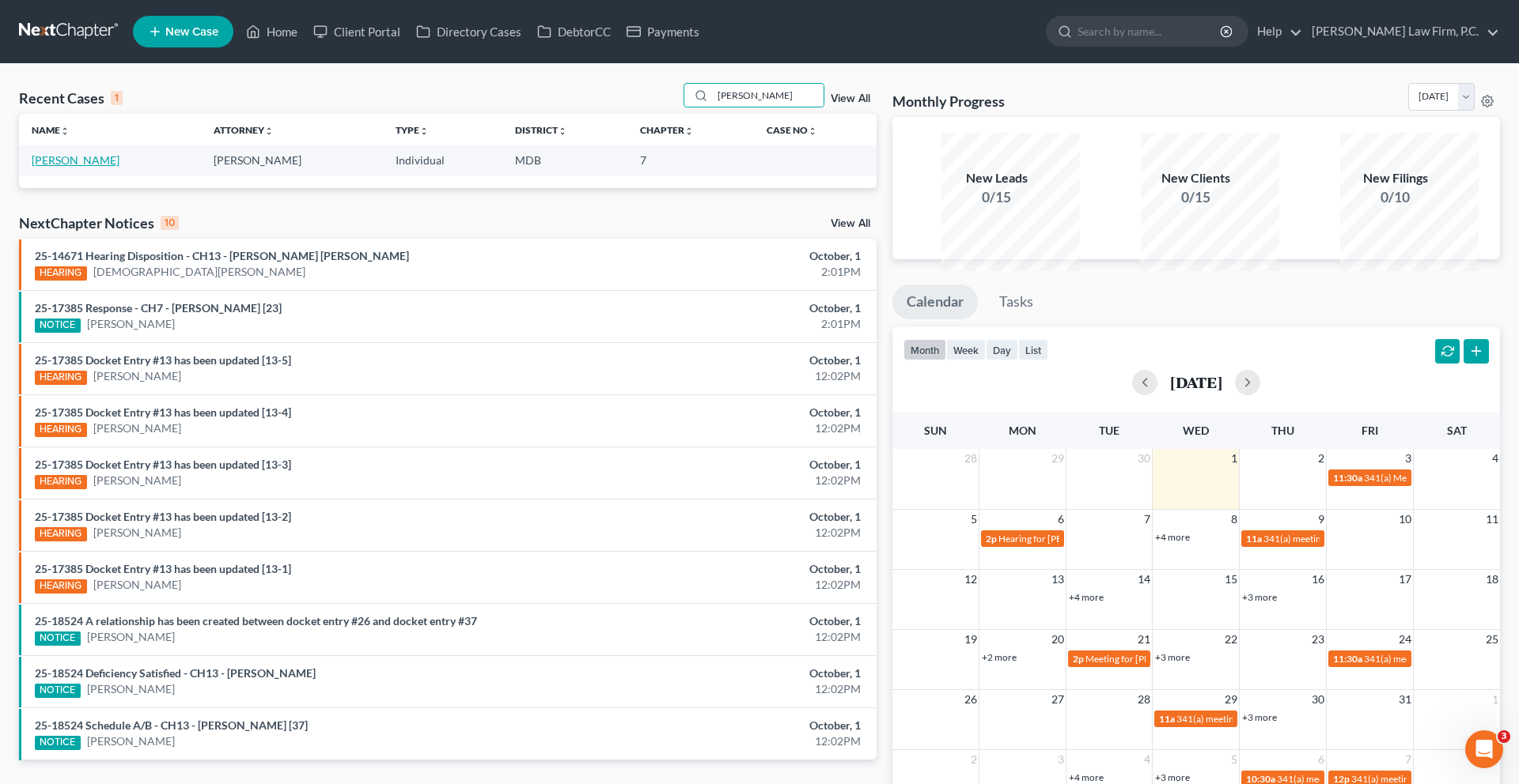
click at [92, 167] on link "[PERSON_NAME]" at bounding box center [76, 160] width 88 height 13
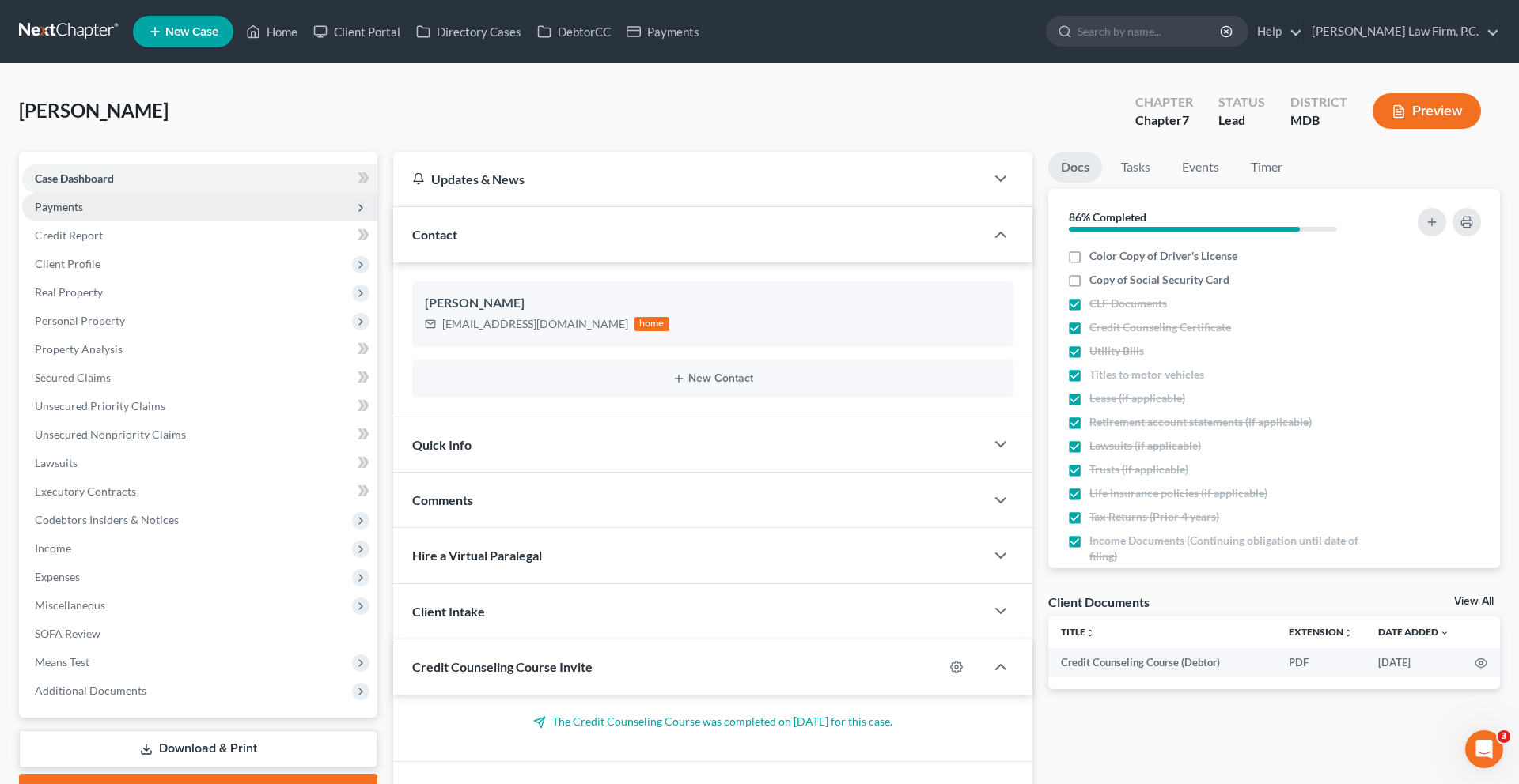
click at [86, 222] on span "Payments" at bounding box center [199, 207] width 355 height 29
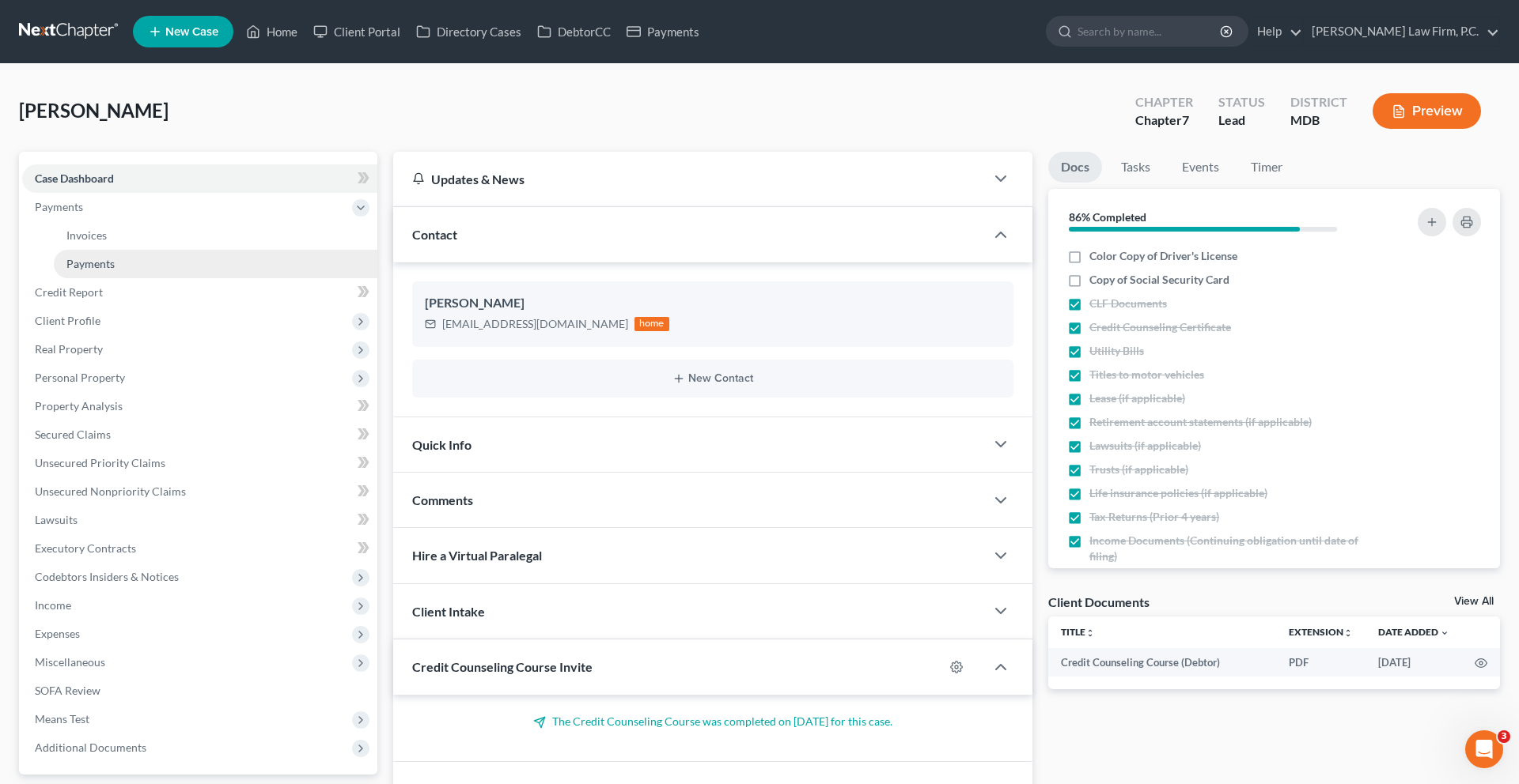
click at [94, 278] on link "Payments" at bounding box center [216, 264] width 324 height 29
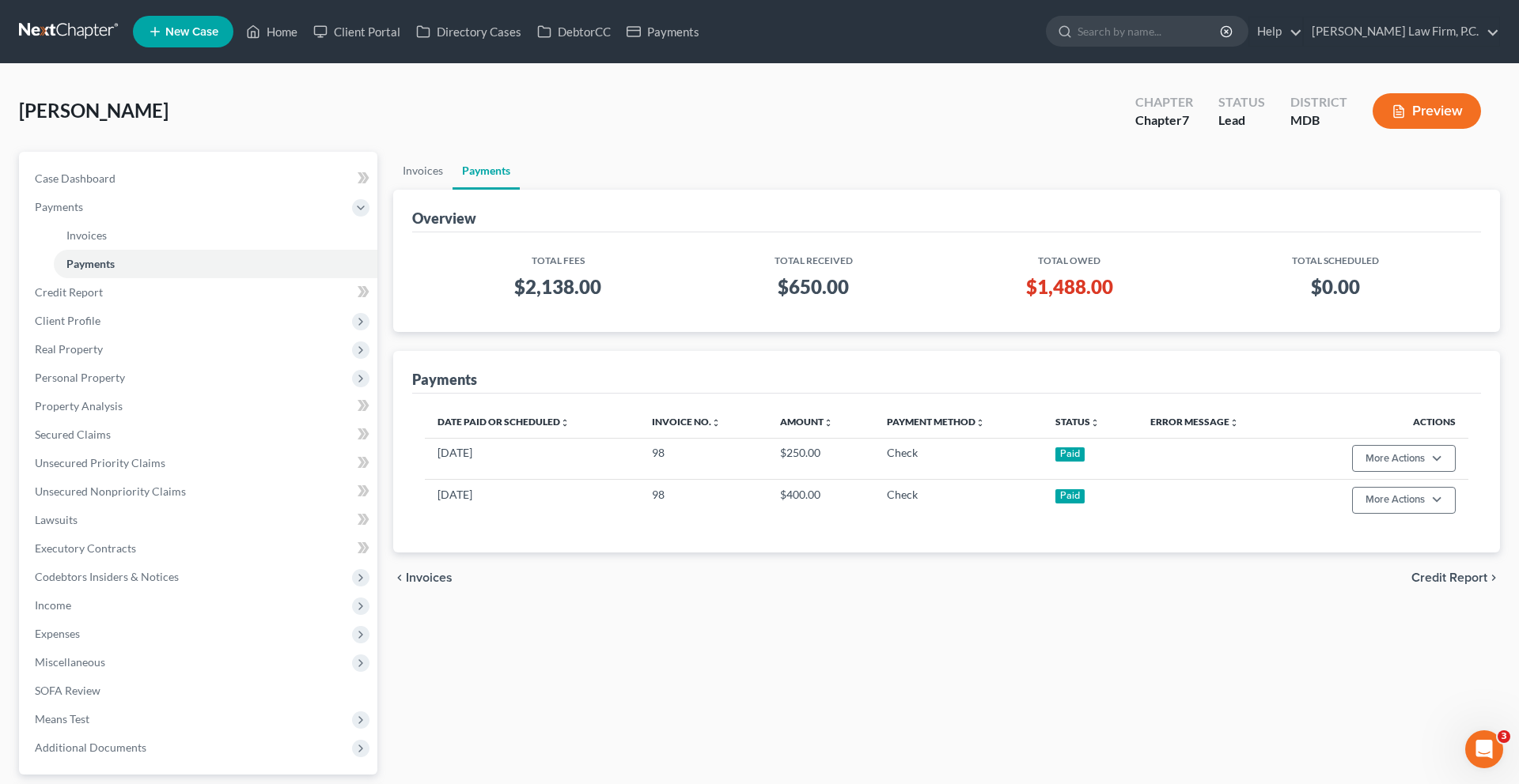
click at [218, 38] on span "New Case" at bounding box center [191, 32] width 53 height 12
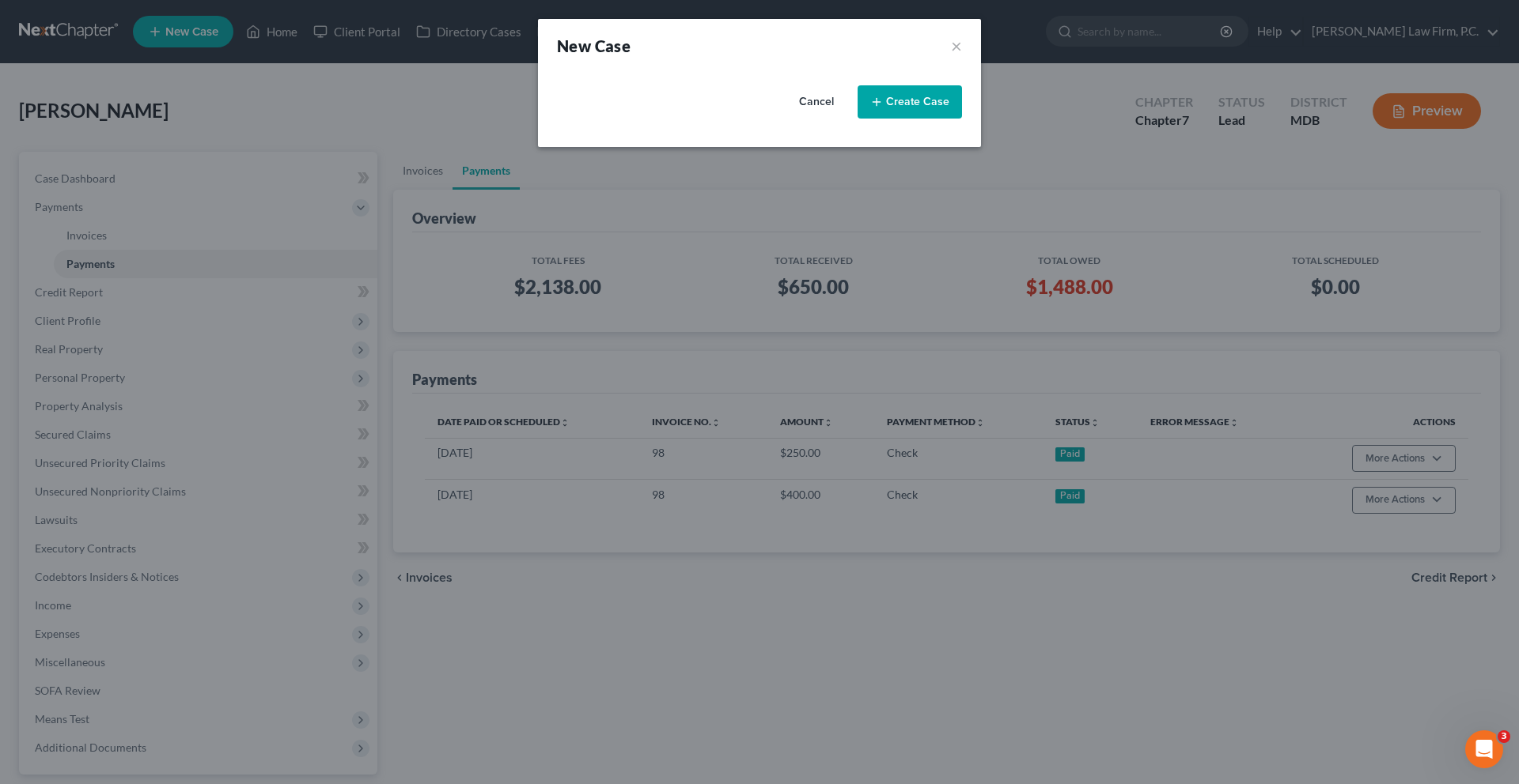
select select "38"
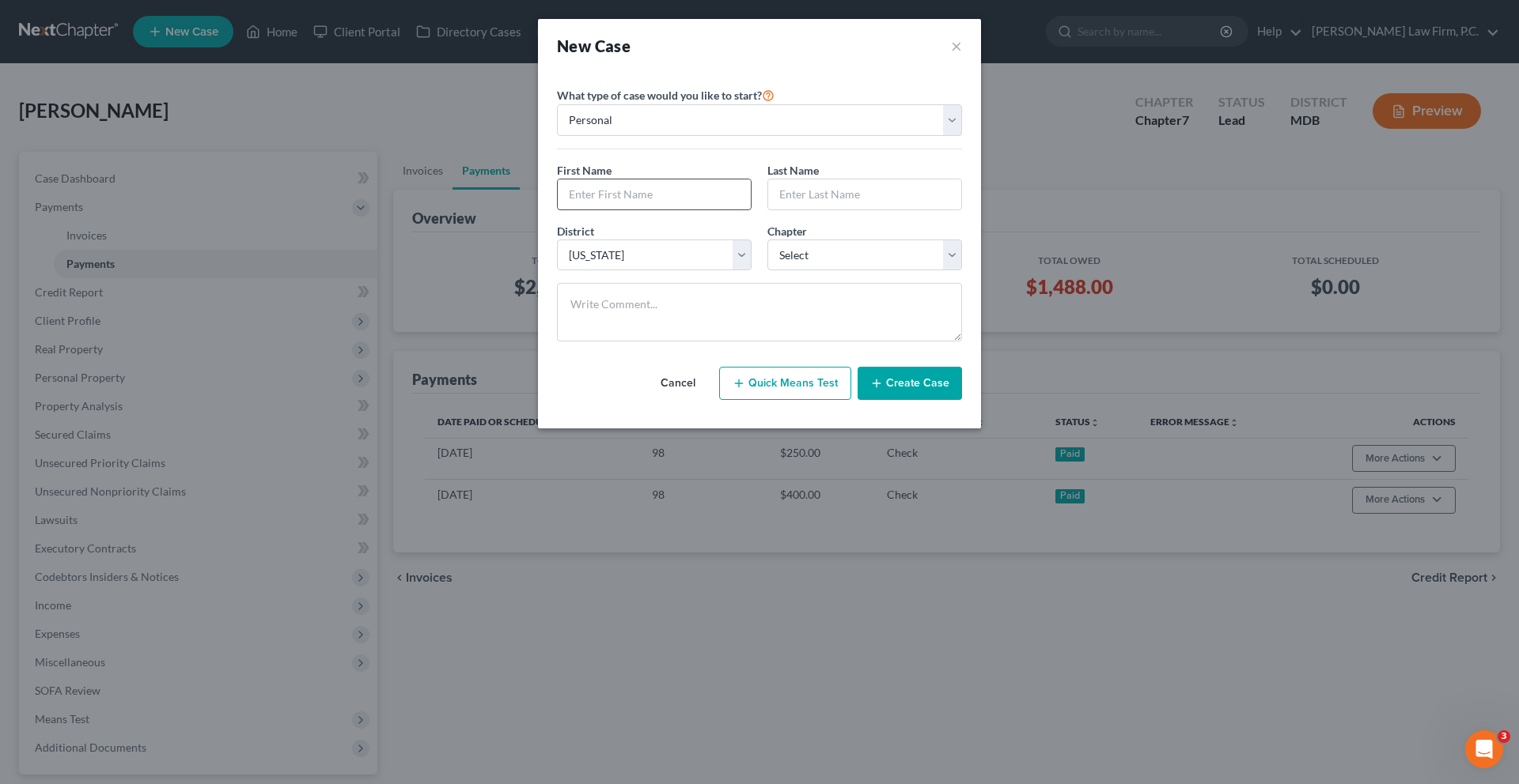
click at [618, 210] on input "text" at bounding box center [654, 195] width 193 height 30
type input "[PERSON_NAME]"
click at [894, 210] on input "text" at bounding box center [865, 195] width 193 height 30
paste input "[PERSON_NAME]"
type input "[PERSON_NAME]"
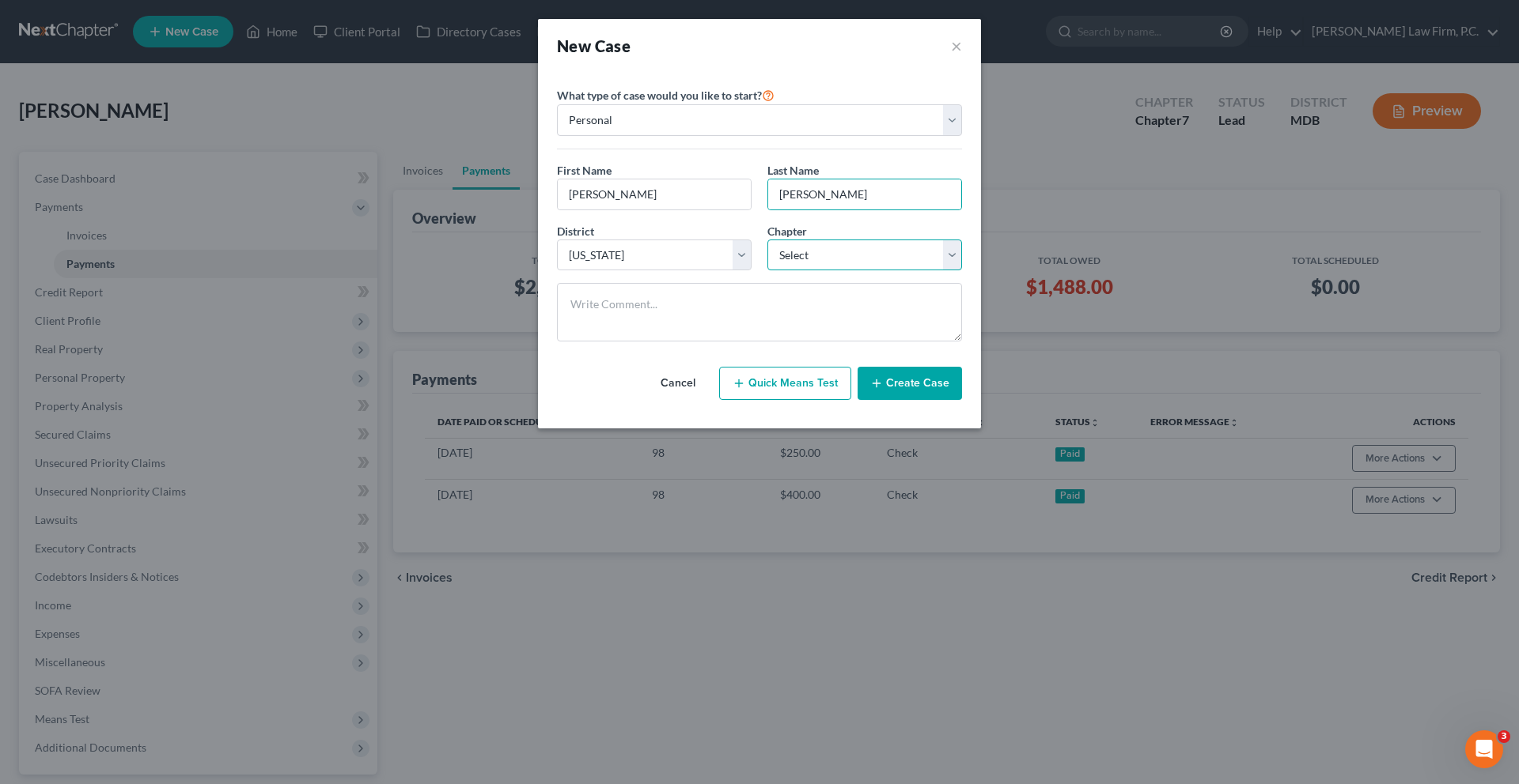
click at [786, 271] on select "Select 7 11 12 13" at bounding box center [865, 255] width 195 height 32
select select "3"
click at [768, 271] on select "Select 7 11 12 13" at bounding box center [865, 255] width 195 height 32
click at [827, 400] on button "Quick Means Test" at bounding box center [785, 383] width 132 height 33
select select "21"
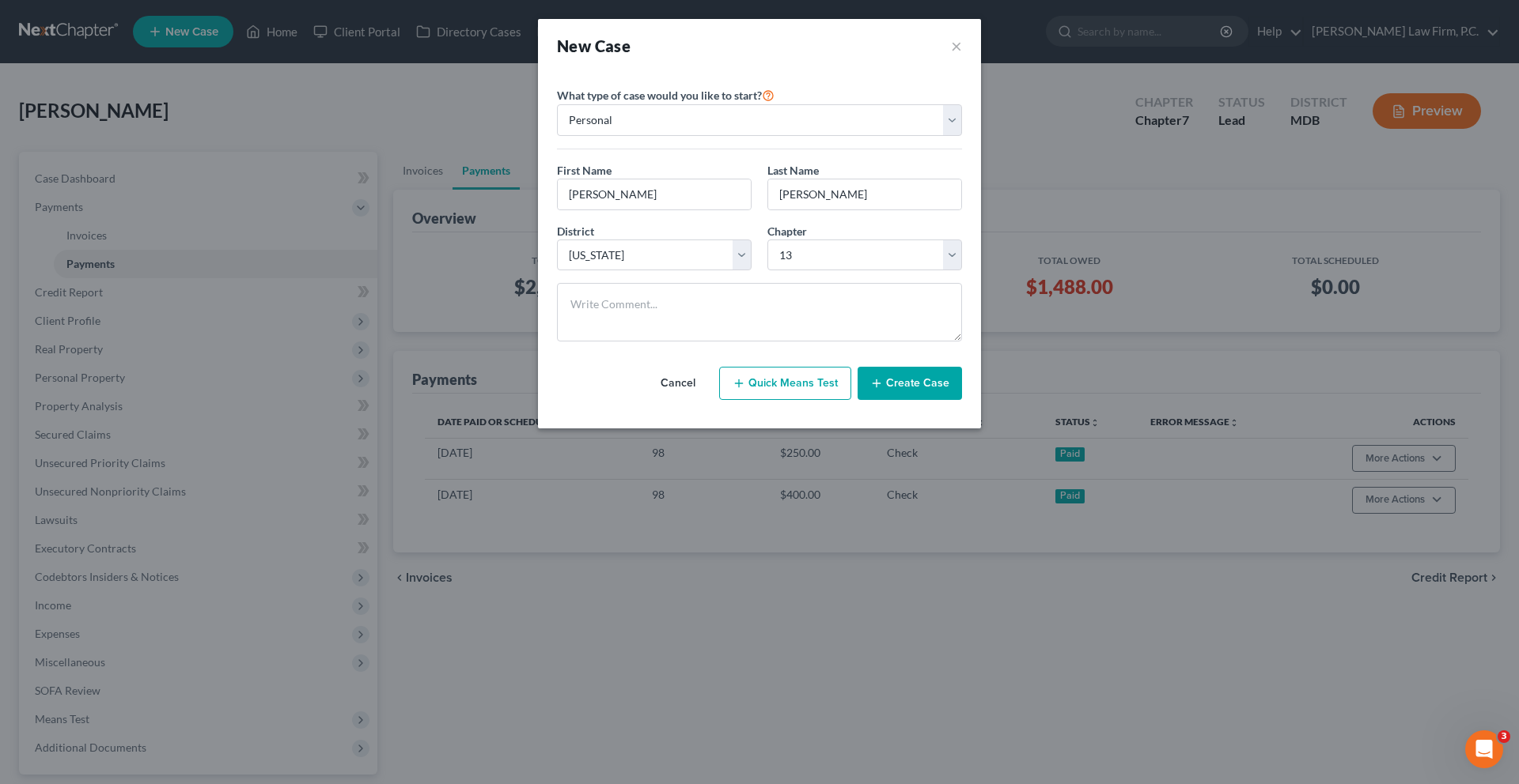
select select "0"
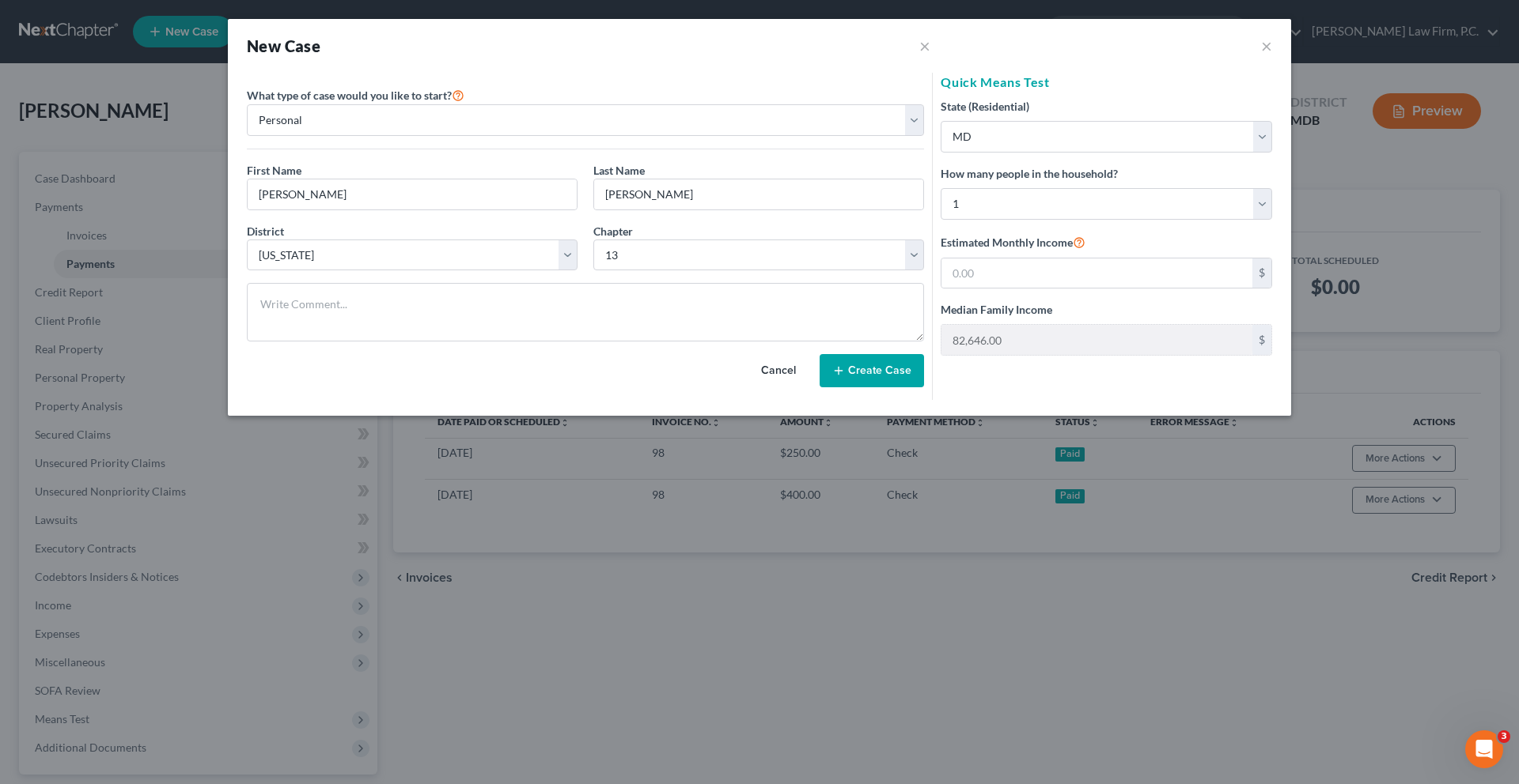
click at [993, 277] on div "State (Residential) * State [US_STATE] AK AR AZ CA CO CT DE DC [GEOGRAPHIC_DATA…" at bounding box center [1106, 227] width 331 height 258
click at [1009, 288] on input "text" at bounding box center [1096, 274] width 311 height 30
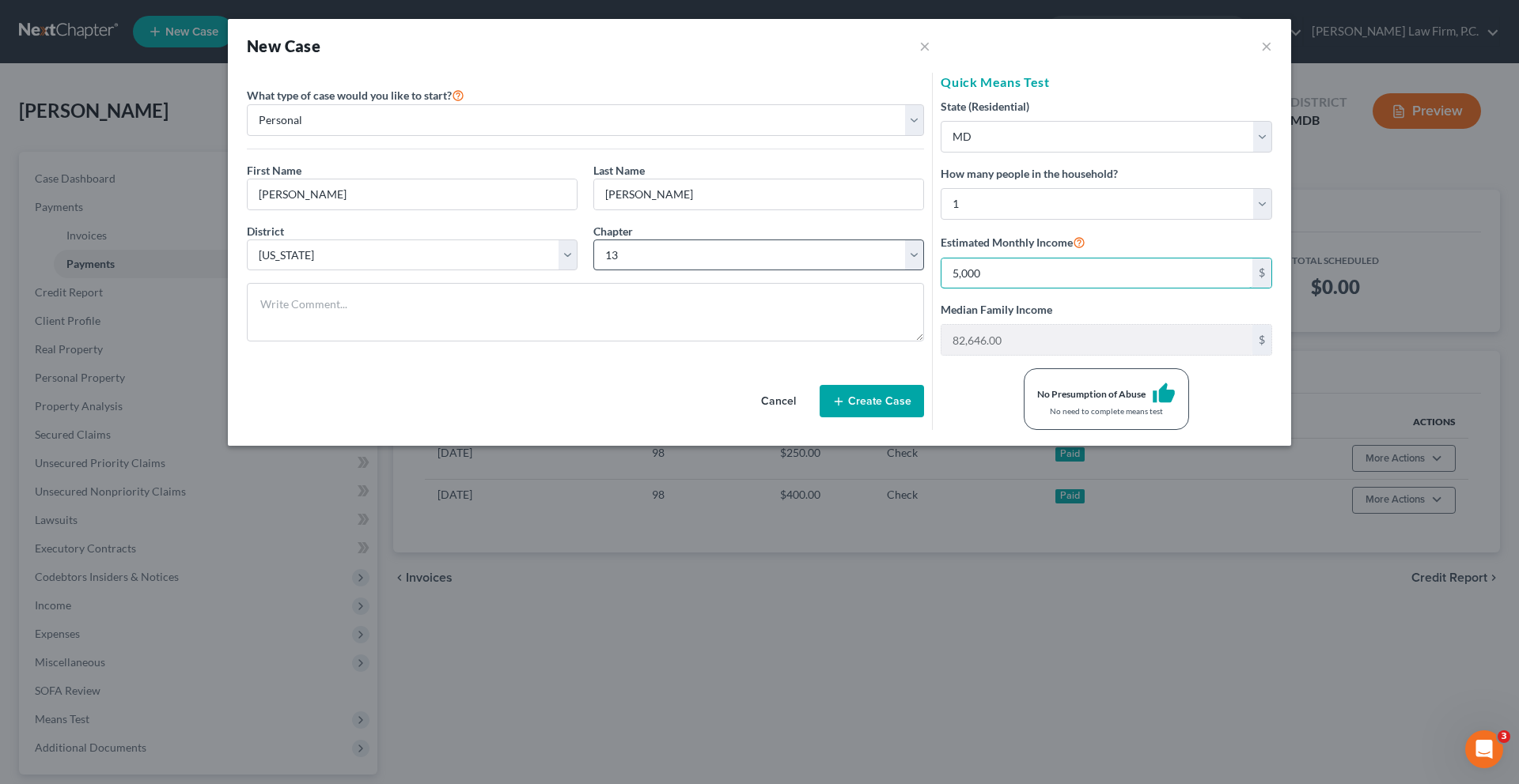
type input "5,000"
click at [724, 271] on select "Select 7 11 12 13" at bounding box center [758, 255] width 331 height 32
select select "0"
click at [595, 271] on select "Select 7 11 12 13" at bounding box center [758, 255] width 331 height 32
click at [1004, 288] on input "5,000" at bounding box center [1096, 274] width 311 height 30
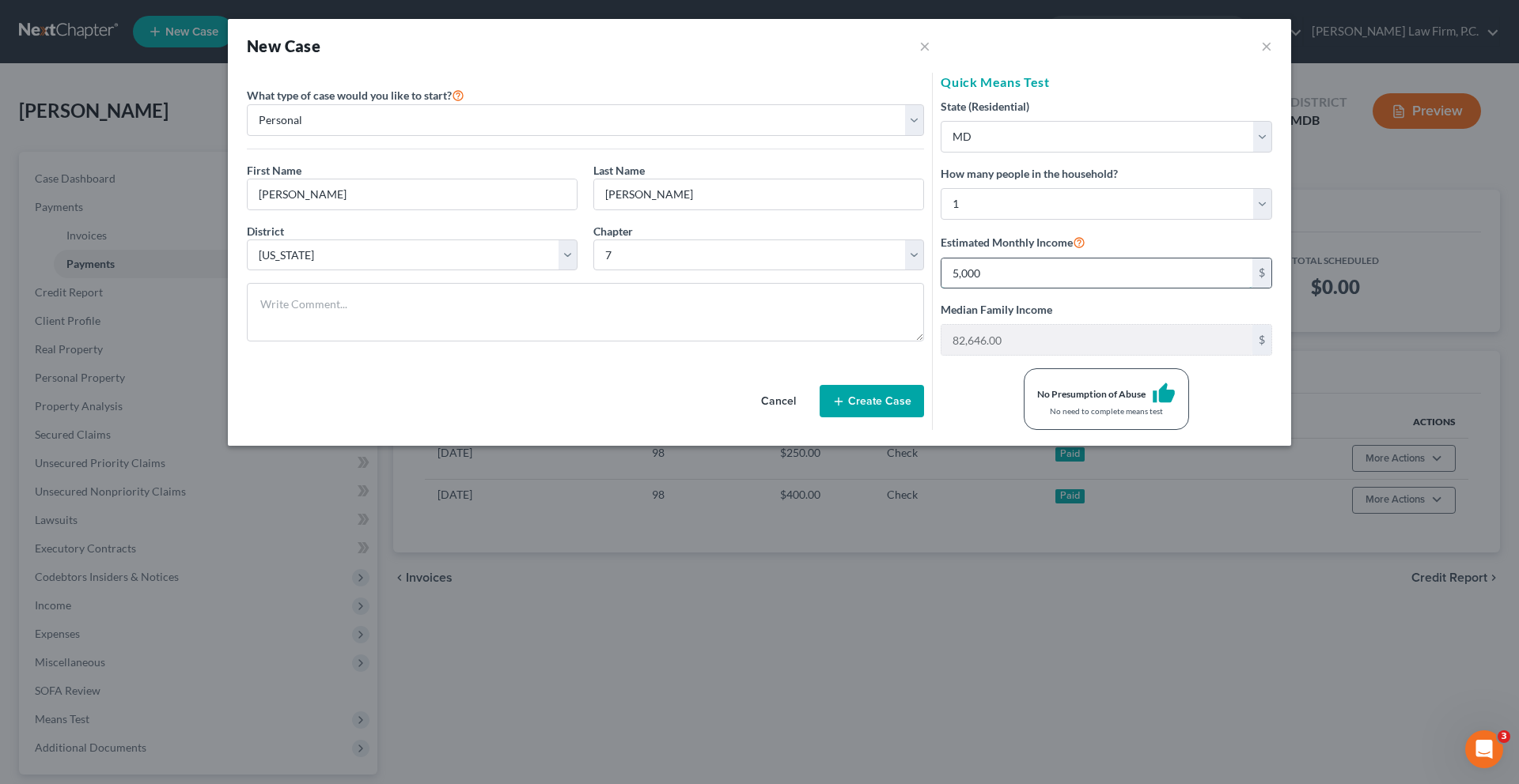
click at [1154, 288] on input "5,000" at bounding box center [1096, 274] width 311 height 30
click at [984, 430] on div "No Presumption of Abuse thumb_up No need to complete means test" at bounding box center [1107, 399] width 347 height 62
click at [1005, 288] on input "4,800" at bounding box center [1096, 274] width 311 height 30
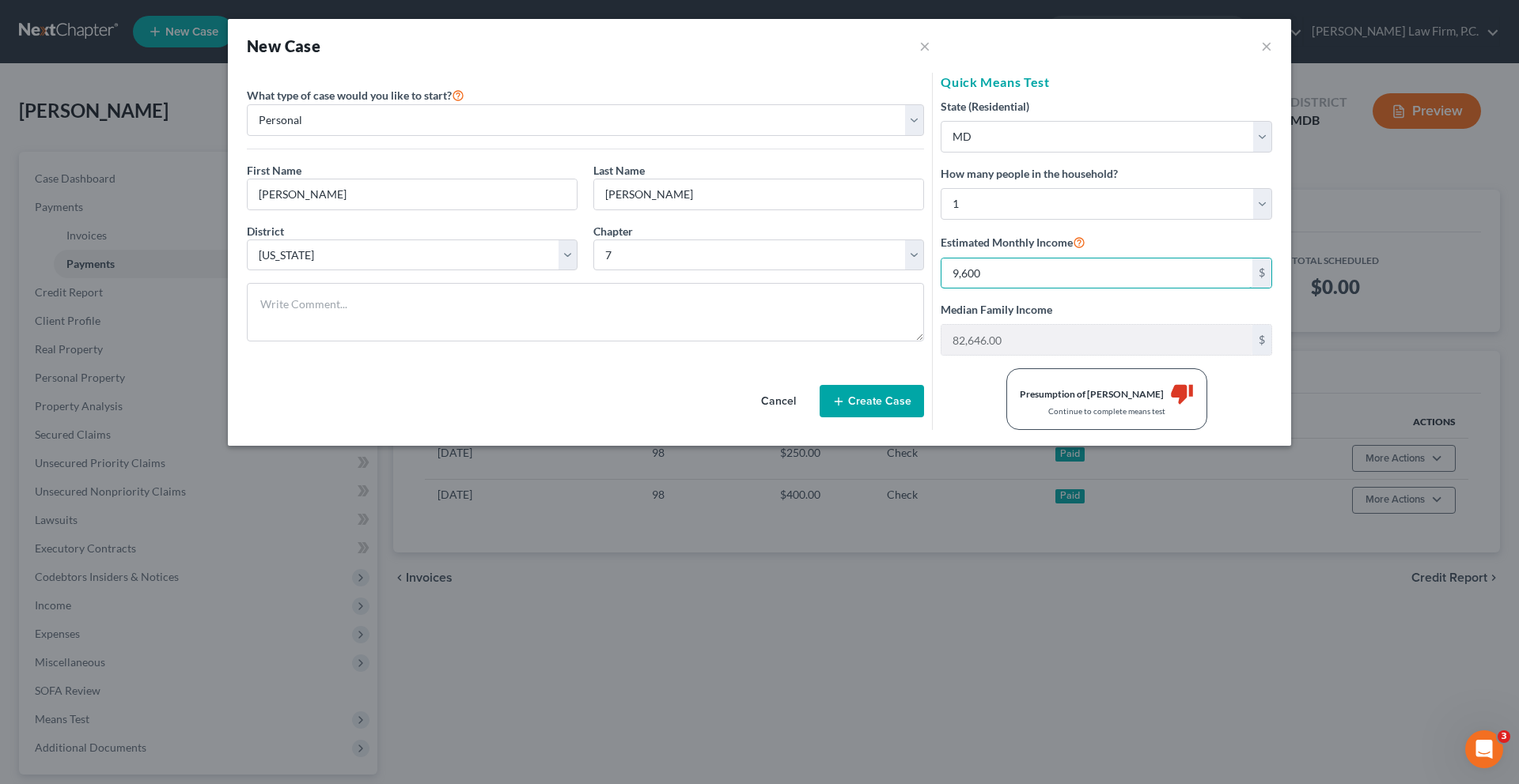
type input "9,600"
click at [580, 430] on div "Cancel Create Case" at bounding box center [585, 392] width 677 height 76
click at [1021, 288] on input "9,600" at bounding box center [1096, 274] width 311 height 30
click at [755, 417] on button "Cancel" at bounding box center [778, 402] width 70 height 32
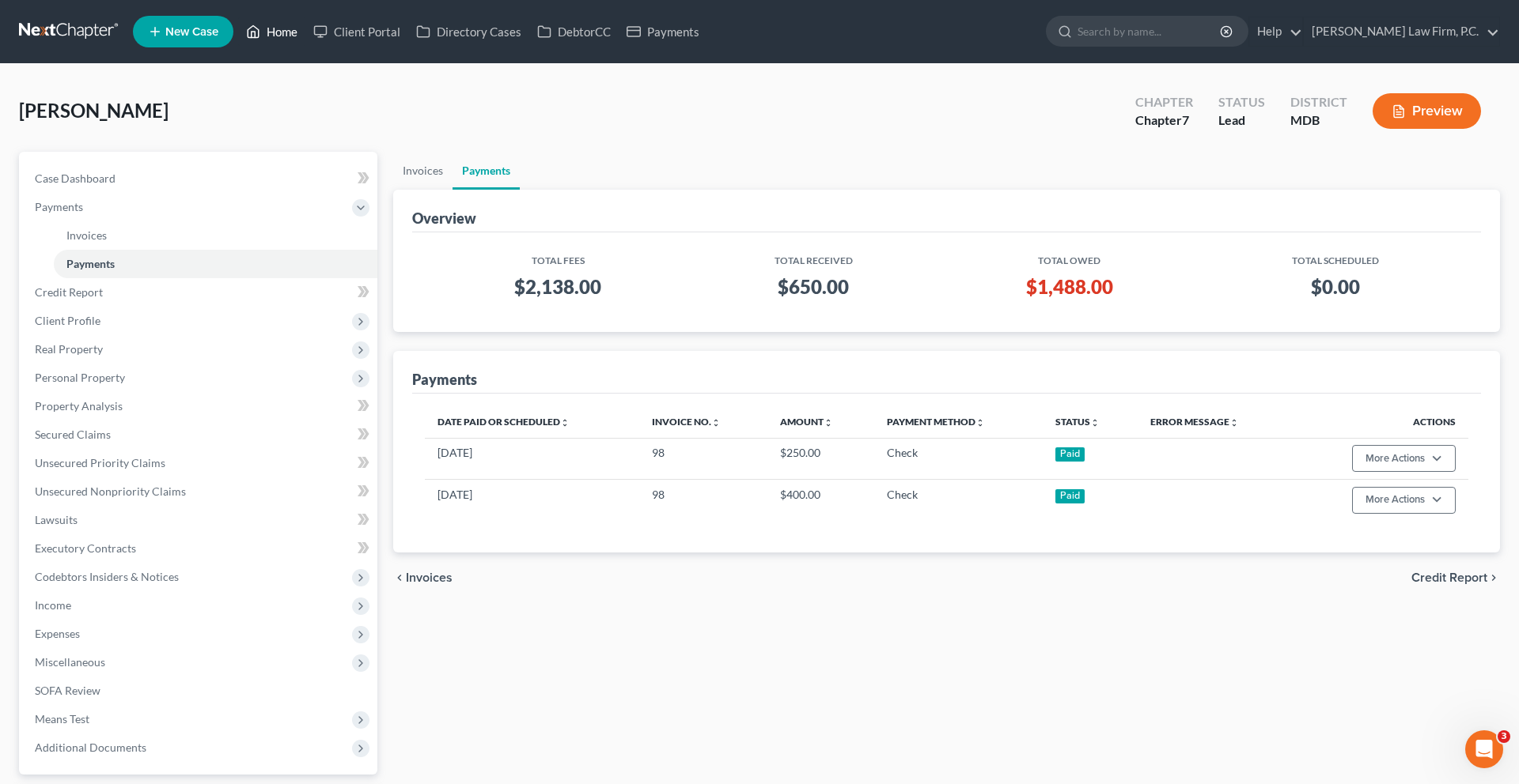
click at [305, 45] on link "Home" at bounding box center [272, 32] width 67 height 29
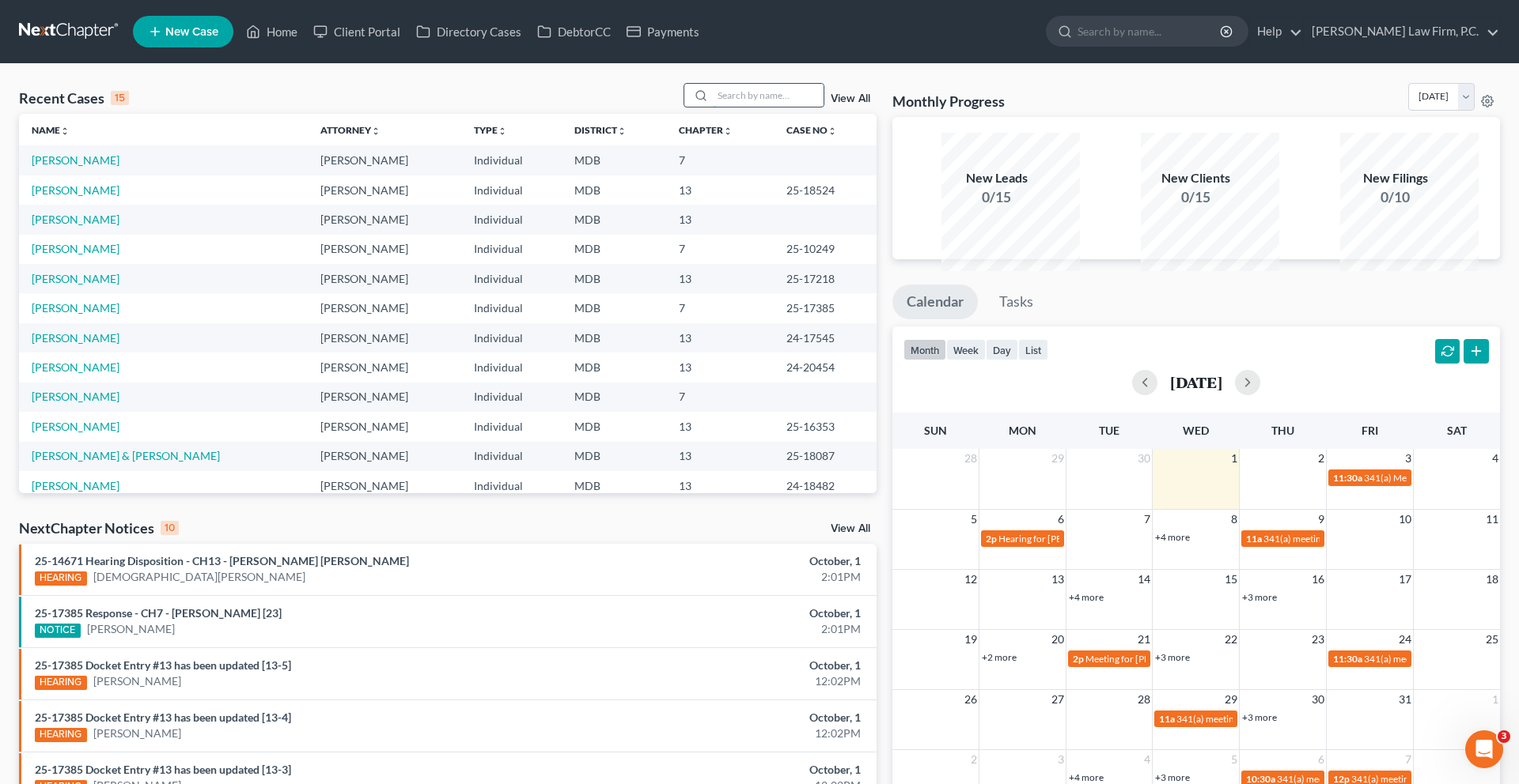
click at [726, 107] on input "search" at bounding box center [768, 94] width 110 height 23
click at [720, 107] on input "search" at bounding box center [768, 94] width 110 height 23
type input "[PERSON_NAME]"
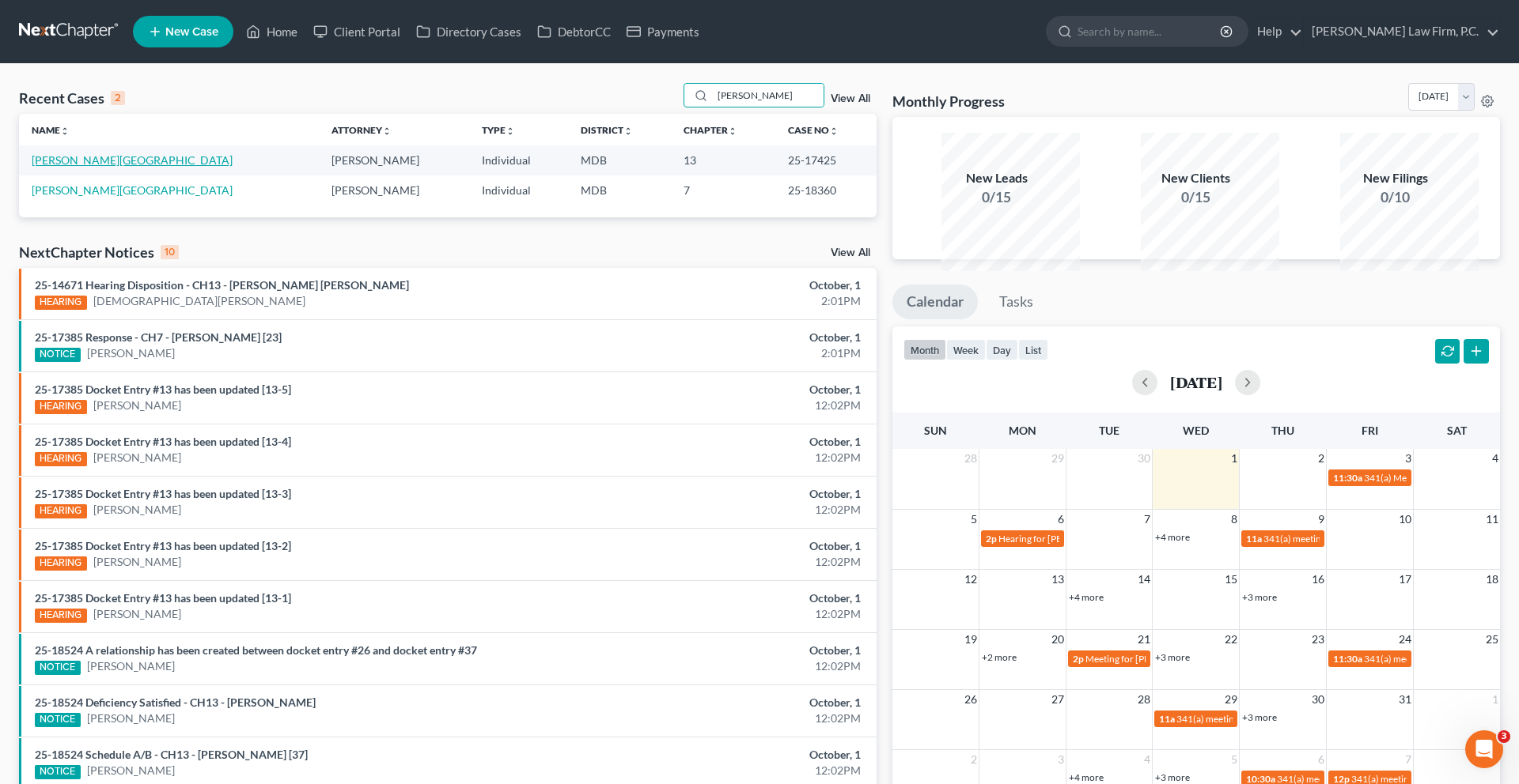
click at [120, 167] on link "[PERSON_NAME][GEOGRAPHIC_DATA]" at bounding box center [132, 160] width 201 height 13
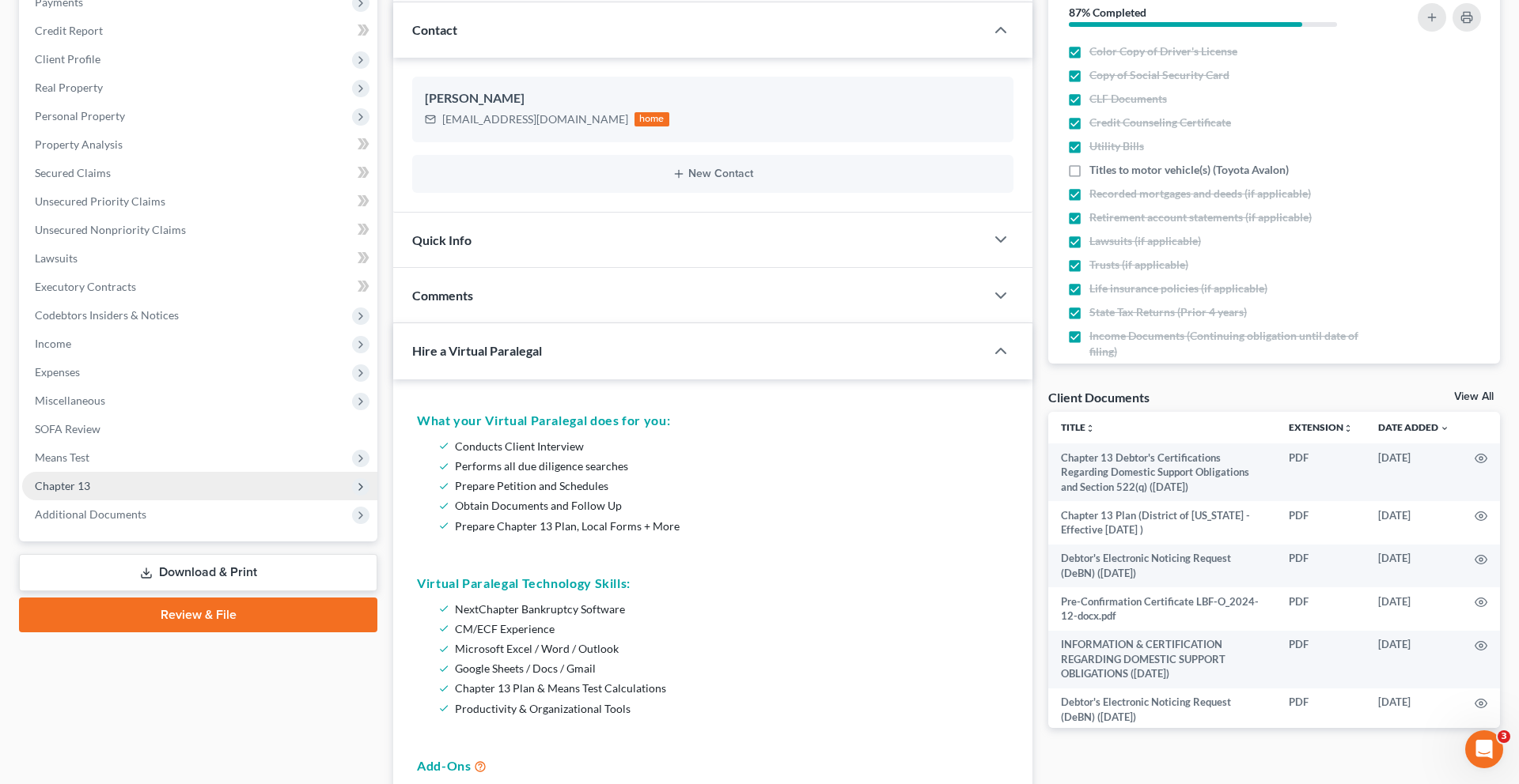
scroll to position [456, 0]
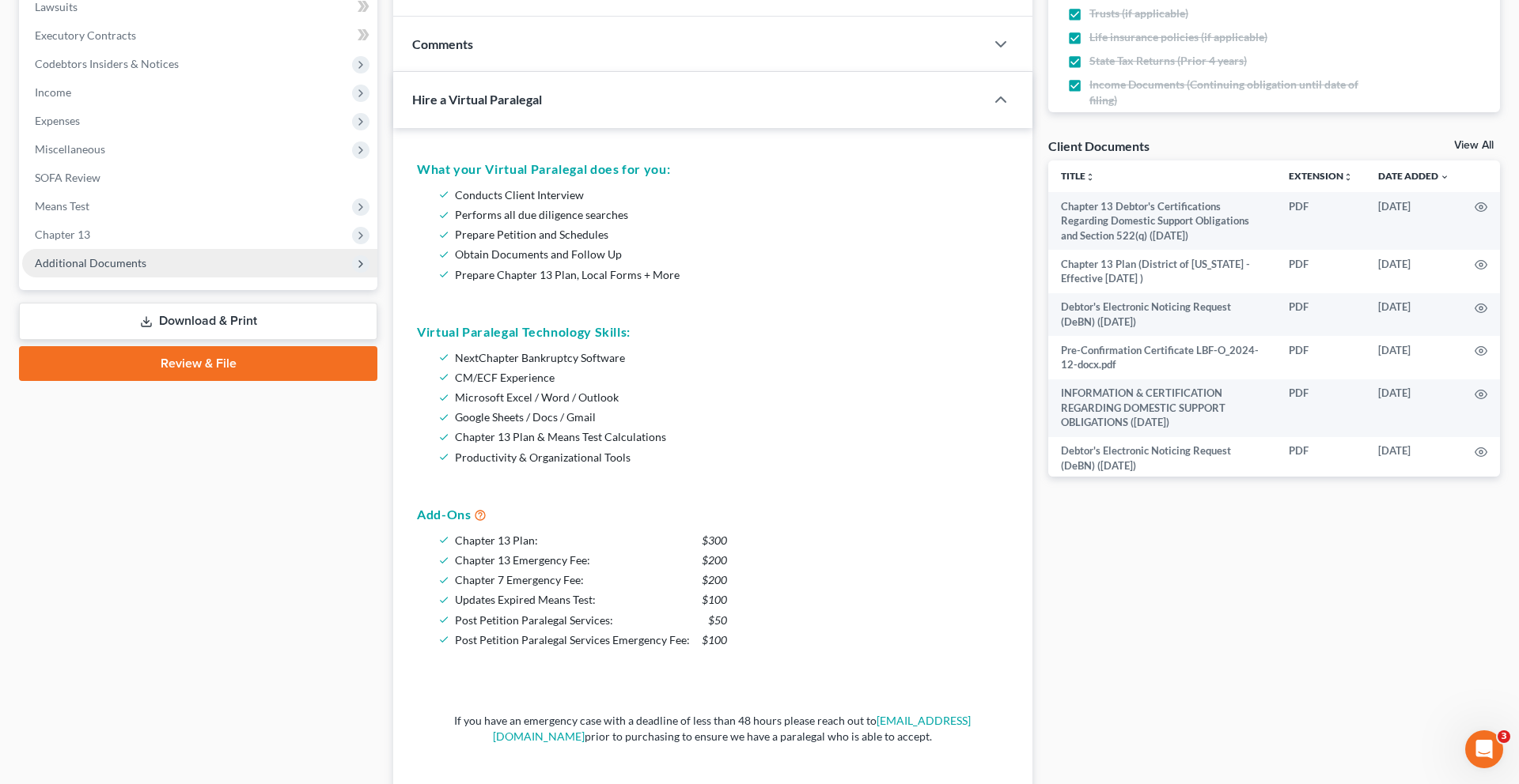
click at [131, 270] on span "Additional Documents" at bounding box center [90, 263] width 111 height 13
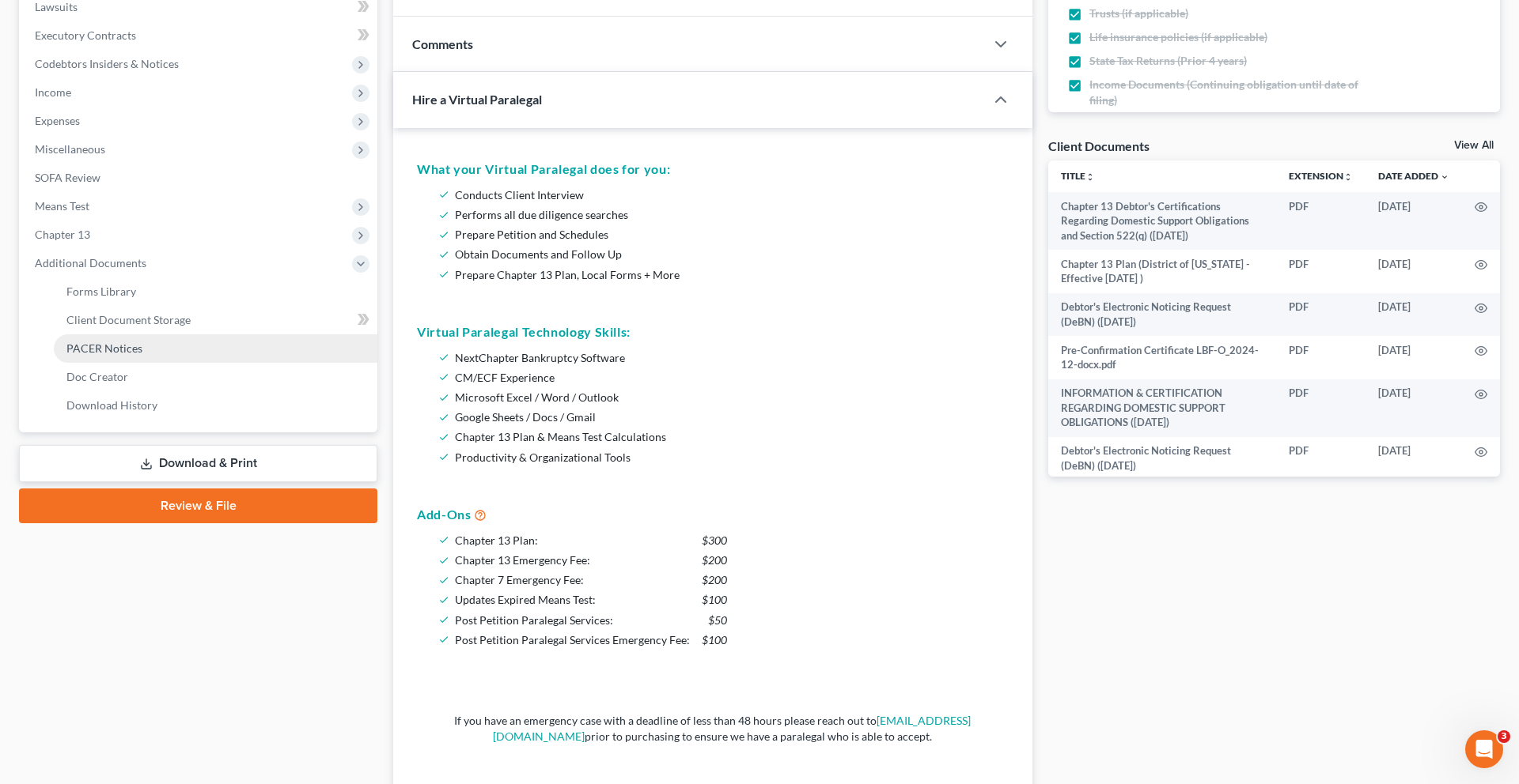
click at [133, 355] on span "PACER Notices" at bounding box center [105, 348] width 76 height 13
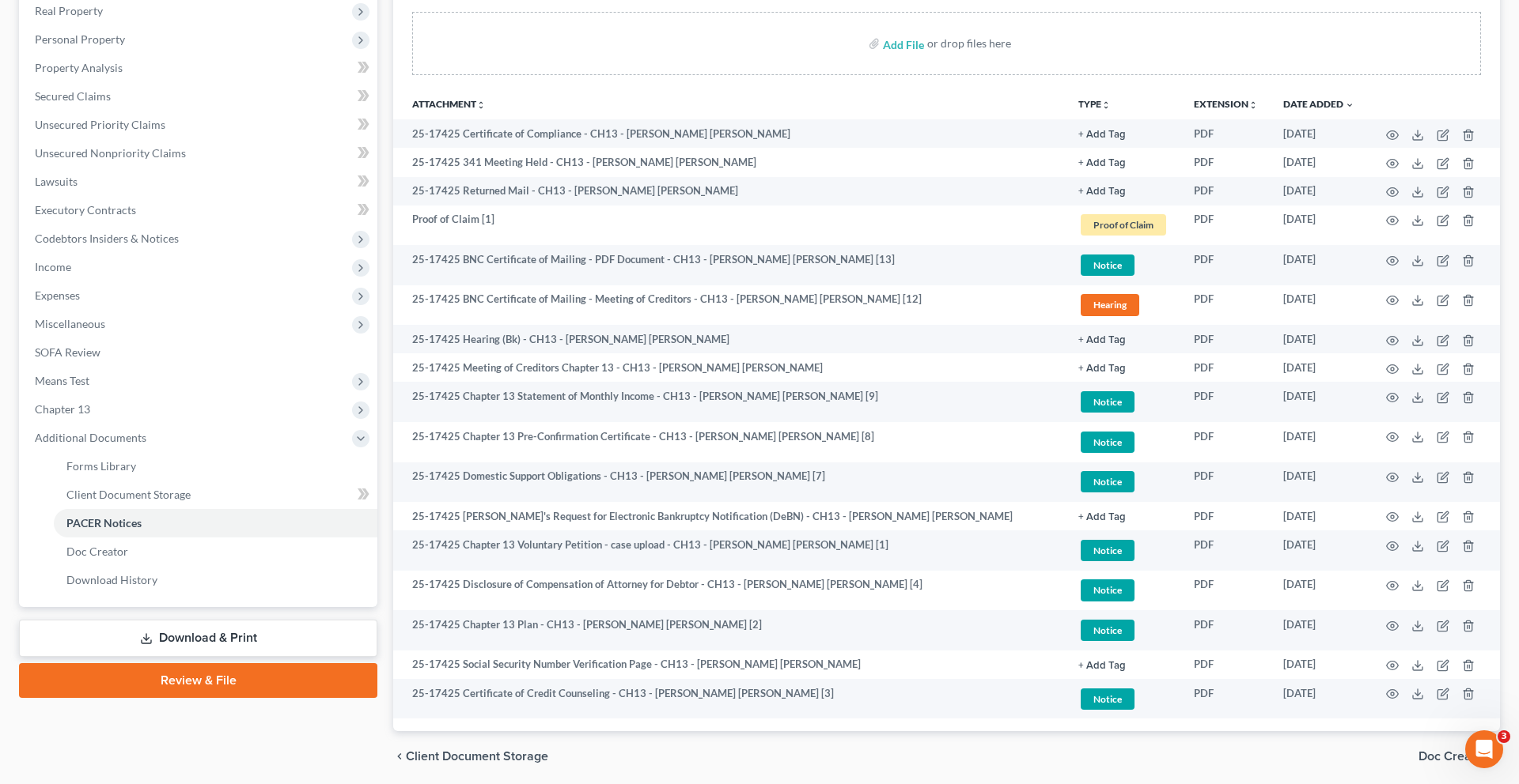
scroll to position [303, 0]
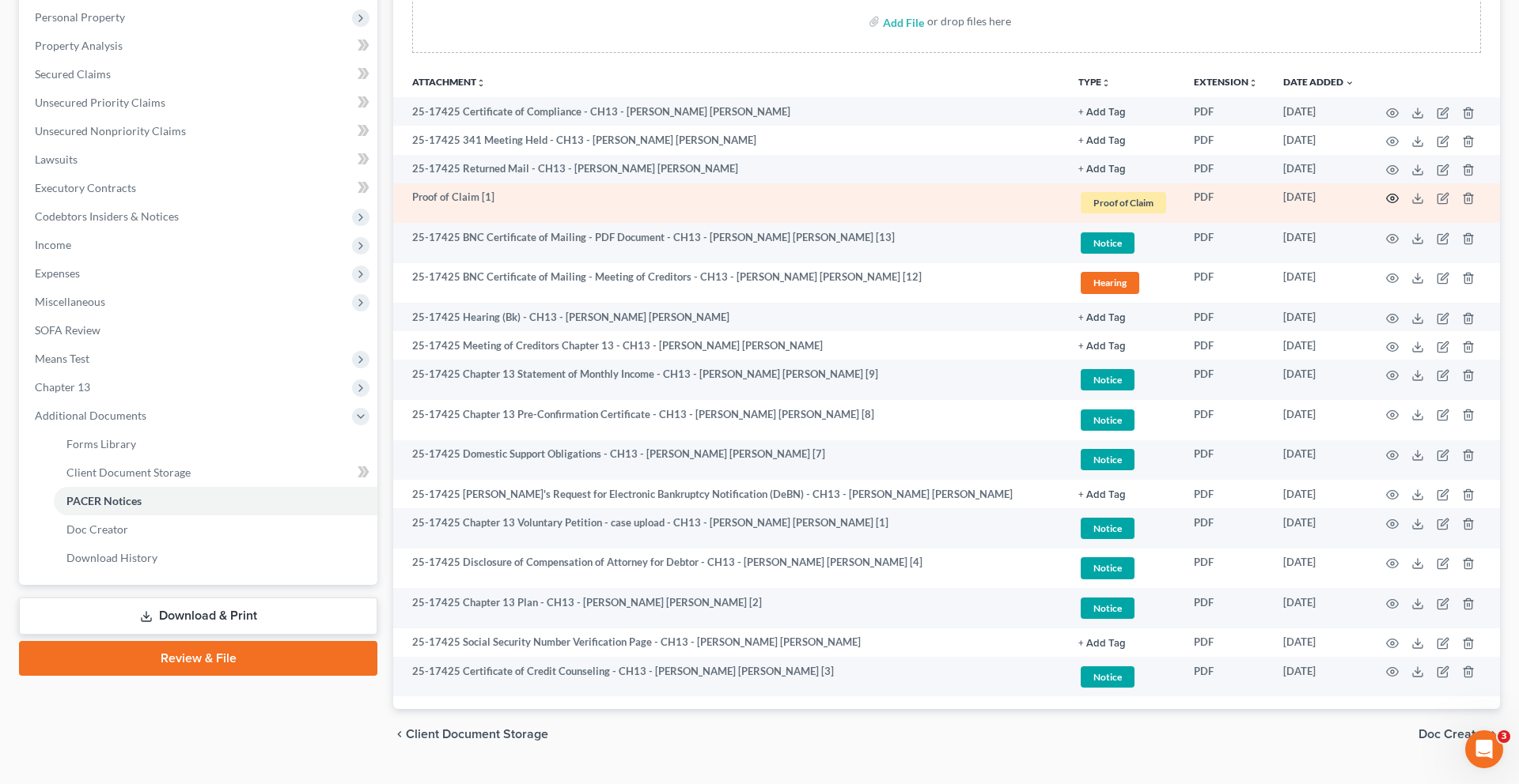
click at [1386, 205] on icon "button" at bounding box center [1392, 198] width 13 height 13
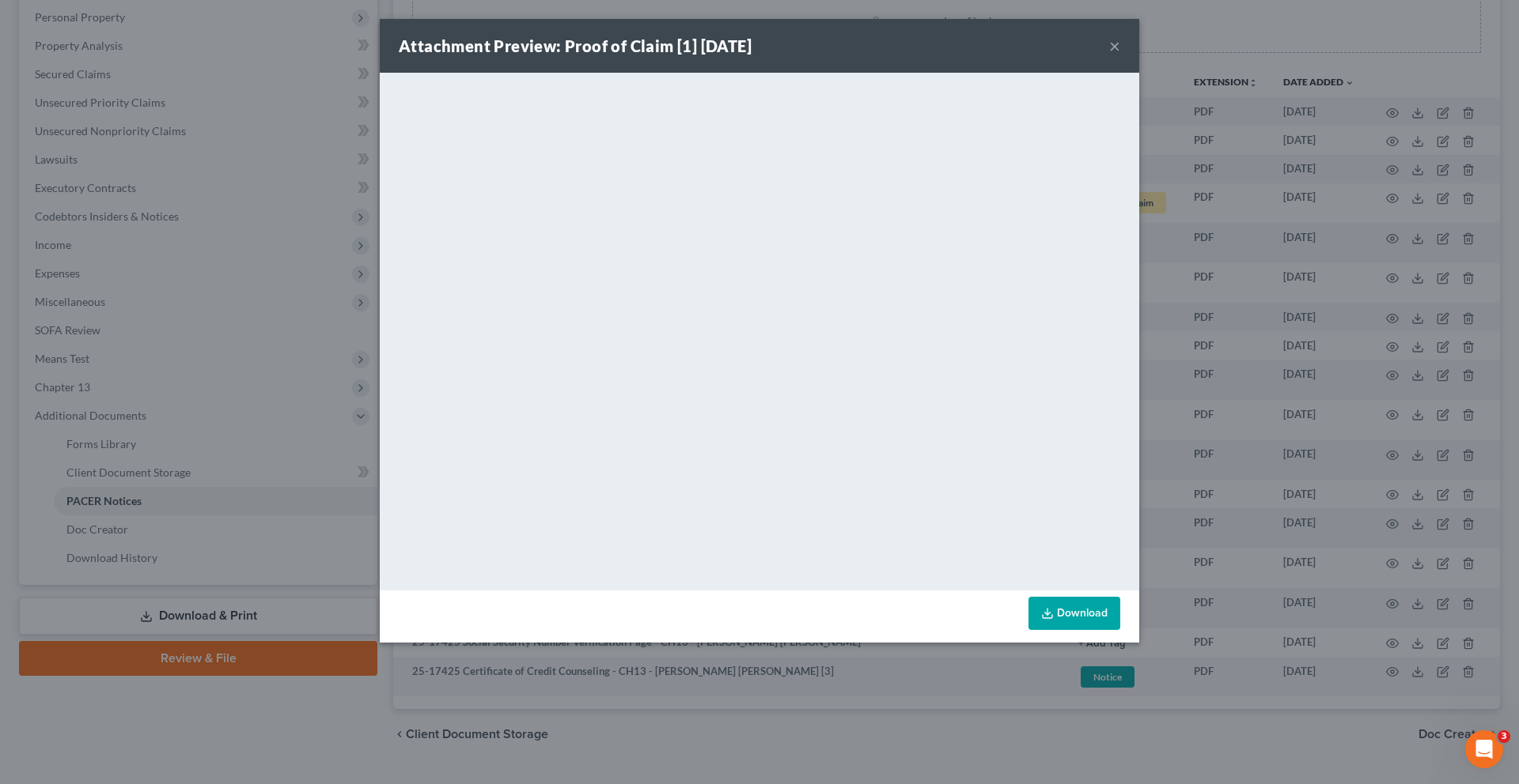
click at [1120, 56] on button "×" at bounding box center [1114, 46] width 11 height 19
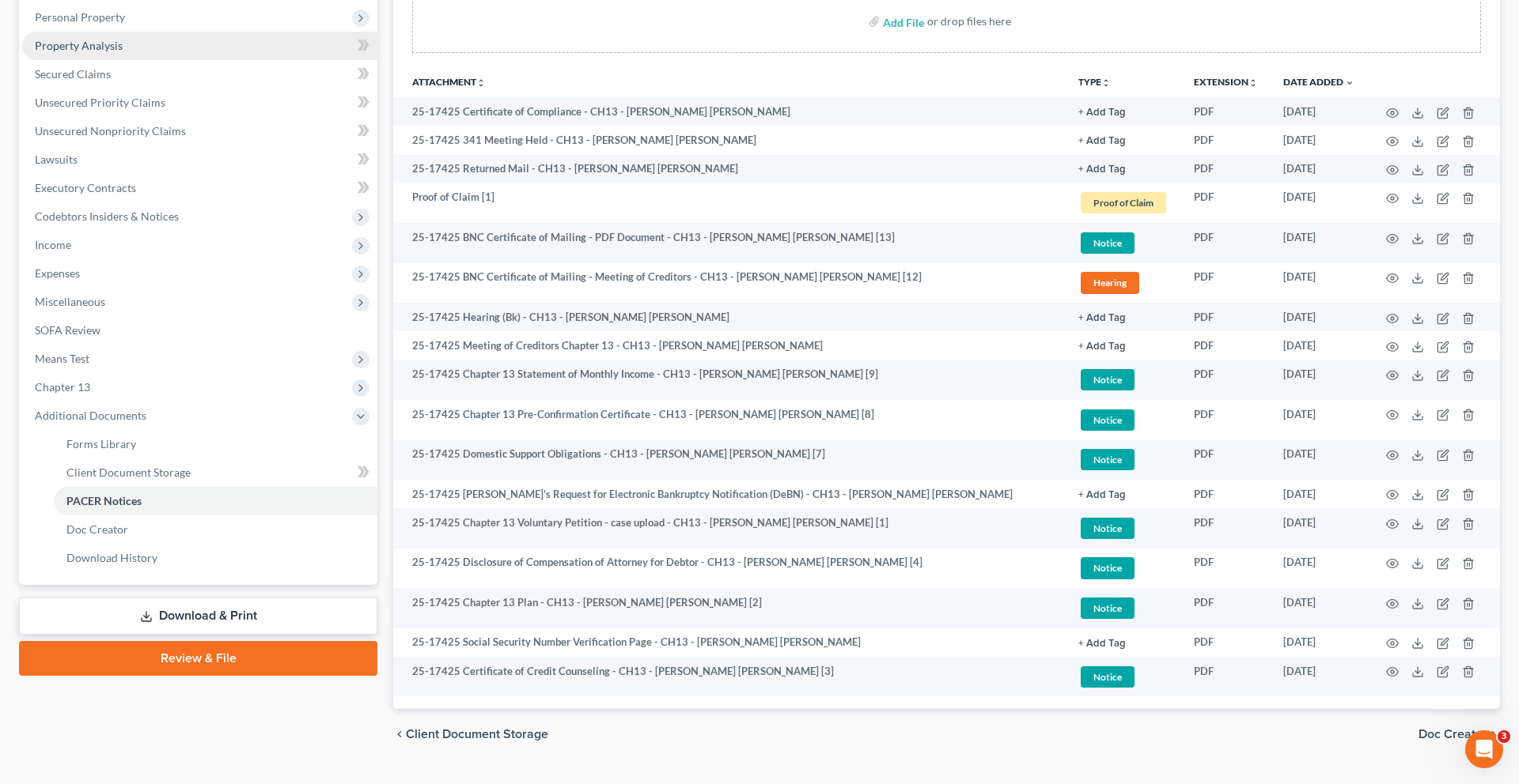
click at [122, 52] on span "Property Analysis" at bounding box center [78, 46] width 88 height 13
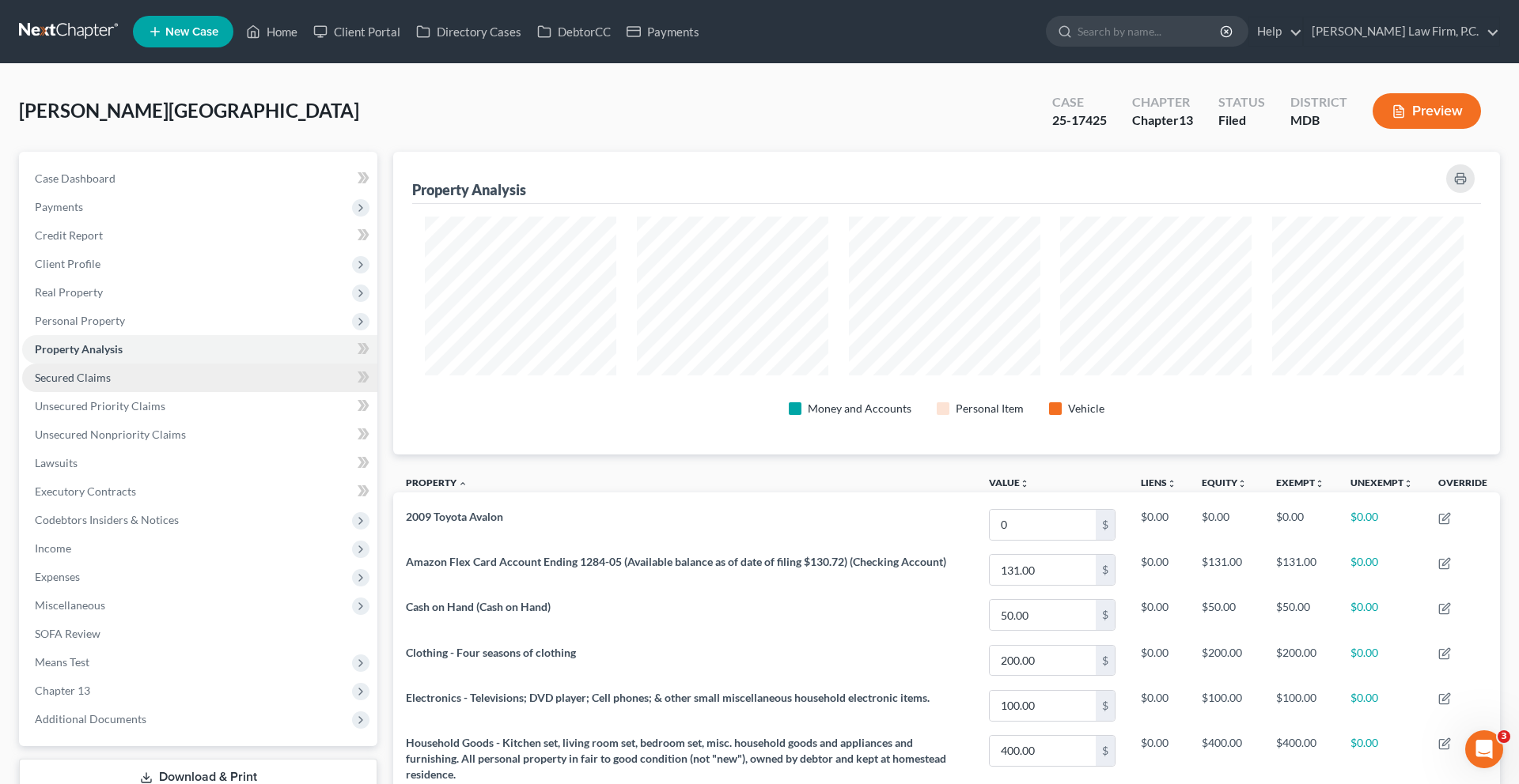
click at [144, 392] on link "Secured Claims" at bounding box center [199, 378] width 355 height 29
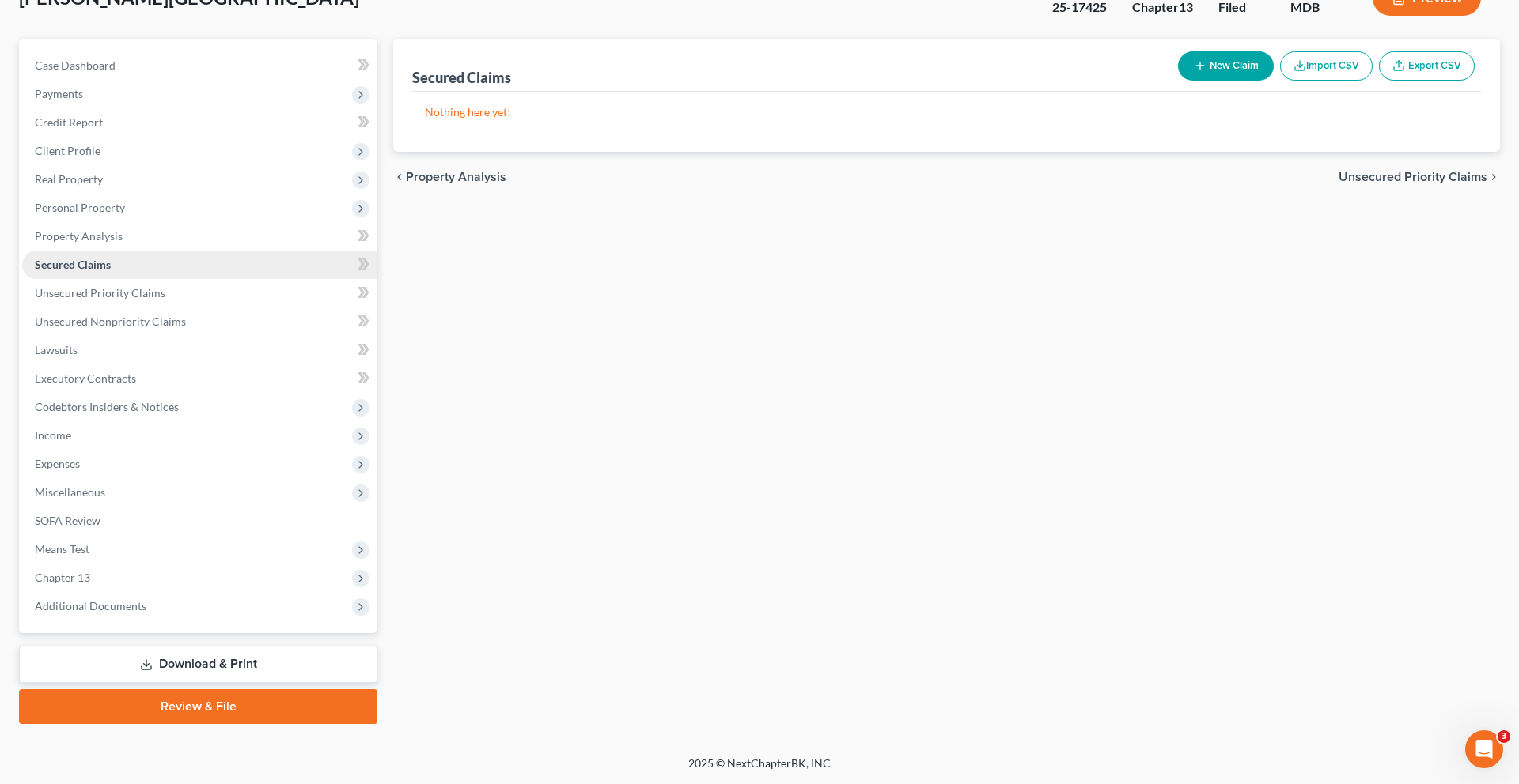
scroll to position [260, 0]
click at [127, 593] on span "Chapter 13" at bounding box center [199, 578] width 355 height 29
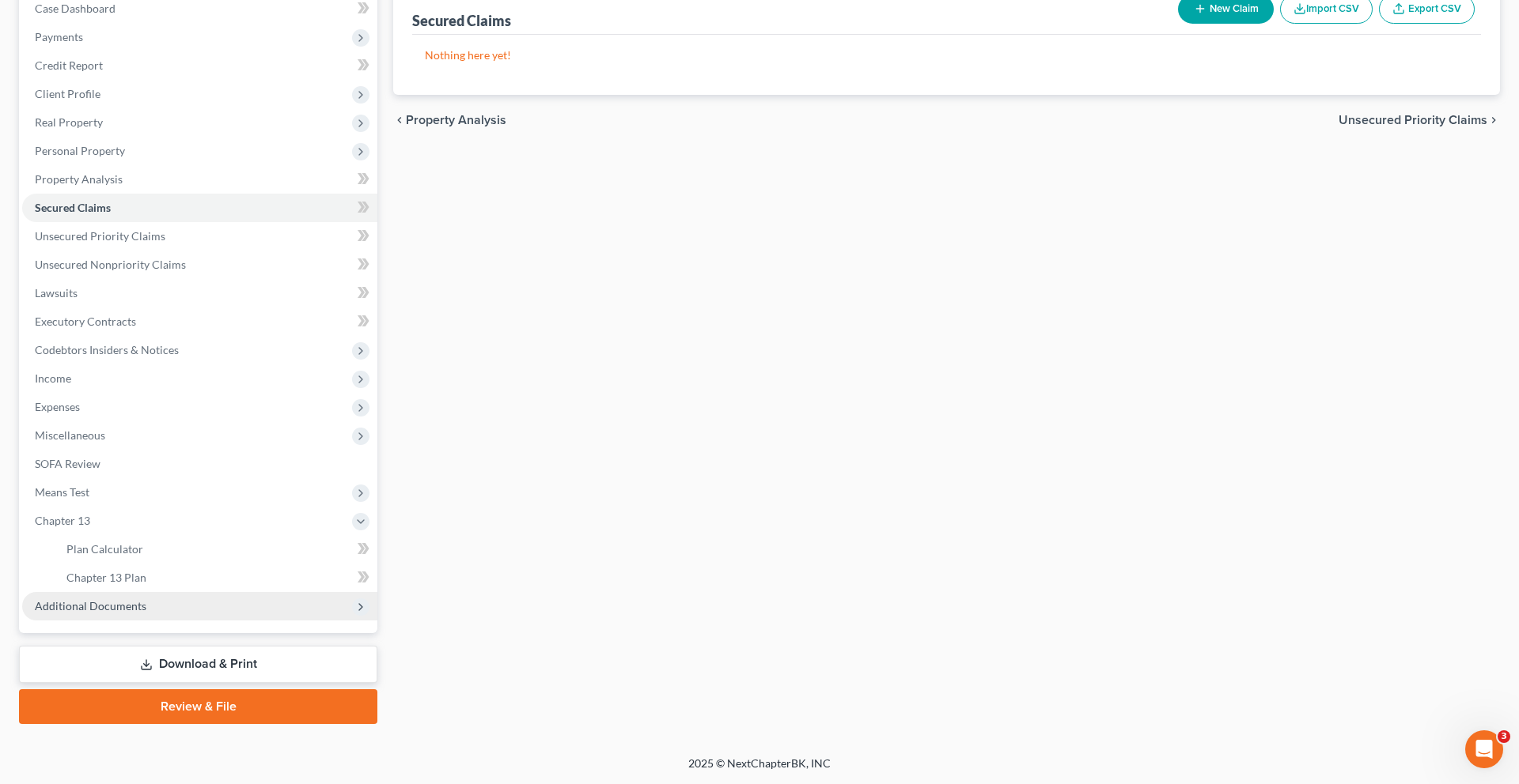
click at [126, 613] on span "Additional Documents" at bounding box center [90, 606] width 111 height 13
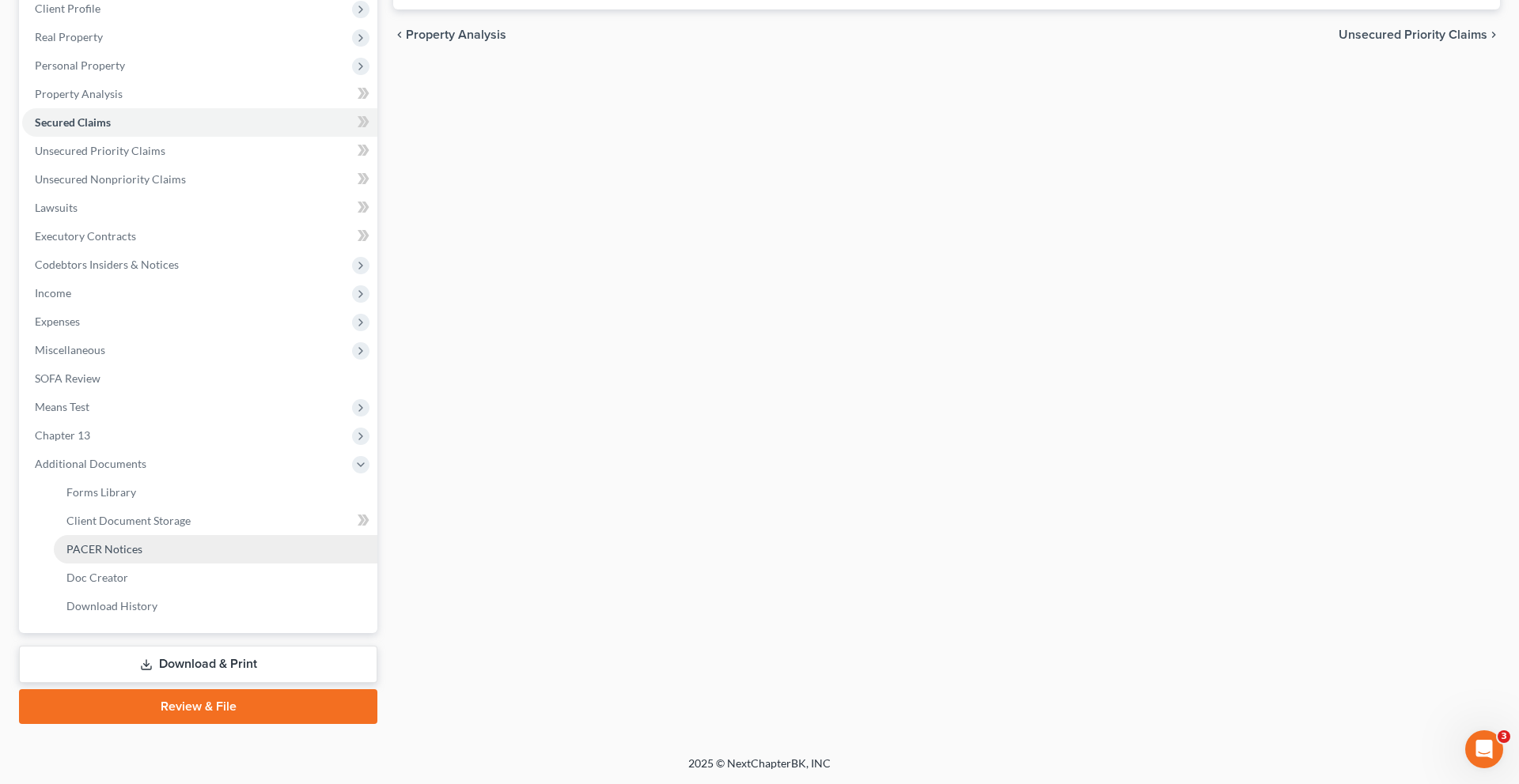
click at [170, 564] on link "PACER Notices" at bounding box center [216, 550] width 324 height 29
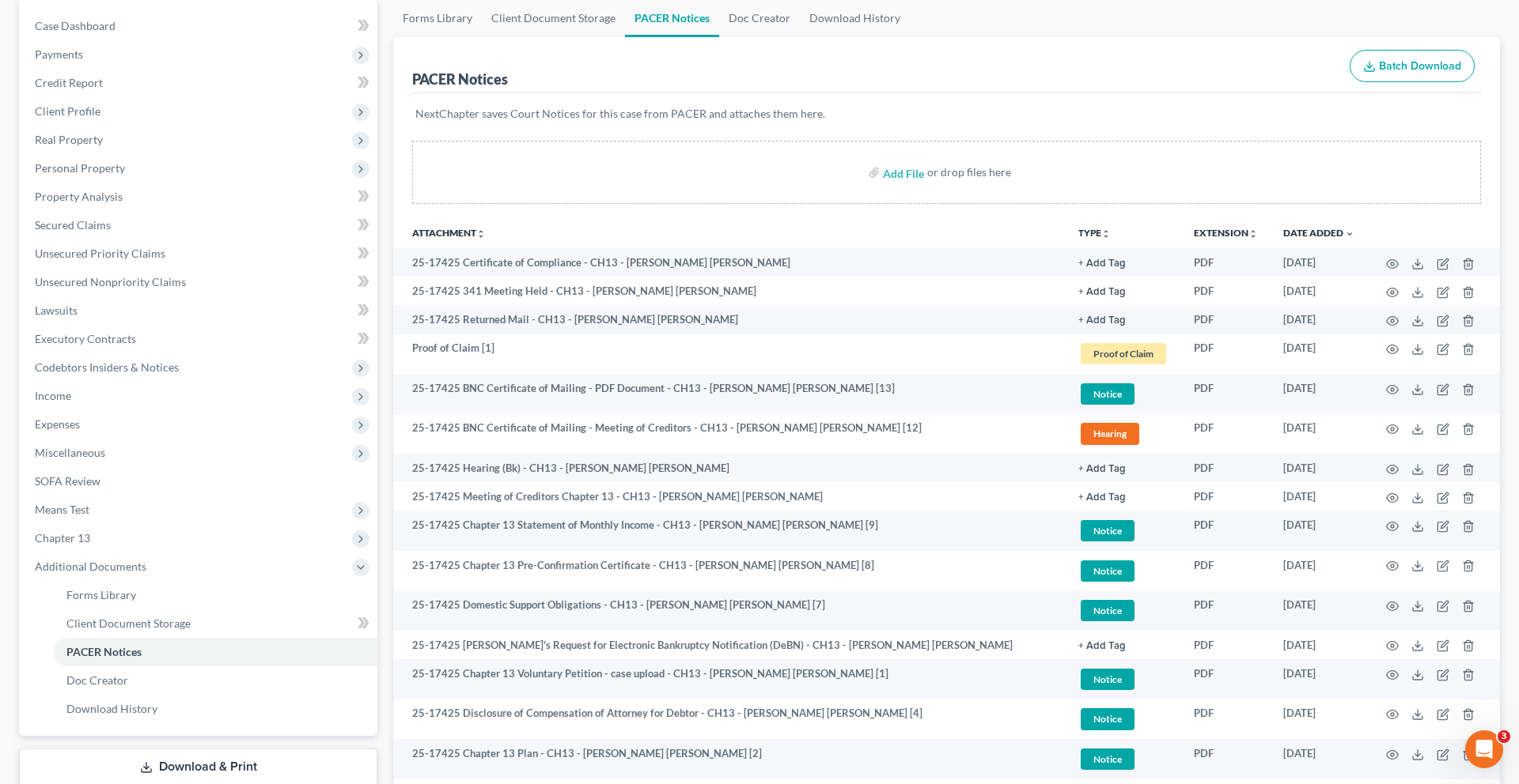
scroll to position [169, 0]
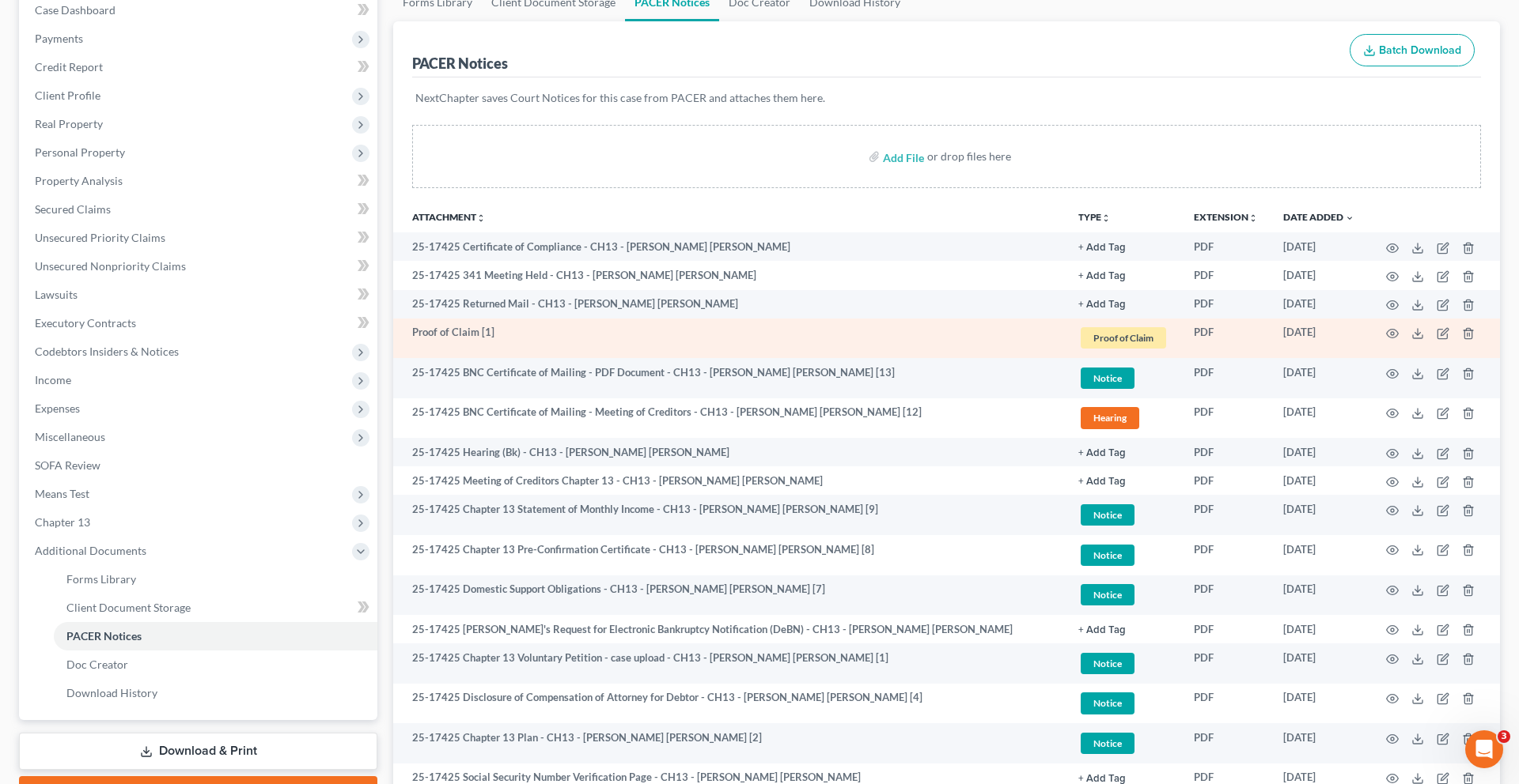
click at [1380, 359] on td at bounding box center [1434, 339] width 133 height 40
click at [1391, 336] on circle "button" at bounding box center [1392, 334] width 3 height 3
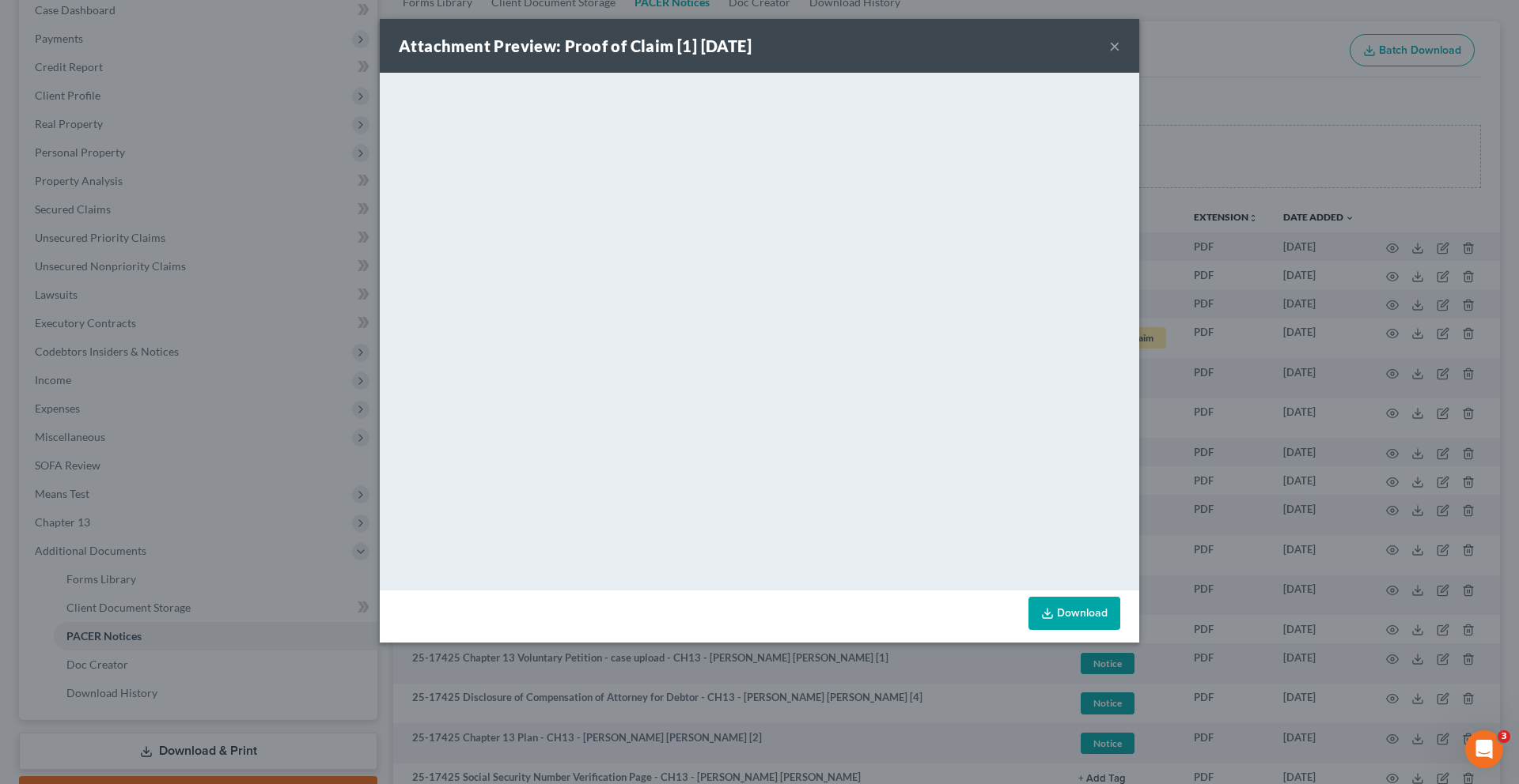
click at [1120, 56] on button "×" at bounding box center [1114, 46] width 11 height 19
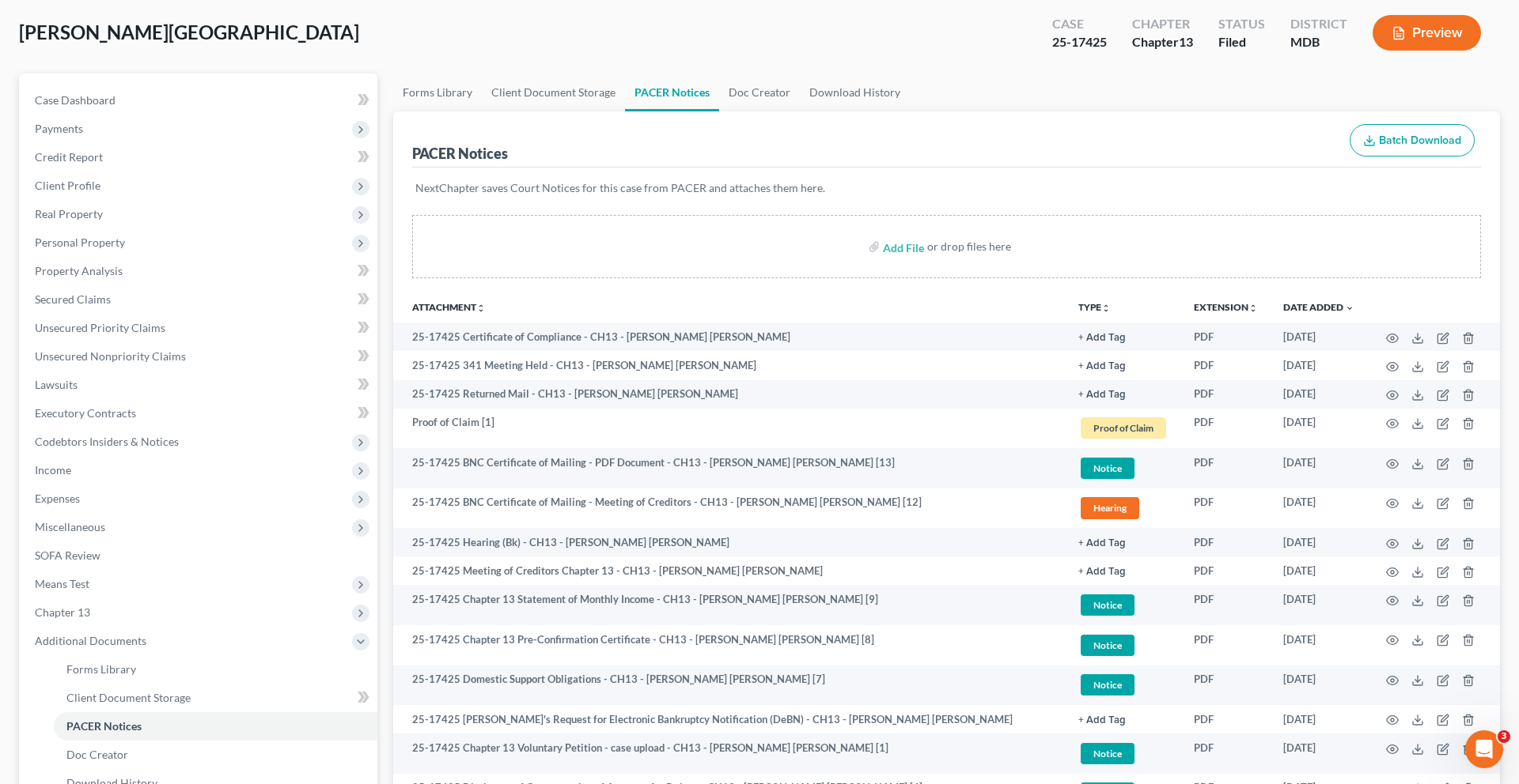
scroll to position [0, 0]
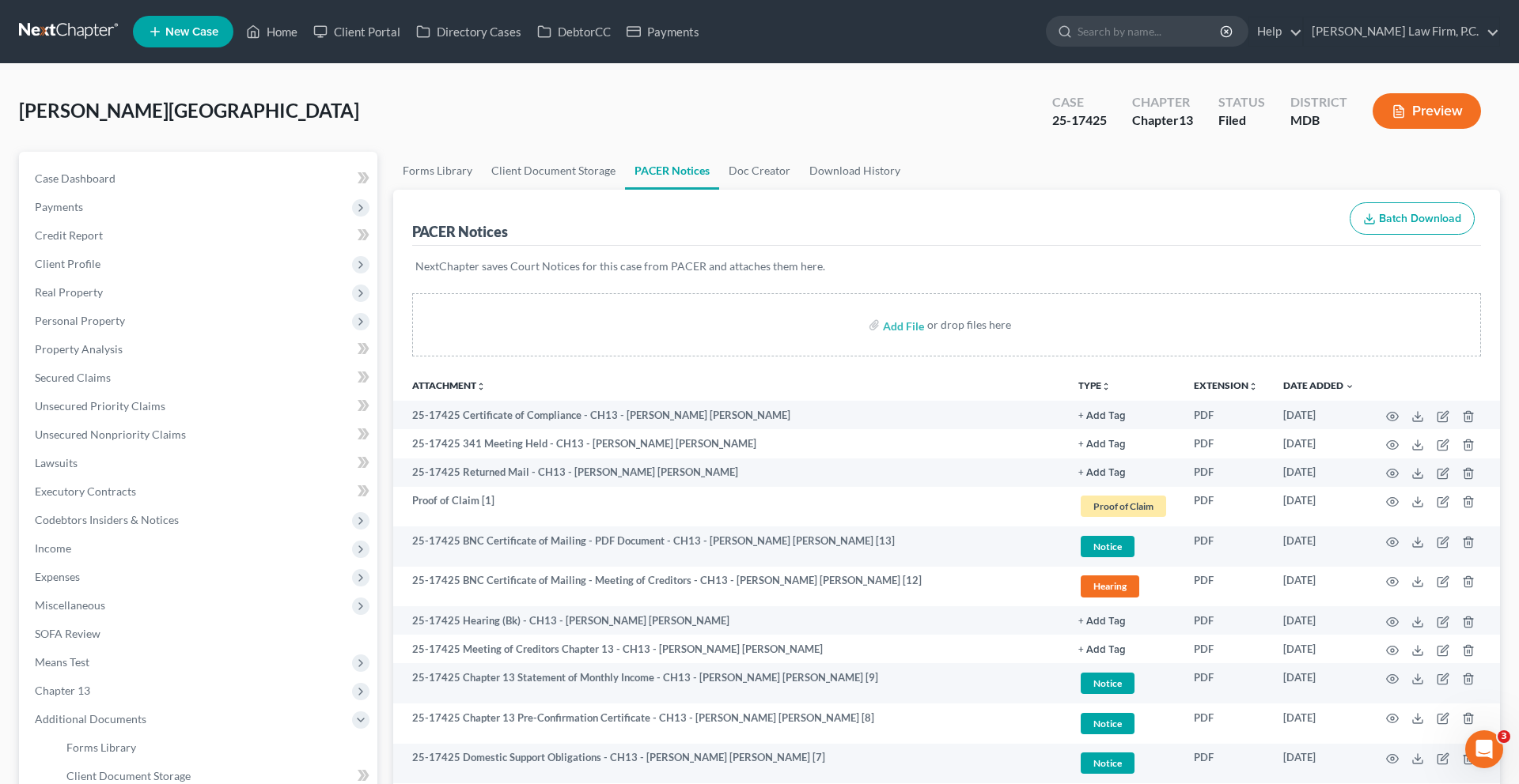
click at [75, 121] on span "[PERSON_NAME][GEOGRAPHIC_DATA]" at bounding box center [189, 110] width 340 height 23
copy span "[PERSON_NAME]"
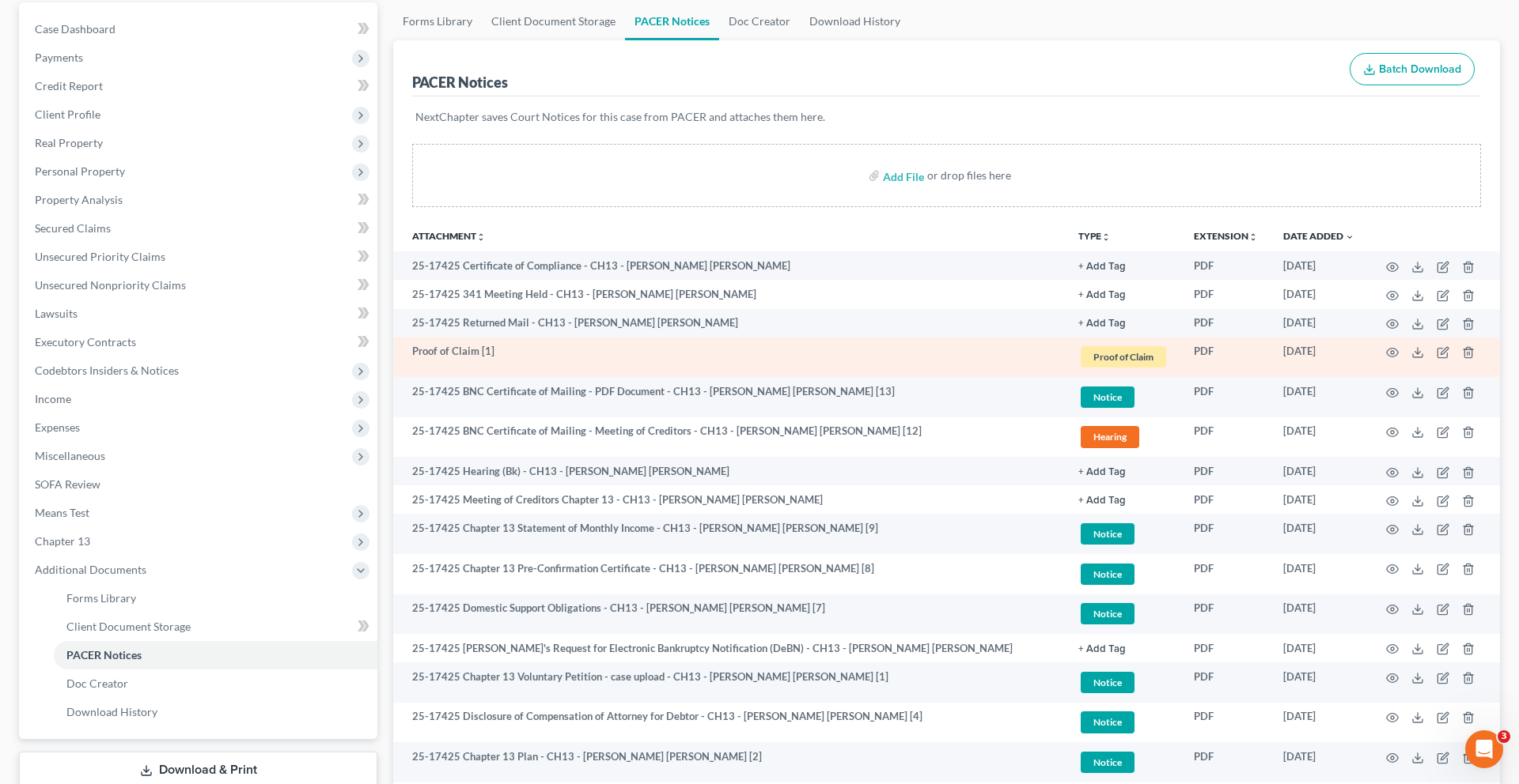
scroll to position [200, 0]
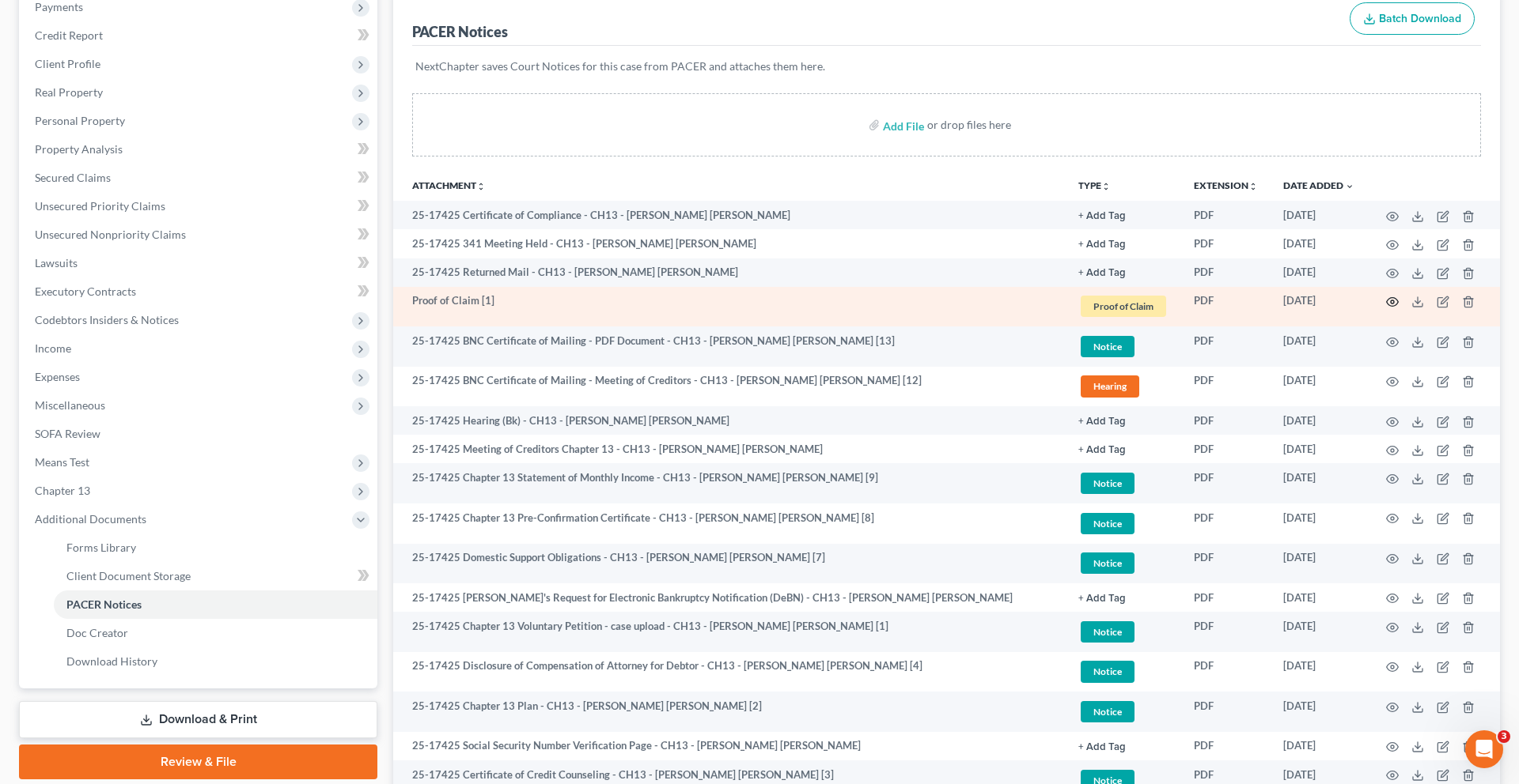
click at [1386, 309] on icon "button" at bounding box center [1392, 302] width 13 height 13
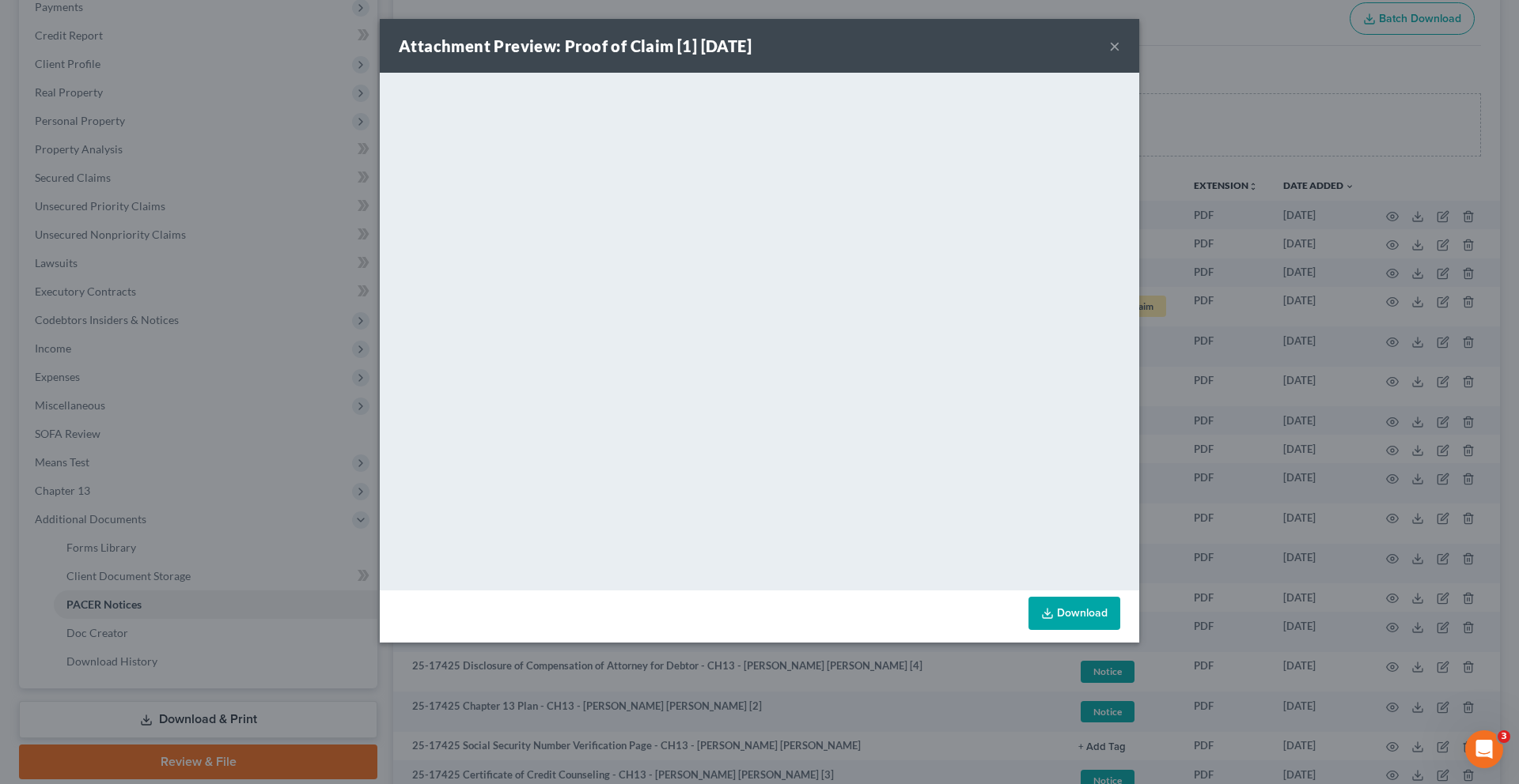
click at [1120, 56] on button "×" at bounding box center [1114, 46] width 11 height 19
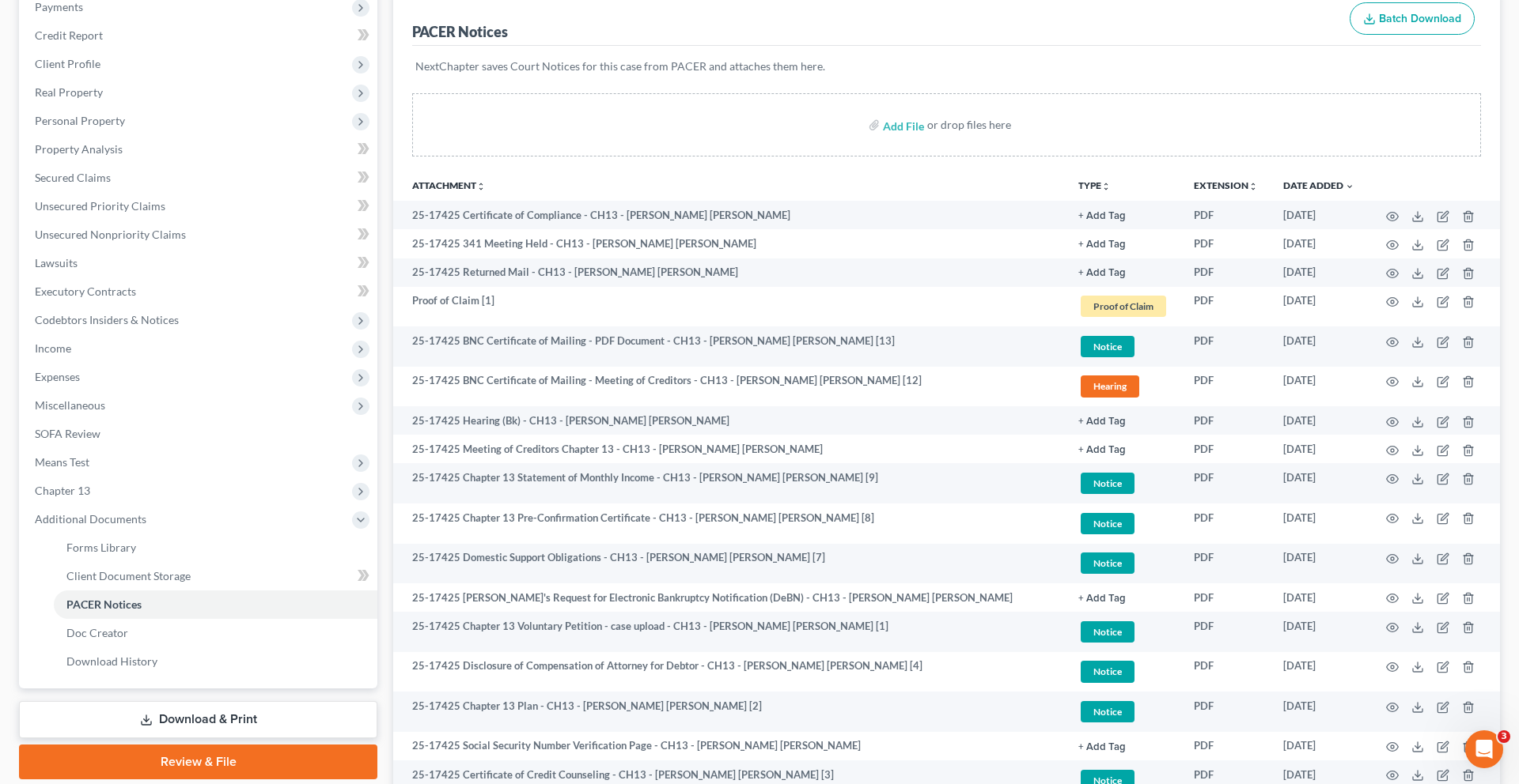
scroll to position [0, 0]
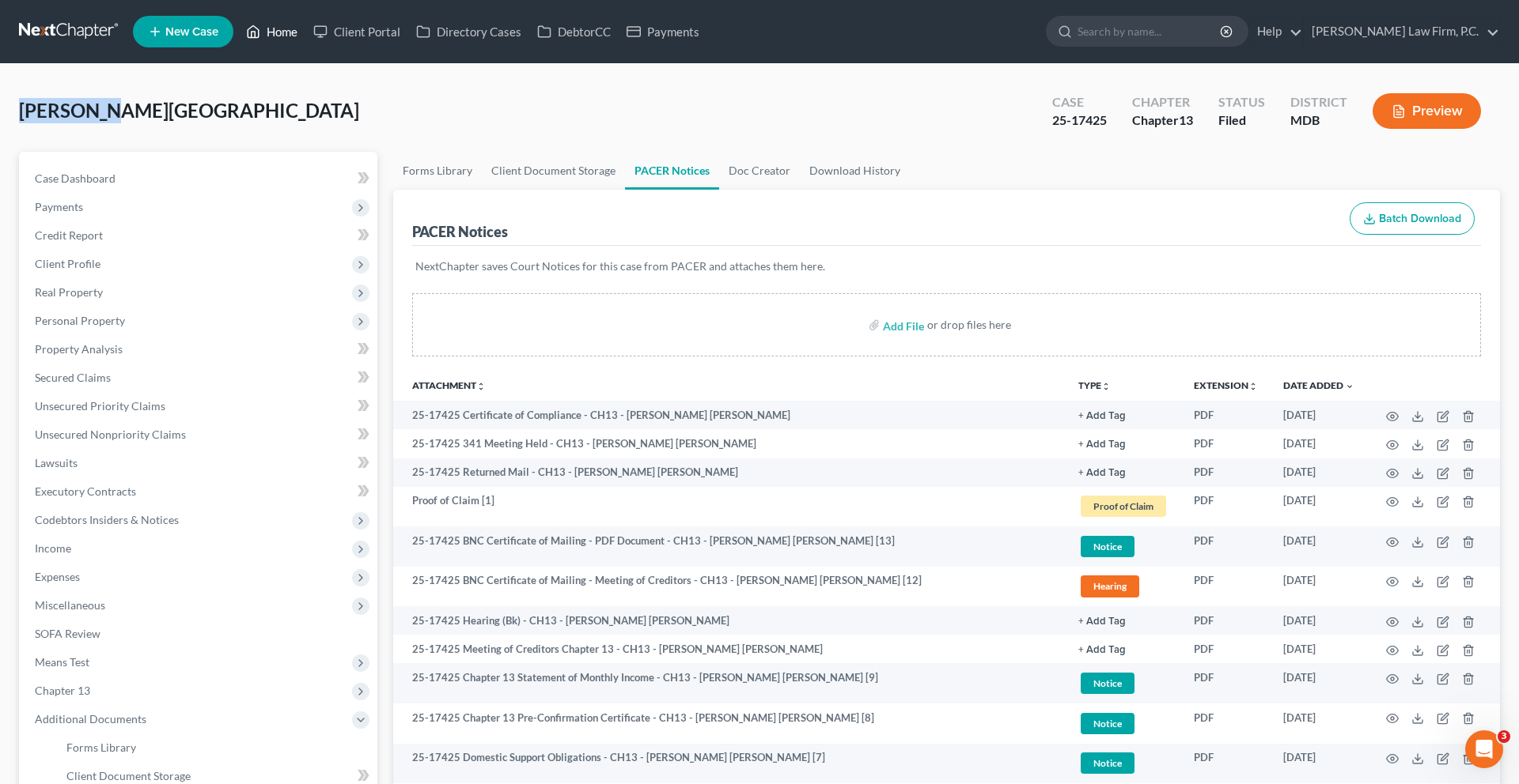
click at [305, 45] on link "Home" at bounding box center [272, 32] width 67 height 29
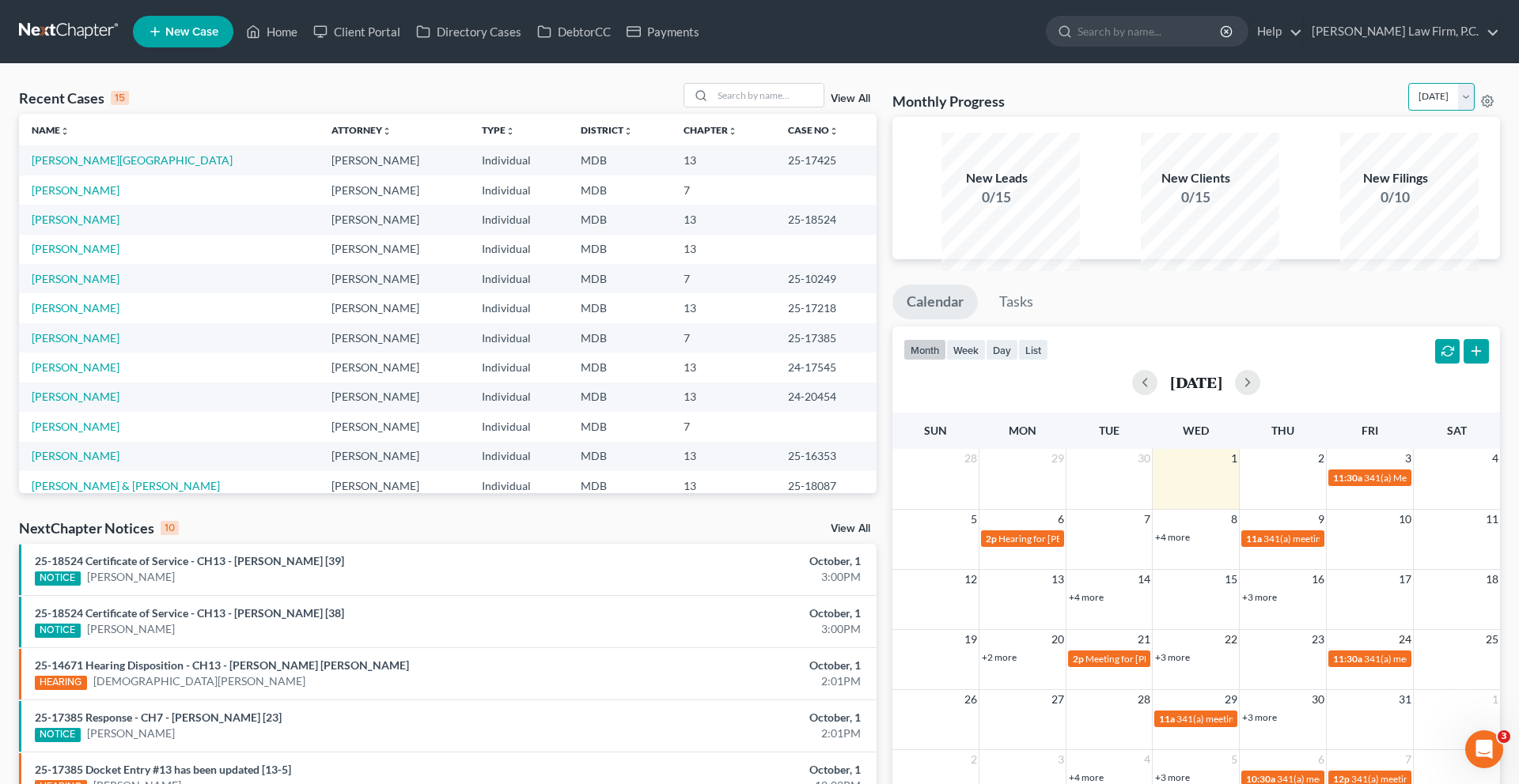
click at [1409, 110] on select "[DATE] [DATE] [DATE] [DATE] [DATE] [DATE] [DATE] [DATE] [DATE] [DATE] [DATE] [D…" at bounding box center [1441, 96] width 67 height 28
select select "1"
click at [1409, 104] on select "[DATE] [DATE] [DATE] [DATE] [DATE] [DATE] [DATE] [DATE] [DATE] [DATE] [DATE] [D…" at bounding box center [1441, 96] width 67 height 28
click at [1473, 762] on div "Open Intercom Messenger" at bounding box center [1482, 747] width 52 height 52
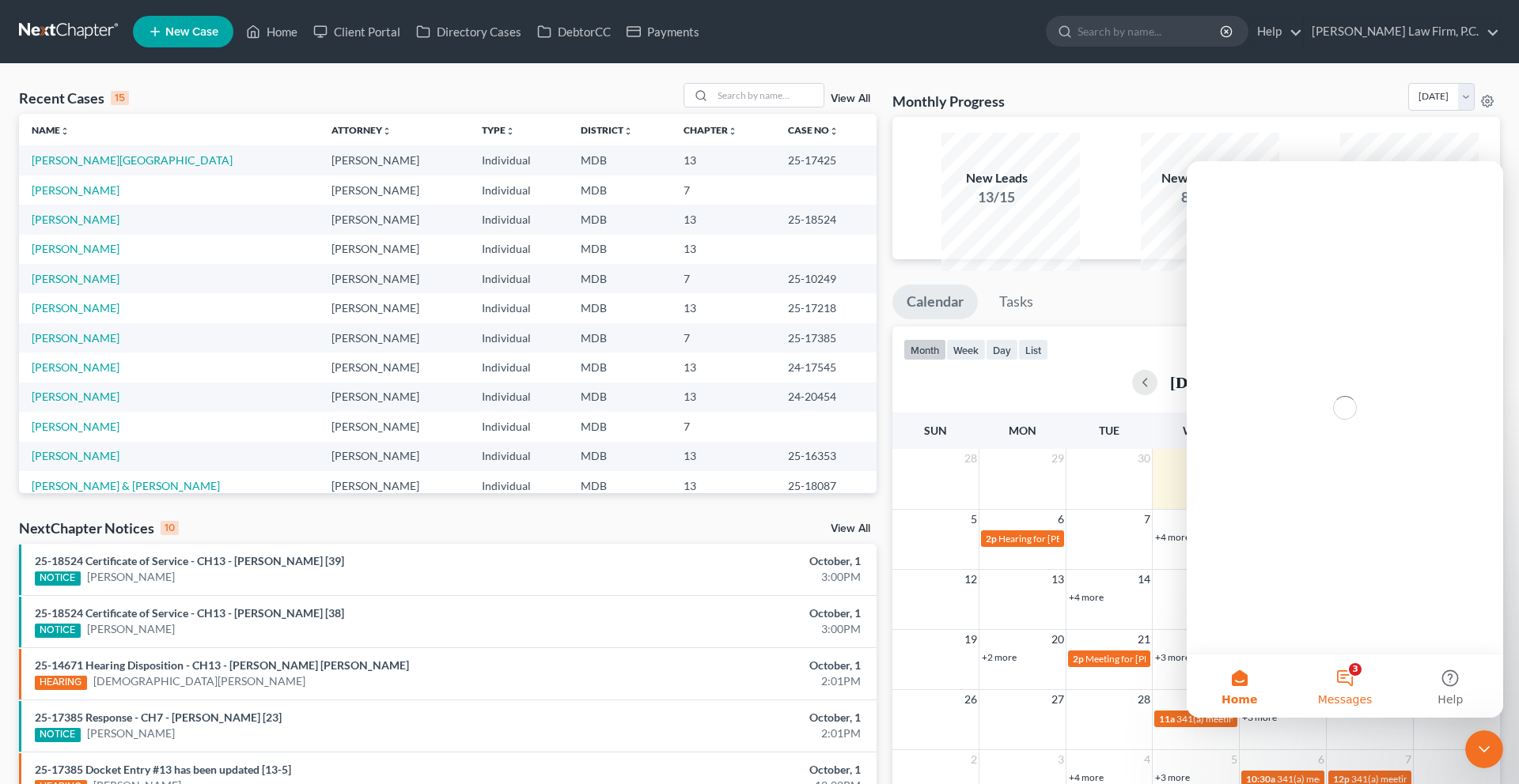
click at [1335, 676] on button "3 Messages" at bounding box center [1344, 686] width 105 height 63
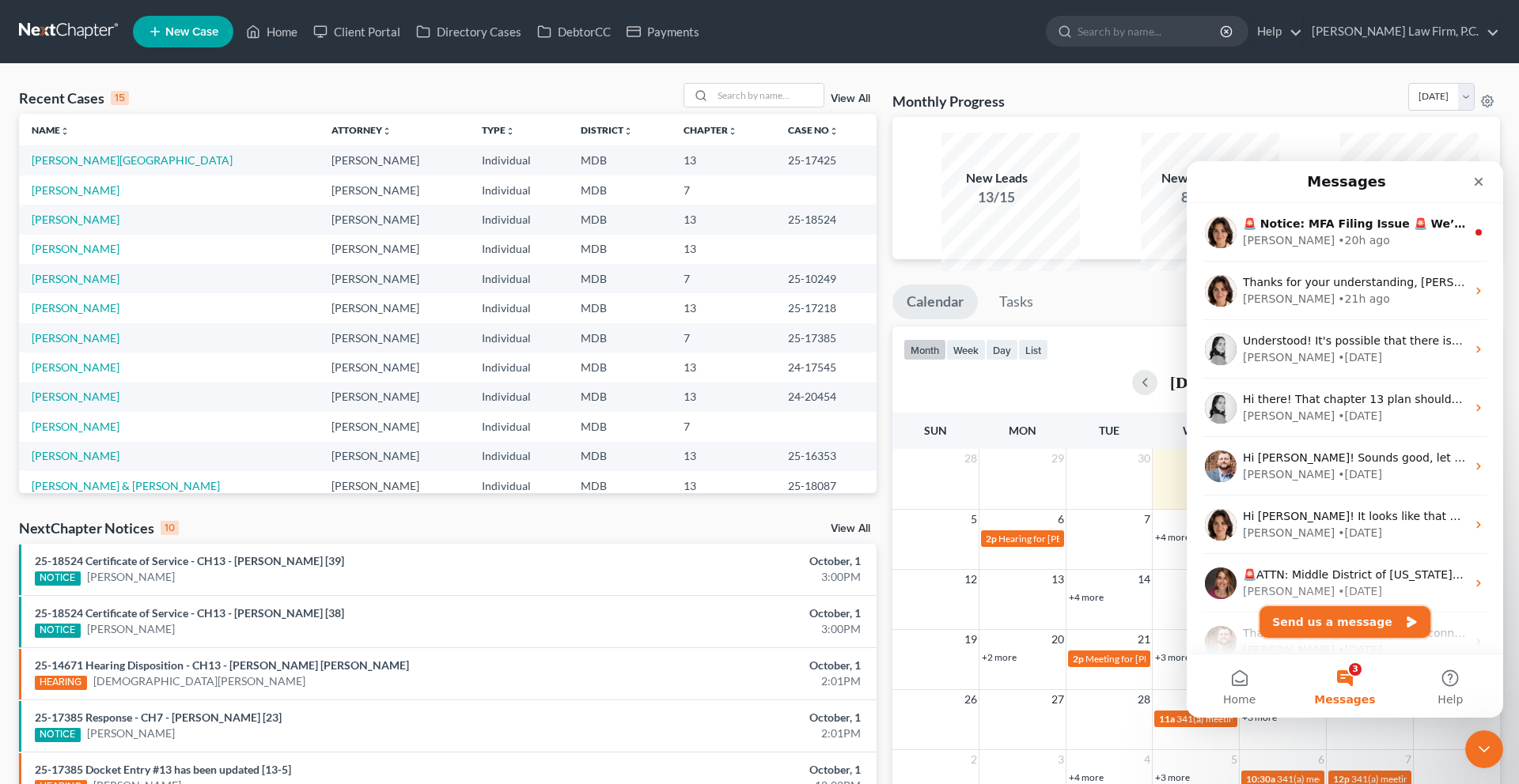
click at [1330, 630] on button "Send us a message" at bounding box center [1344, 622] width 171 height 32
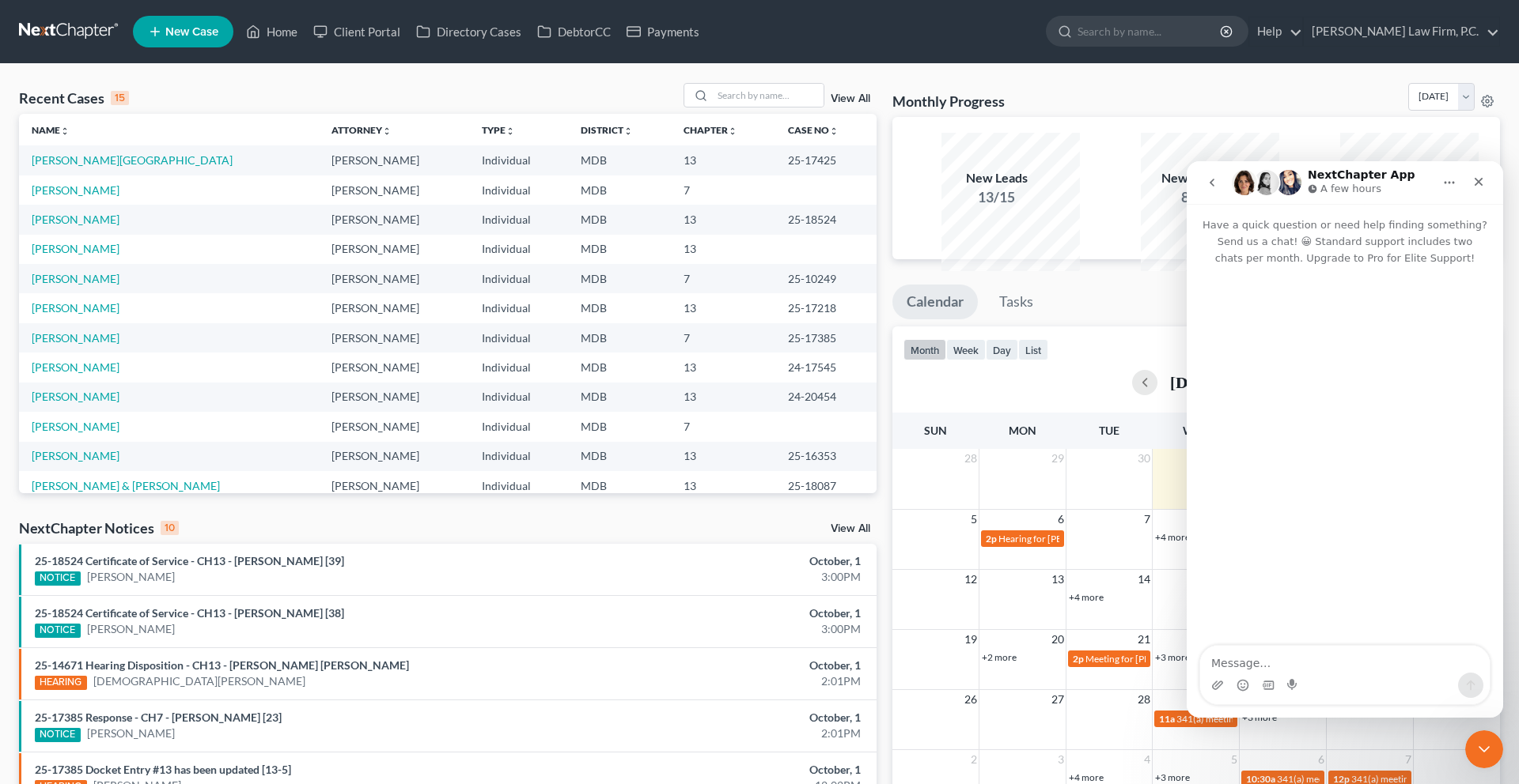
click at [1300, 672] on textarea "Message…" at bounding box center [1344, 659] width 289 height 27
click at [1348, 658] on textarea "Is there a way where I can run a report for how many particular chapter 7 or 13…" at bounding box center [1344, 652] width 289 height 43
type textarea "Is there a way where I can run a report for how many particular chapter 7 or 13…"
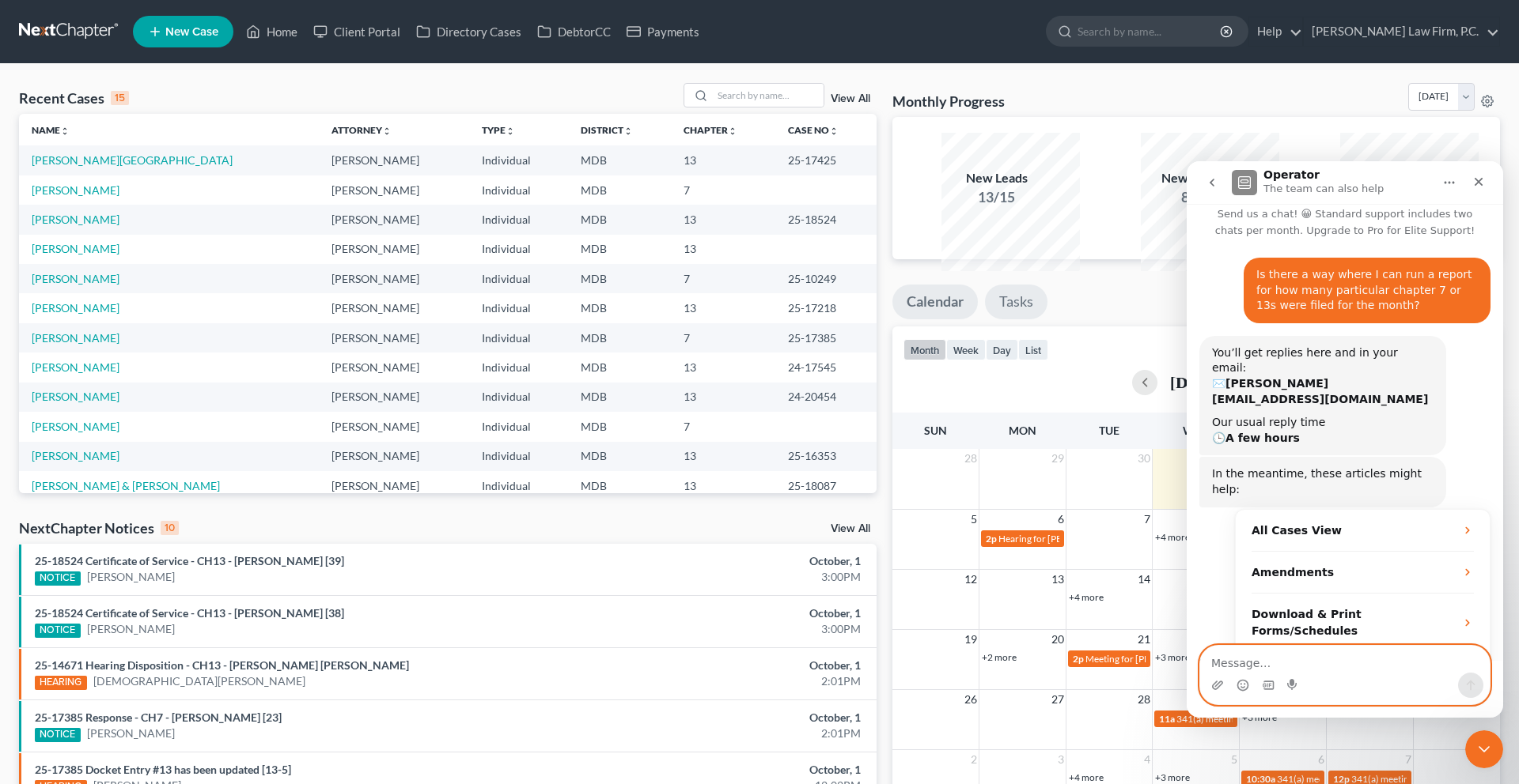
scroll to position [28, 0]
click at [836, 105] on link "View All" at bounding box center [850, 99] width 40 height 11
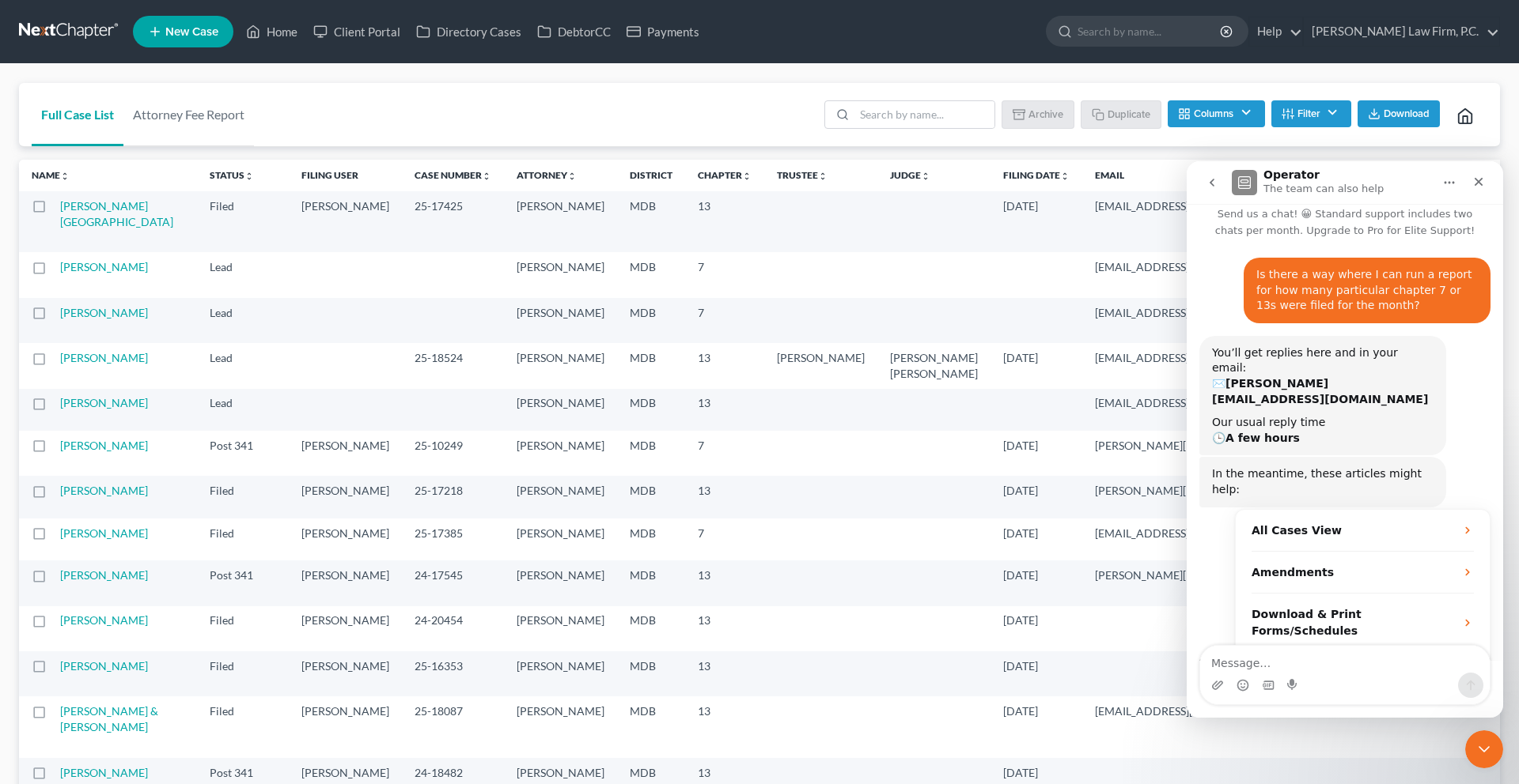
click at [1082, 191] on th "Filing Date unfold_more expand_more expand_less" at bounding box center [1036, 175] width 92 height 32
click at [1069, 181] on icon "unfold_more" at bounding box center [1064, 176] width 9 height 9
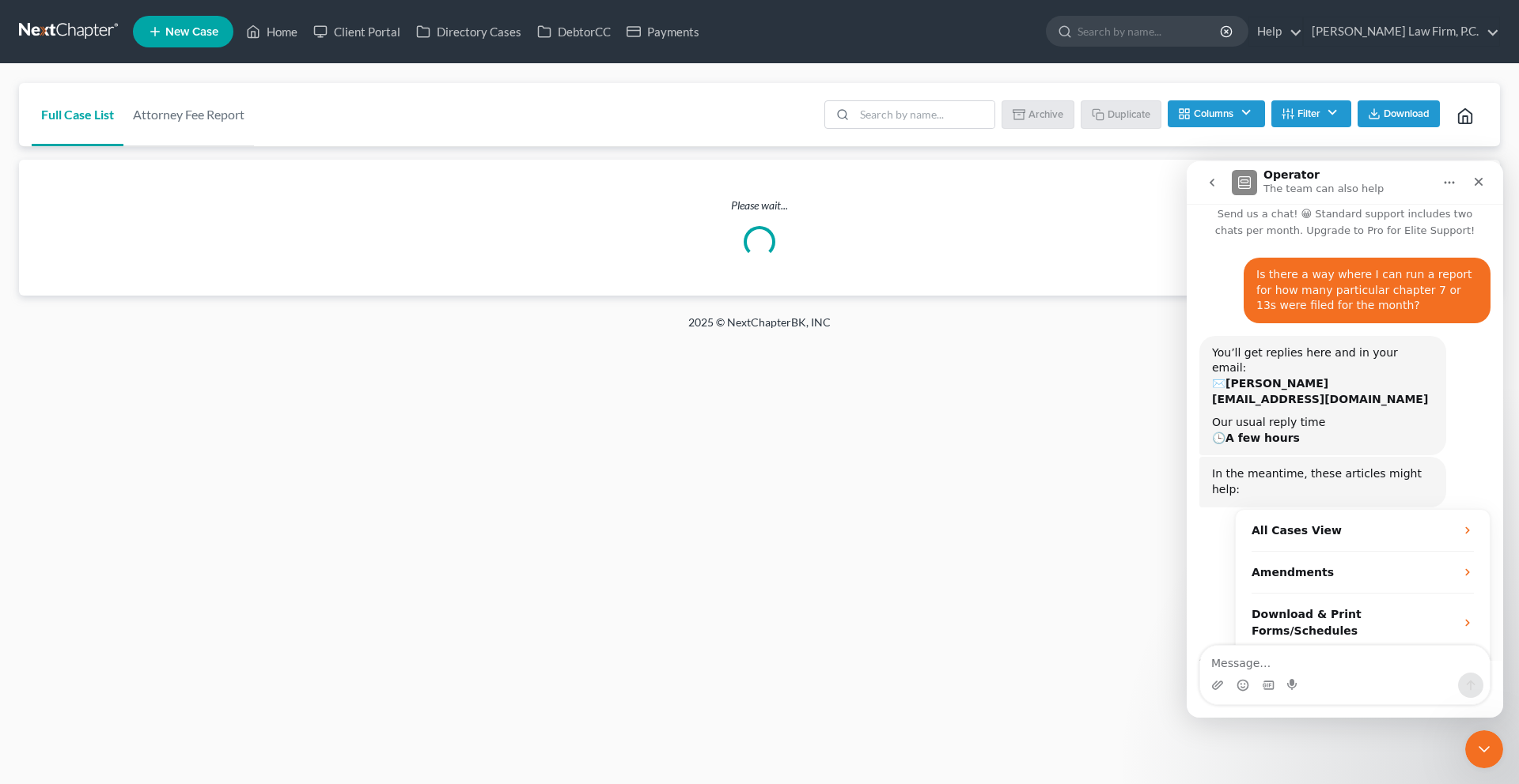
click at [1079, 223] on div "Please wait..." at bounding box center [760, 227] width 1481 height 136
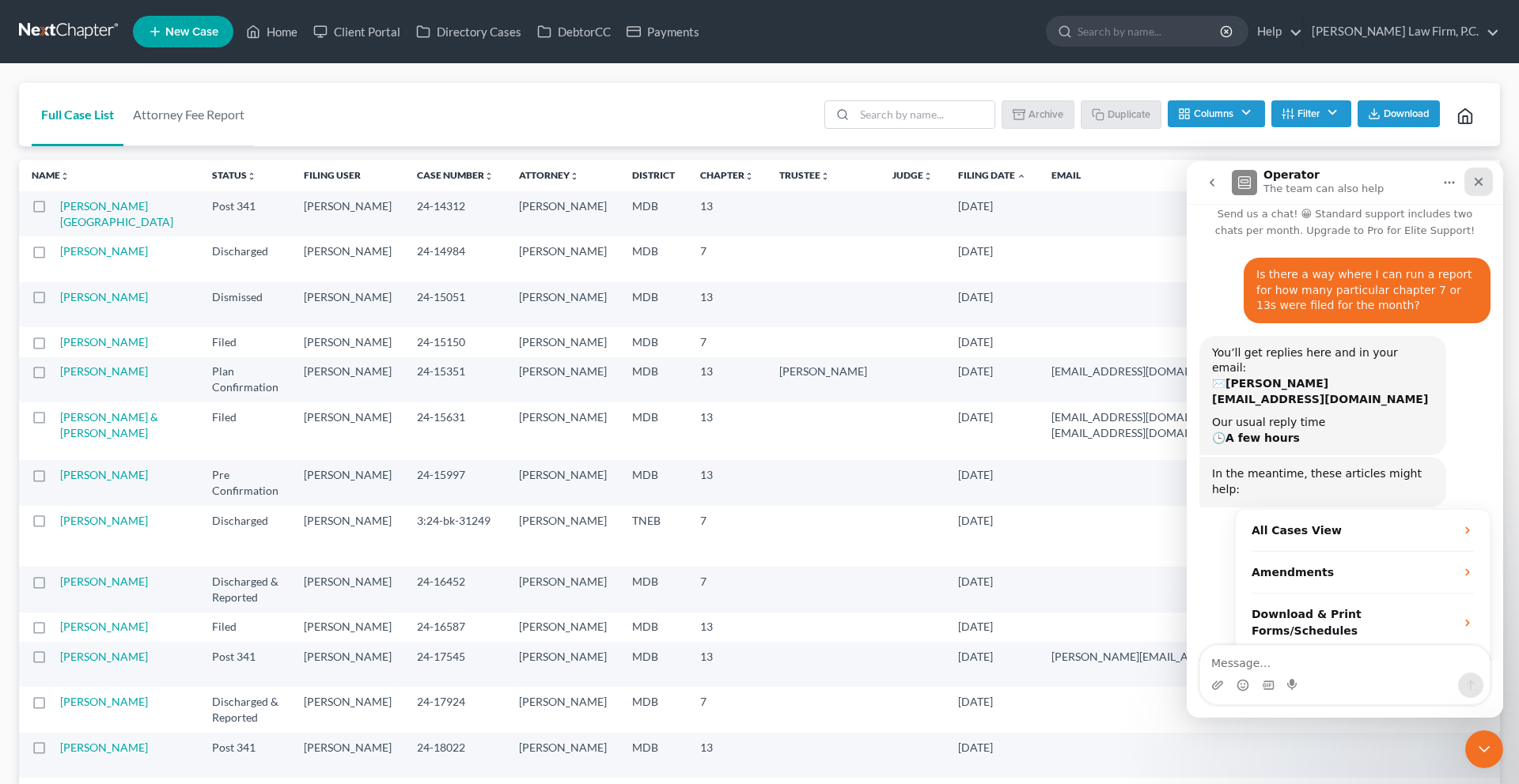
click at [1474, 180] on icon "Close" at bounding box center [1479, 181] width 13 height 13
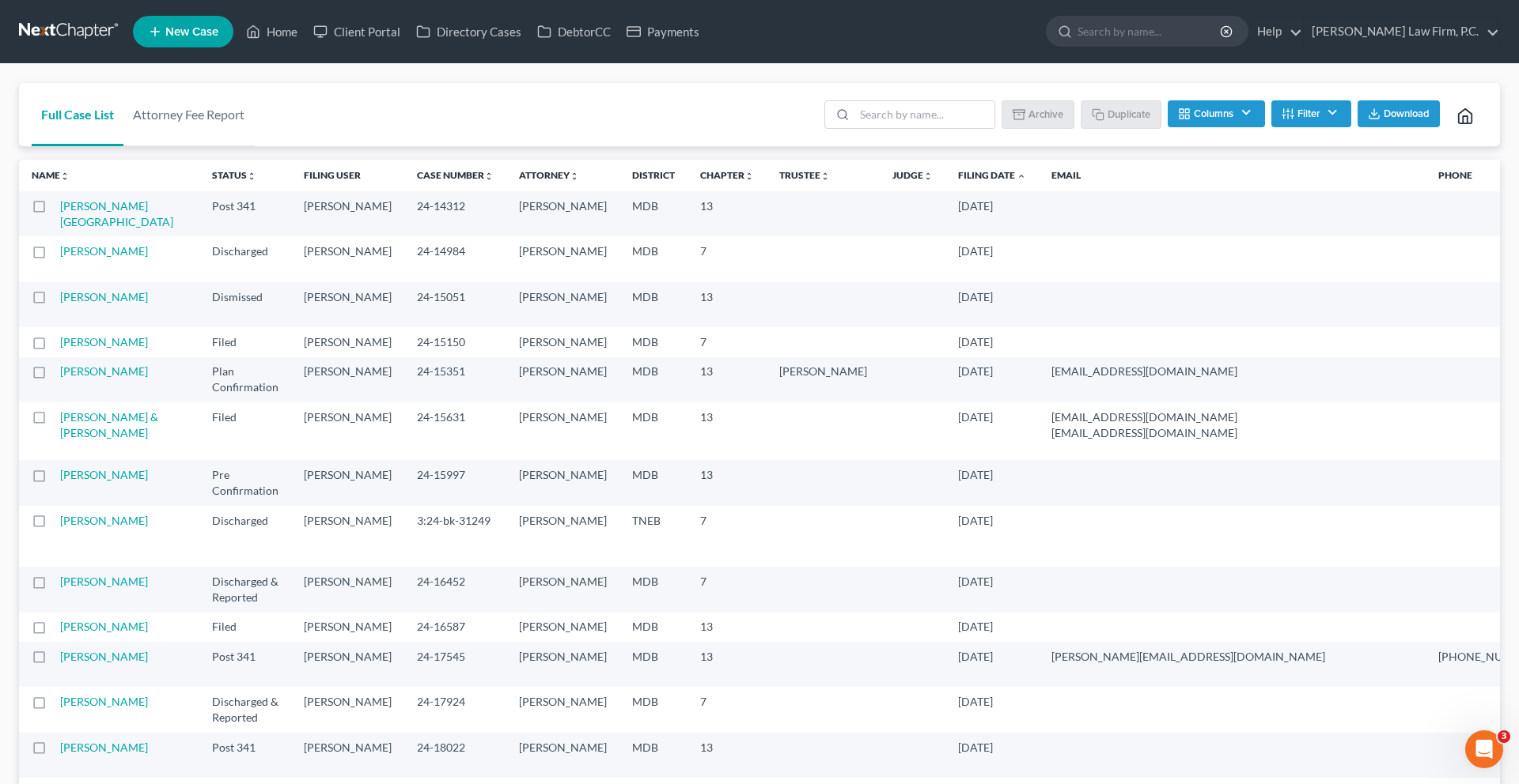
scroll to position [54, 0]
click at [1039, 191] on th "Filing Date unfold_more expand_more expand_less" at bounding box center [992, 175] width 94 height 32
click at [1271, 127] on button "Filter" at bounding box center [1311, 114] width 80 height 27
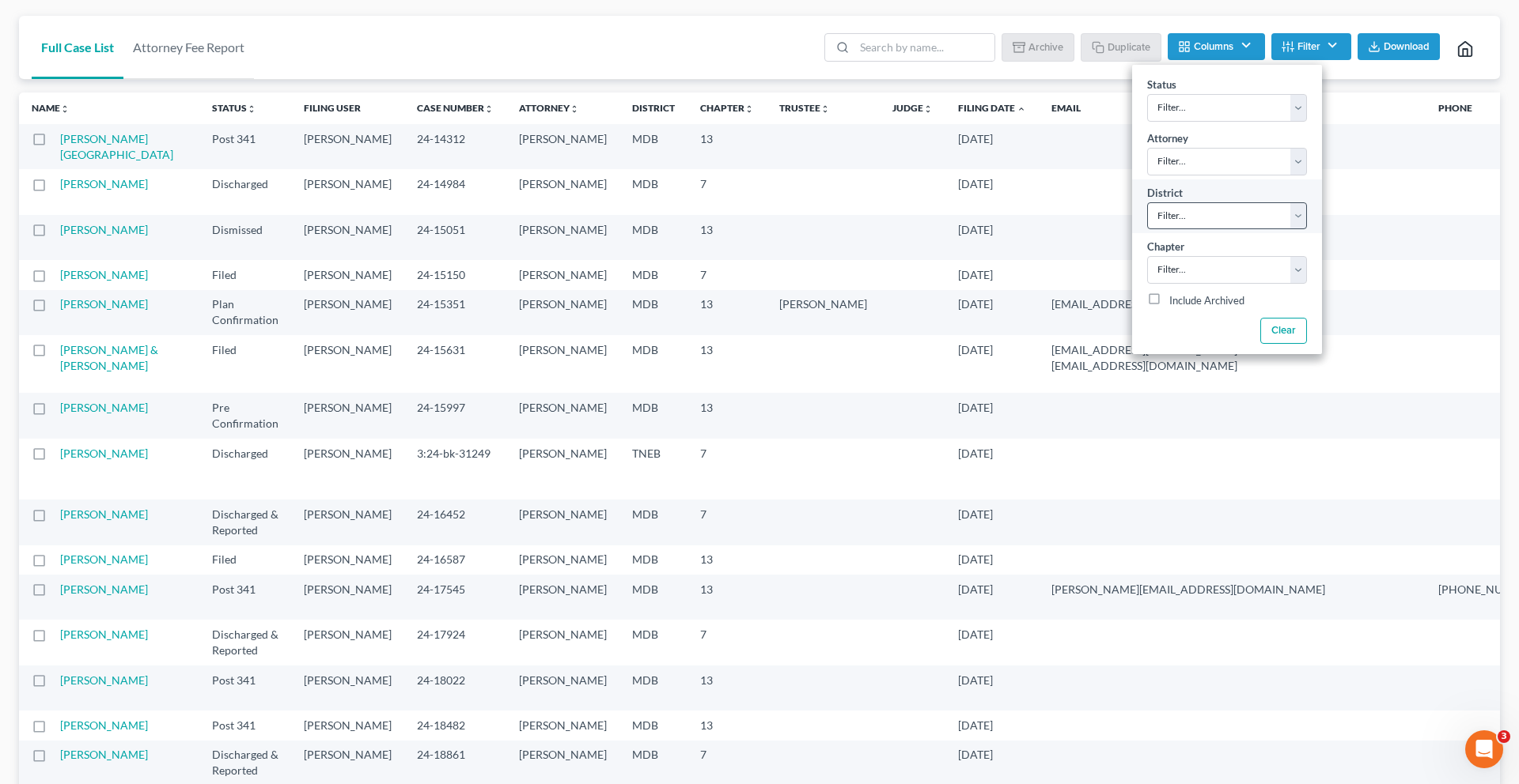
scroll to position [76, 0]
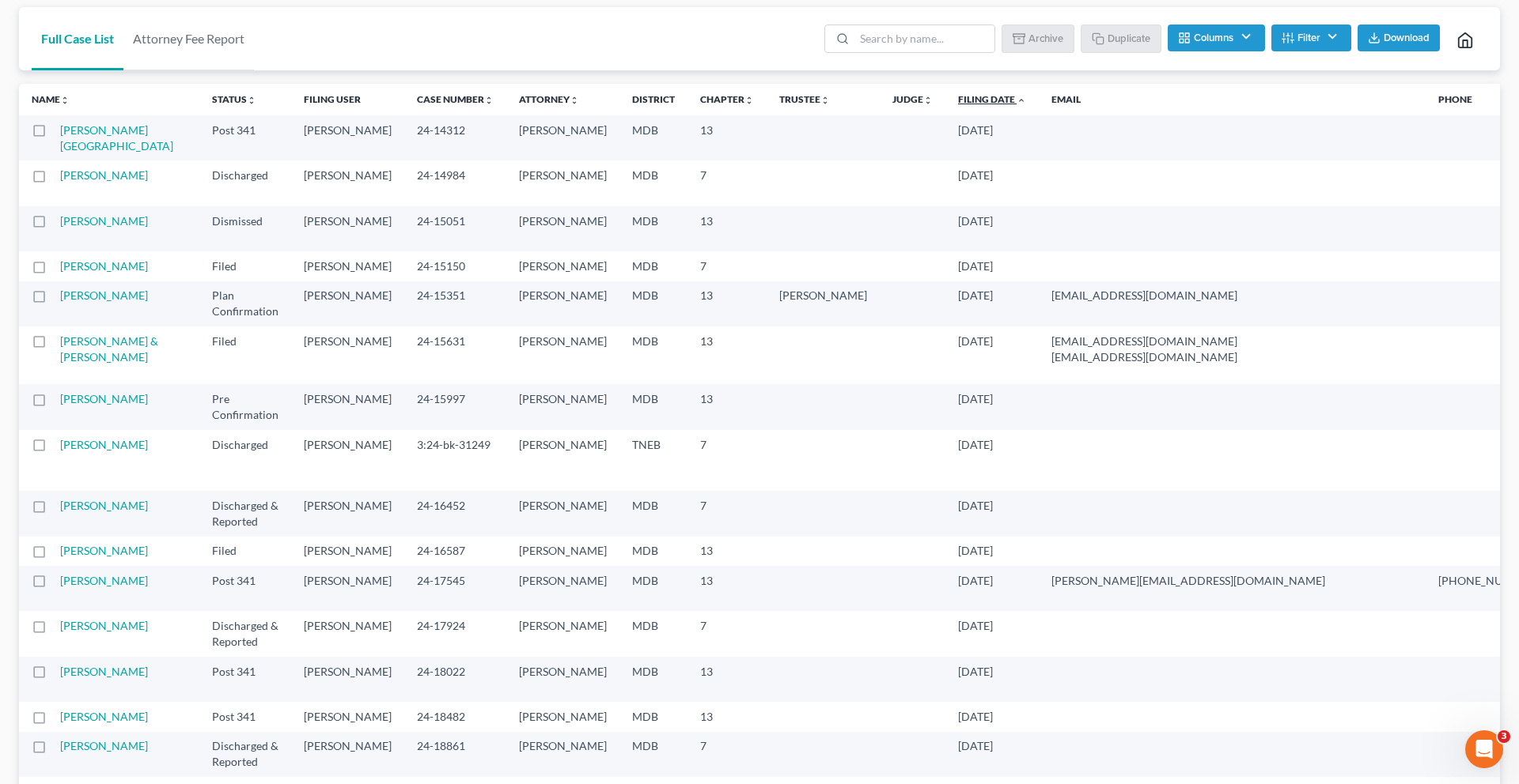
click at [1026, 105] on icon "expand_less" at bounding box center [1021, 99] width 9 height 9
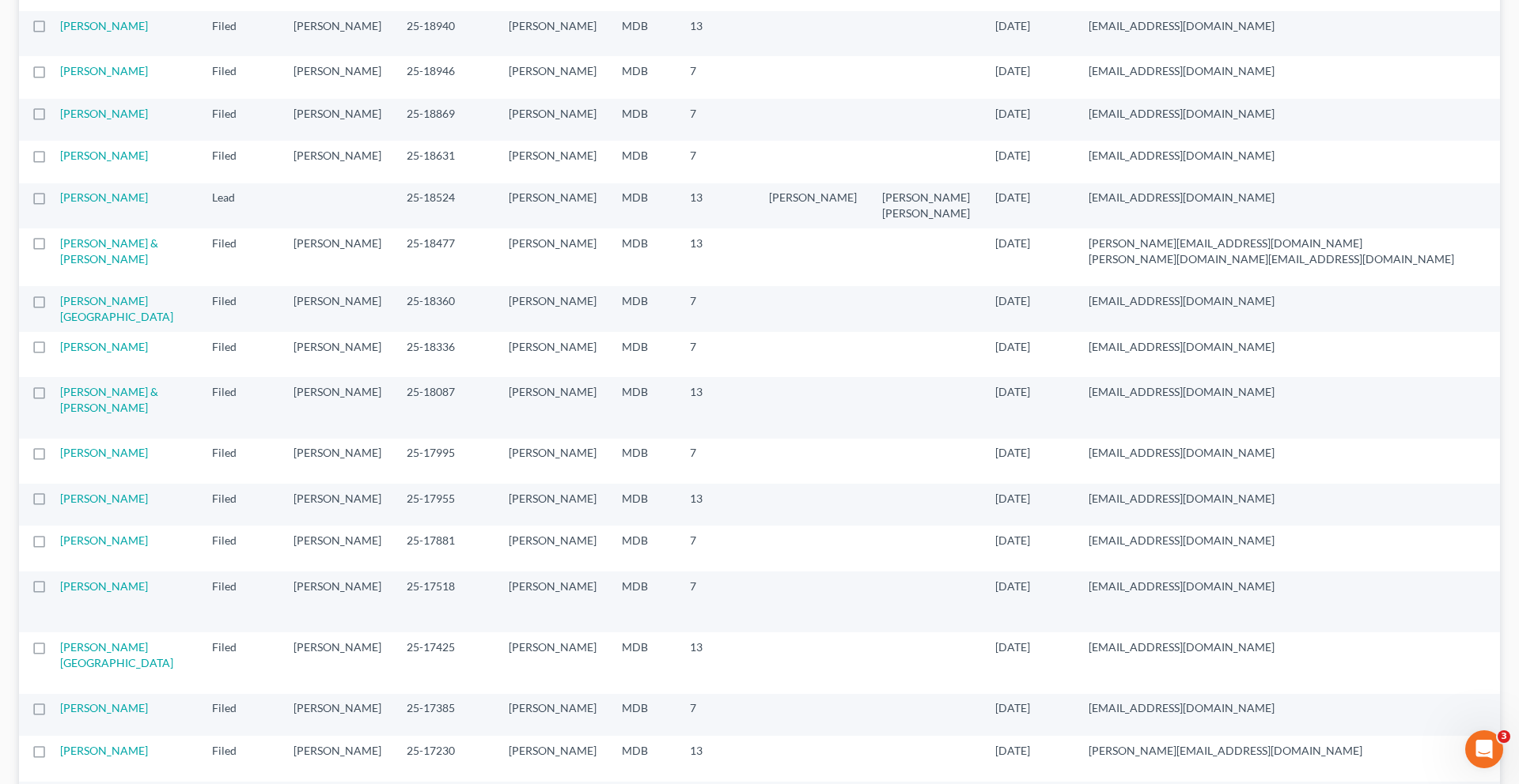
scroll to position [176, 0]
